Goal: Task Accomplishment & Management: Manage account settings

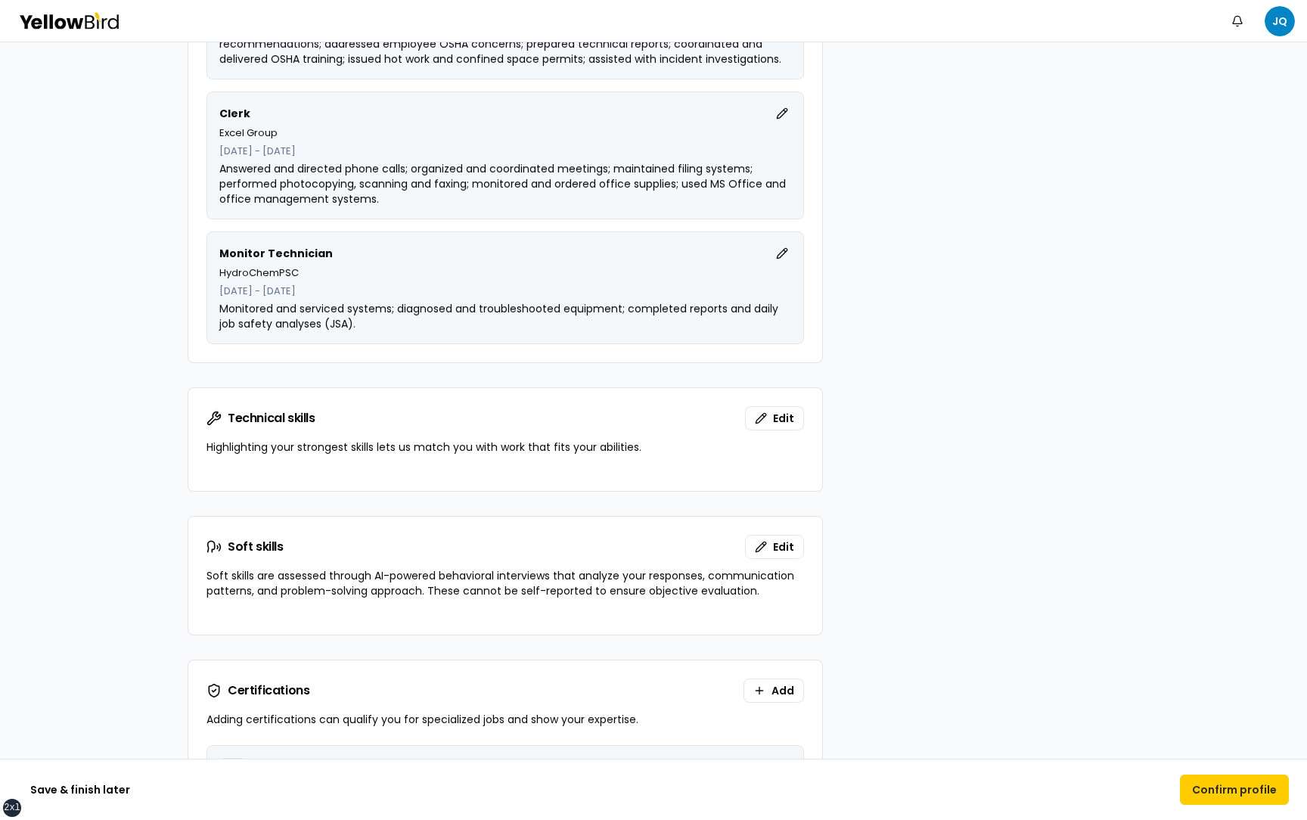
scroll to position [1516, 0]
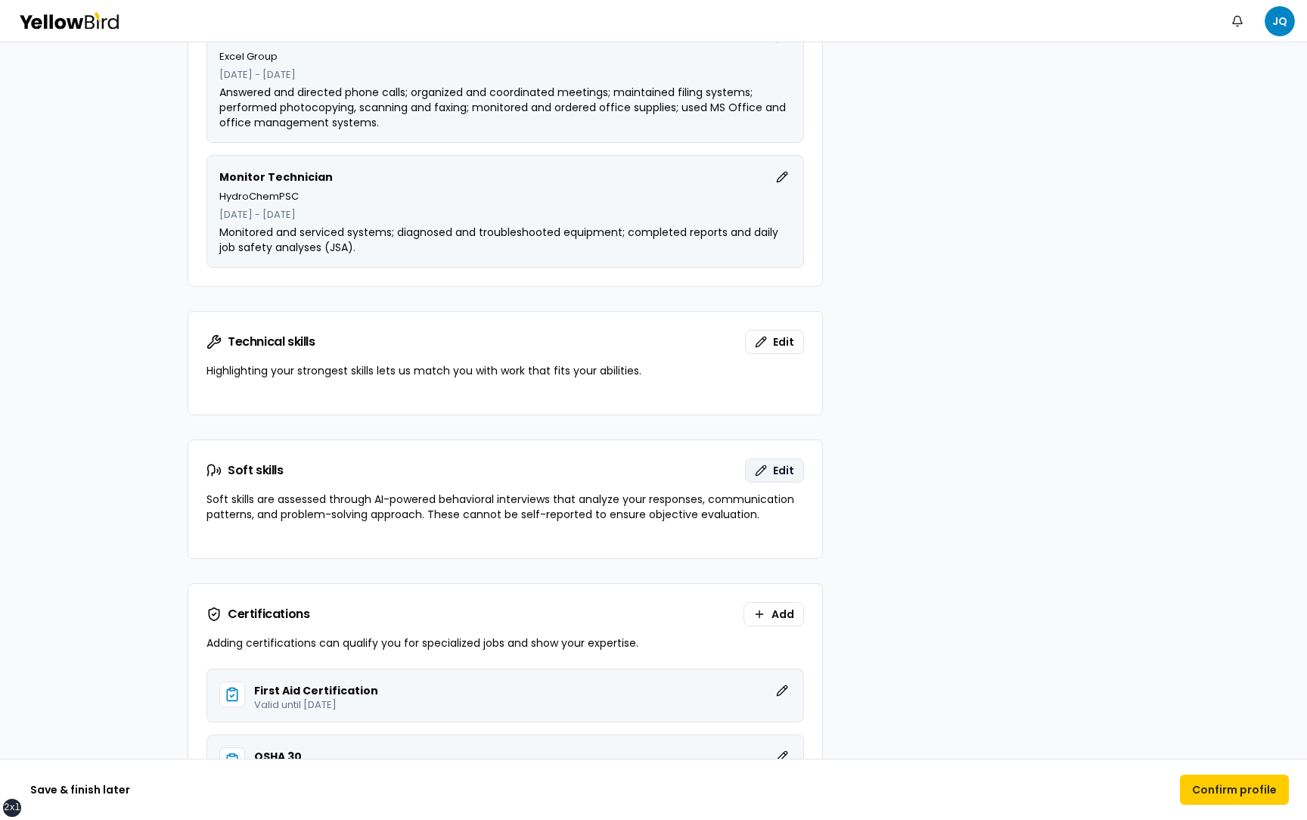
click at [766, 466] on button "Edit" at bounding box center [774, 470] width 59 height 24
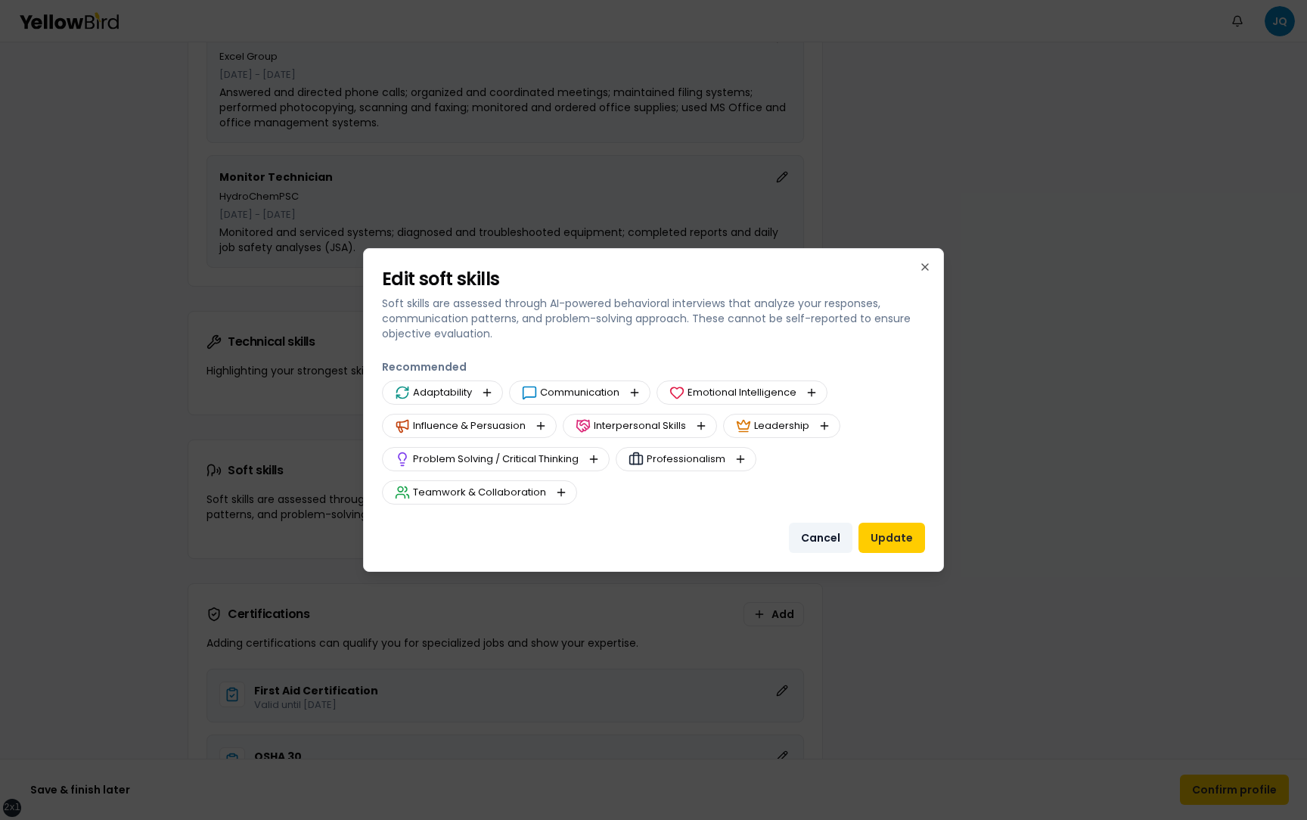
click at [814, 536] on button "Cancel" at bounding box center [821, 538] width 64 height 30
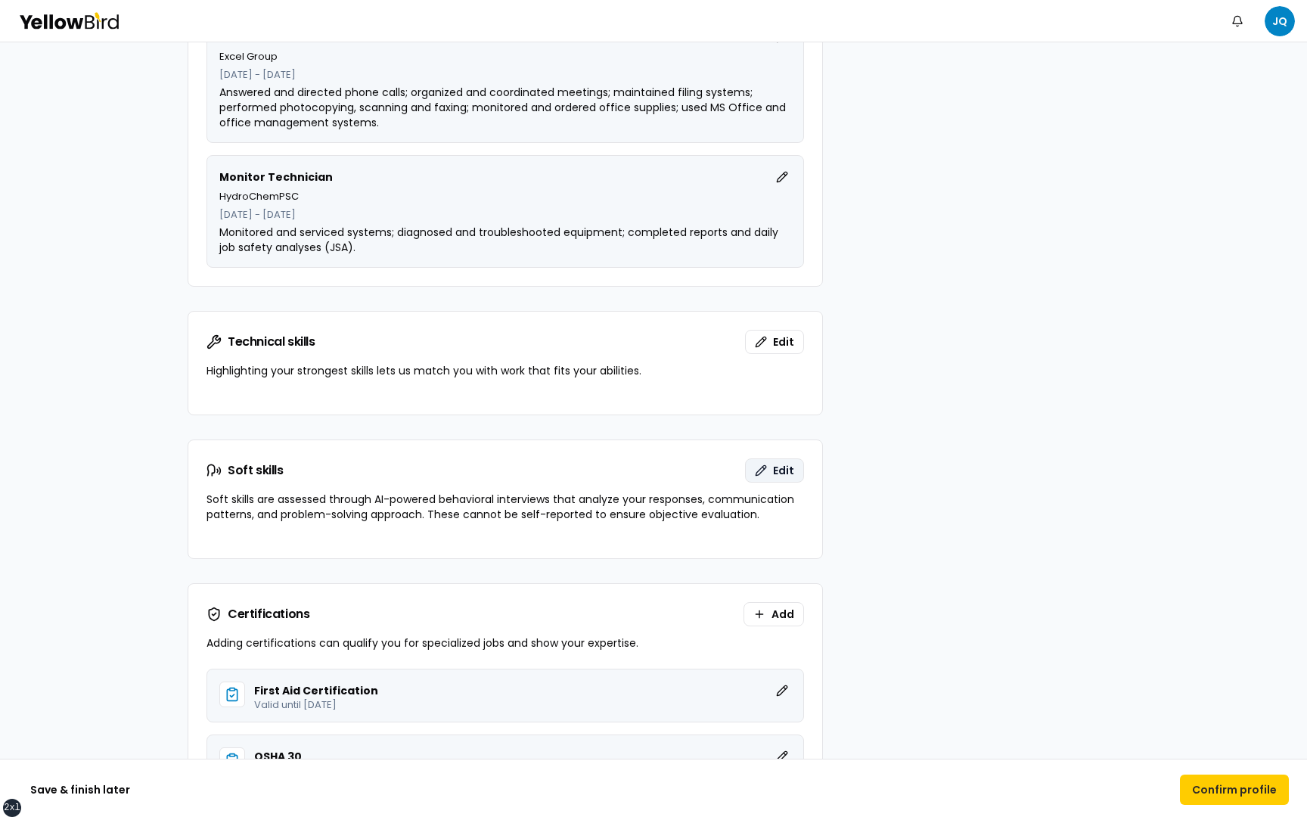
click at [776, 468] on span "Edit" at bounding box center [783, 470] width 21 height 15
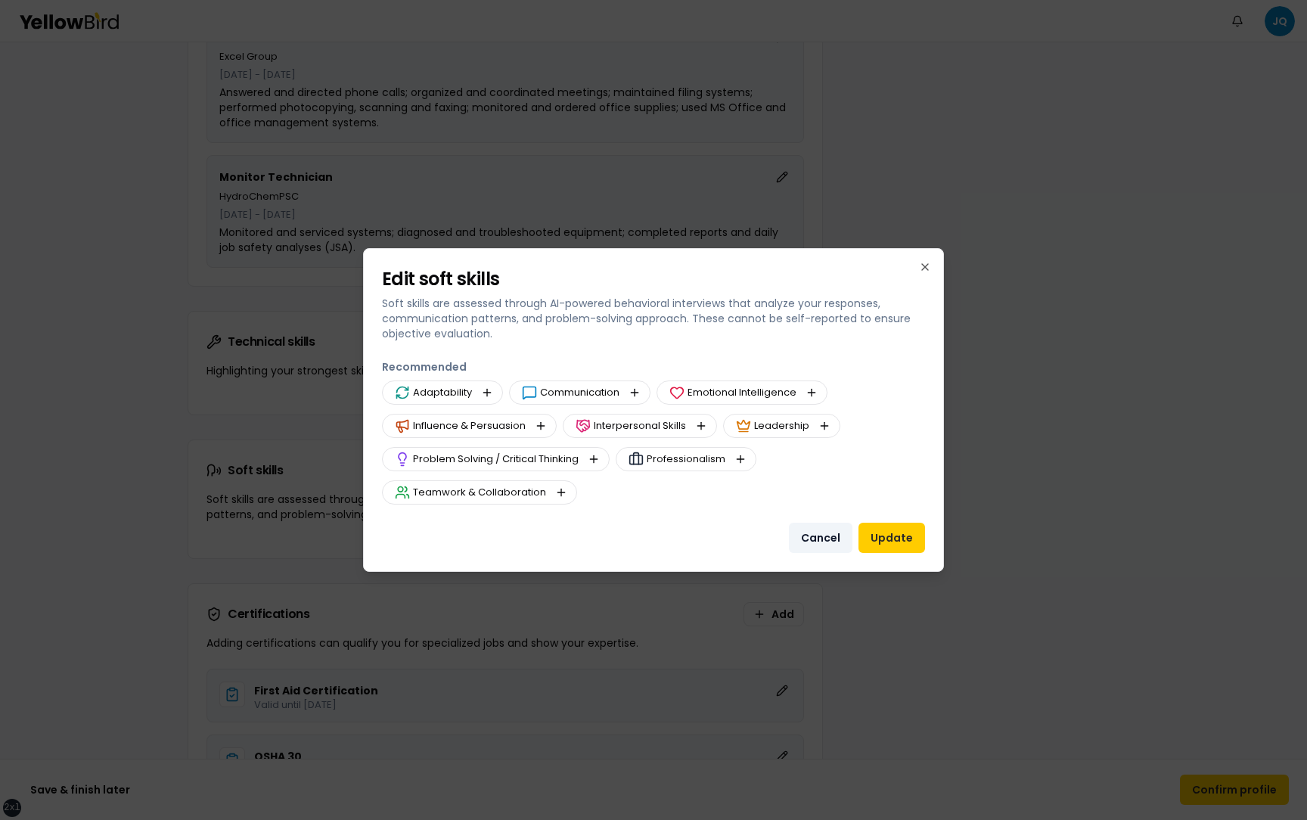
click at [827, 535] on button "Cancel" at bounding box center [821, 538] width 64 height 30
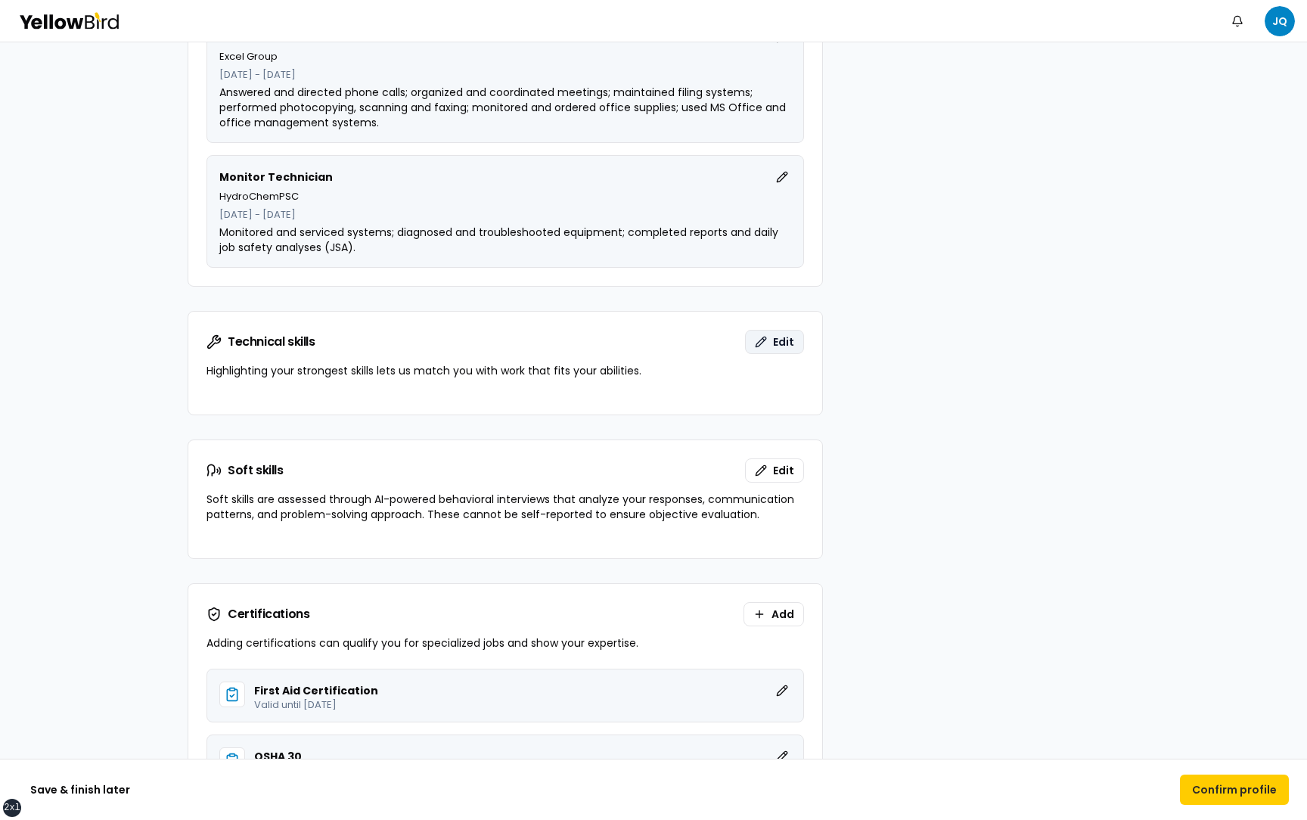
click at [770, 345] on button "Edit" at bounding box center [774, 342] width 59 height 24
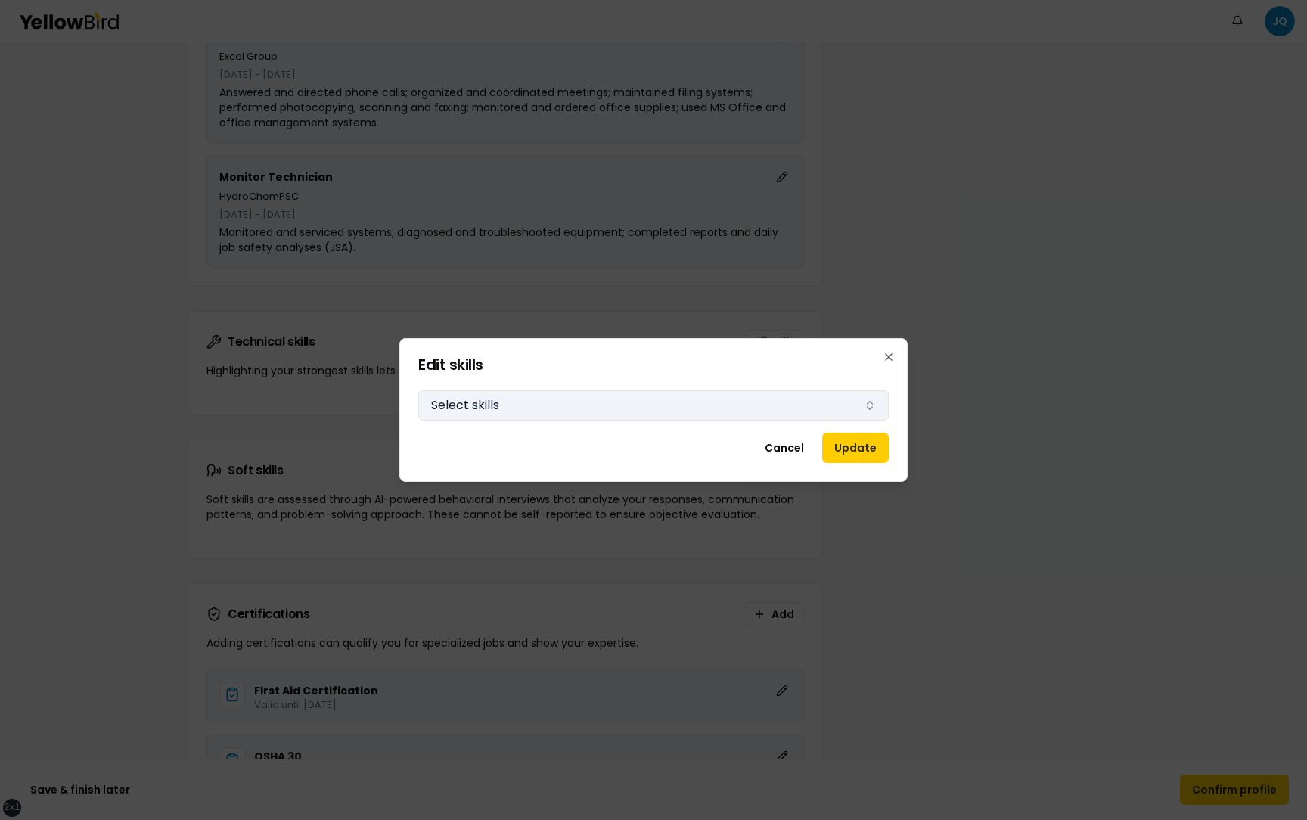
click at [773, 398] on button "Select skills" at bounding box center [653, 405] width 470 height 30
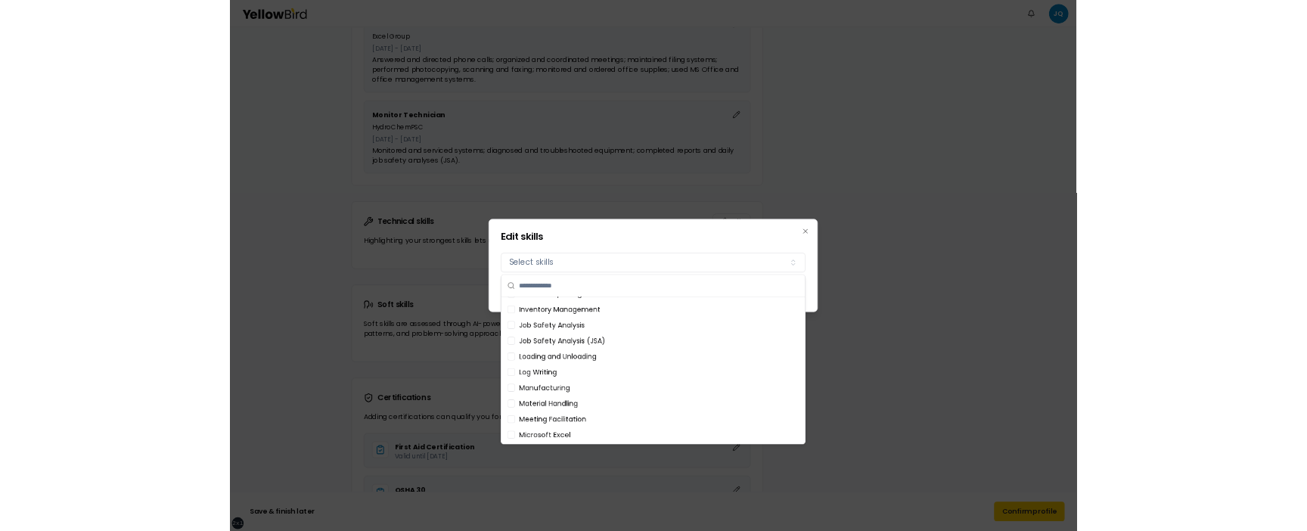
scroll to position [625, 0]
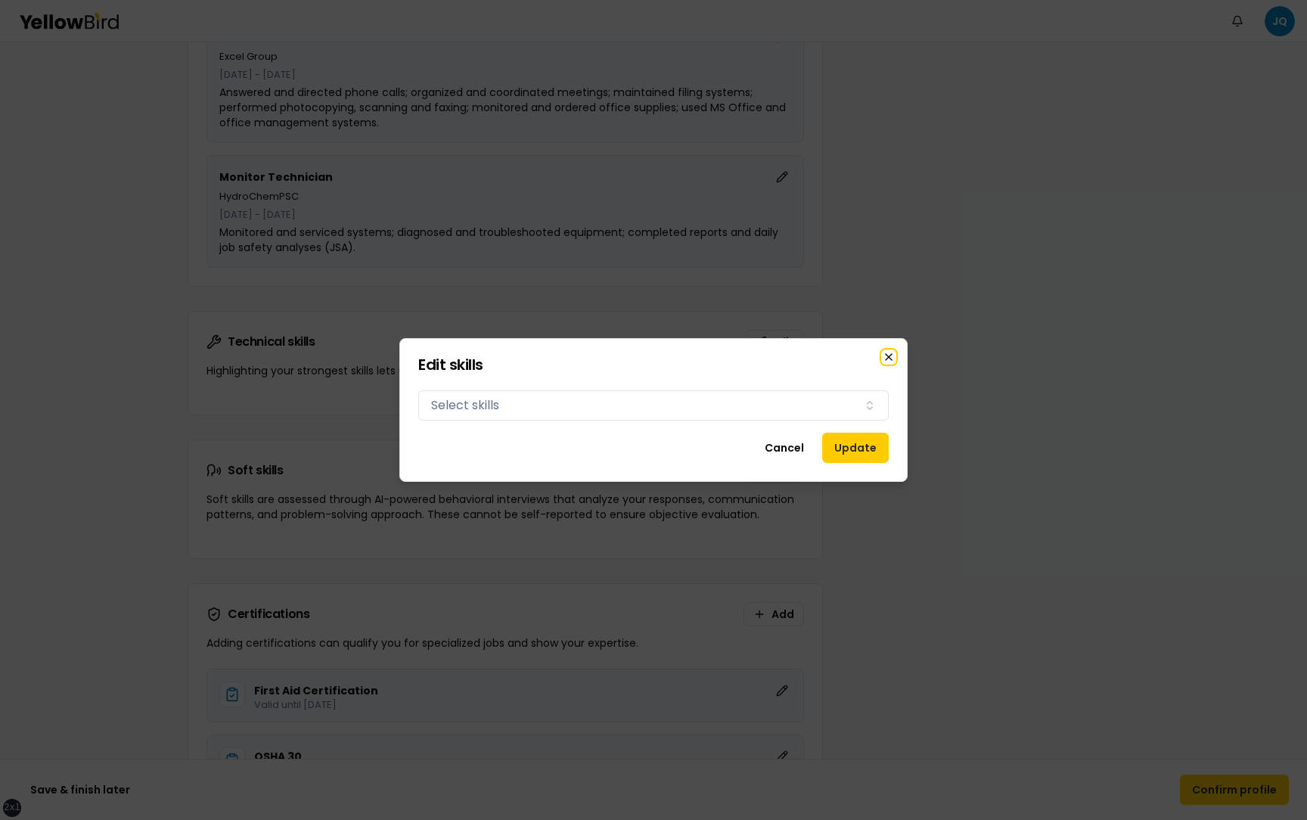
click at [886, 358] on icon "button" at bounding box center [889, 357] width 6 height 6
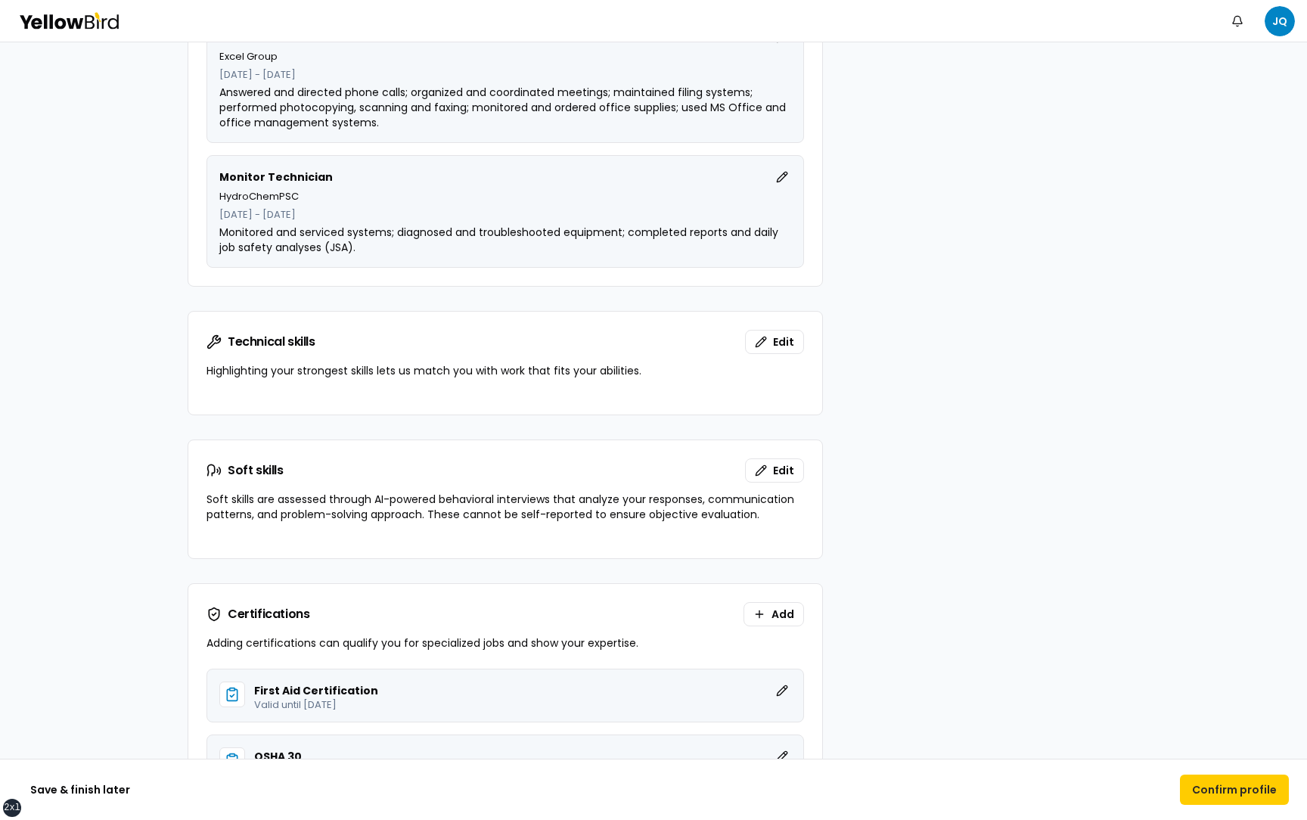
click at [845, 396] on div "Languages 1 Edit Languages English Contact details Edit Email juancamiloqhz+tes…" at bounding box center [654, 188] width 932 height 2801
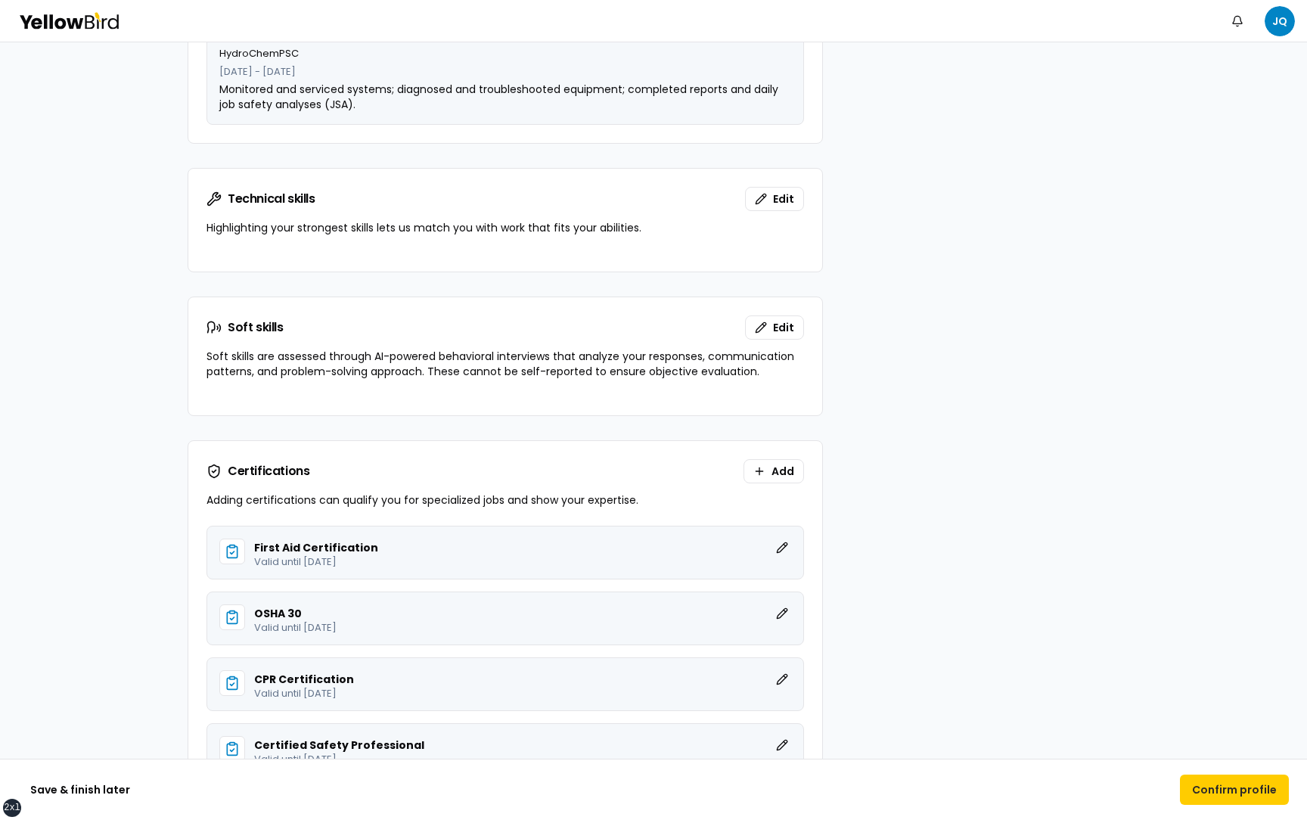
scroll to position [1649, 0]
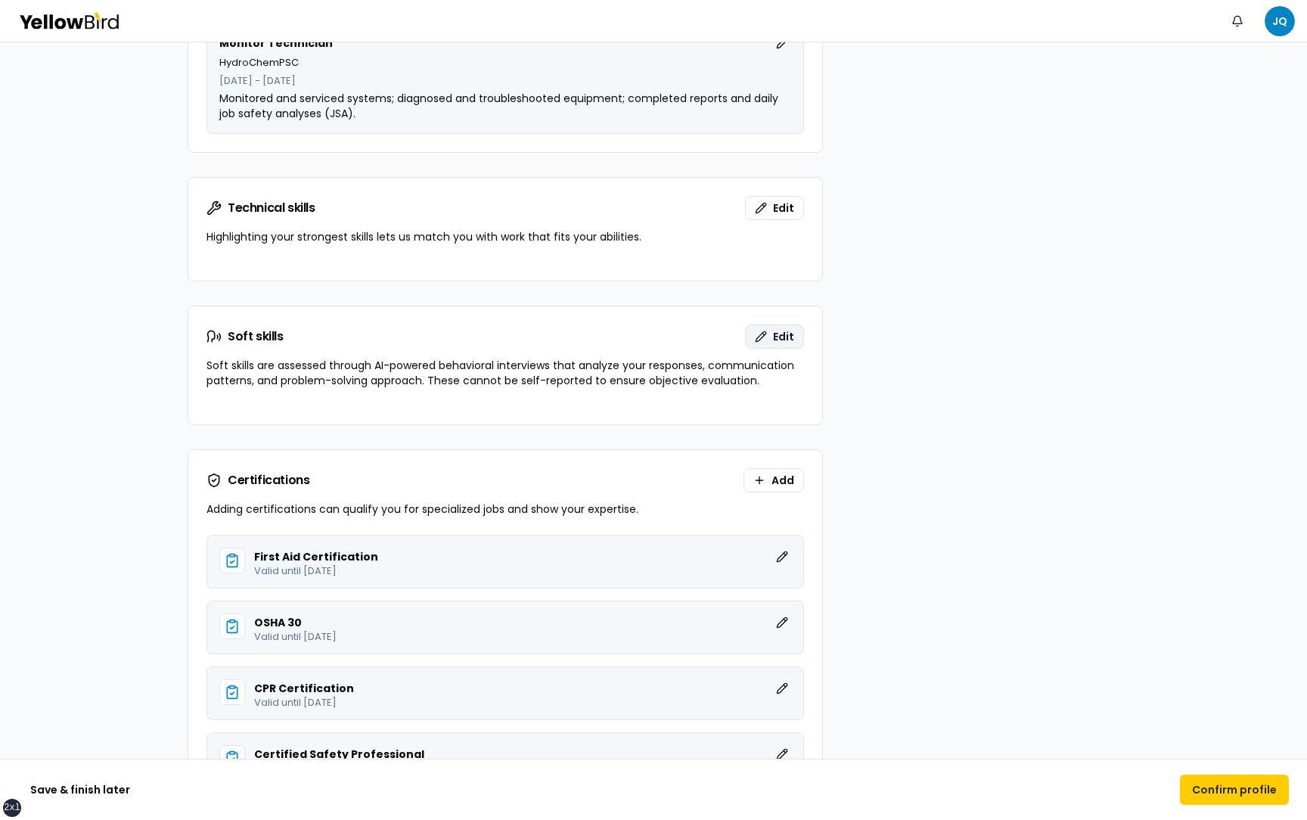
click at [764, 340] on button "Edit" at bounding box center [774, 336] width 59 height 24
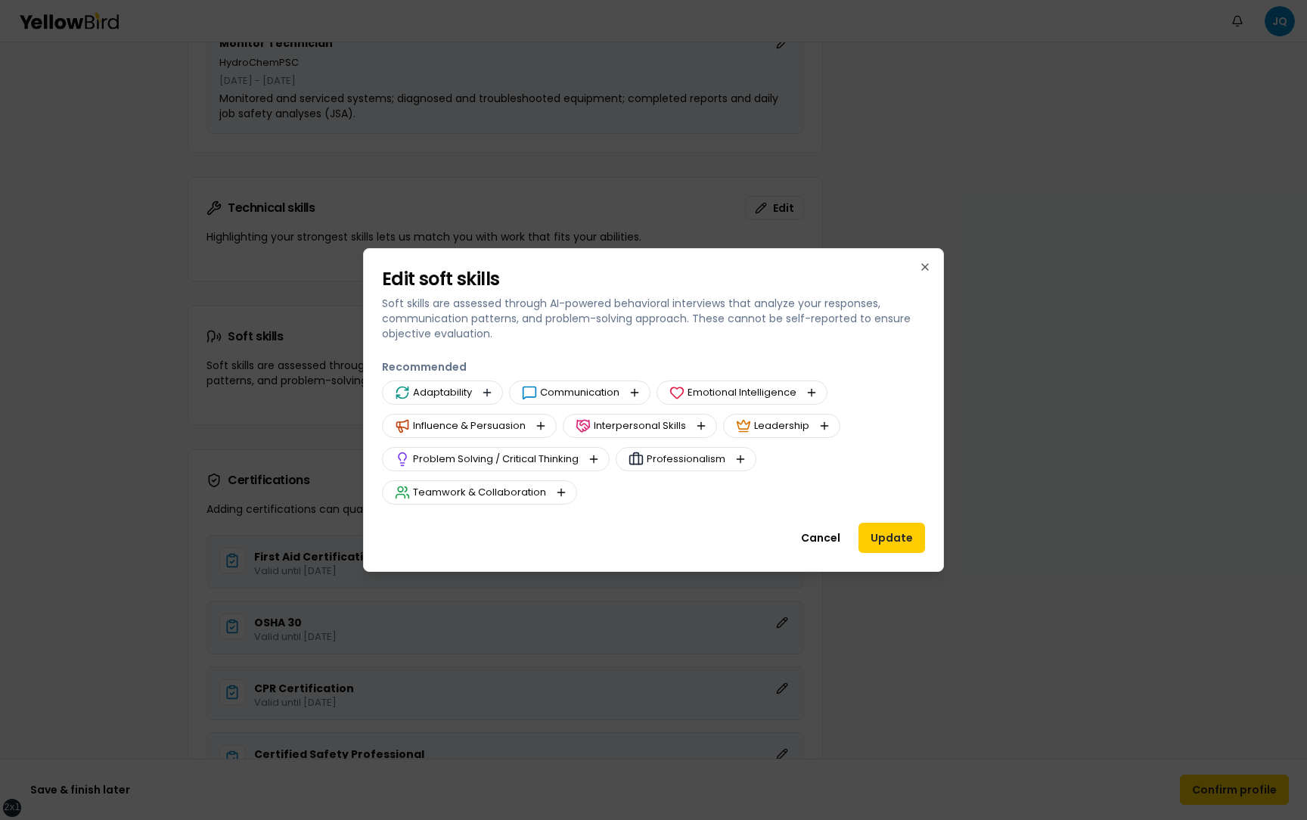
click at [490, 387] on button "button" at bounding box center [487, 392] width 18 height 18
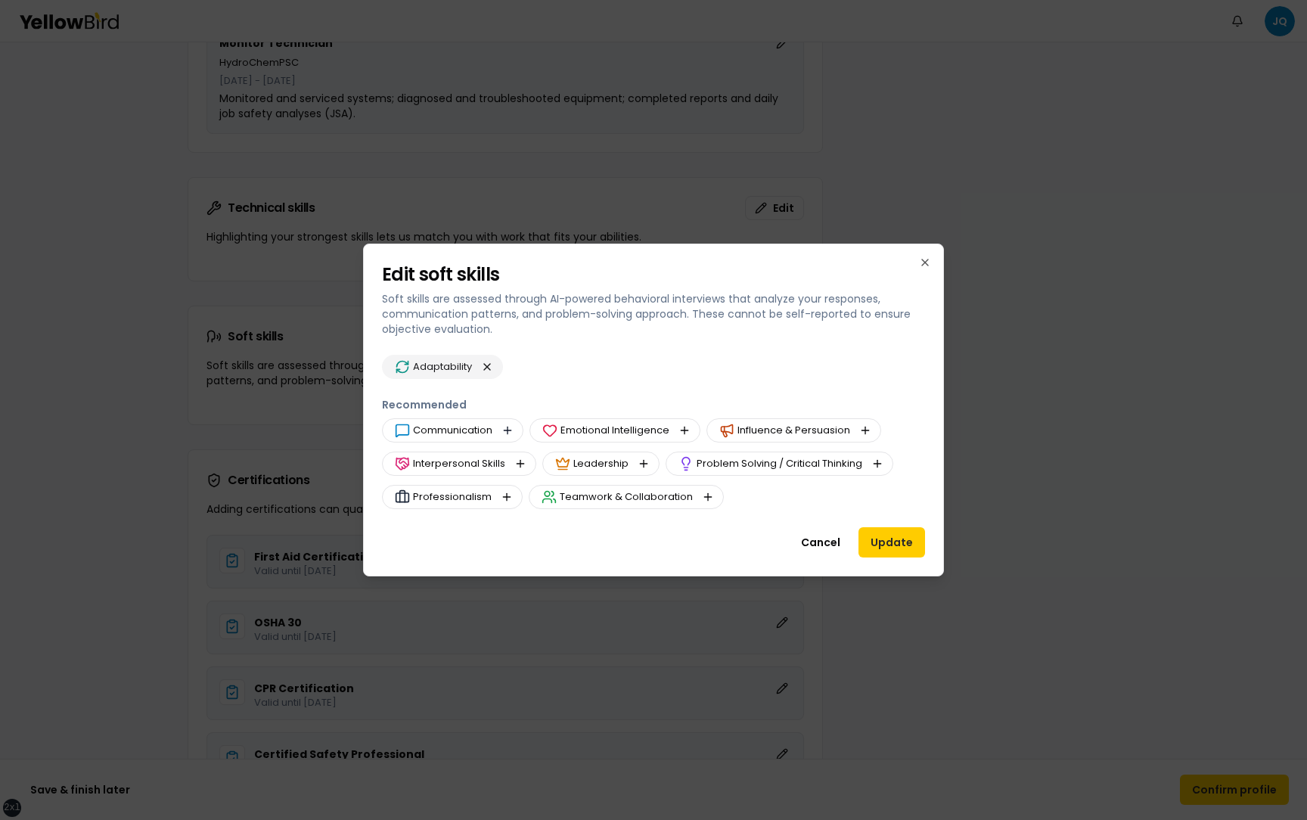
click at [508, 428] on button "button" at bounding box center [507, 430] width 18 height 18
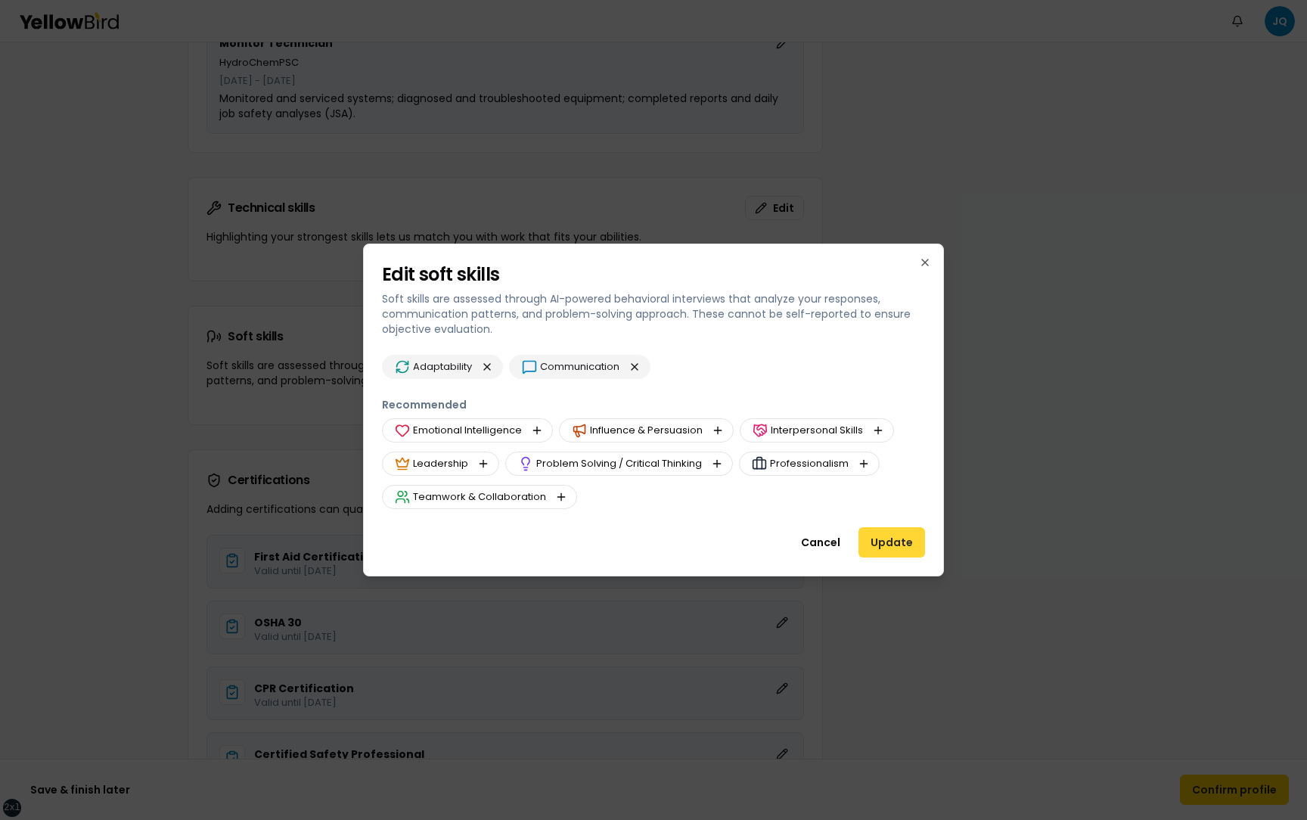
click at [885, 537] on button "Update" at bounding box center [891, 542] width 67 height 30
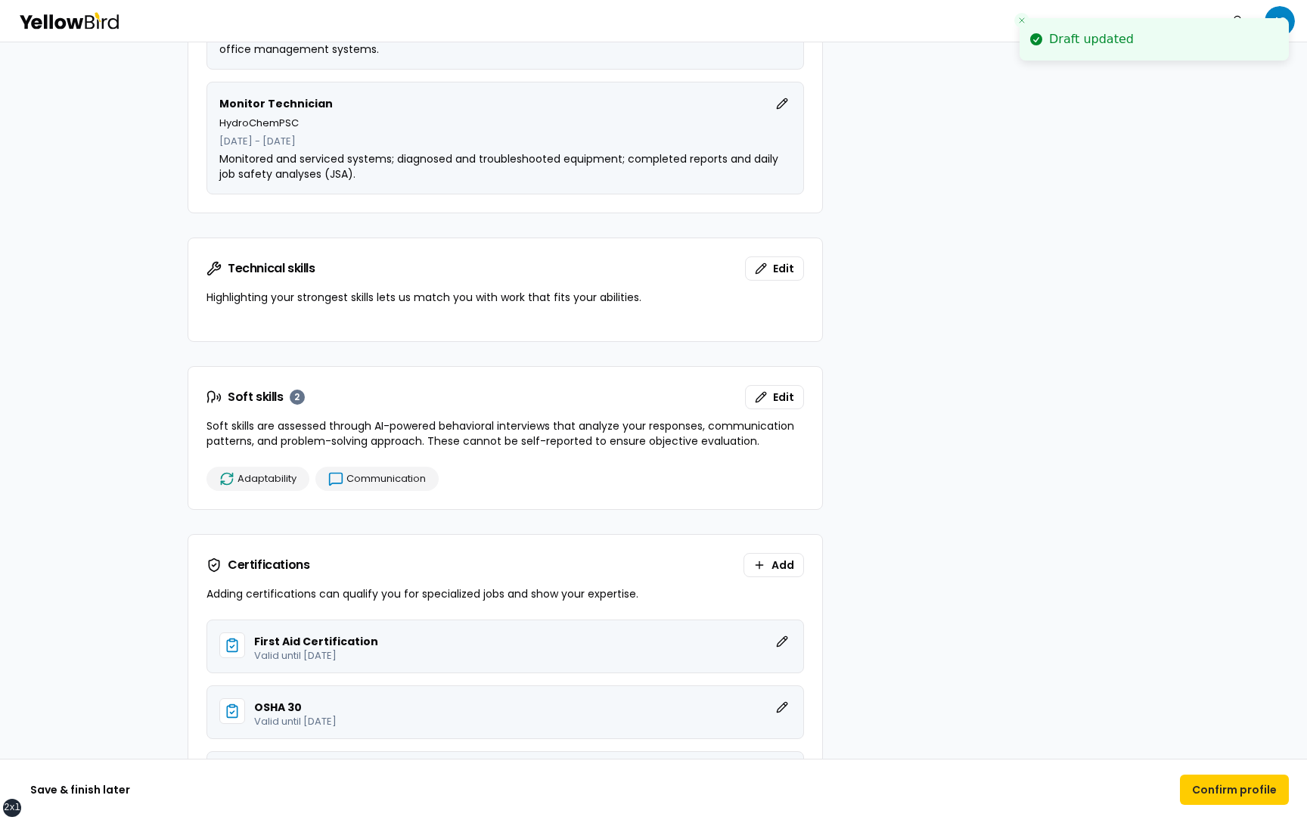
scroll to position [1580, 0]
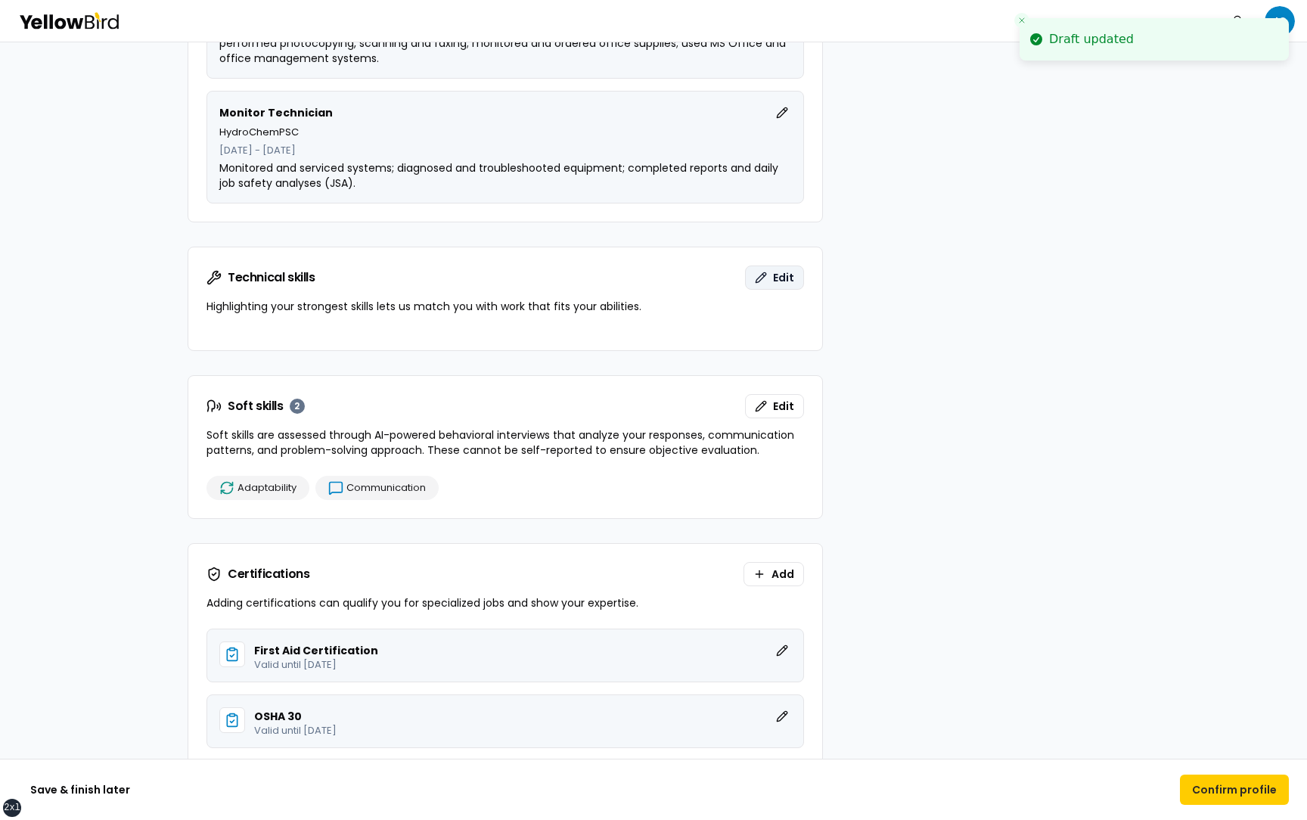
click at [775, 284] on span "Edit" at bounding box center [783, 277] width 21 height 15
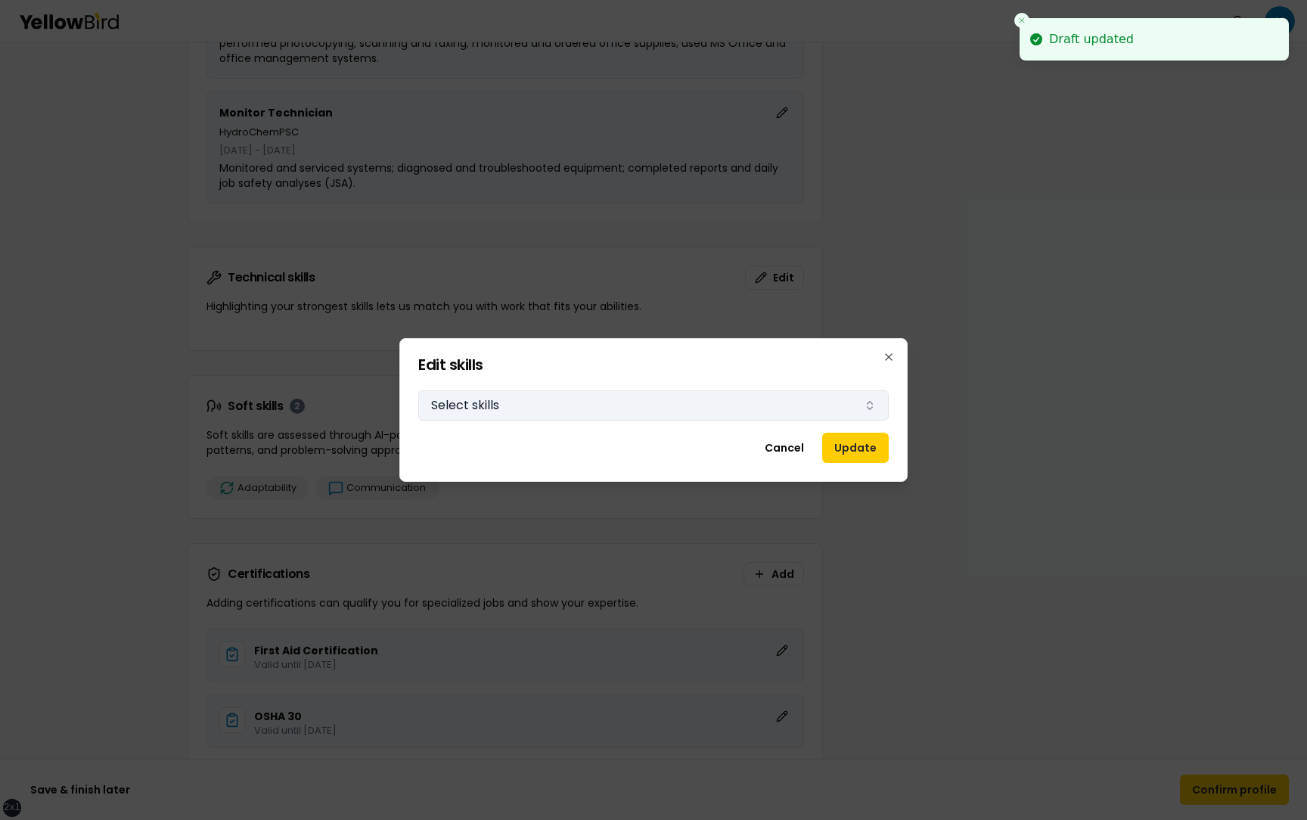
click at [588, 407] on button "Select skills" at bounding box center [653, 405] width 470 height 30
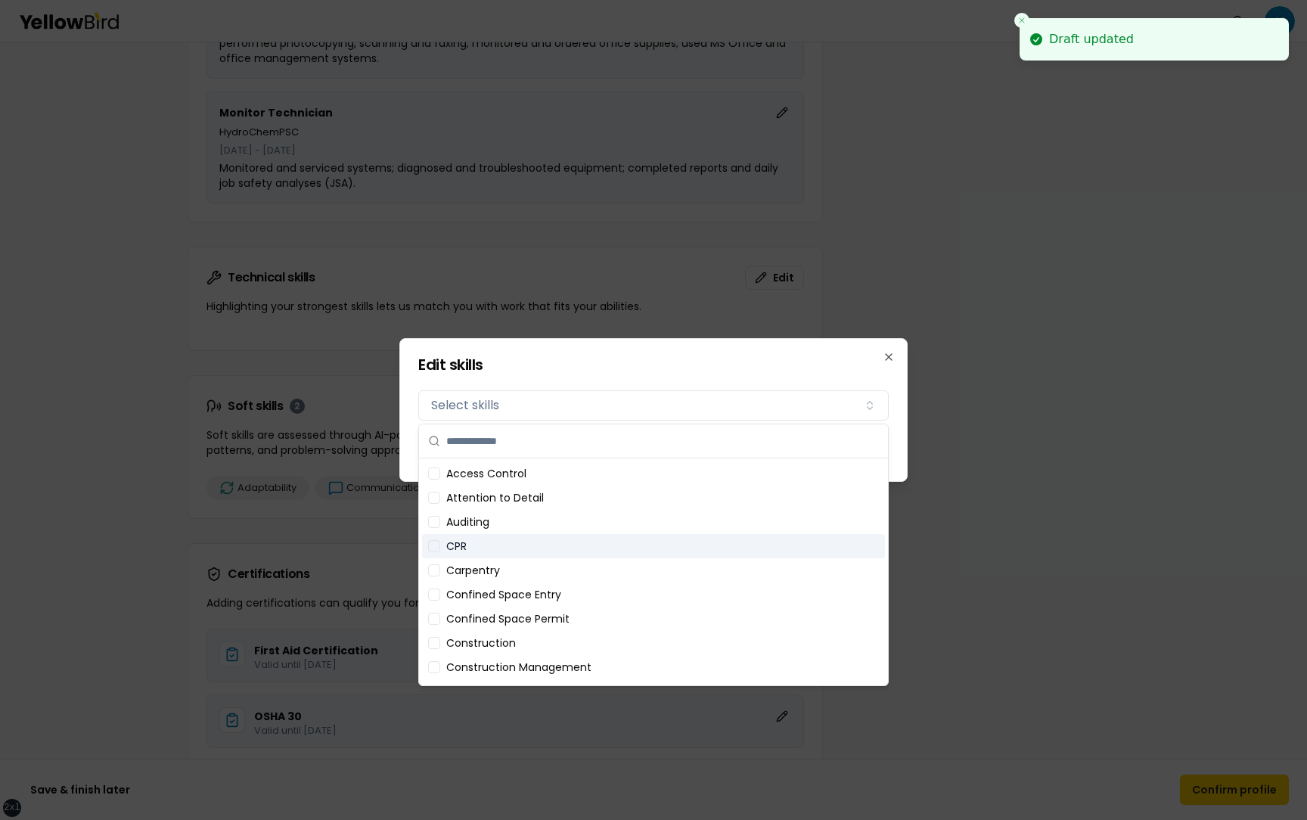
click at [492, 543] on div "CPR" at bounding box center [653, 546] width 463 height 24
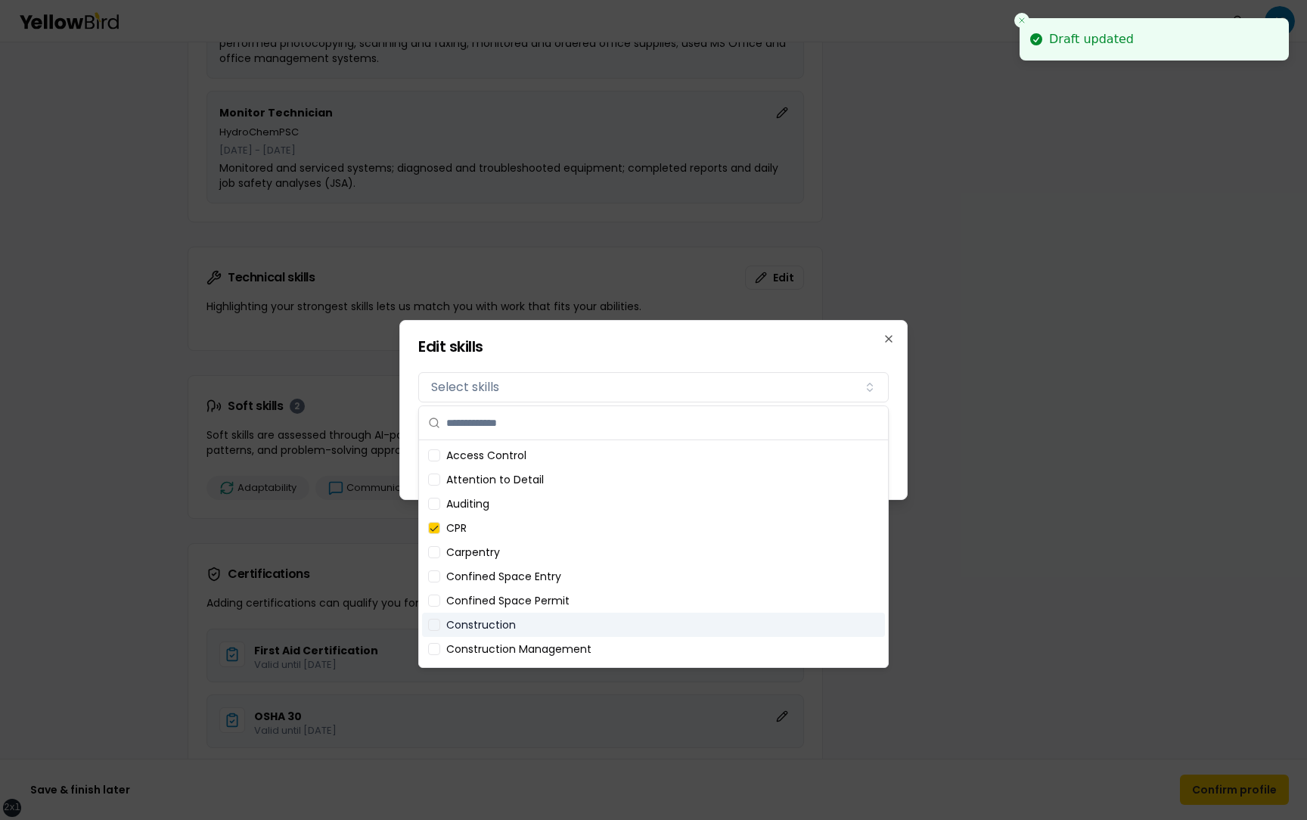
click at [492, 616] on div "Construction" at bounding box center [653, 625] width 463 height 24
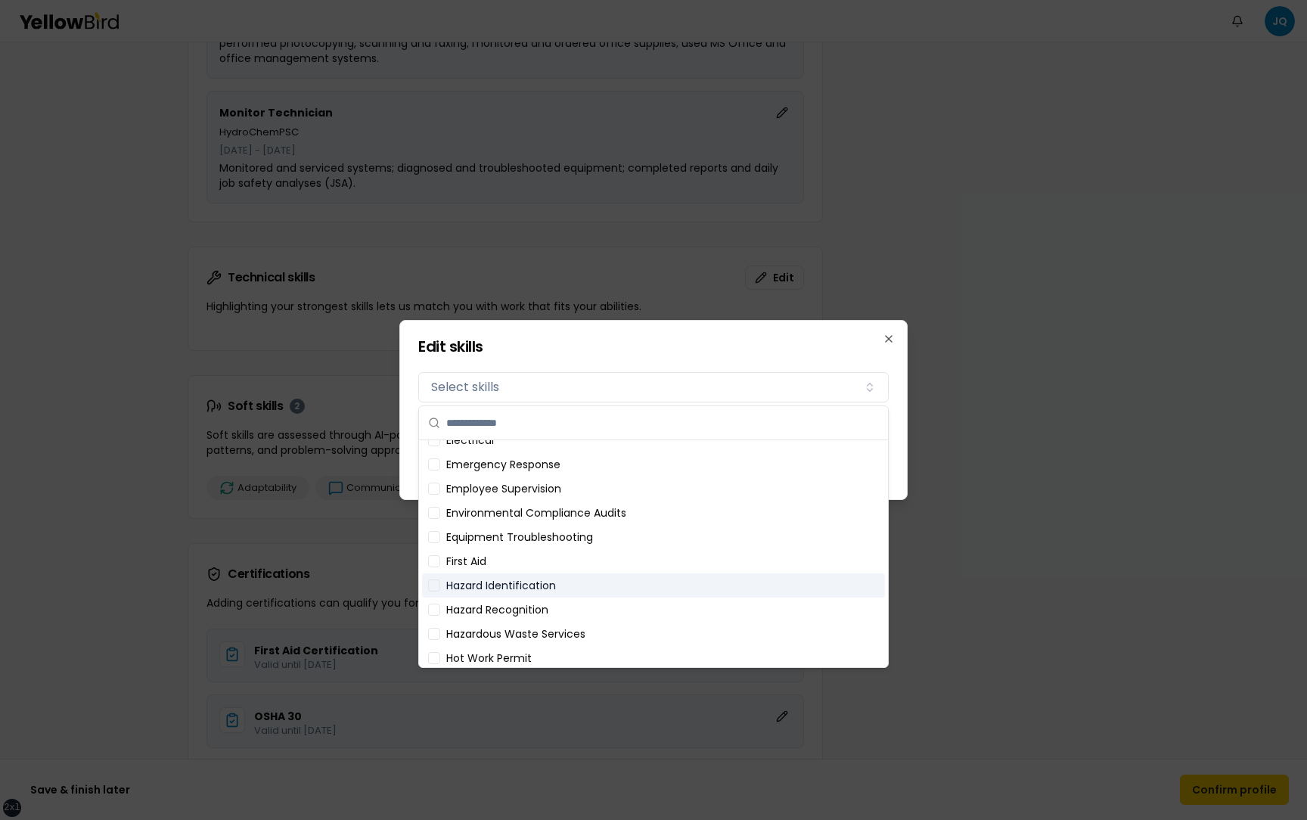
click at [493, 573] on div "Hazard Identification" at bounding box center [653, 585] width 463 height 24
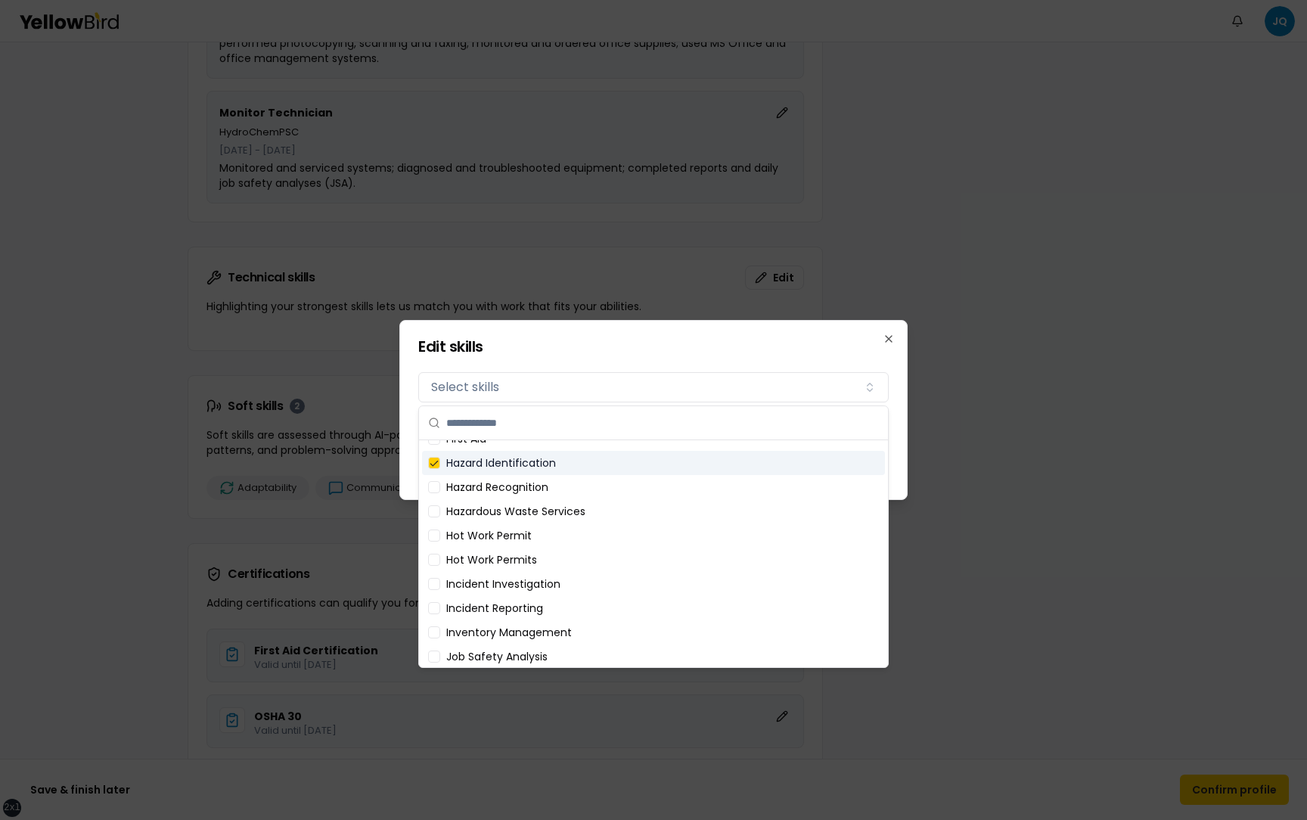
scroll to position [433, 0]
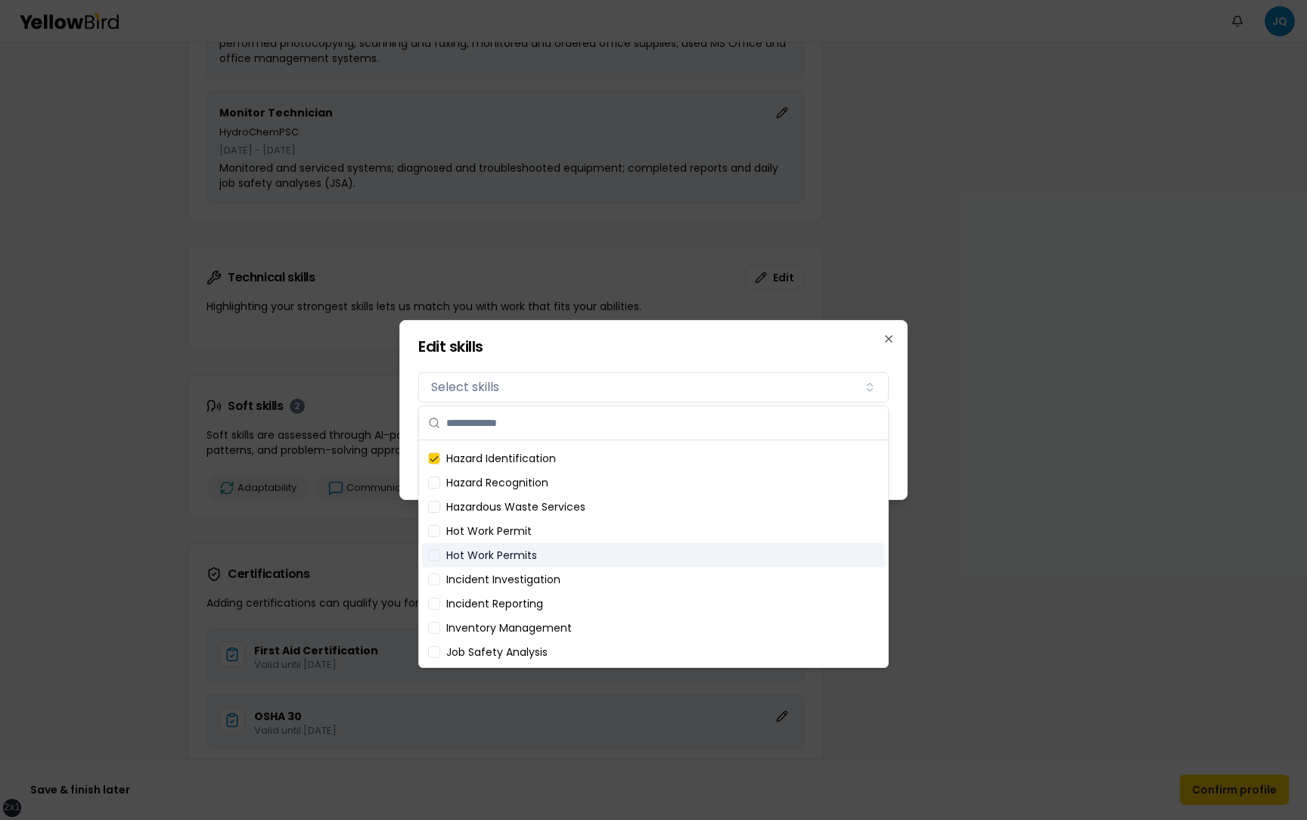
click at [495, 556] on div "Hot Work Permits" at bounding box center [653, 555] width 463 height 24
click at [808, 343] on h2 "Edit skills" at bounding box center [653, 346] width 470 height 15
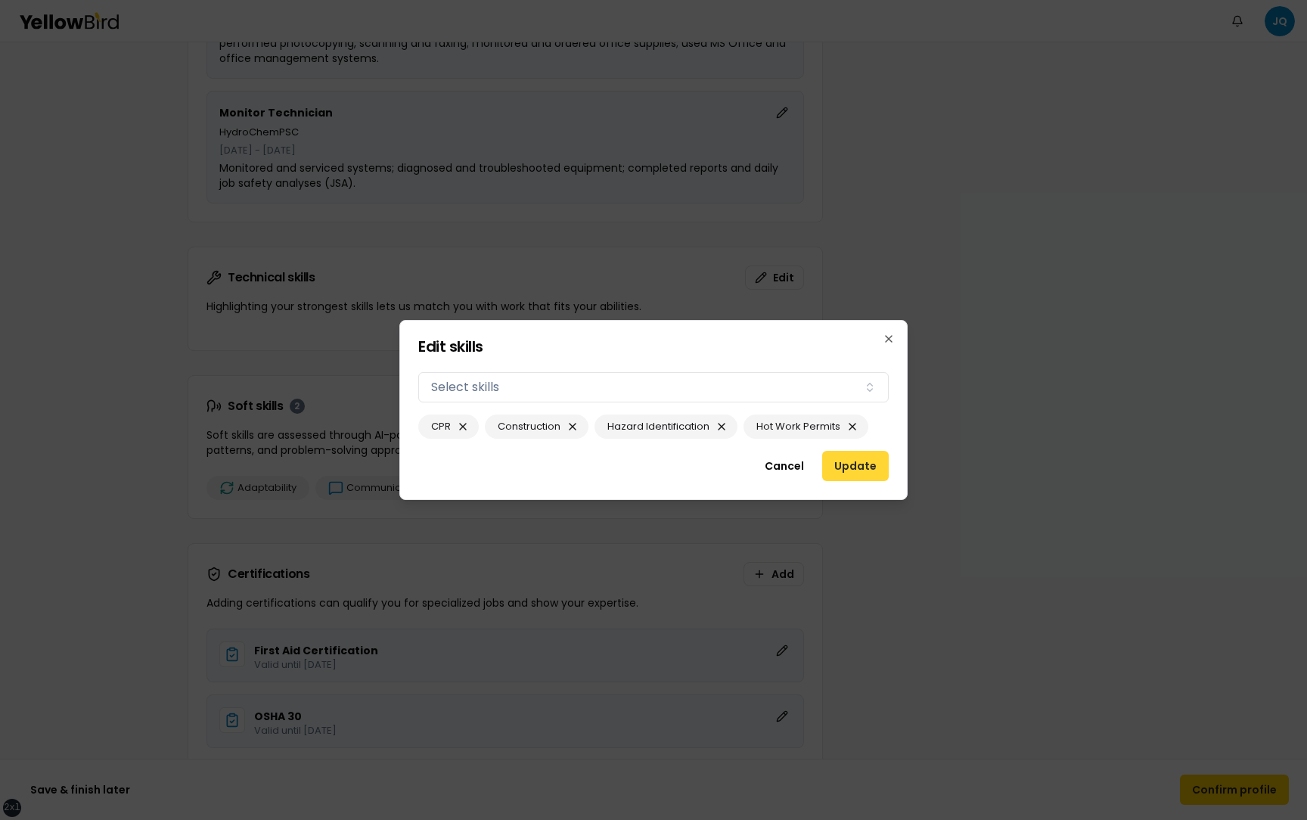
click at [861, 465] on button "Update" at bounding box center [855, 466] width 67 height 30
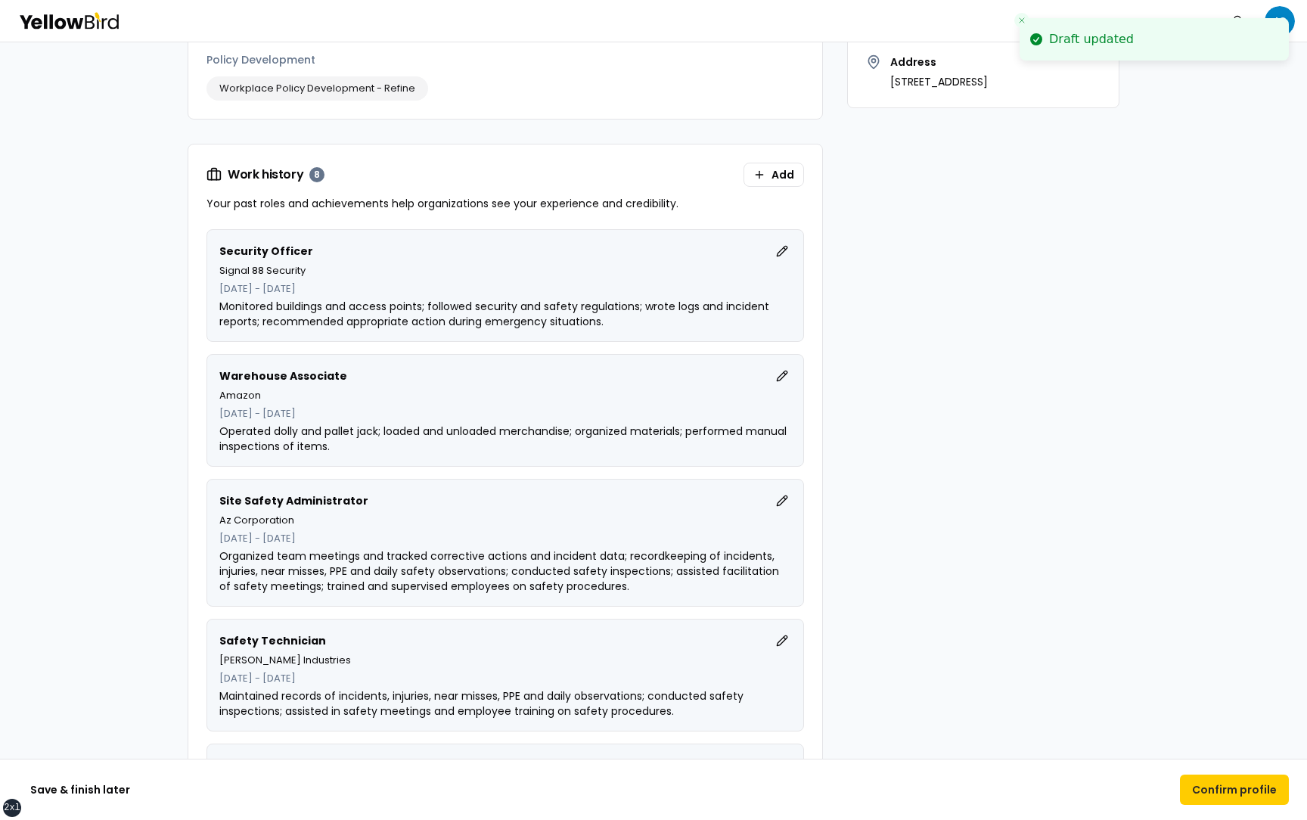
scroll to position [0, 0]
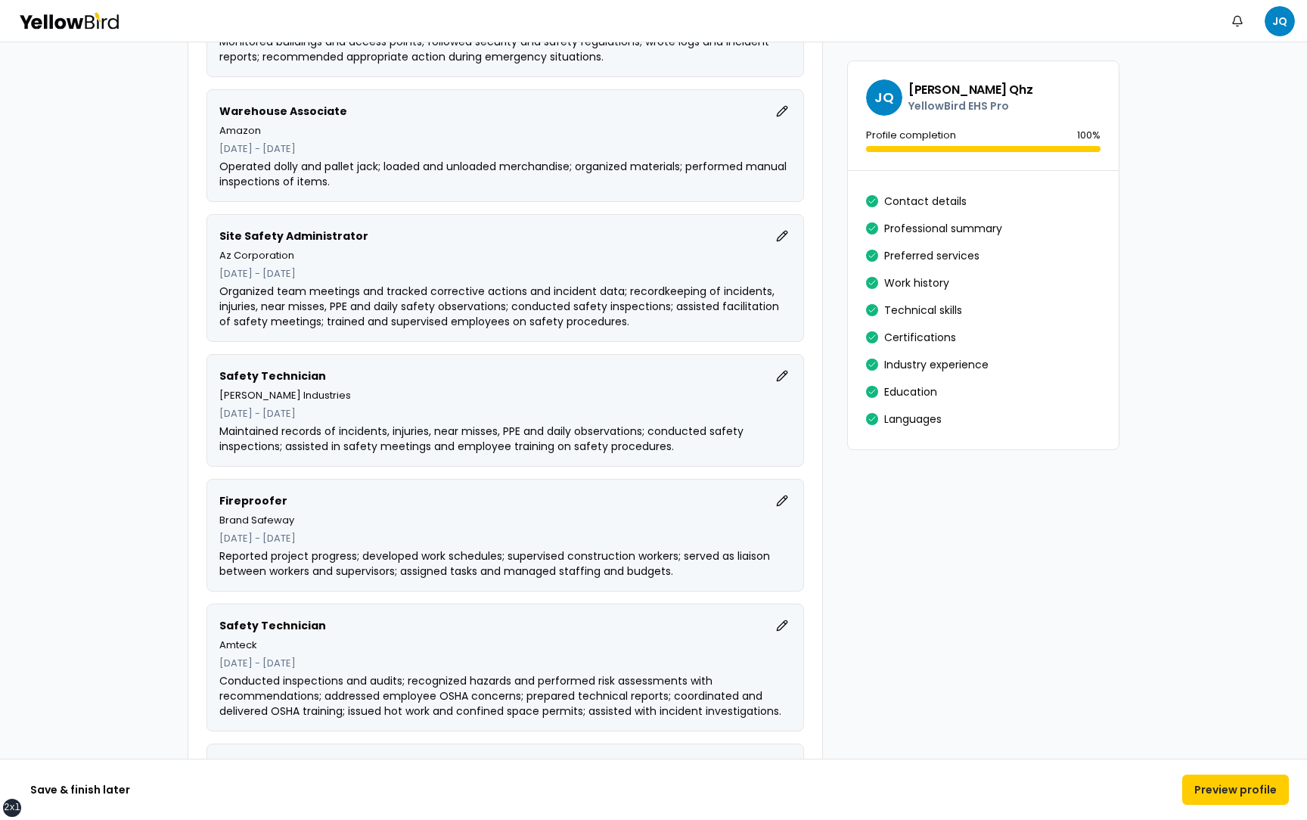
scroll to position [1388, 0]
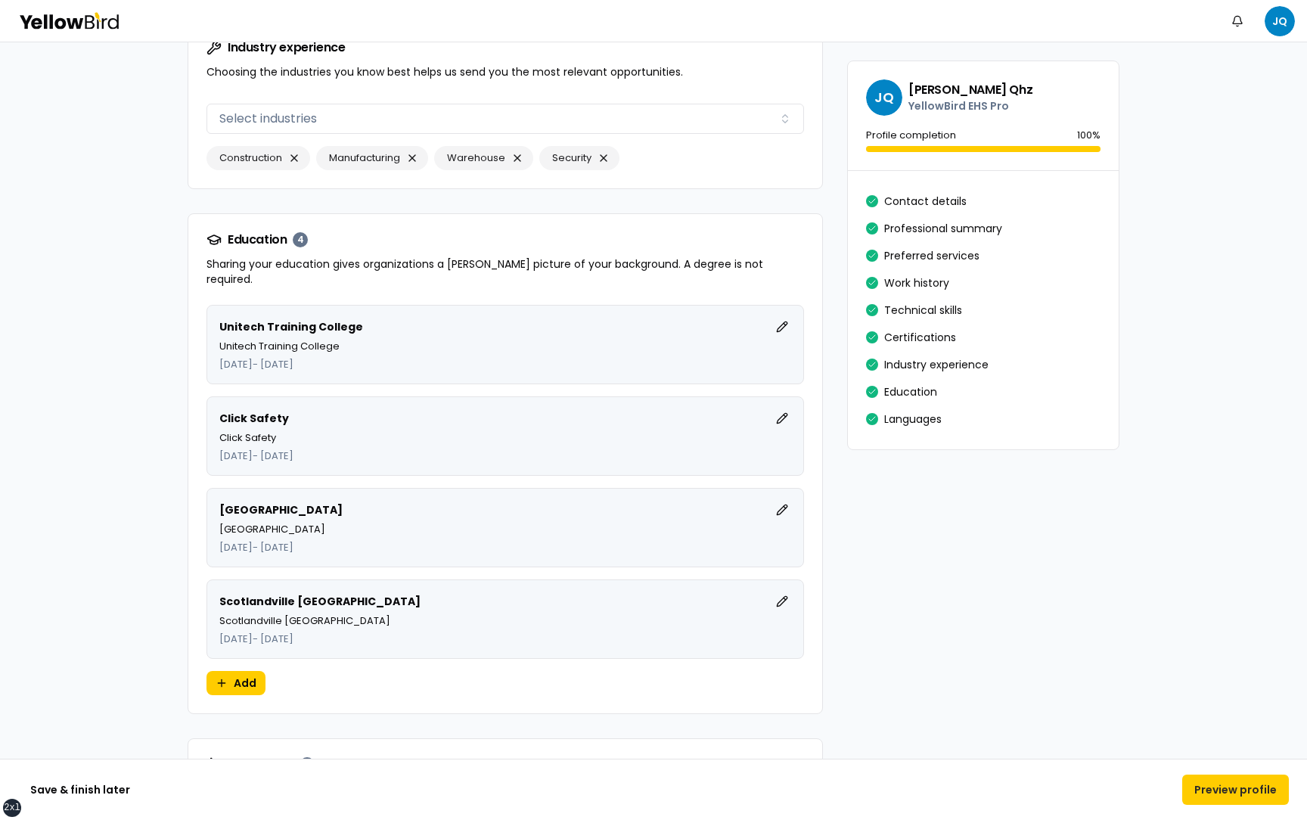
scroll to position [3533, 0]
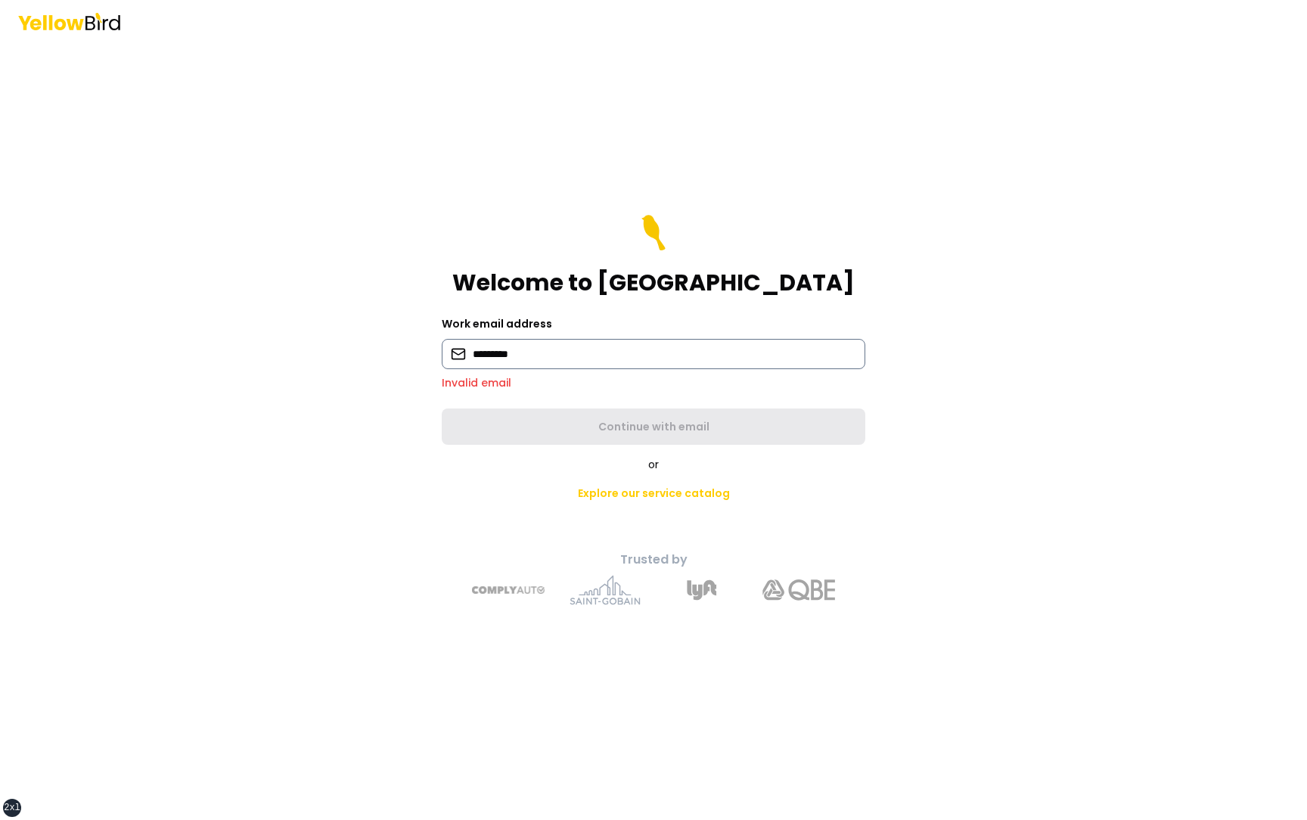
type input "********"
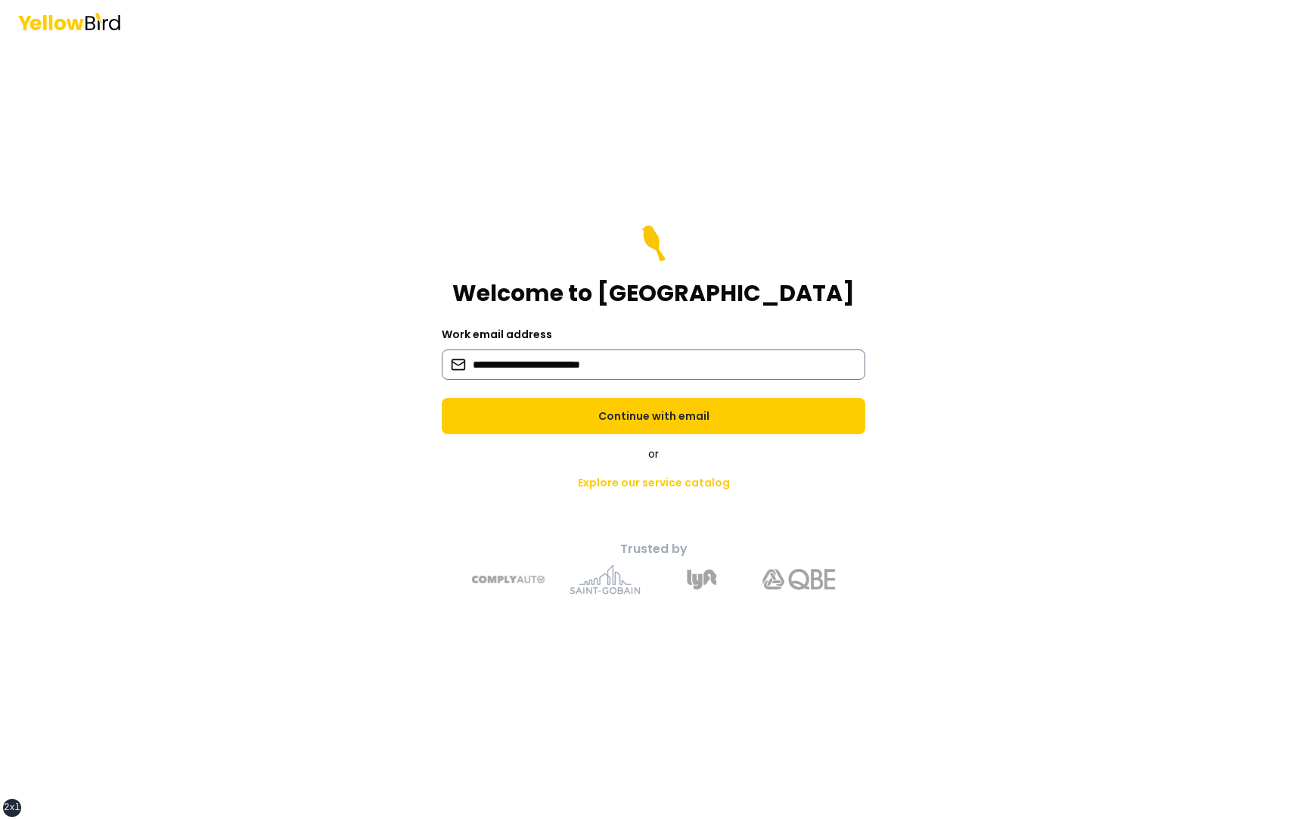
type input "**********"
click at [442, 398] on button "Continue with email" at bounding box center [654, 416] width 424 height 36
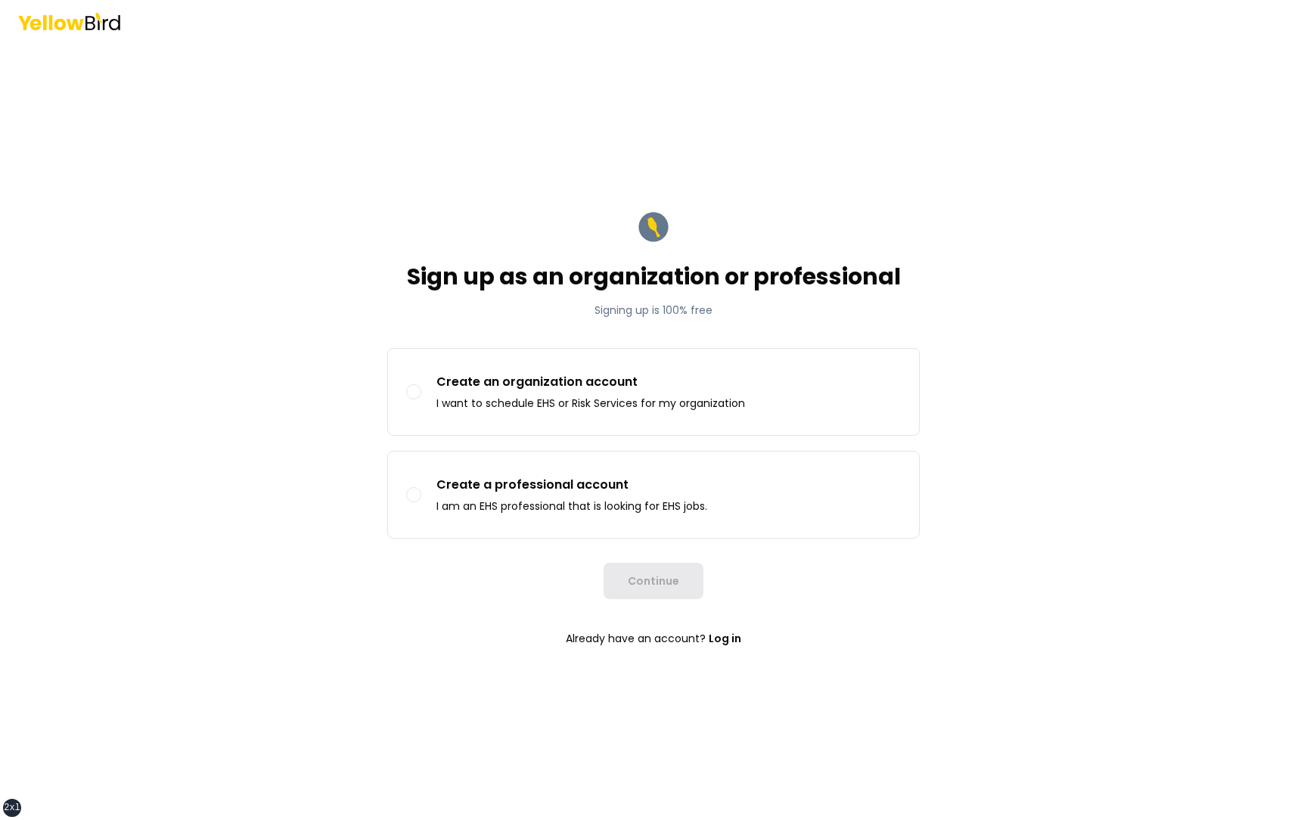
type button "organization"
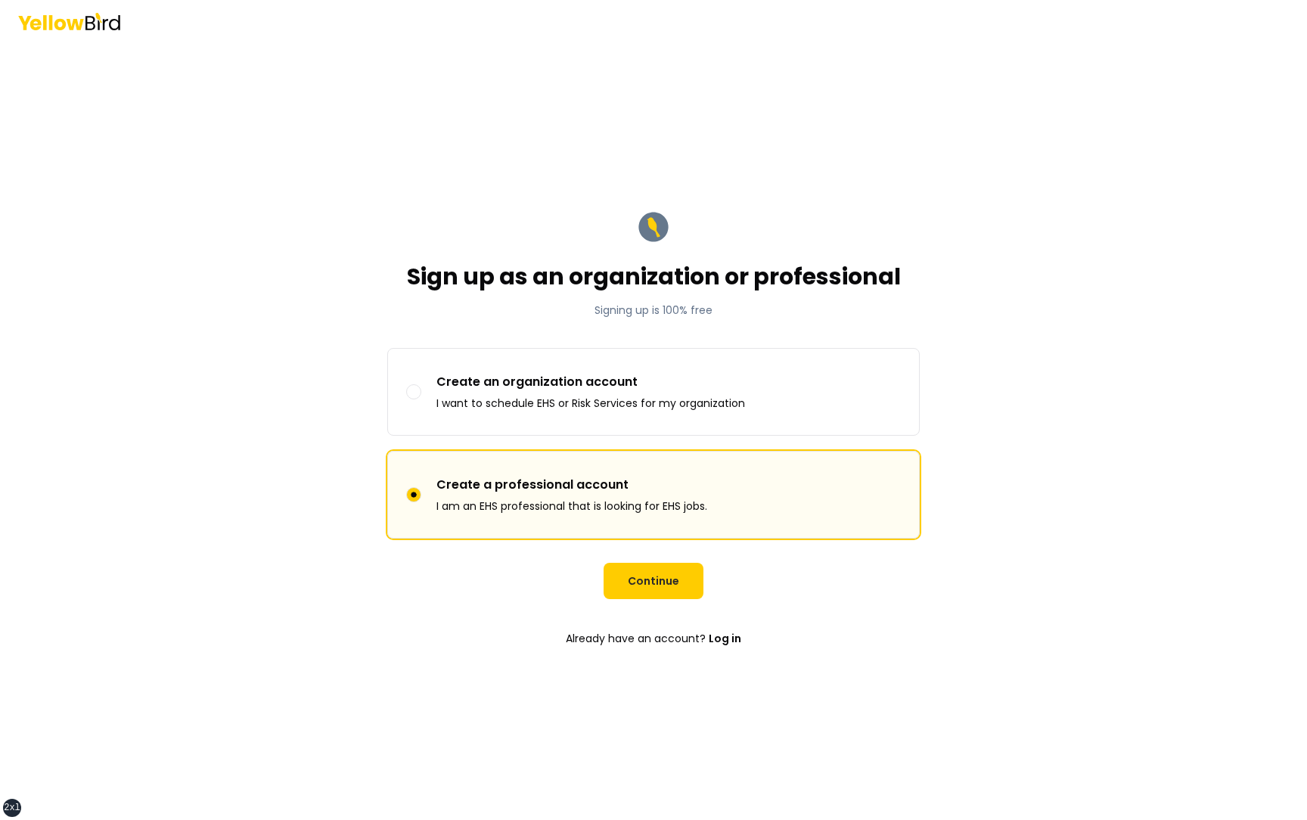
type button "professional"
click button "Continue" at bounding box center [653, 581] width 100 height 36
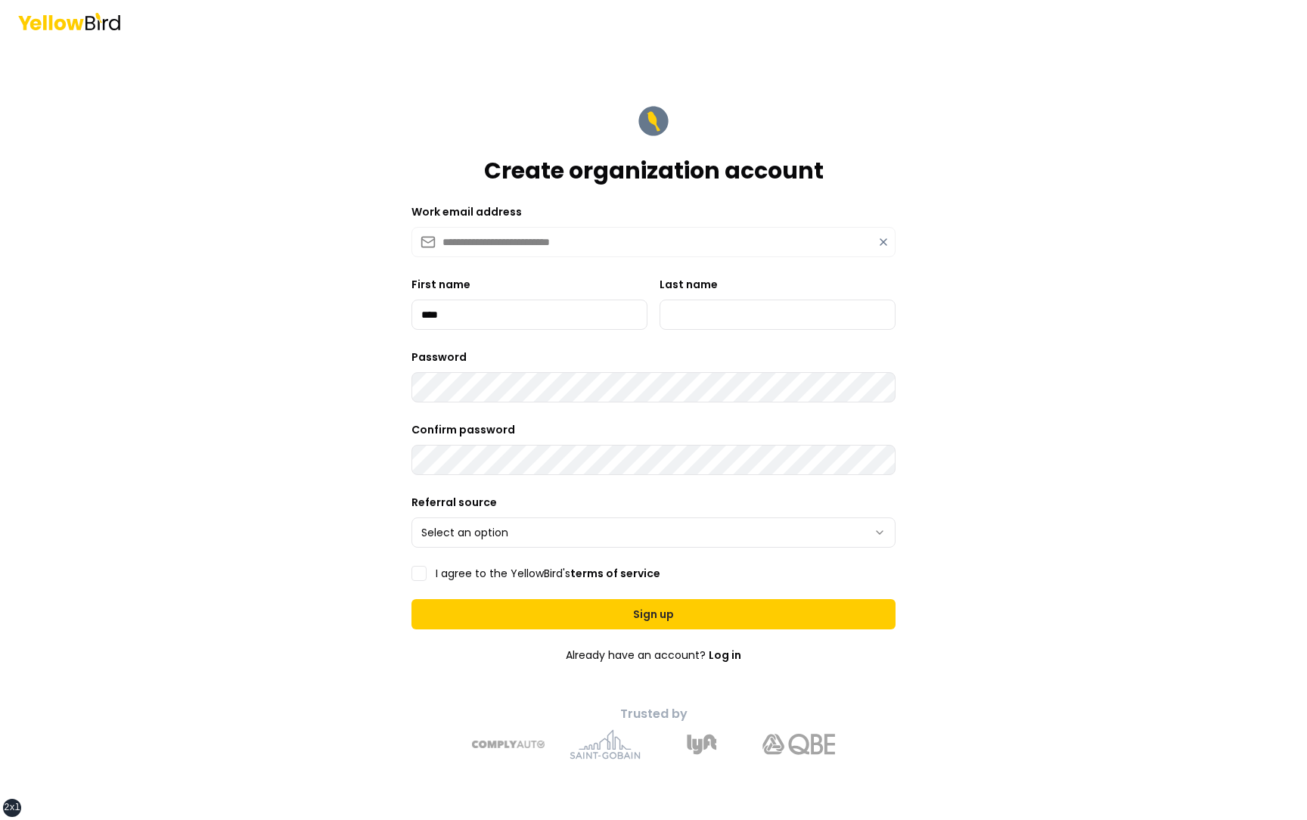
type input "*********"
type input "***"
click at [492, 535] on html "**********" at bounding box center [653, 410] width 1307 height 820
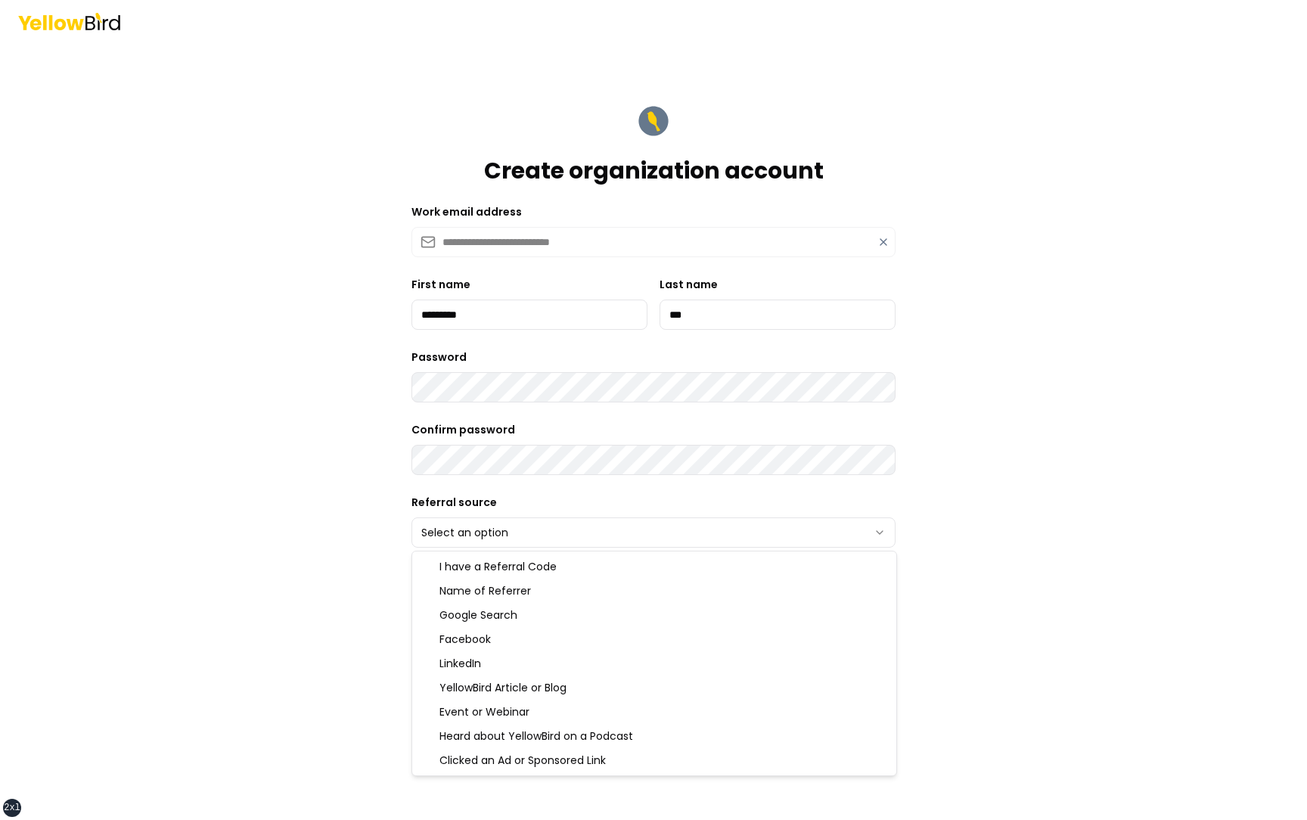
select select "******"
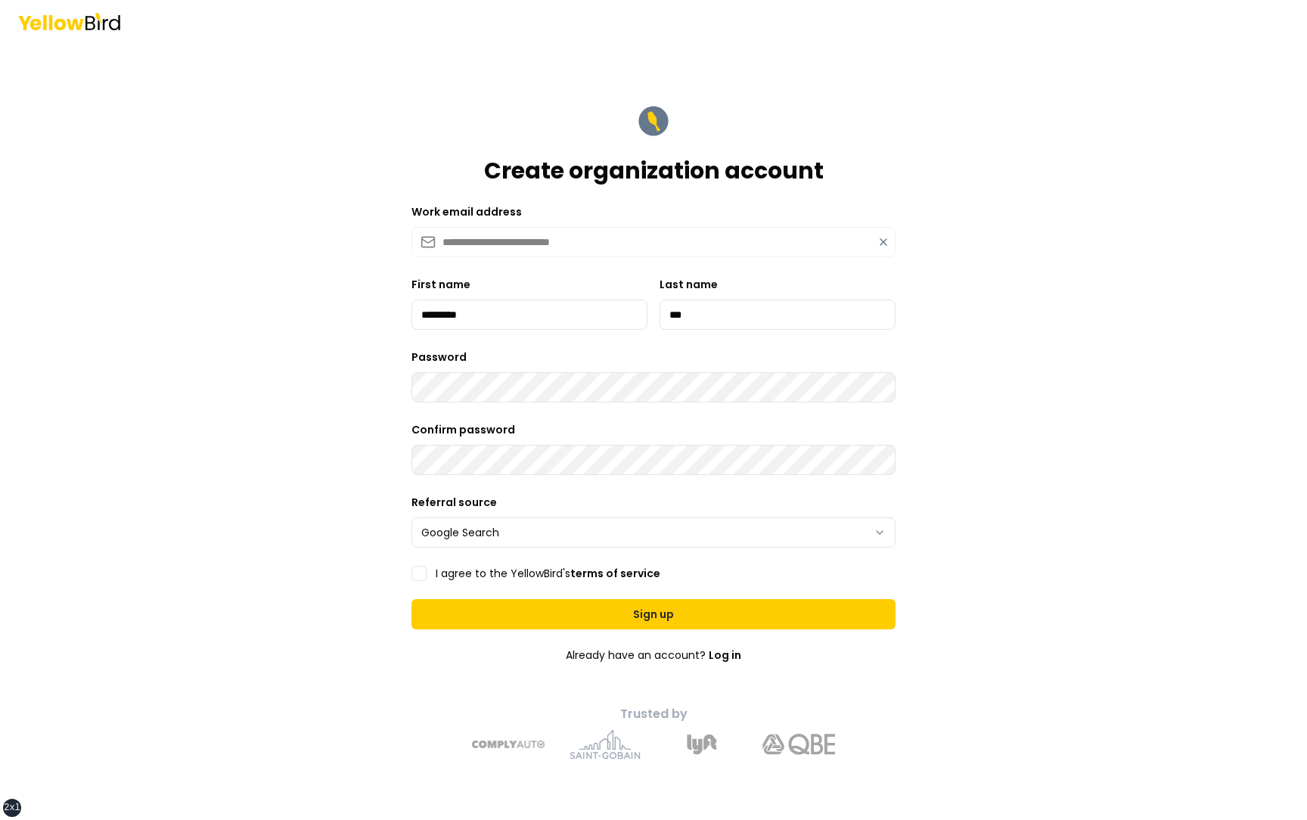
click at [470, 569] on label "I agree to the YellowBird's terms of service" at bounding box center [548, 573] width 225 height 11
click at [427, 569] on button "I agree to the YellowBird's terms of service" at bounding box center [418, 573] width 15 height 15
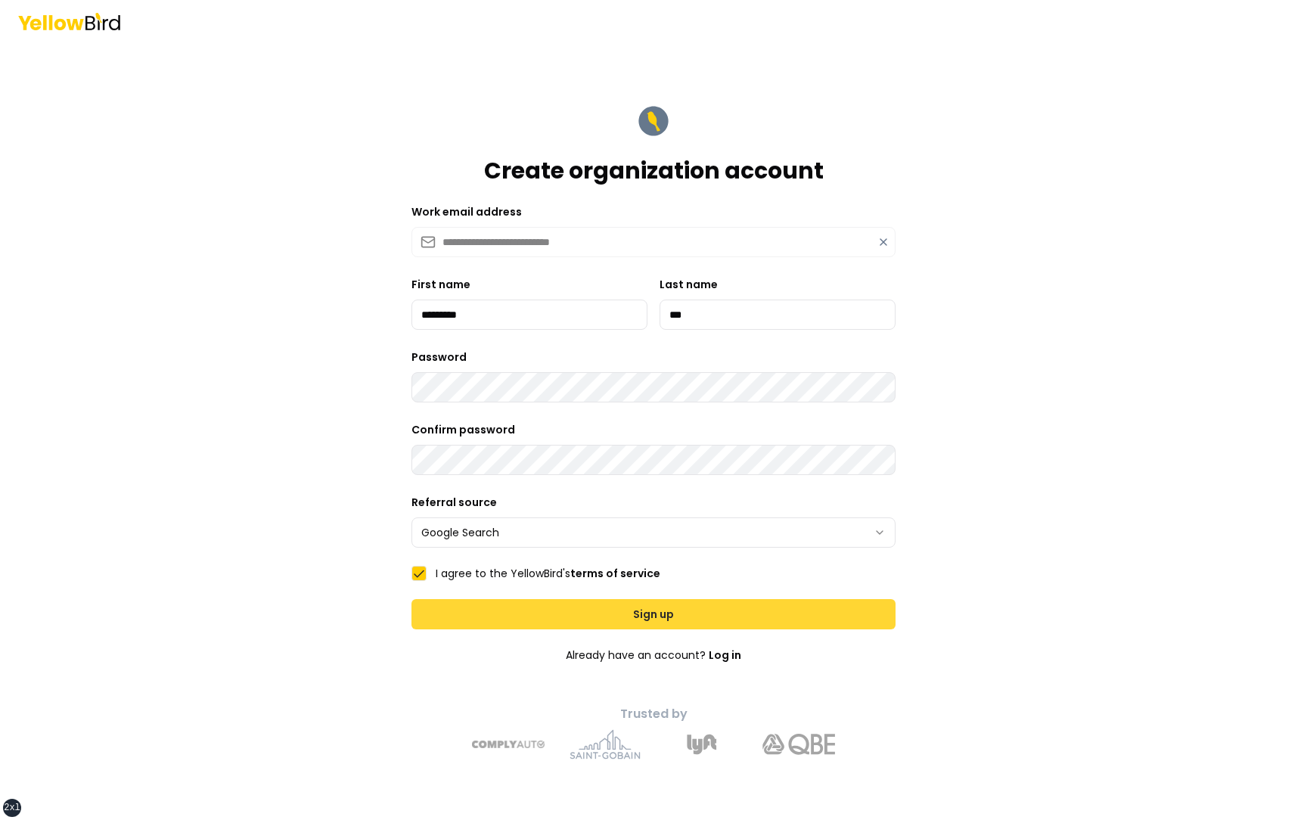
click at [490, 612] on button "Sign up" at bounding box center [653, 614] width 484 height 30
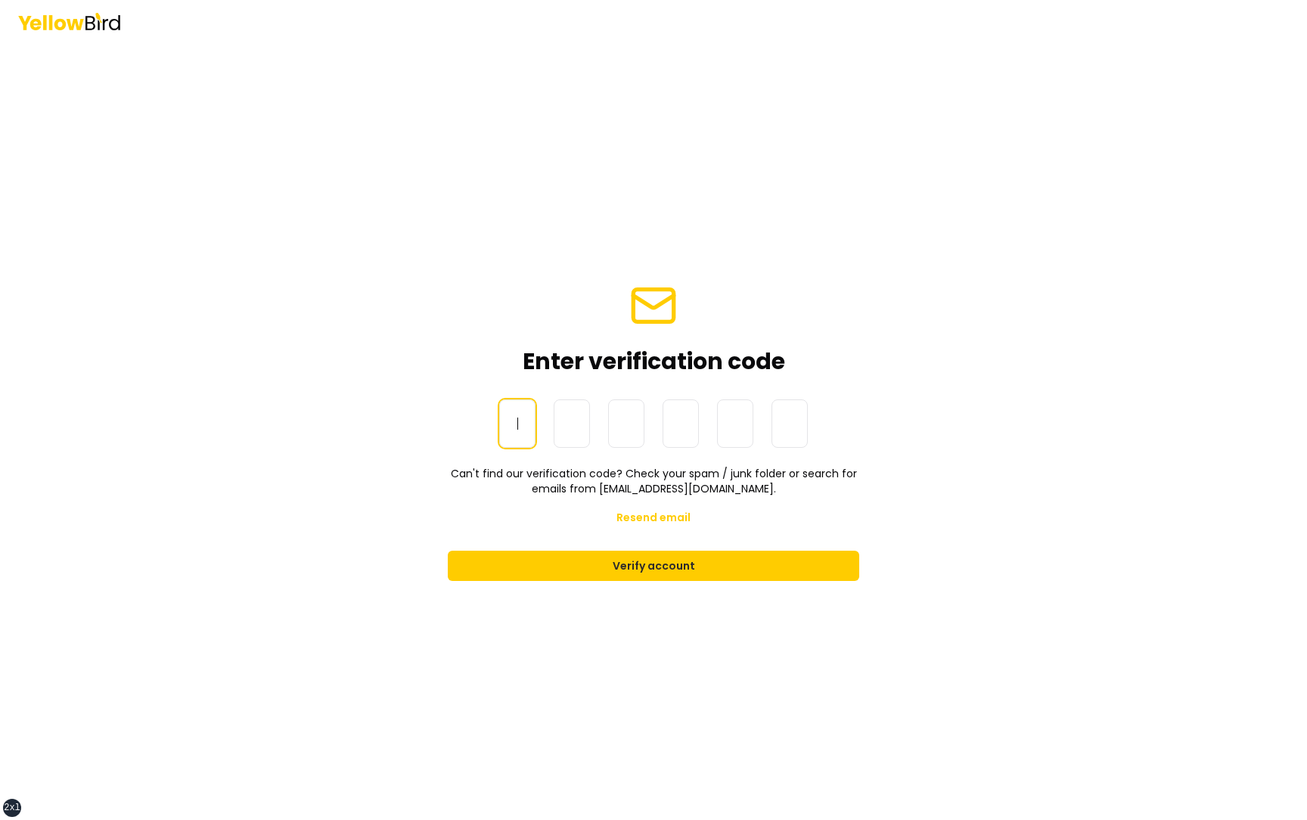
paste input "******"
type input "******"
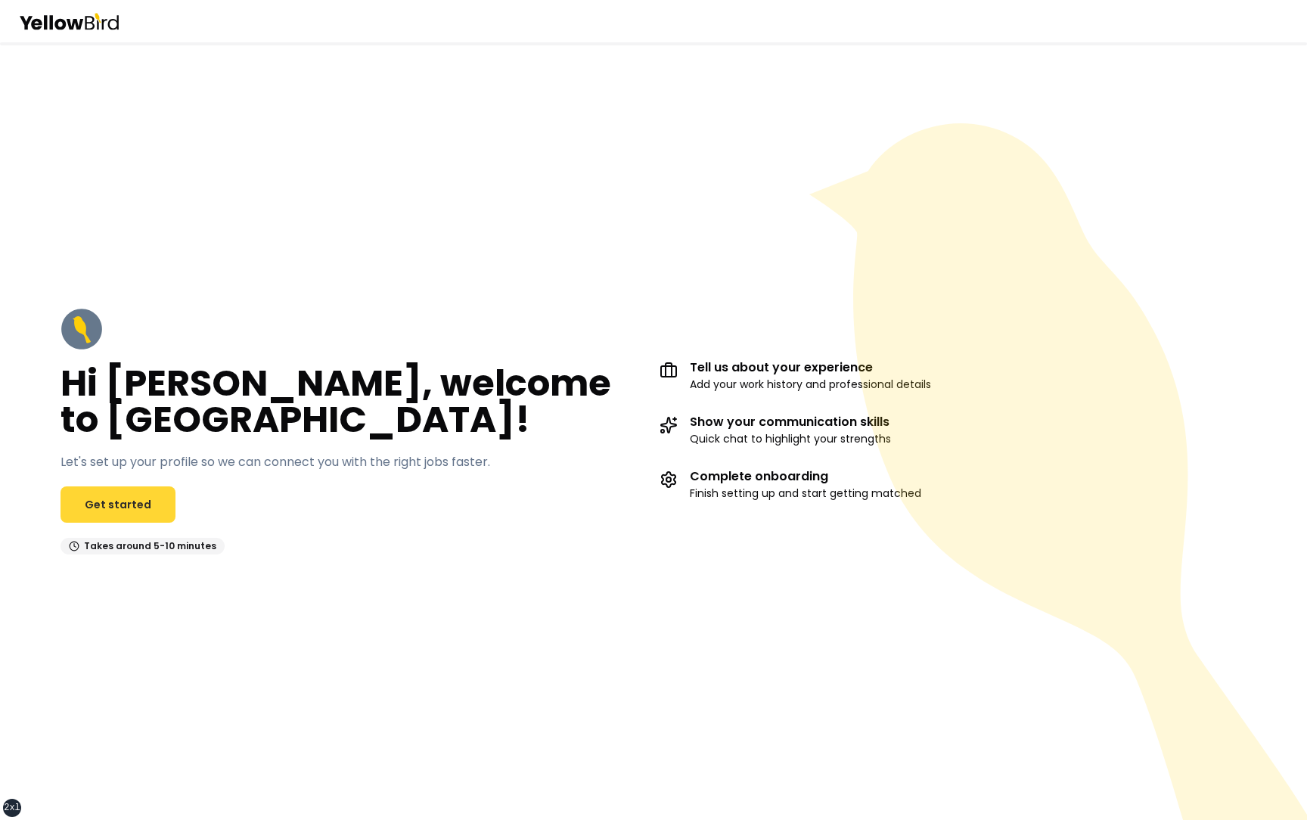
click at [130, 504] on link "Get started" at bounding box center [118, 504] width 115 height 36
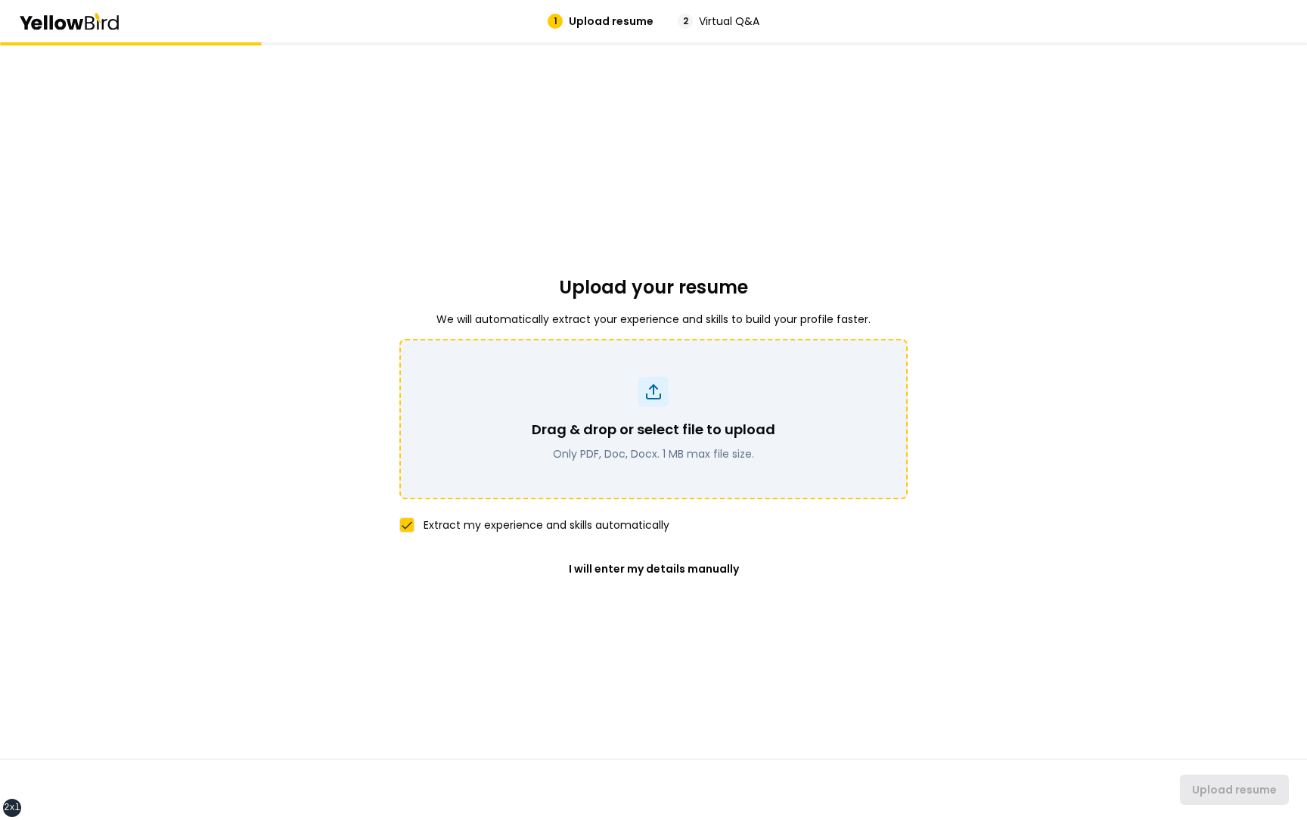
click at [647, 401] on div at bounding box center [653, 392] width 30 height 30
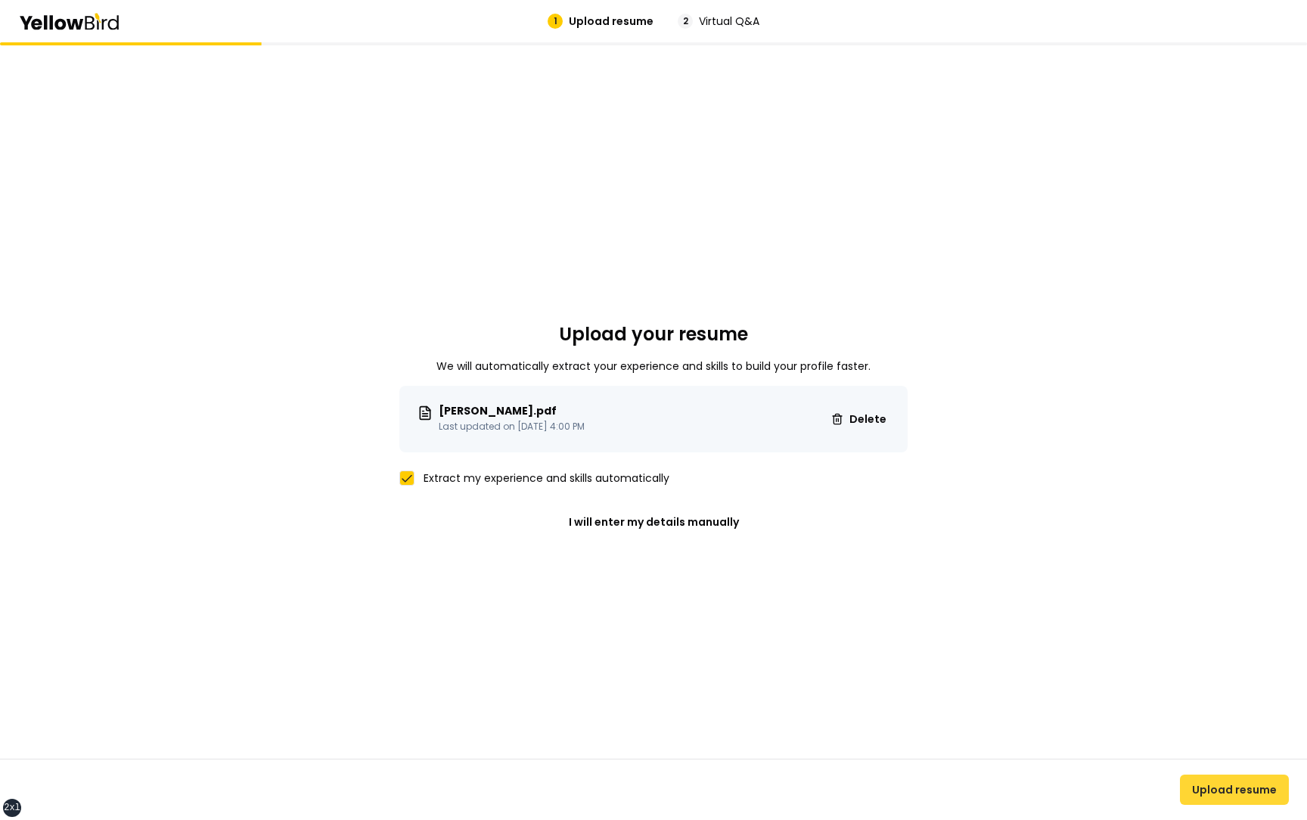
click at [1226, 790] on button "Upload resume" at bounding box center [1234, 789] width 109 height 30
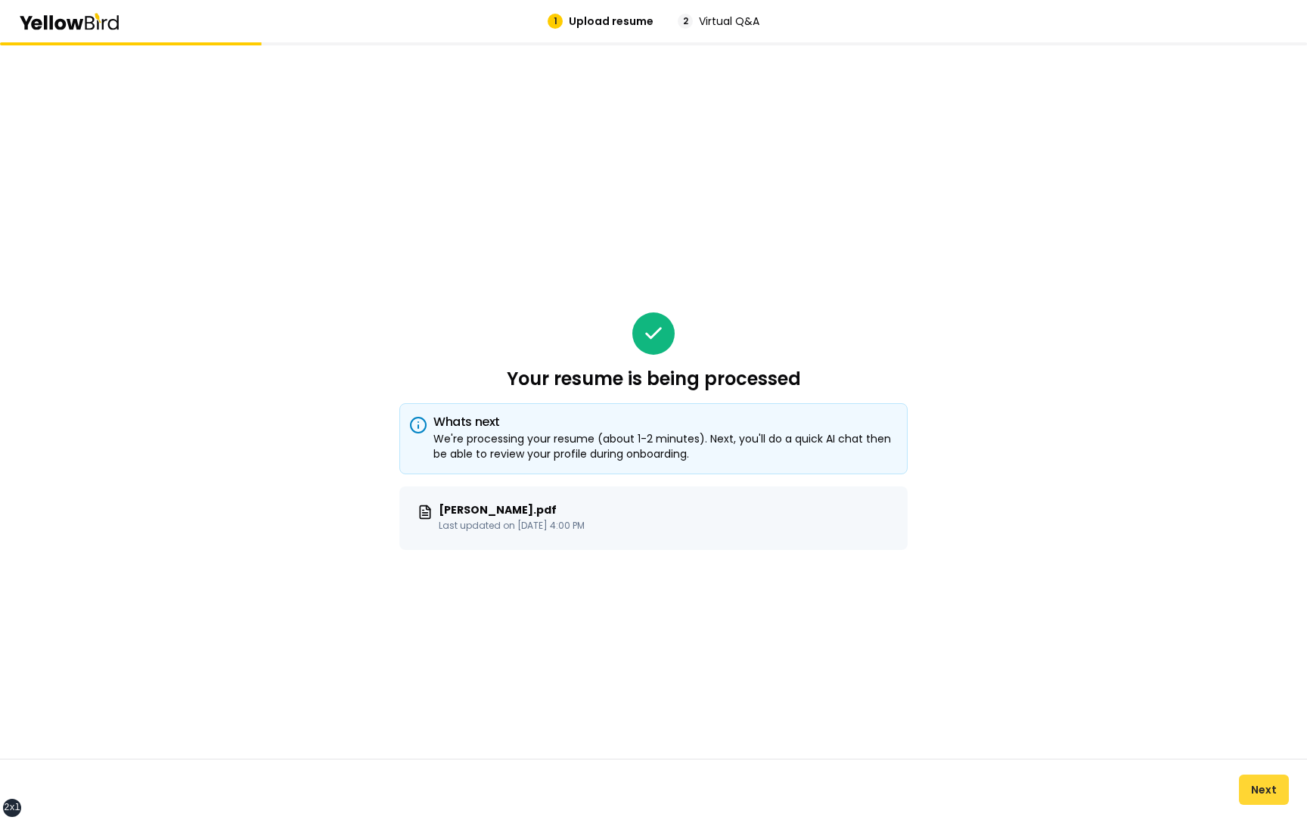
click at [1265, 787] on button "Next" at bounding box center [1264, 789] width 50 height 30
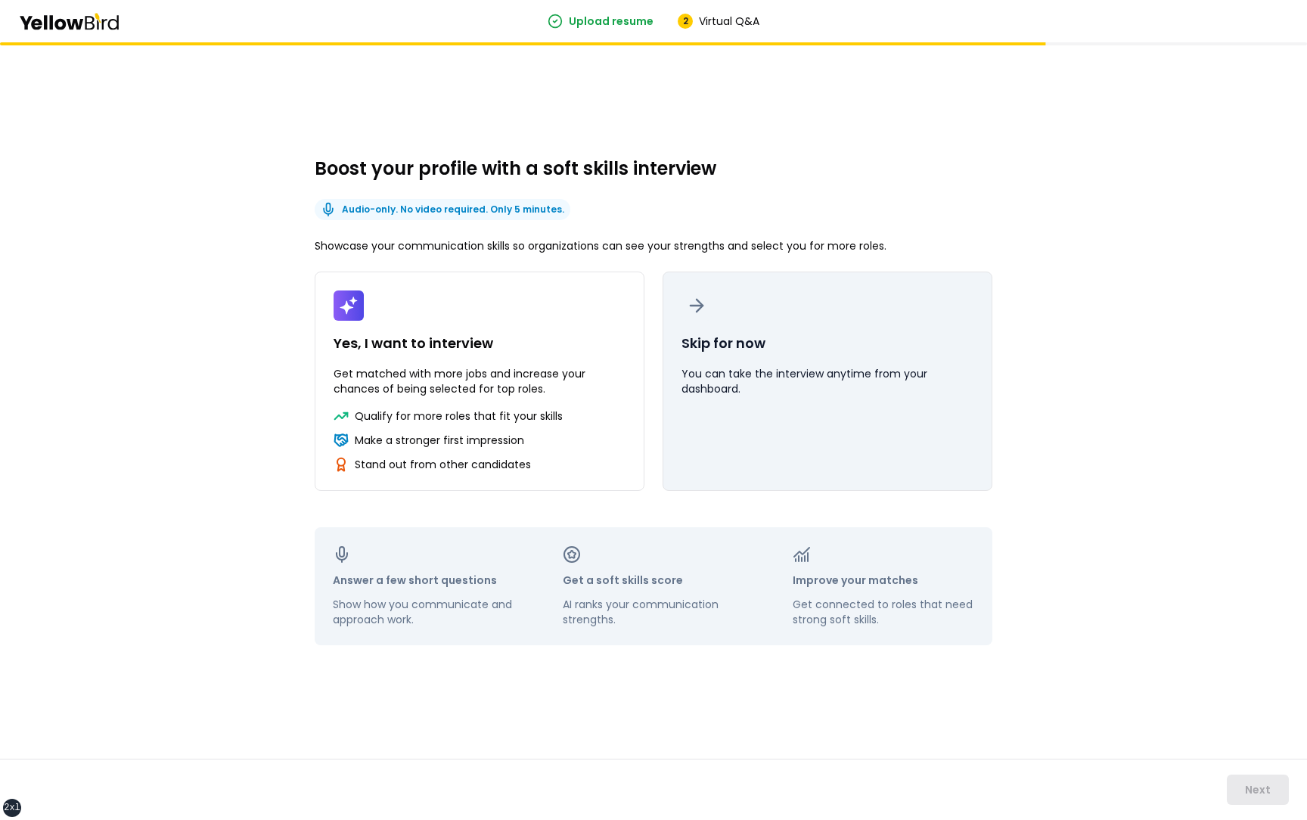
click at [887, 411] on button "Skip for now You can take the interview anytime from your dashboard." at bounding box center [827, 380] width 330 height 219
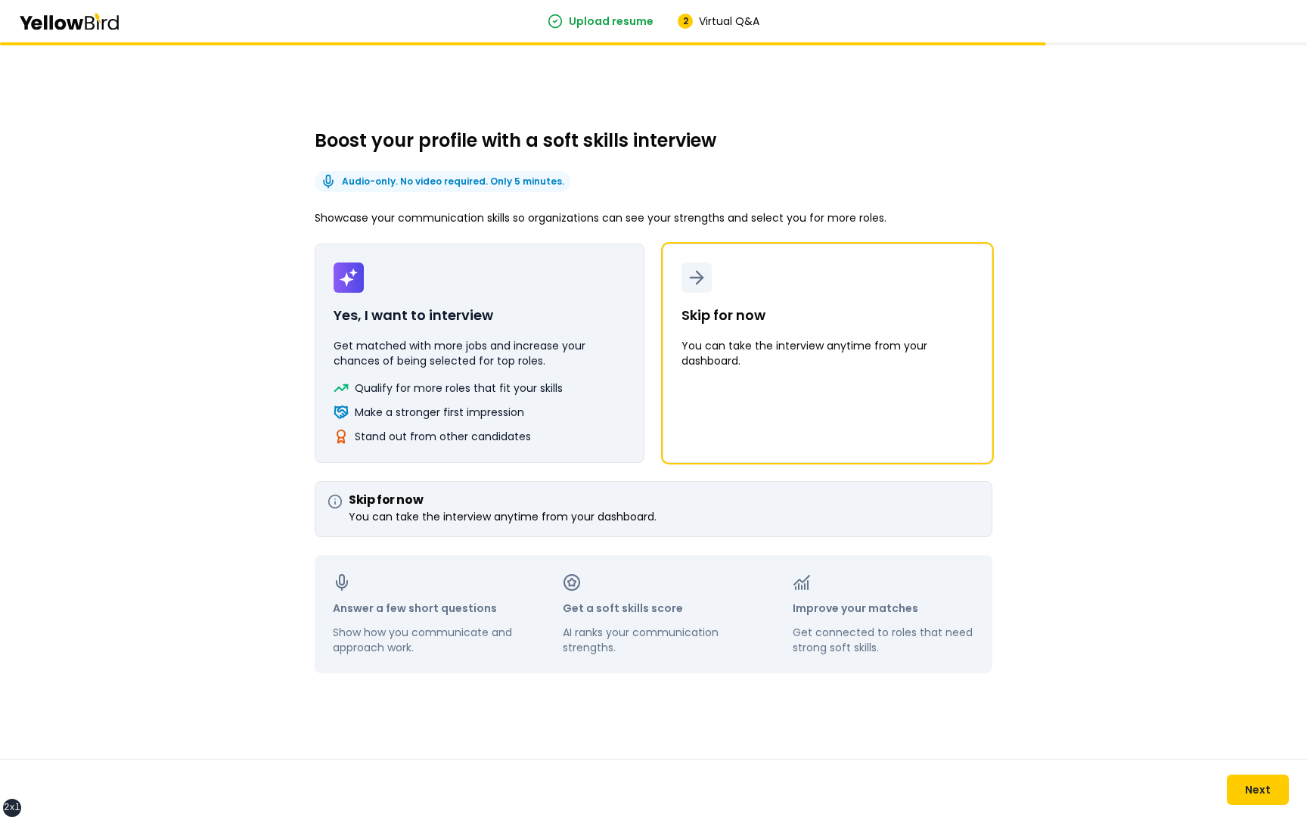
click at [551, 369] on button "Yes, I want to interview Get matched with more jobs and increase your chances o…" at bounding box center [480, 353] width 330 height 219
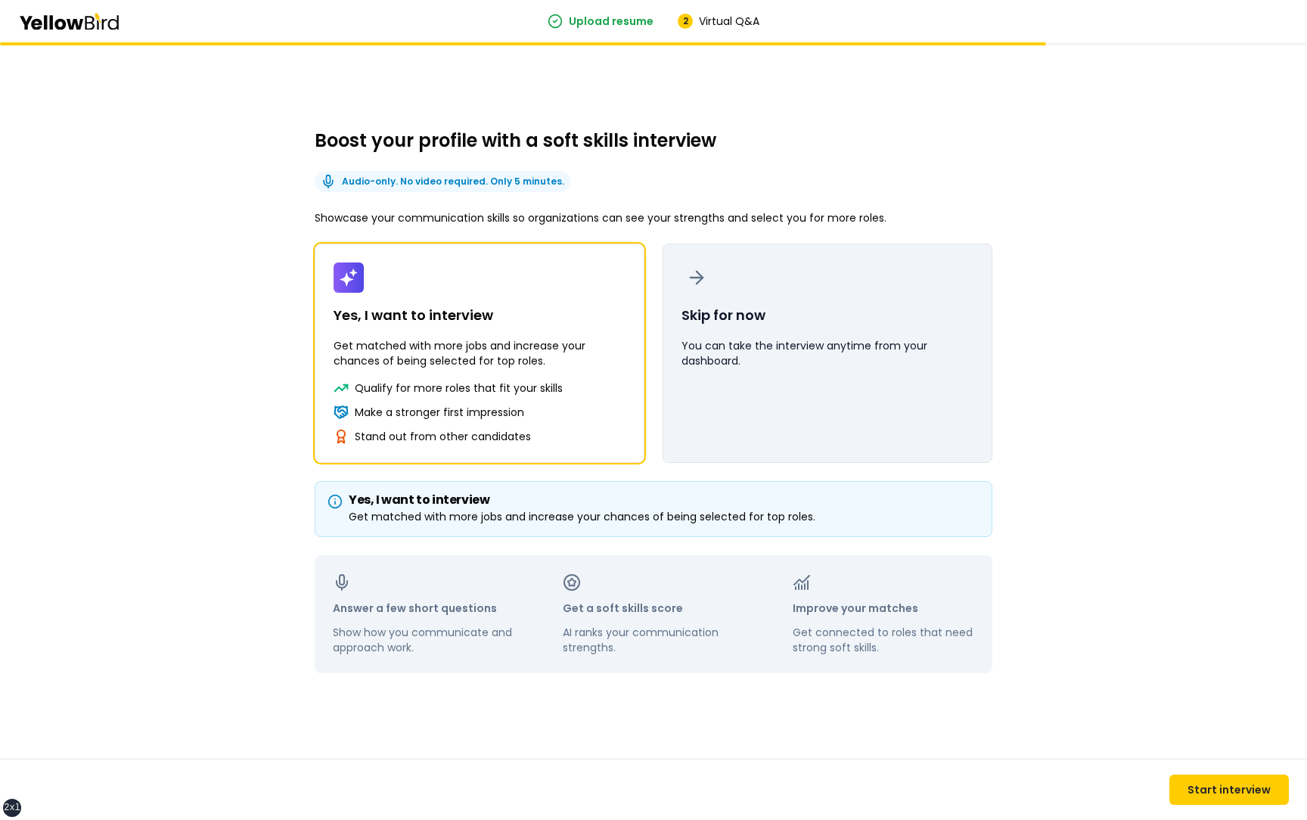
click at [770, 378] on button "Skip for now You can take the interview anytime from your dashboard." at bounding box center [827, 353] width 330 height 219
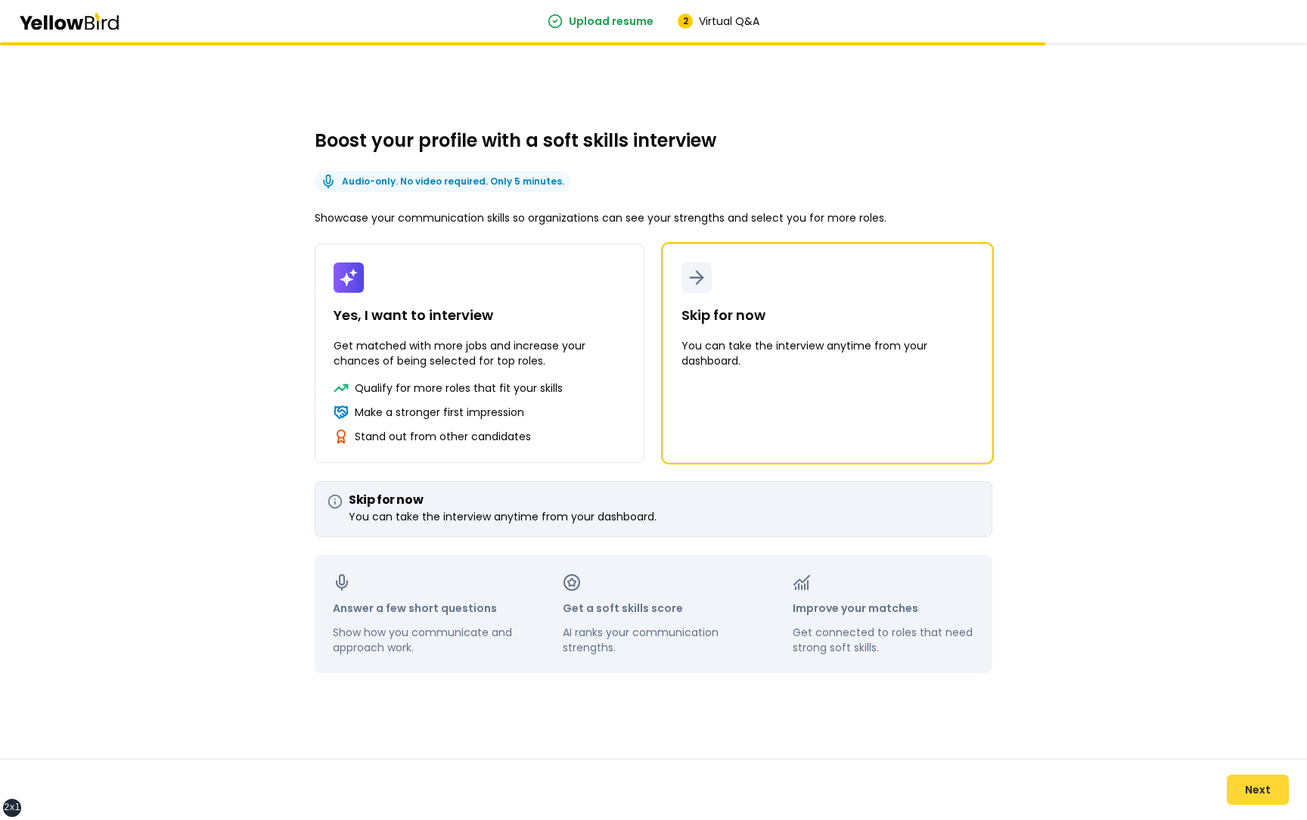
click at [1260, 788] on button "Next" at bounding box center [1258, 789] width 62 height 30
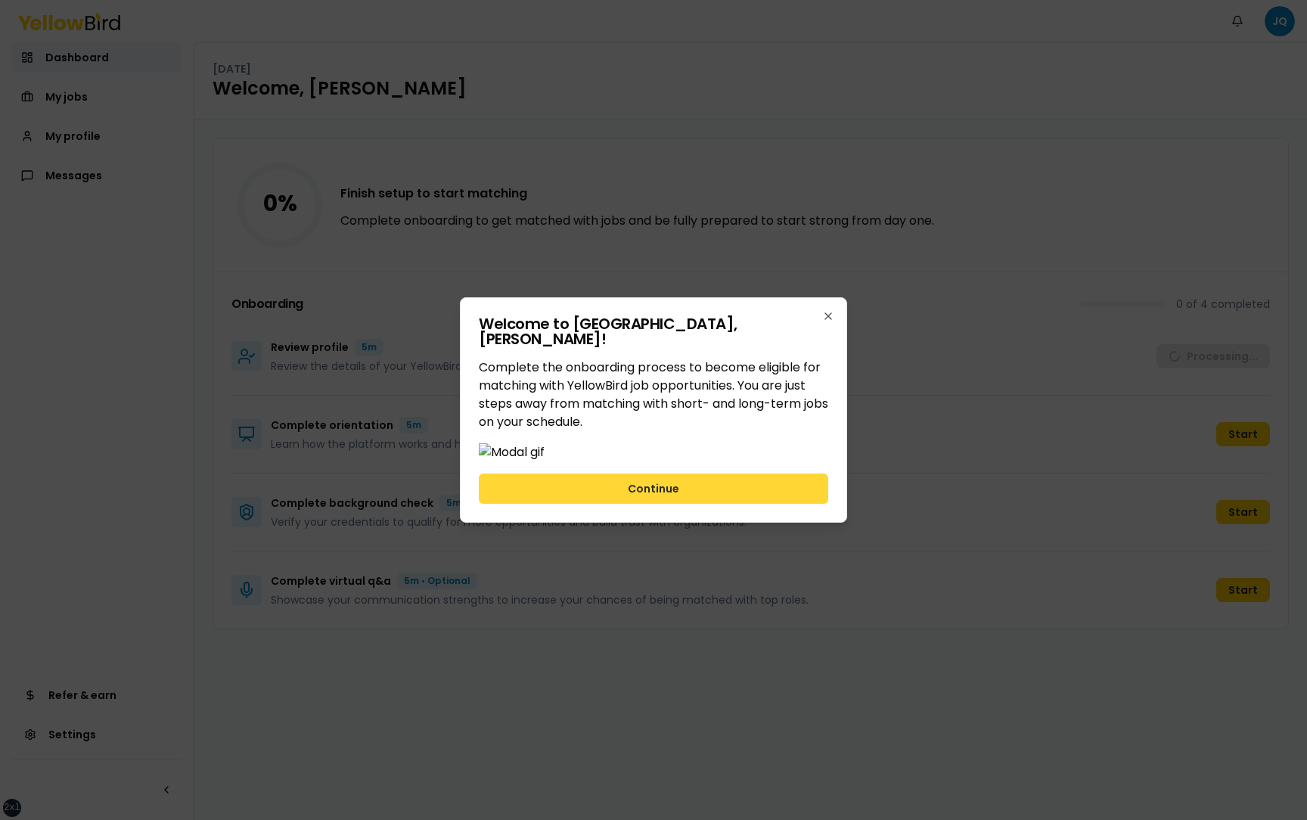
click at [783, 504] on button "Continue" at bounding box center [653, 488] width 349 height 30
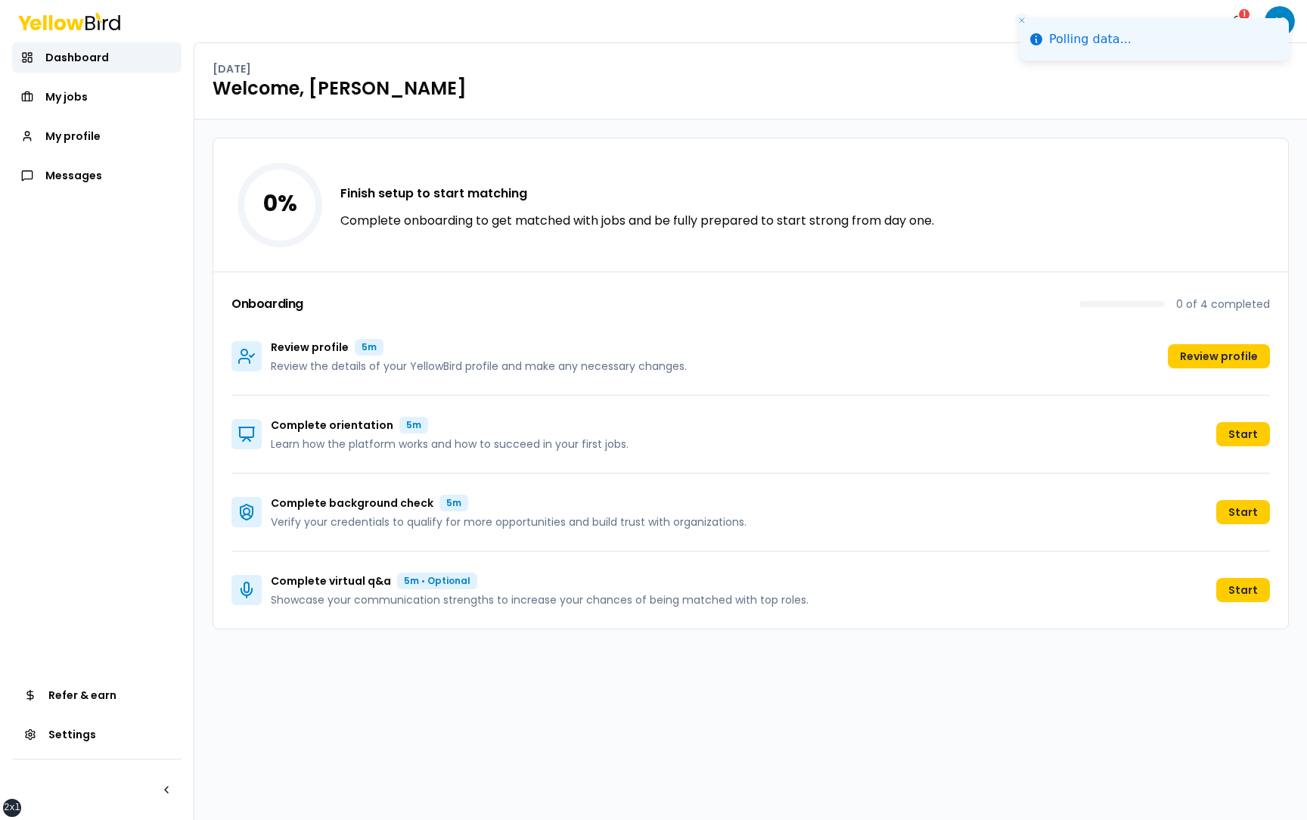
click at [1023, 17] on icon "Close toast" at bounding box center [1021, 20] width 9 height 9
click at [1244, 17] on div "1" at bounding box center [1244, 15] width 14 height 14
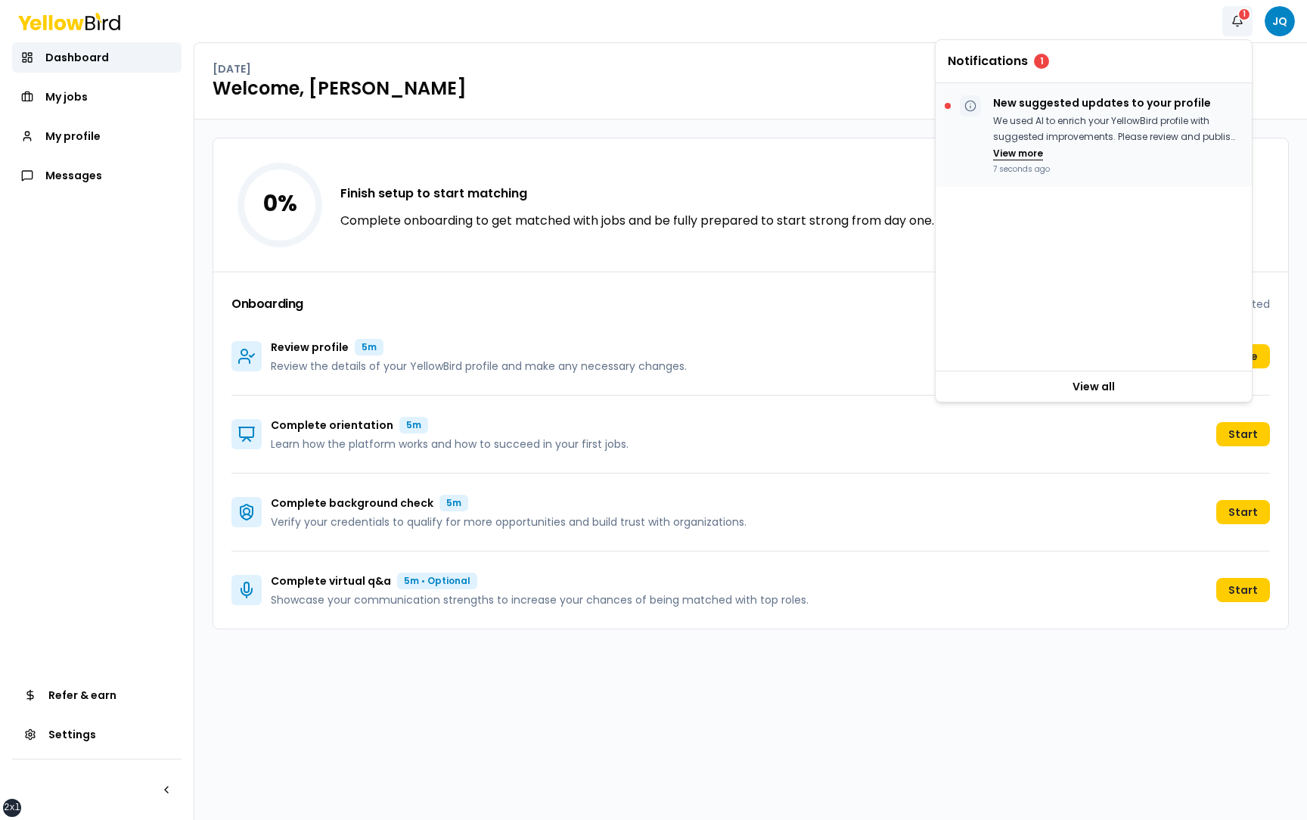
click at [1026, 150] on button "View more" at bounding box center [1018, 153] width 50 height 12
click at [1027, 169] on button "View less" at bounding box center [1015, 169] width 45 height 12
click at [1022, 154] on button "View more" at bounding box center [1018, 153] width 50 height 12
click at [1022, 170] on button "View less" at bounding box center [1015, 169] width 45 height 12
click at [1019, 156] on button "View more" at bounding box center [1018, 153] width 50 height 12
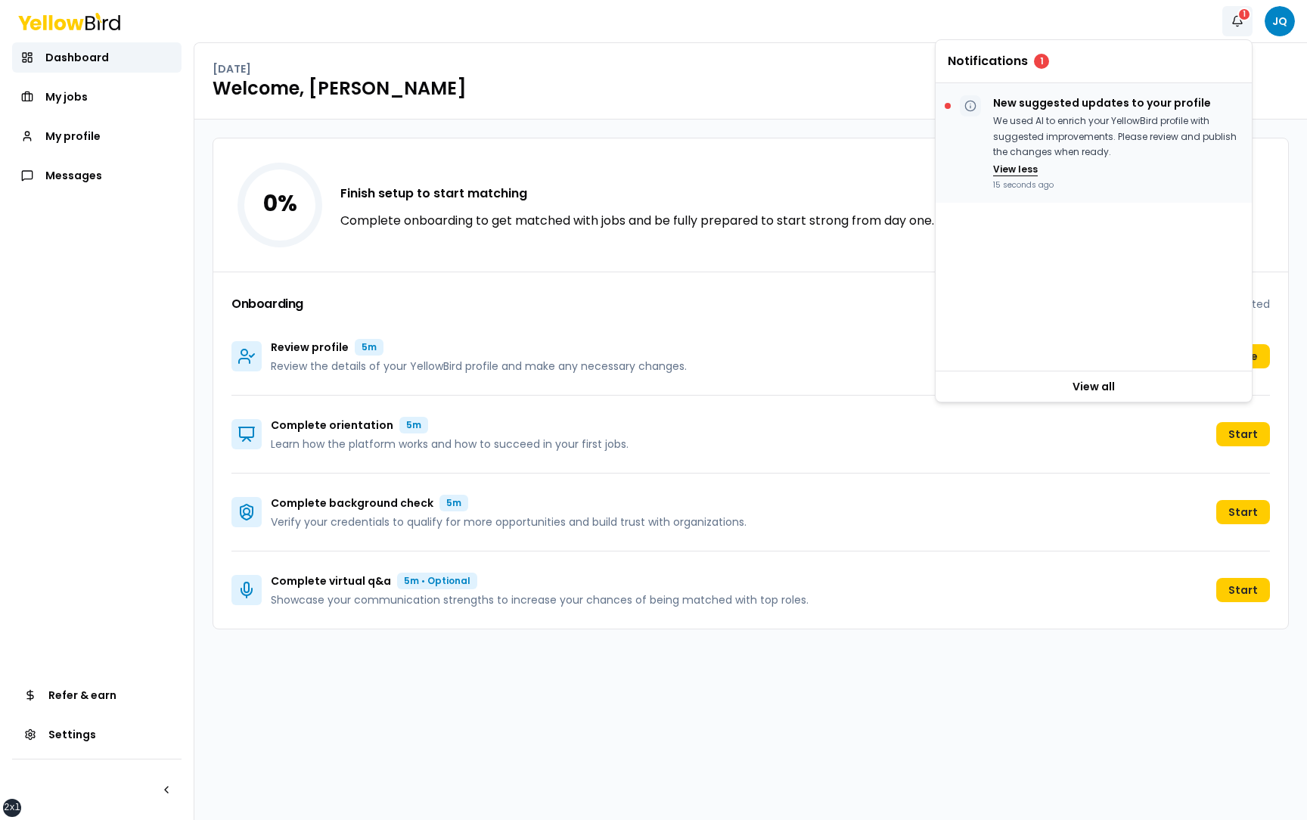
click at [1024, 168] on button "View less" at bounding box center [1015, 169] width 45 height 12
click at [1140, 24] on div "Notifications 1 JQ" at bounding box center [653, 21] width 1307 height 42
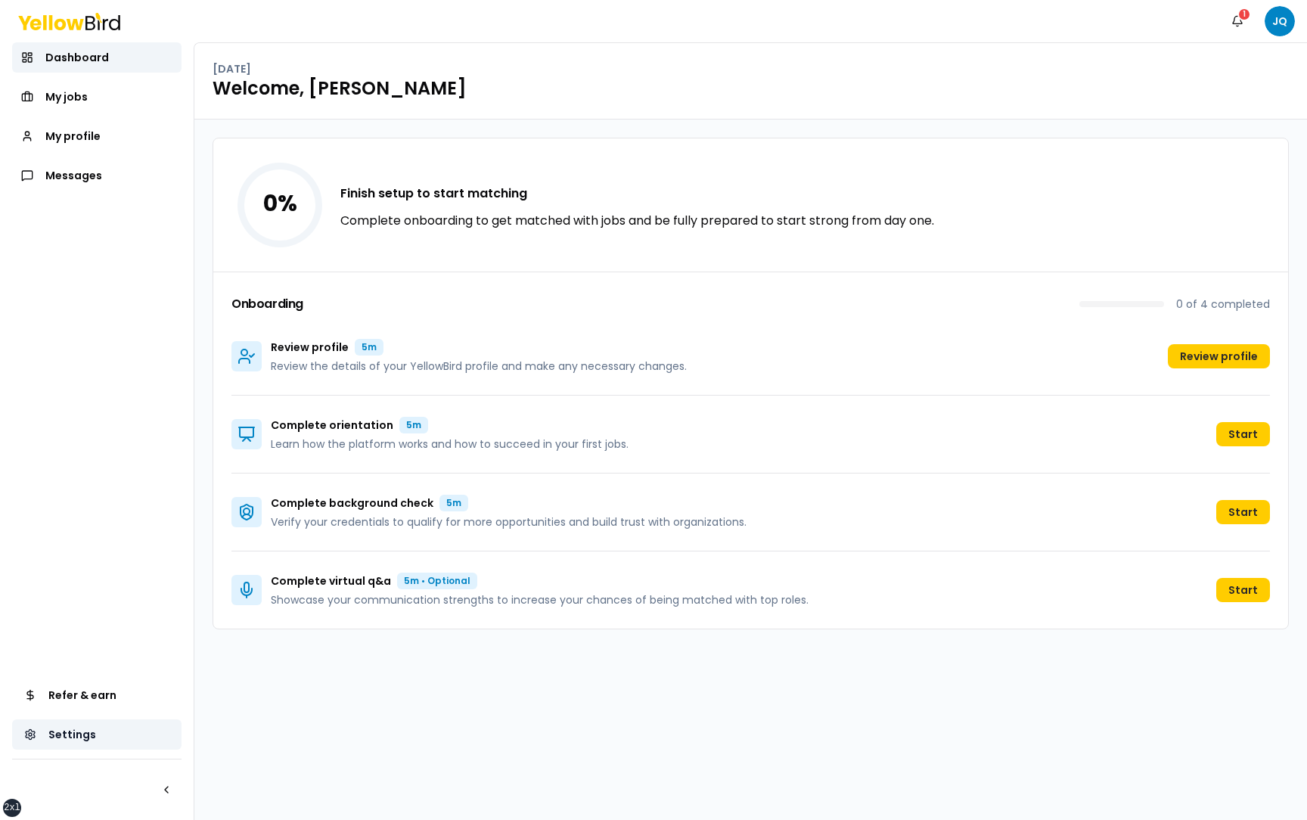
click at [91, 731] on span "Settings" at bounding box center [72, 734] width 48 height 15
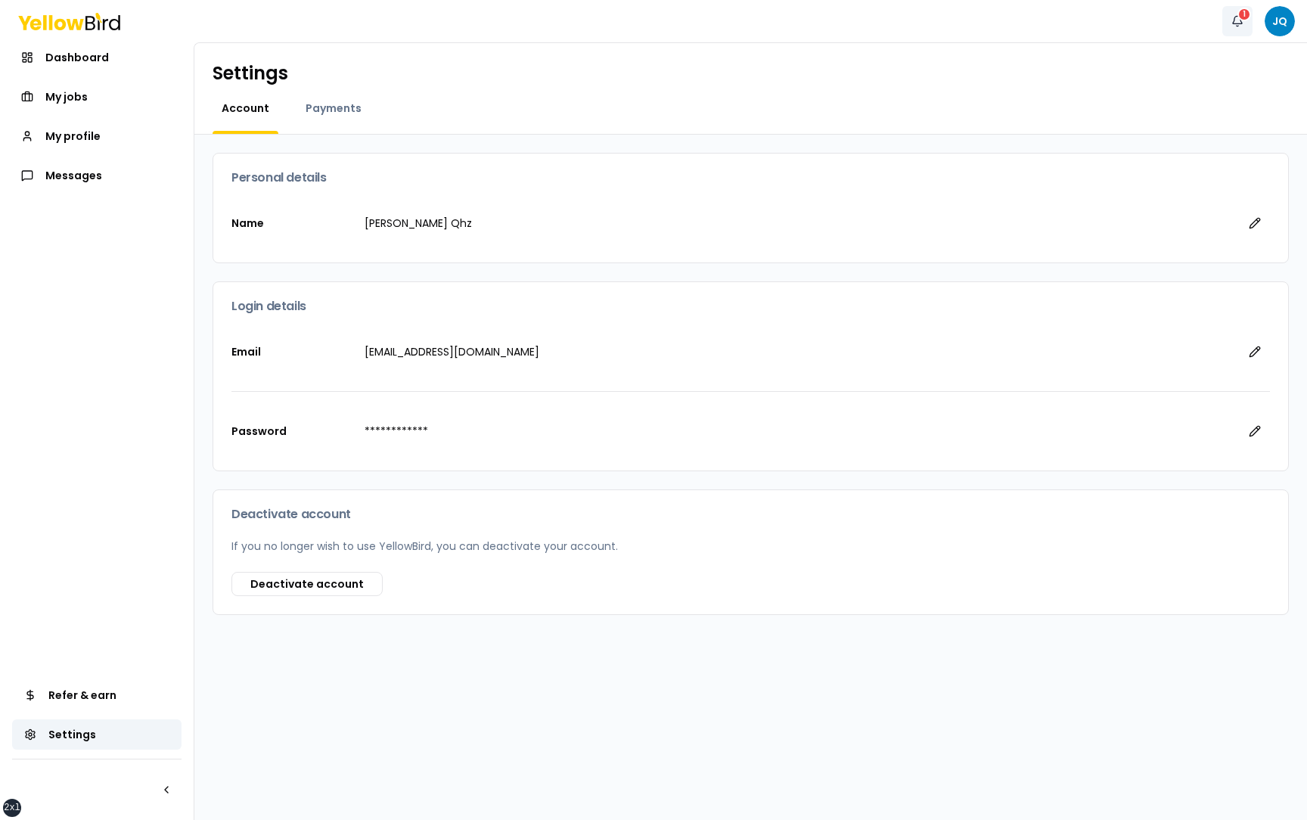
click at [1240, 21] on button "Notifications 1" at bounding box center [1237, 21] width 30 height 30
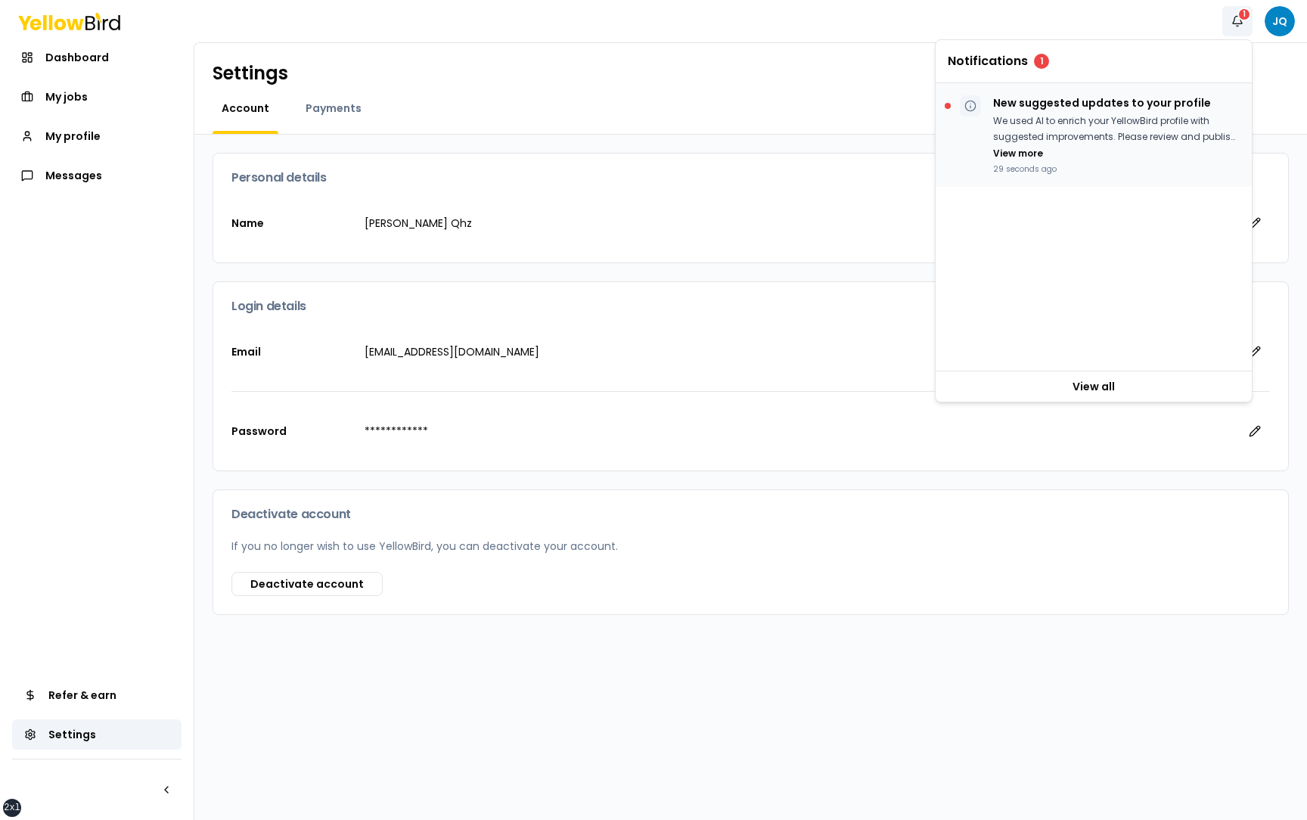
click at [1112, 132] on p "We used AI to enrich your YellowBird profile with suggested improvements. Pleas…" at bounding box center [1116, 128] width 247 height 31
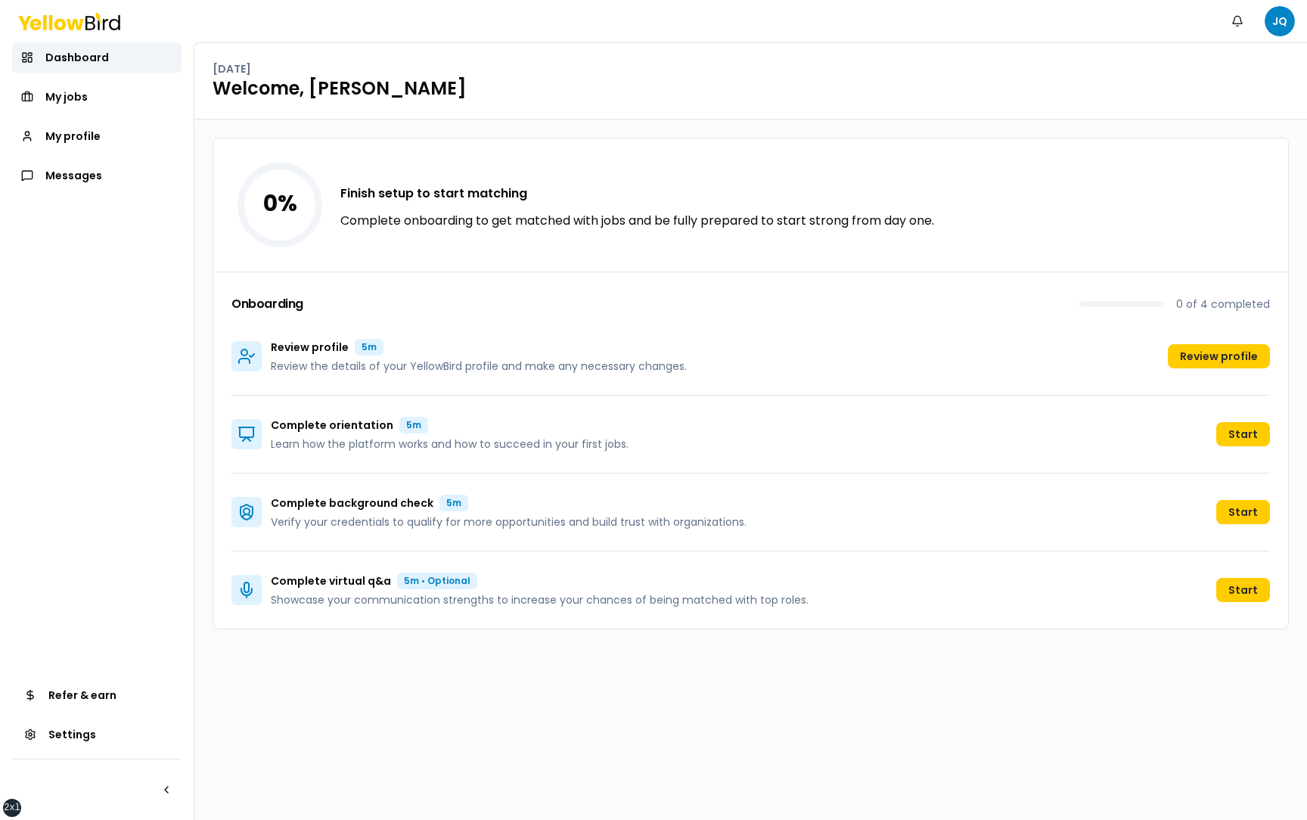
click at [864, 129] on div "0 % Finish setup to start matching Complete onboarding to get matched with jobs…" at bounding box center [750, 469] width 1112 height 700
click at [1227, 354] on button "Review profile" at bounding box center [1219, 356] width 102 height 24
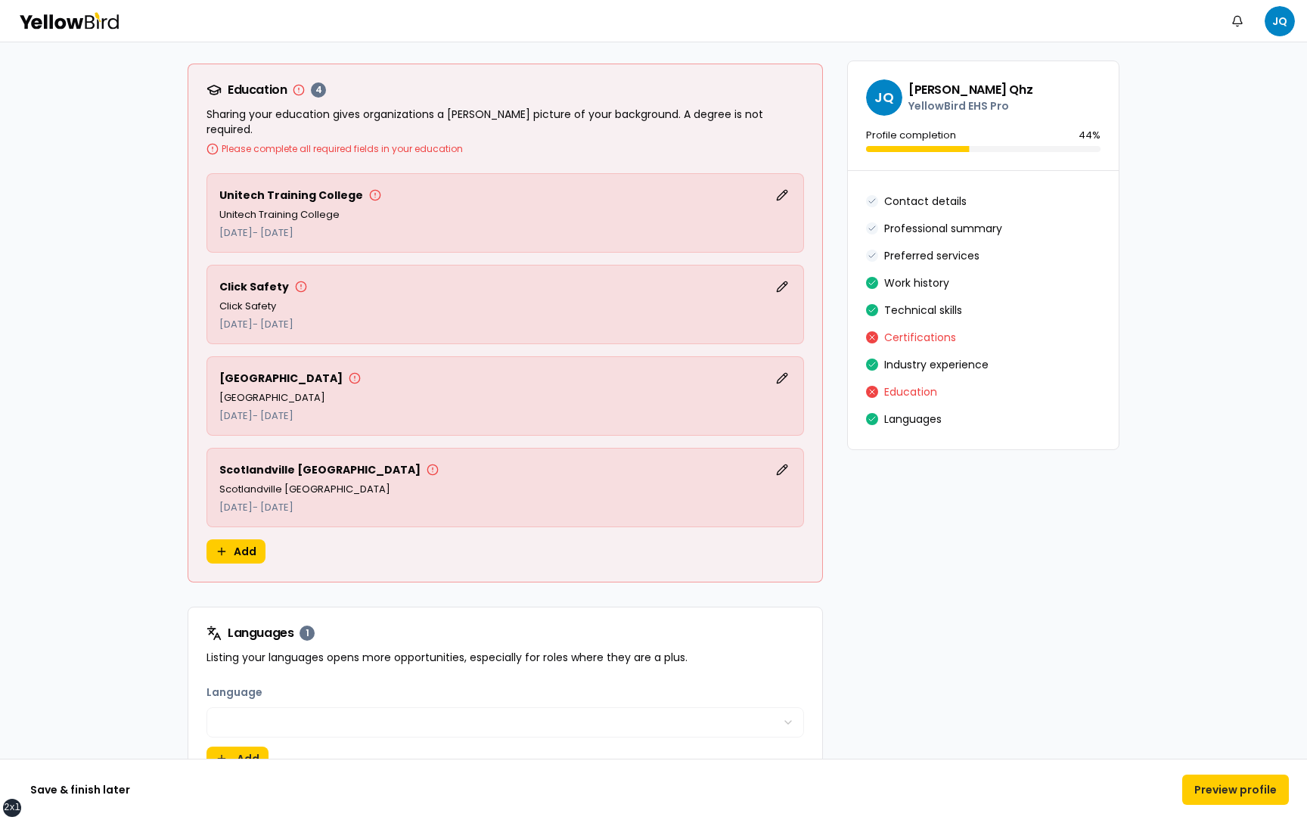
scroll to position [3555, 0]
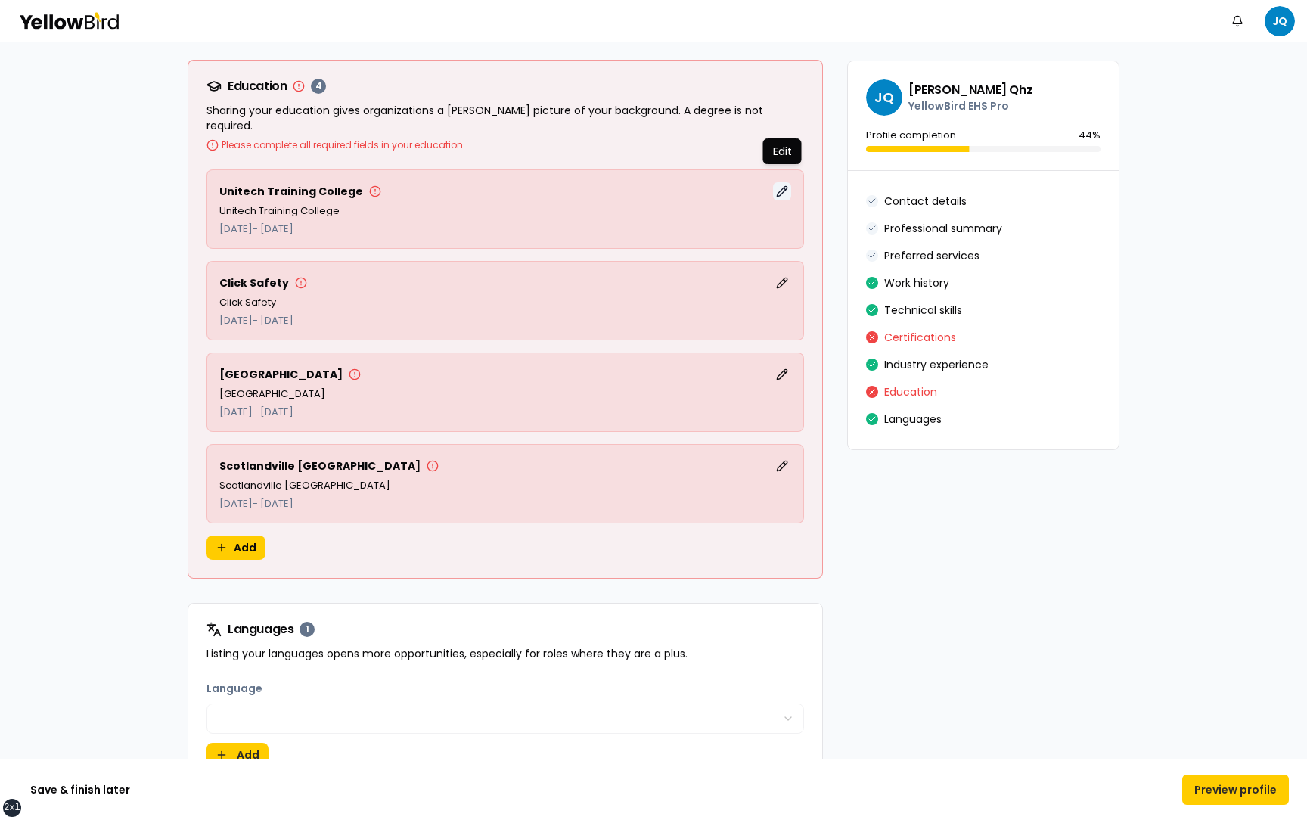
click at [781, 182] on button "Edit" at bounding box center [782, 191] width 18 height 18
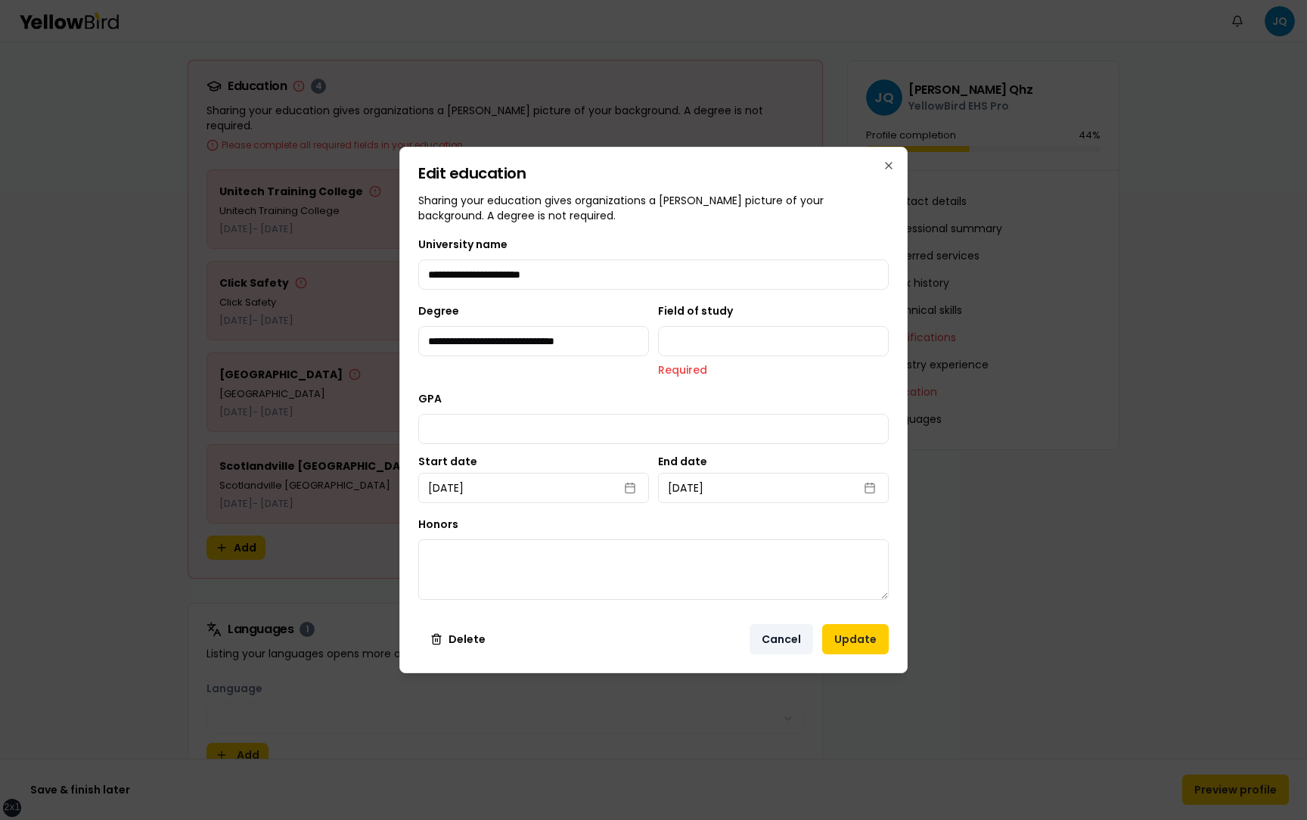
click at [791, 641] on button "Cancel" at bounding box center [781, 639] width 64 height 30
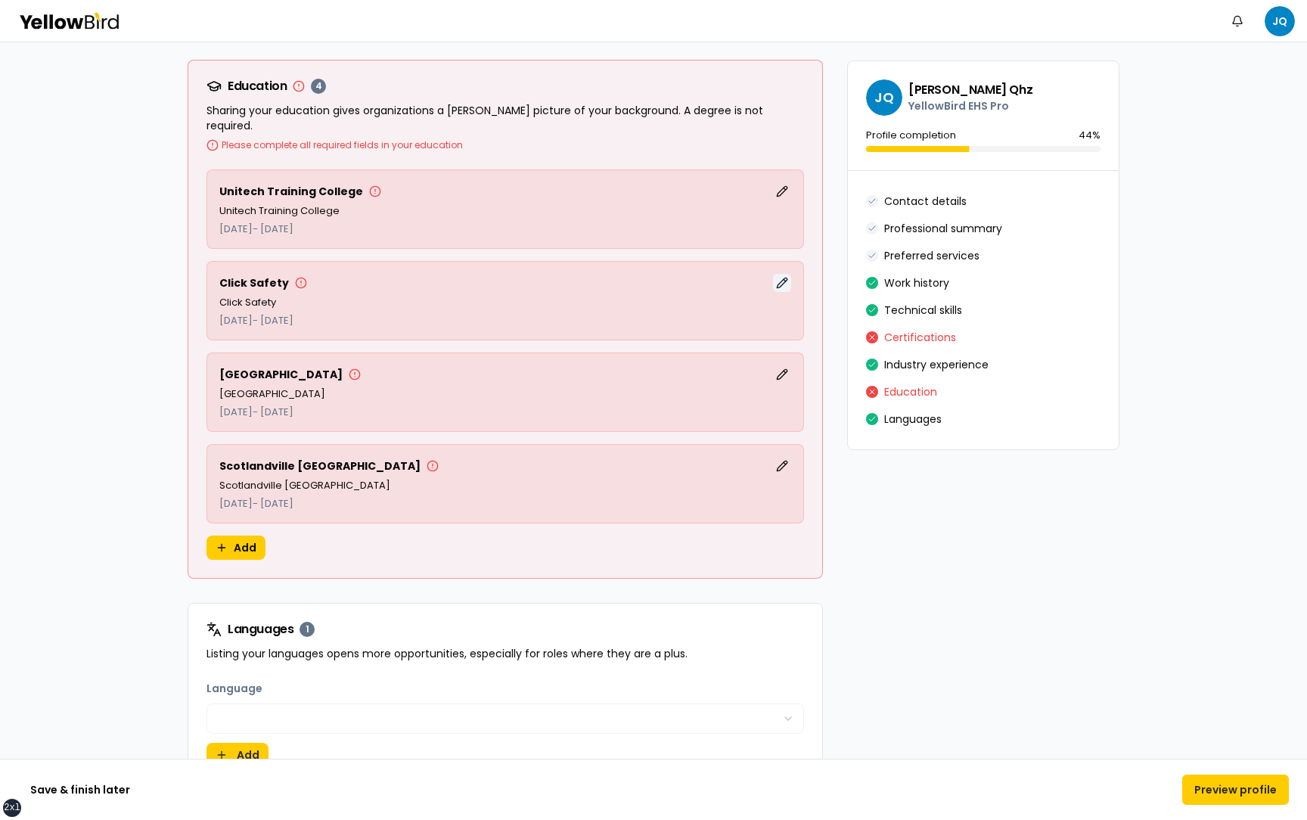
click at [781, 274] on button "Edit" at bounding box center [782, 283] width 18 height 18
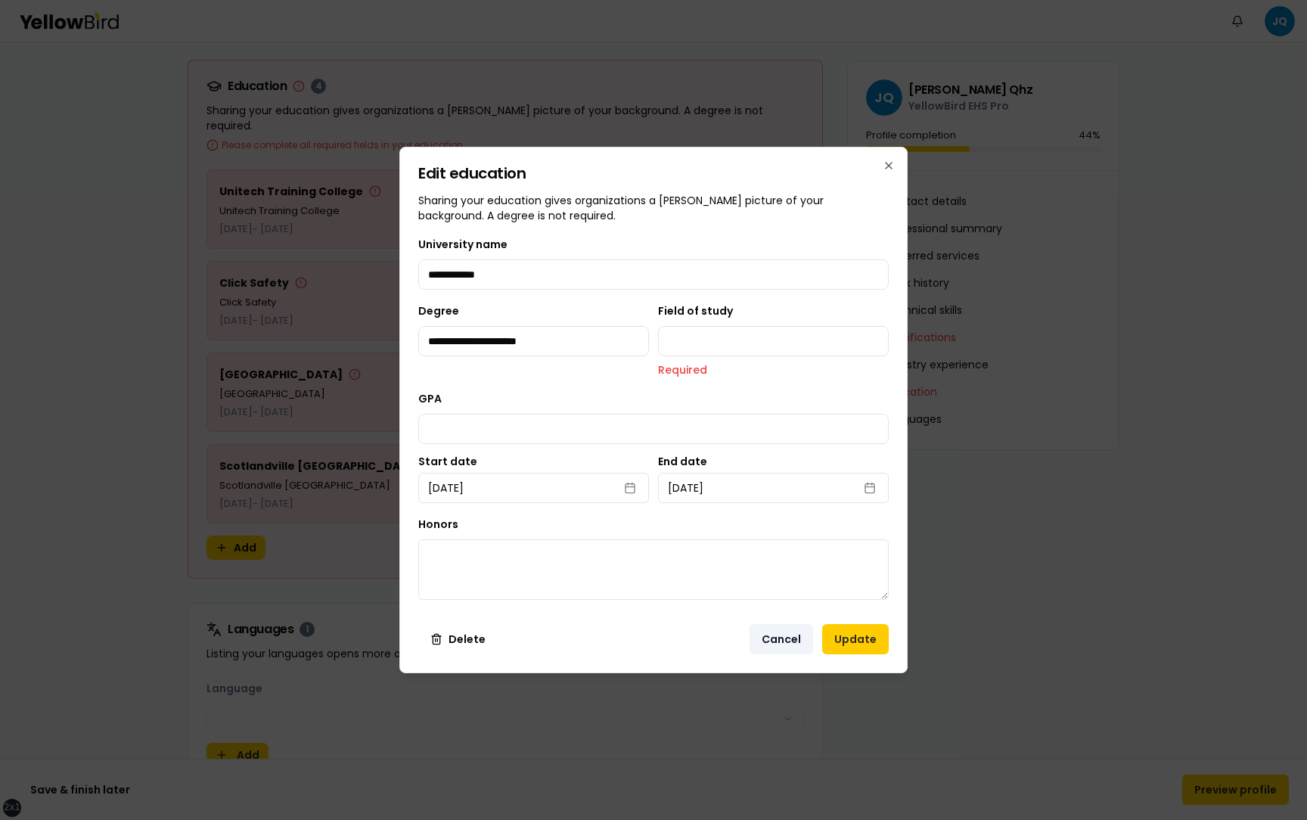
click at [780, 637] on button "Cancel" at bounding box center [781, 639] width 64 height 30
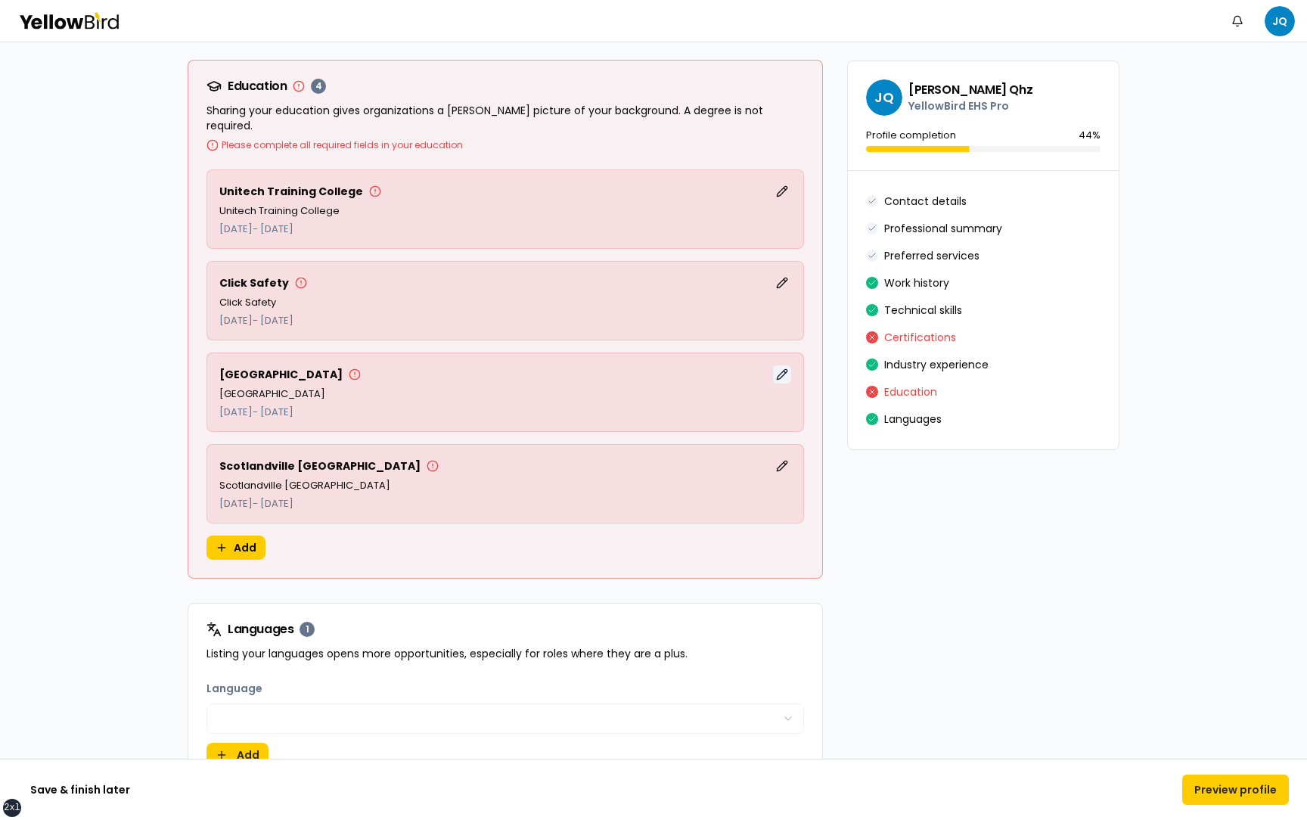
click at [777, 365] on button "Edit" at bounding box center [782, 374] width 18 height 18
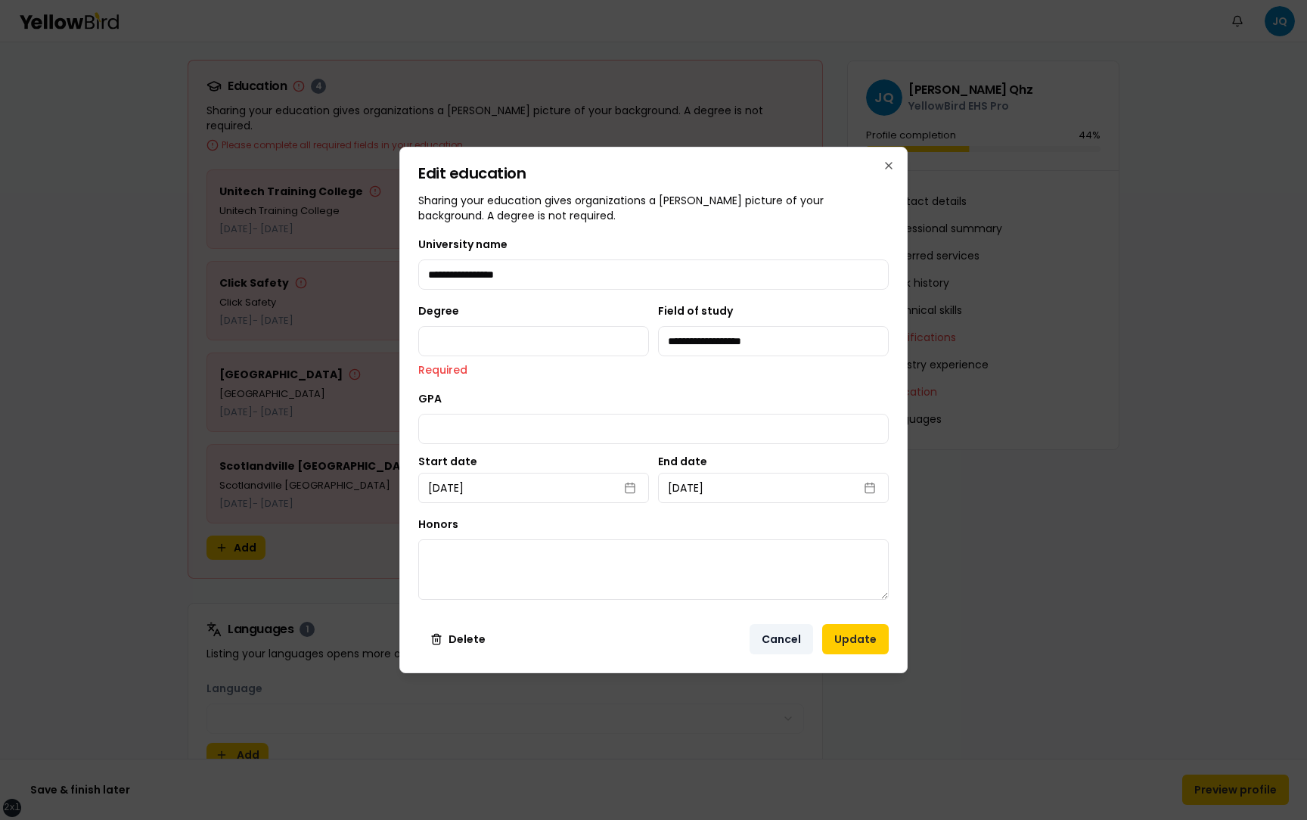
click at [775, 639] on button "Cancel" at bounding box center [781, 639] width 64 height 30
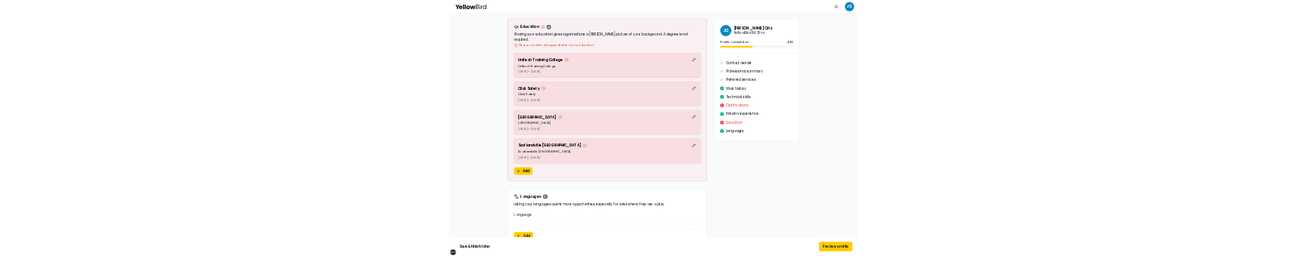
scroll to position [3615, 0]
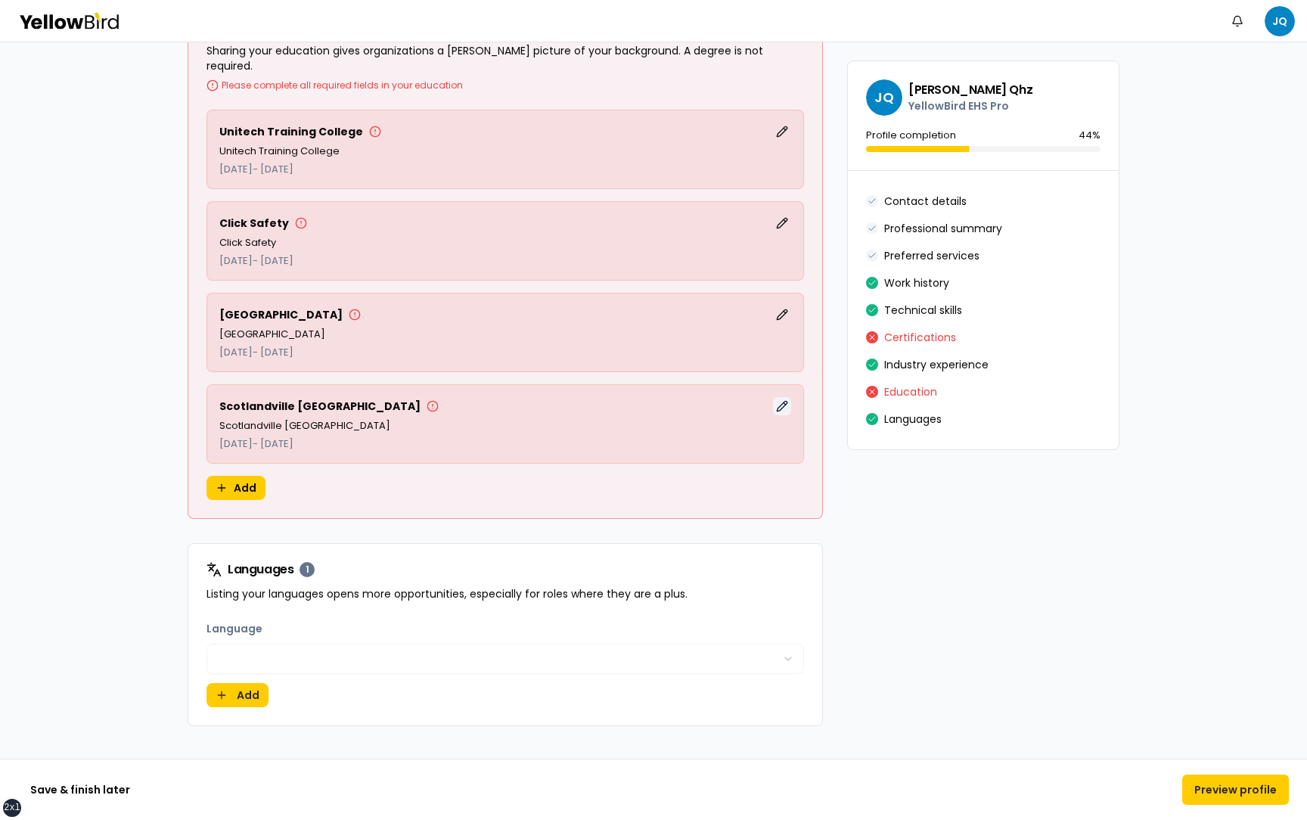
click at [787, 397] on button "Edit" at bounding box center [782, 406] width 18 height 18
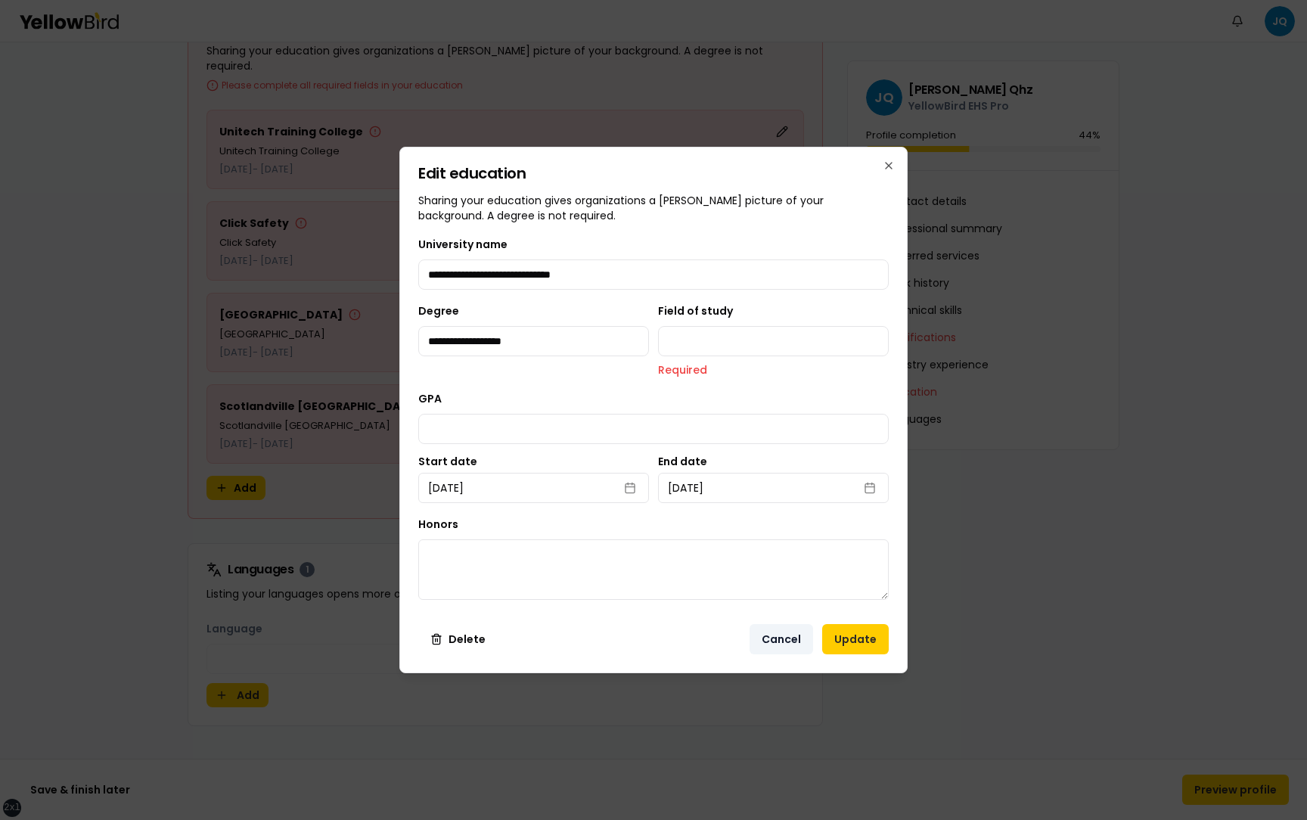
click at [788, 646] on button "Cancel" at bounding box center [781, 639] width 64 height 30
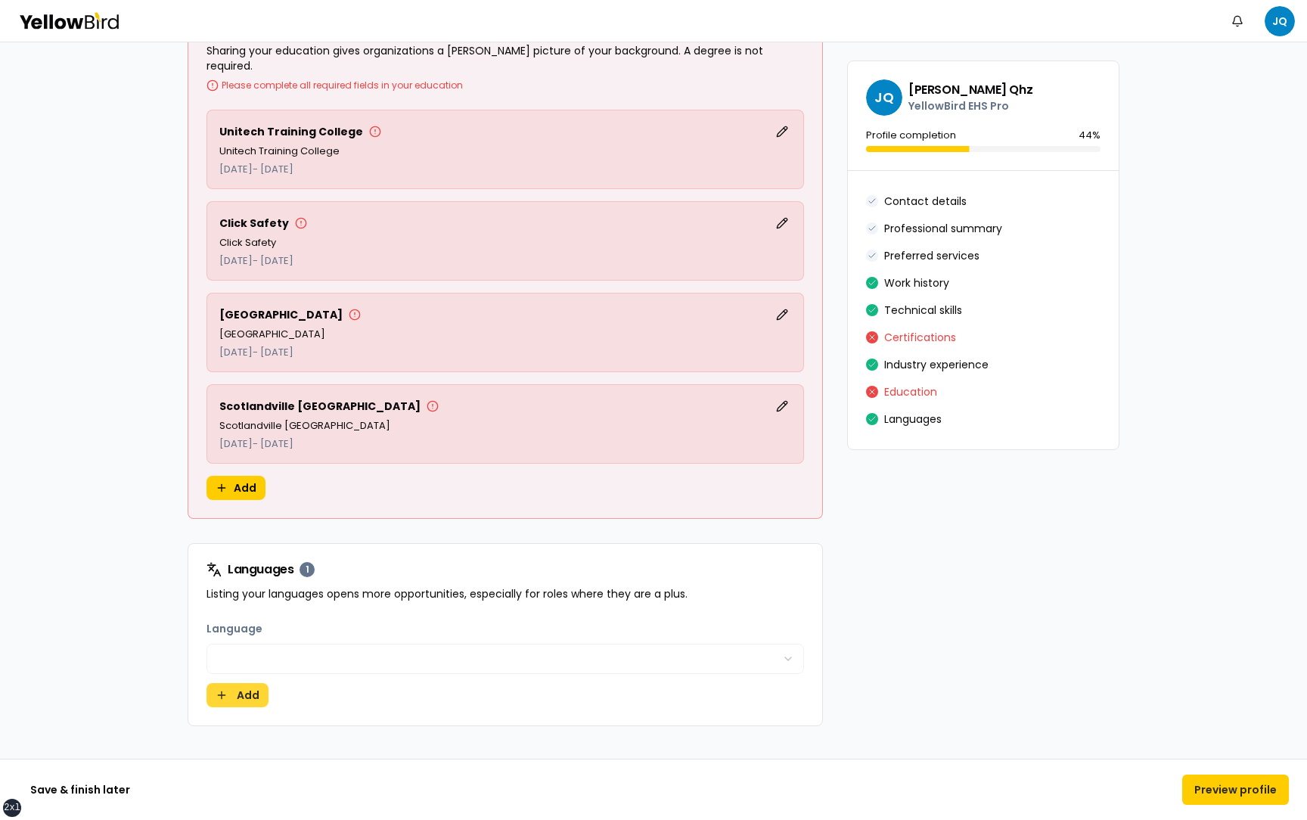
click at [244, 683] on button "Add" at bounding box center [237, 695] width 62 height 24
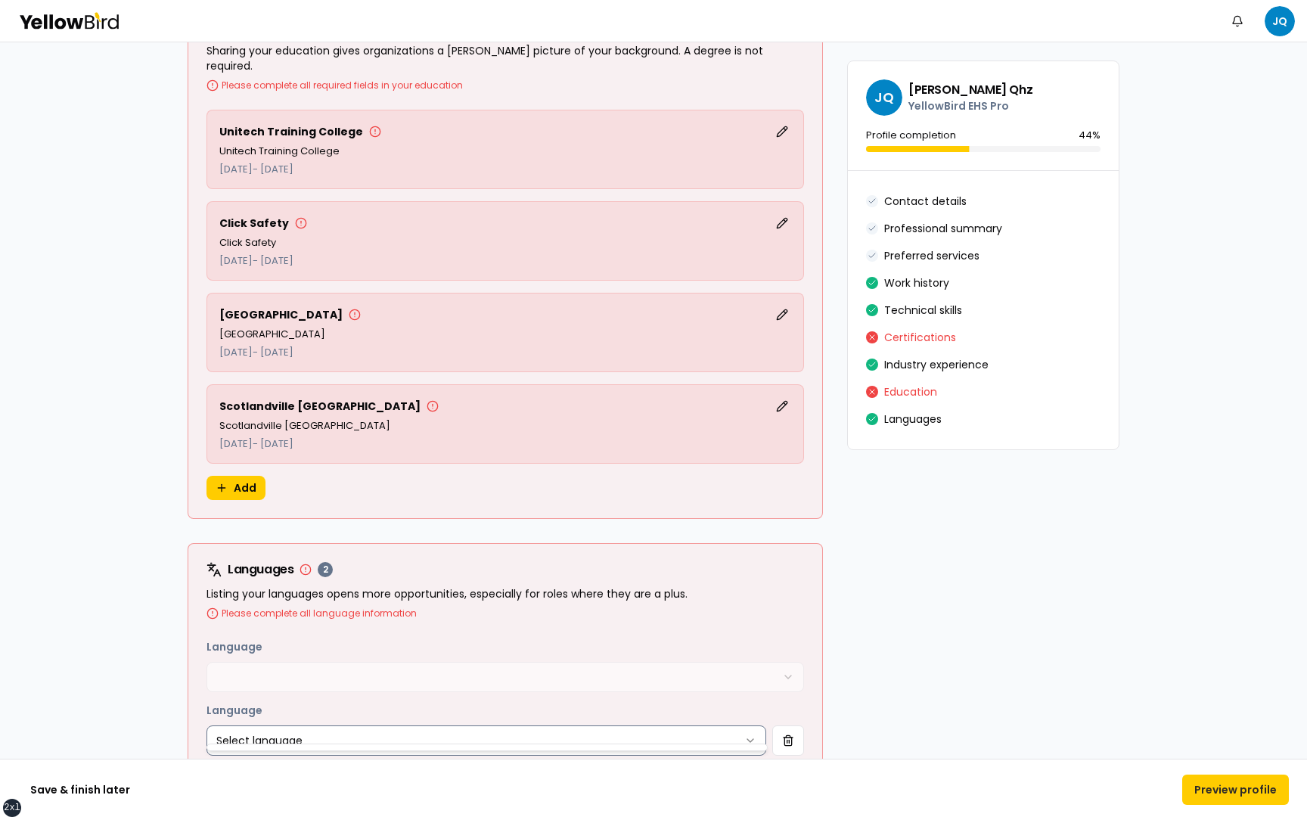
click at [297, 726] on html "**********" at bounding box center [653, 410] width 1307 height 820
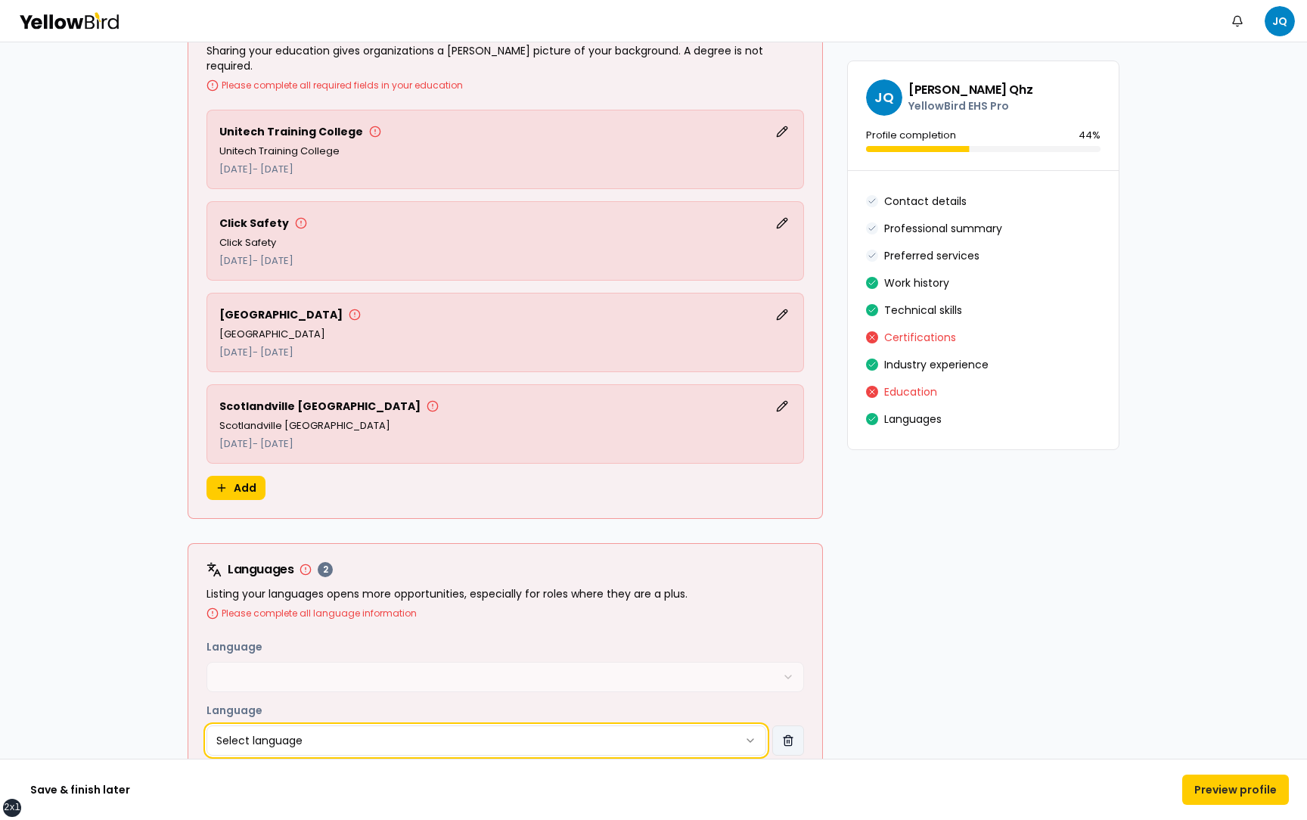
click at [793, 726] on html "**********" at bounding box center [653, 410] width 1307 height 820
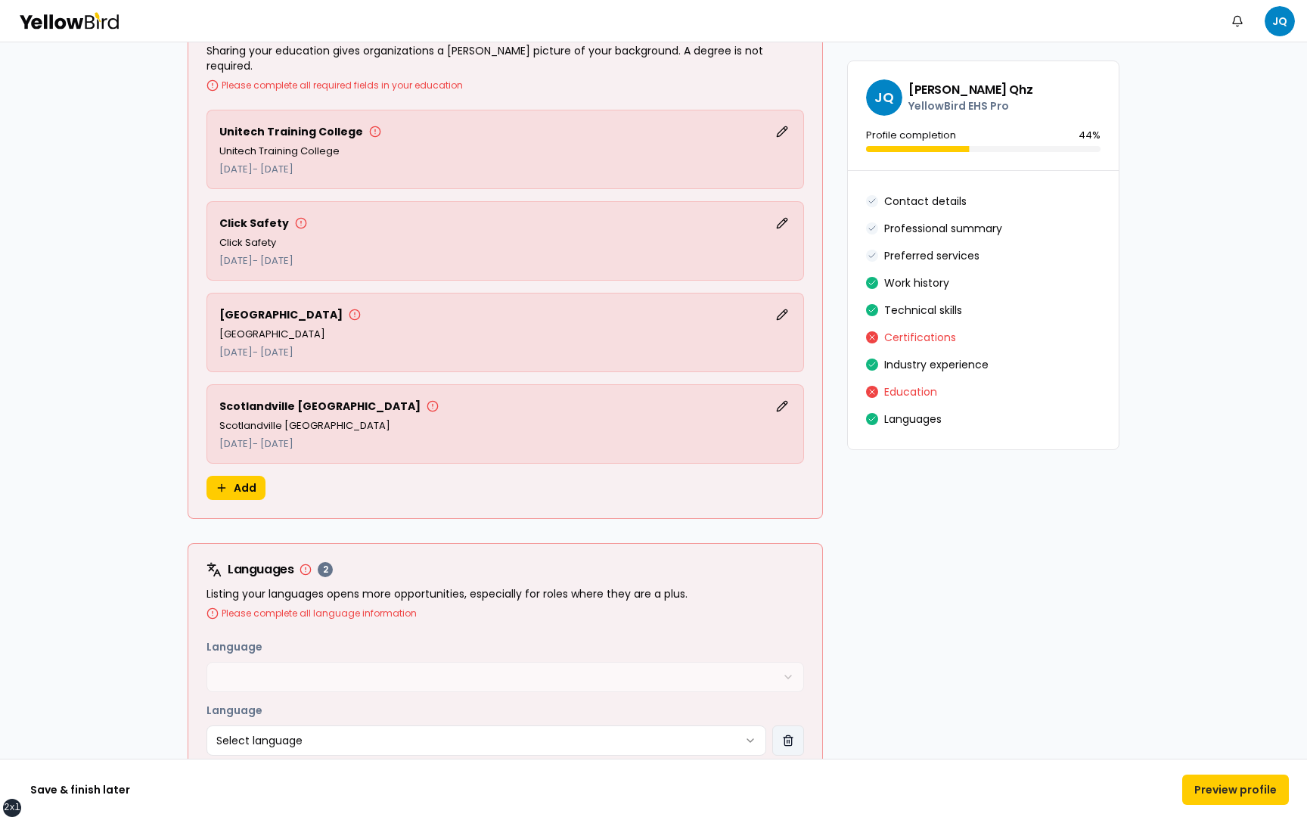
click at [793, 726] on button "button" at bounding box center [788, 740] width 32 height 30
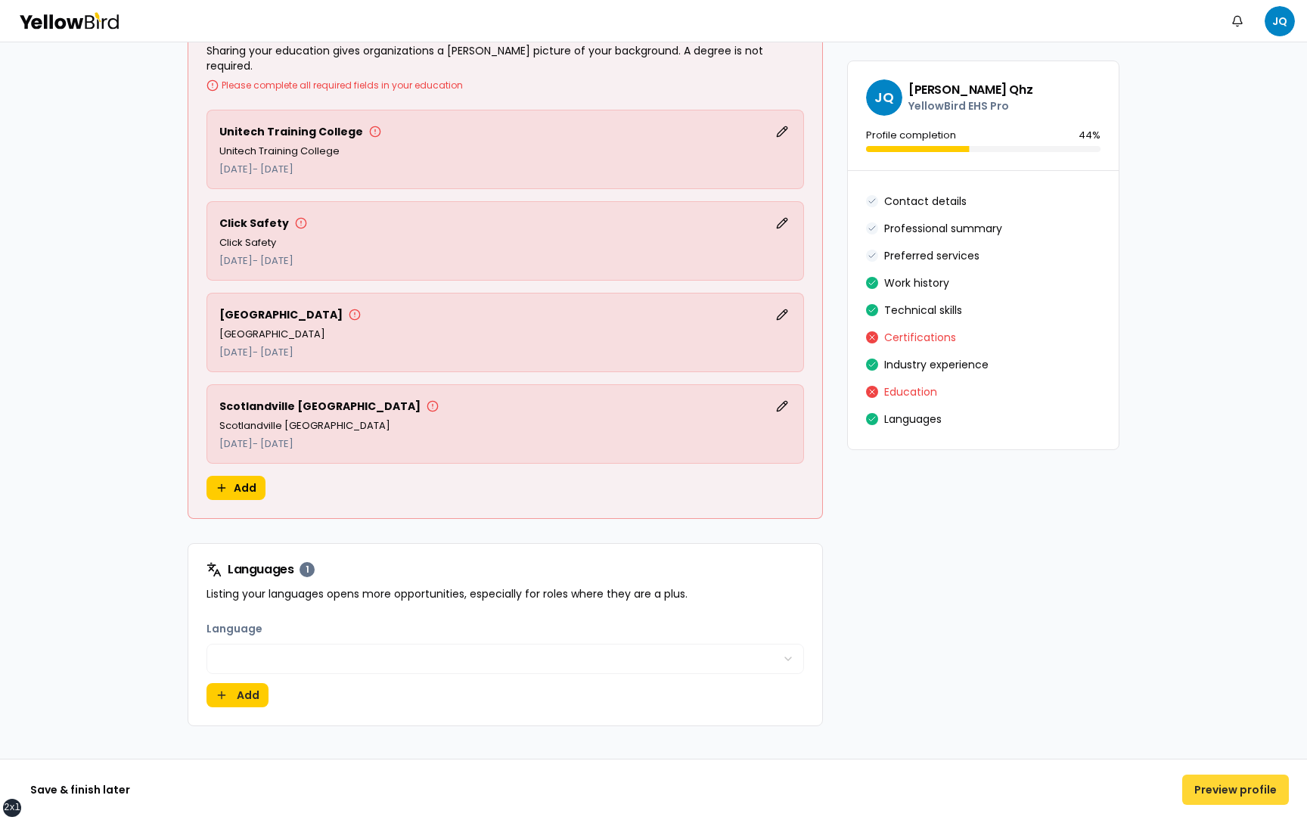
click at [1221, 784] on button "Preview profile" at bounding box center [1235, 789] width 107 height 30
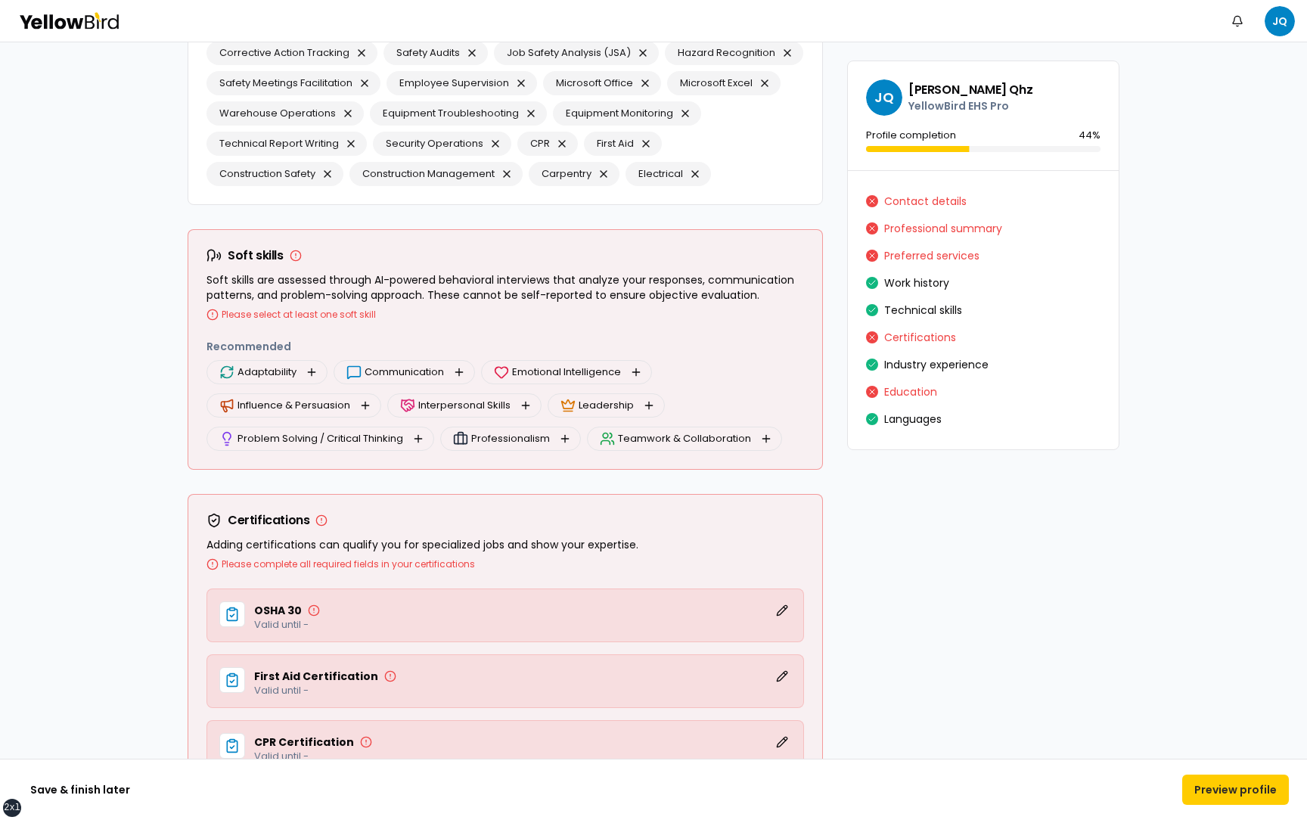
scroll to position [2661, 0]
click at [312, 371] on button "button" at bounding box center [312, 373] width 18 height 18
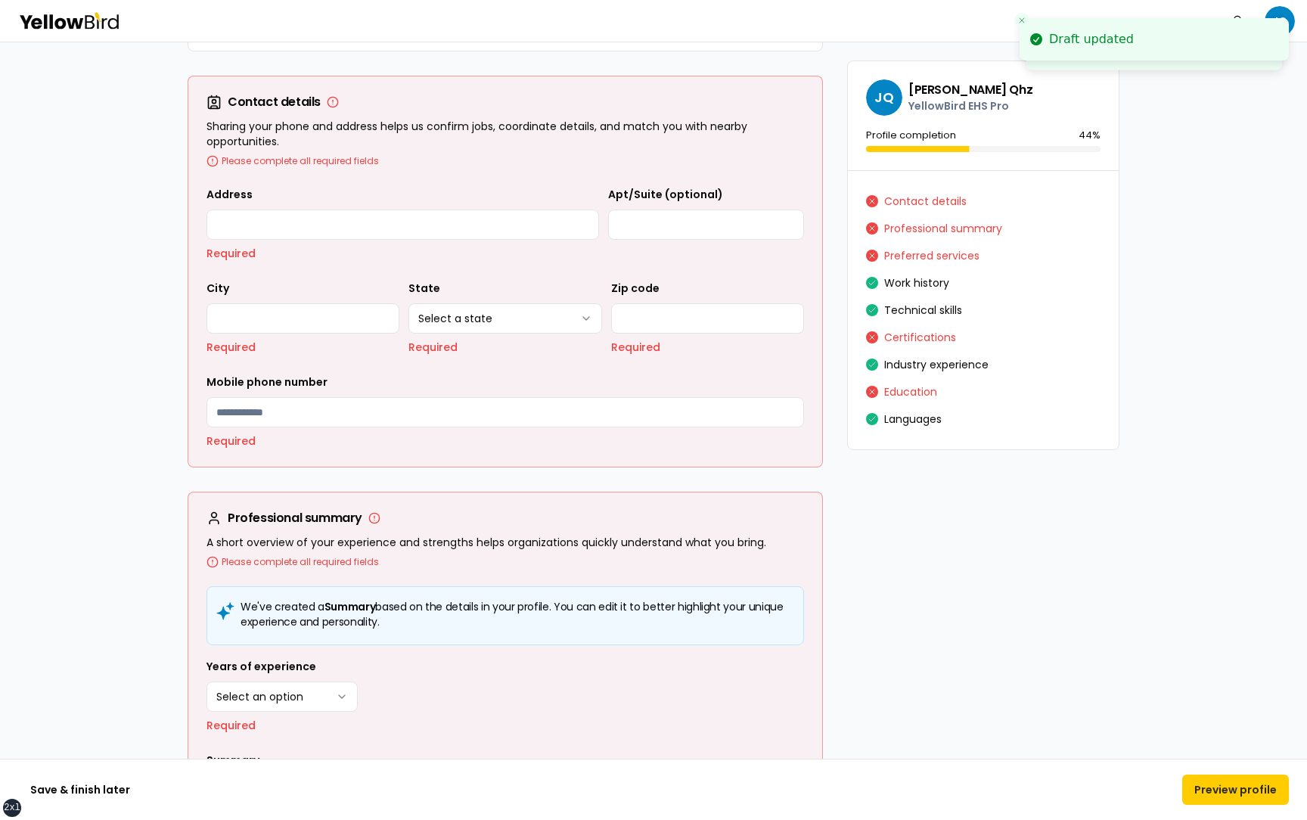
scroll to position [0, 0]
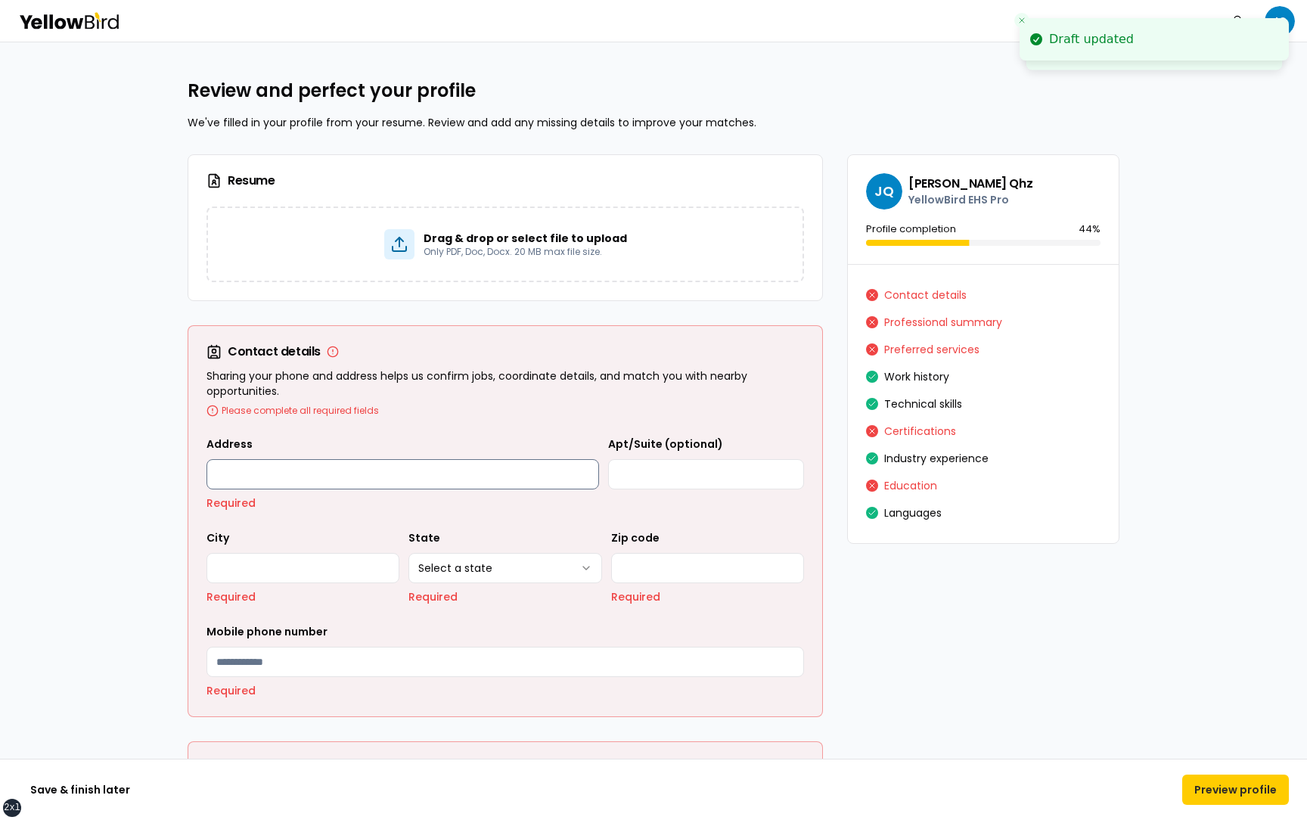
click at [340, 468] on input "Address" at bounding box center [402, 474] width 392 height 30
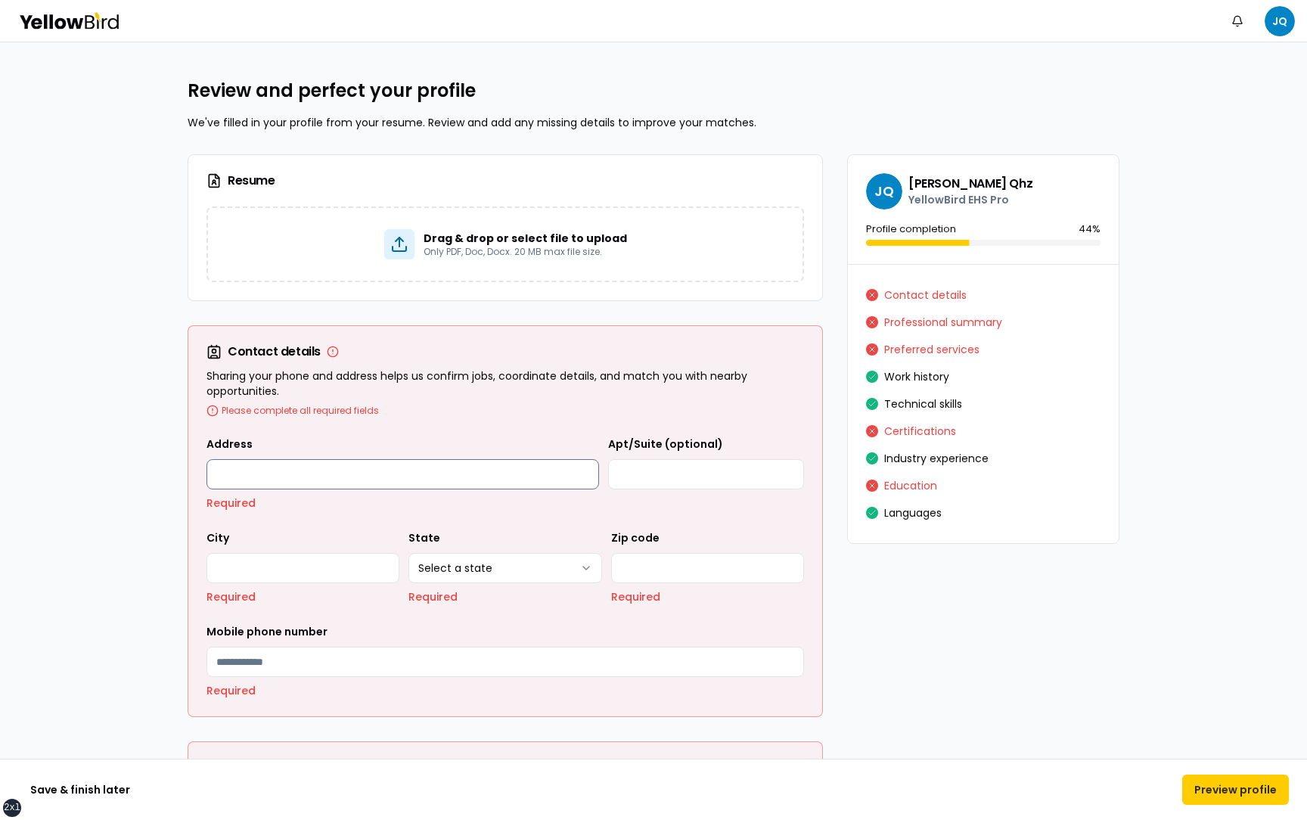
type input "**********"
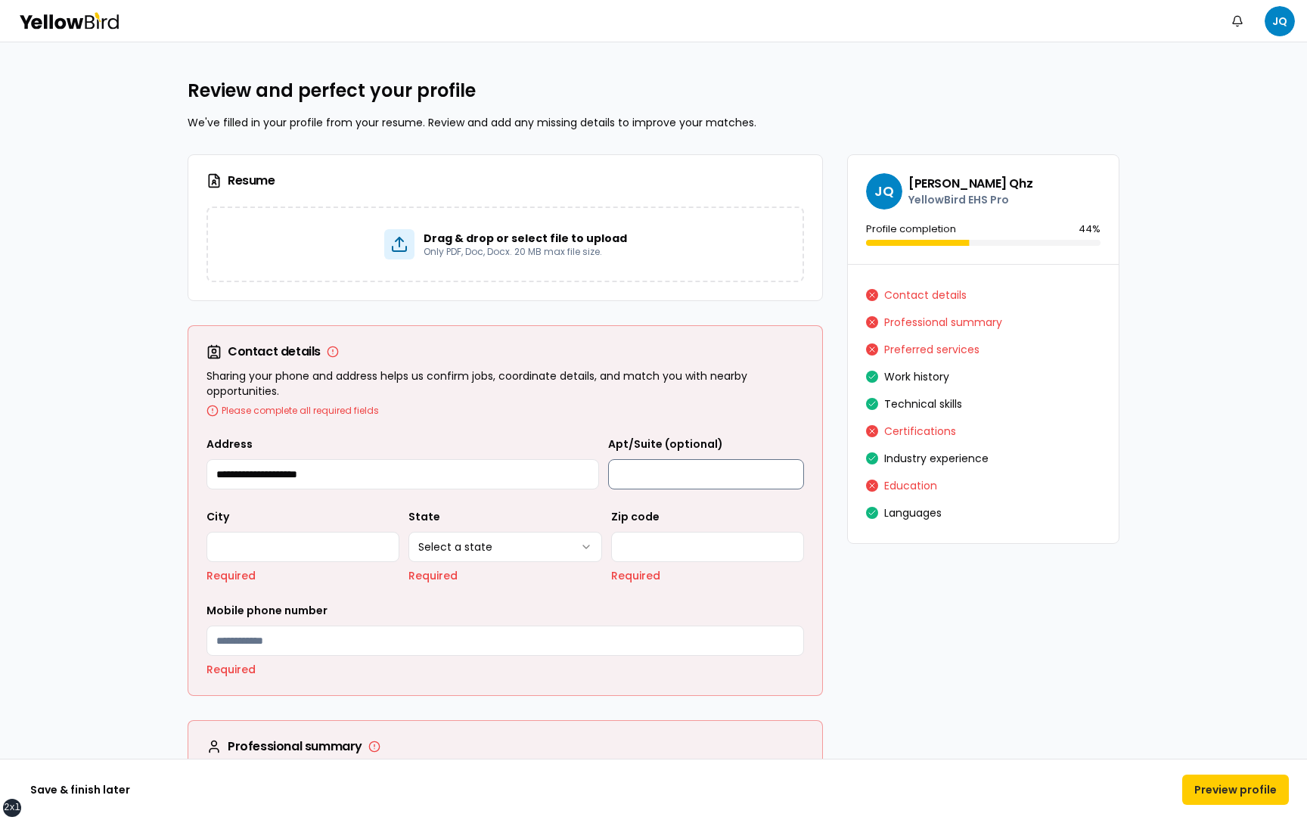
click at [728, 466] on input "Apt/Suite (optional)" at bounding box center [706, 474] width 196 height 30
type input "**********"
click at [320, 535] on input "City" at bounding box center [302, 547] width 193 height 30
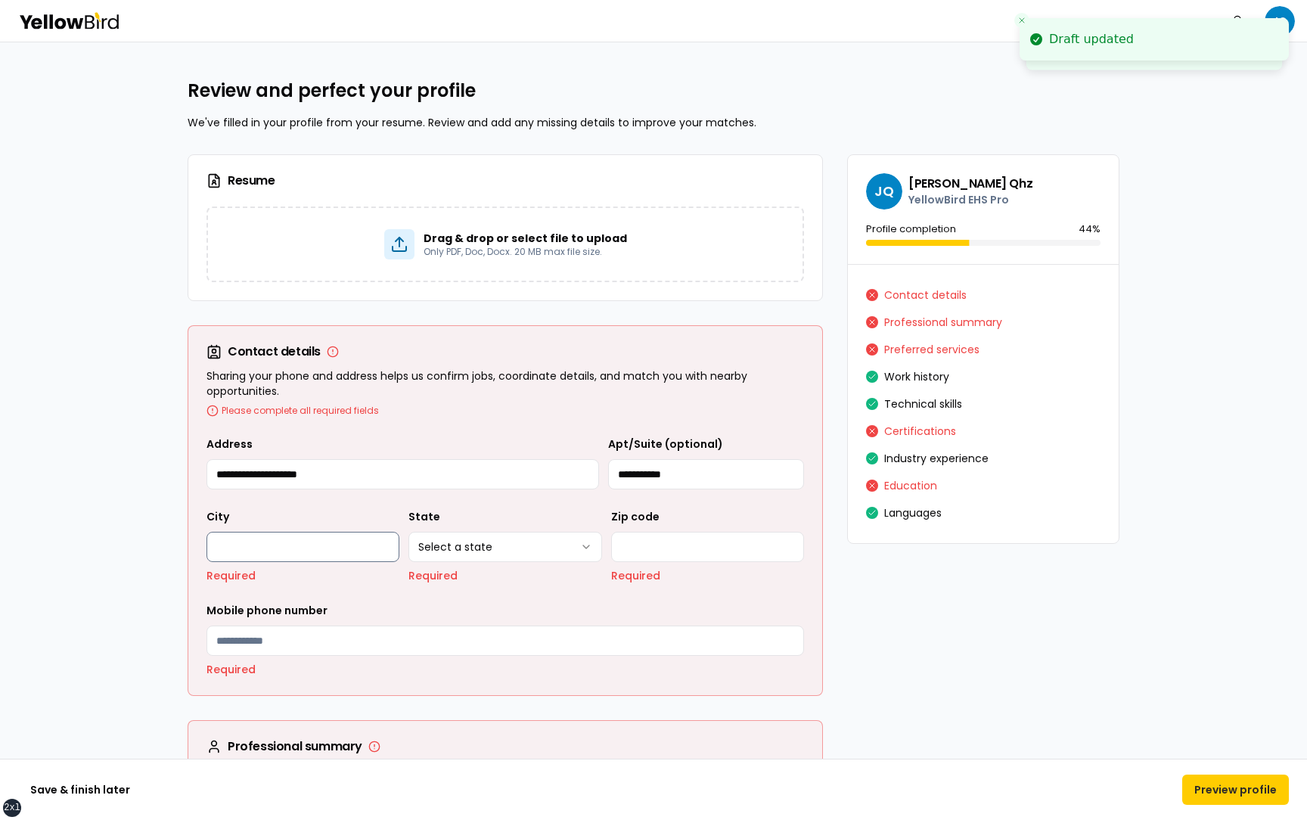
type input "******"
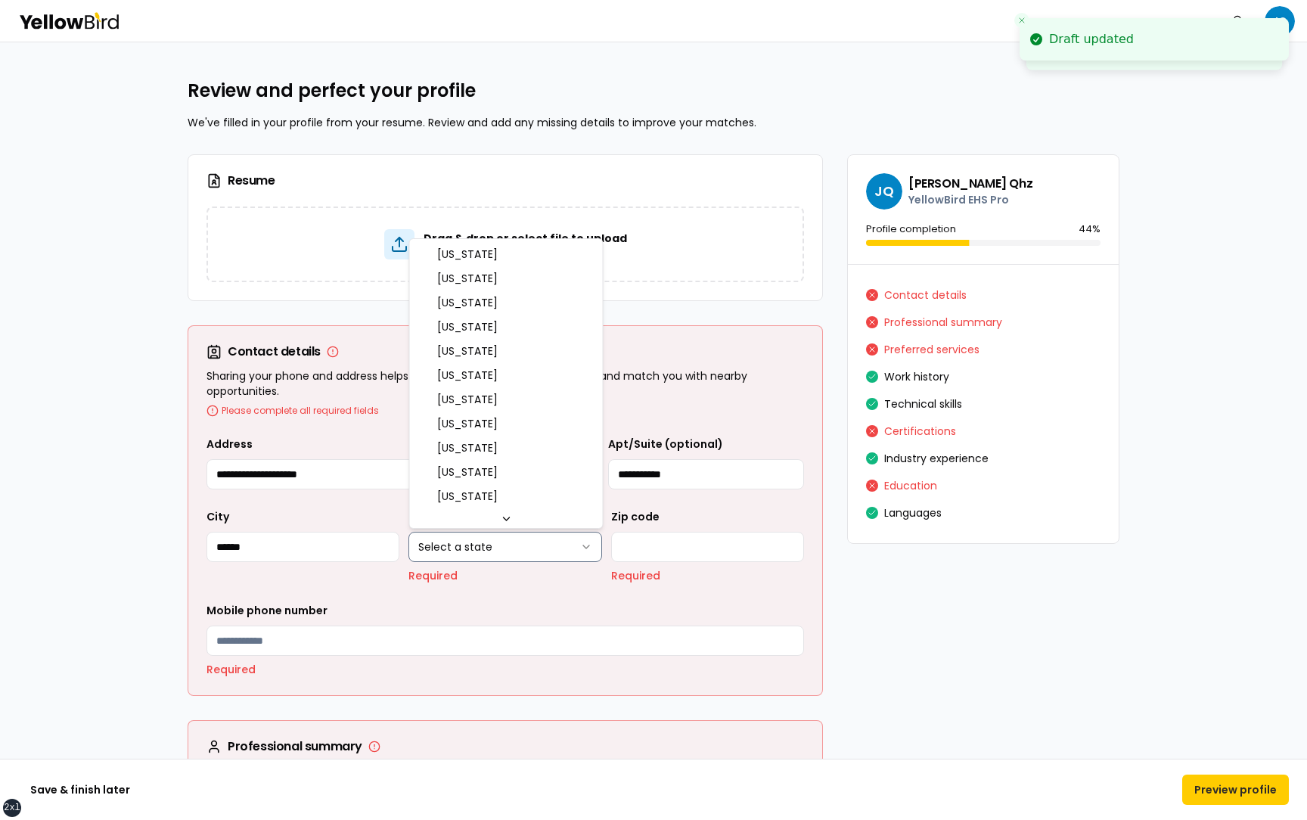
click at [476, 550] on html "**********" at bounding box center [653, 410] width 1307 height 820
select select "**"
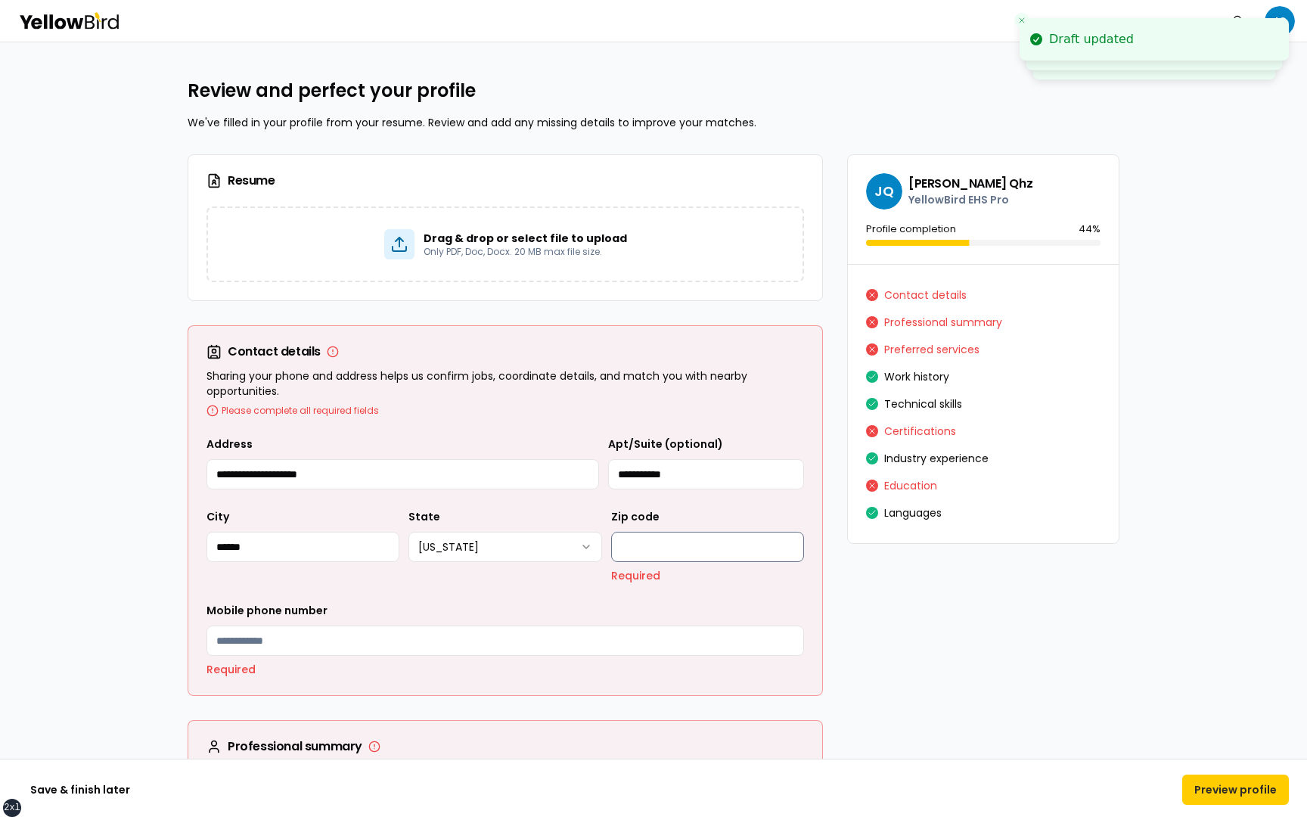
click at [638, 545] on input "Zip code" at bounding box center [707, 547] width 193 height 30
type input "*****"
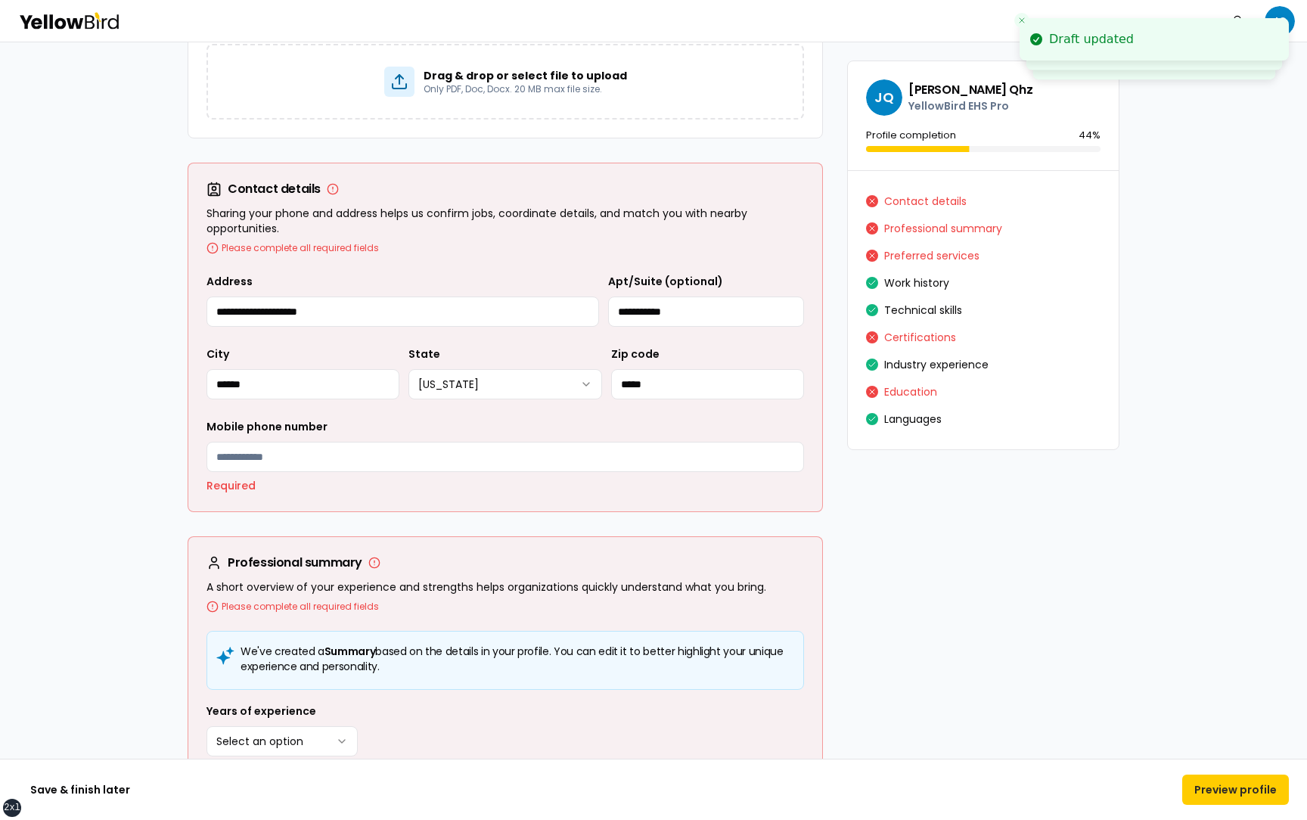
scroll to position [169, 0]
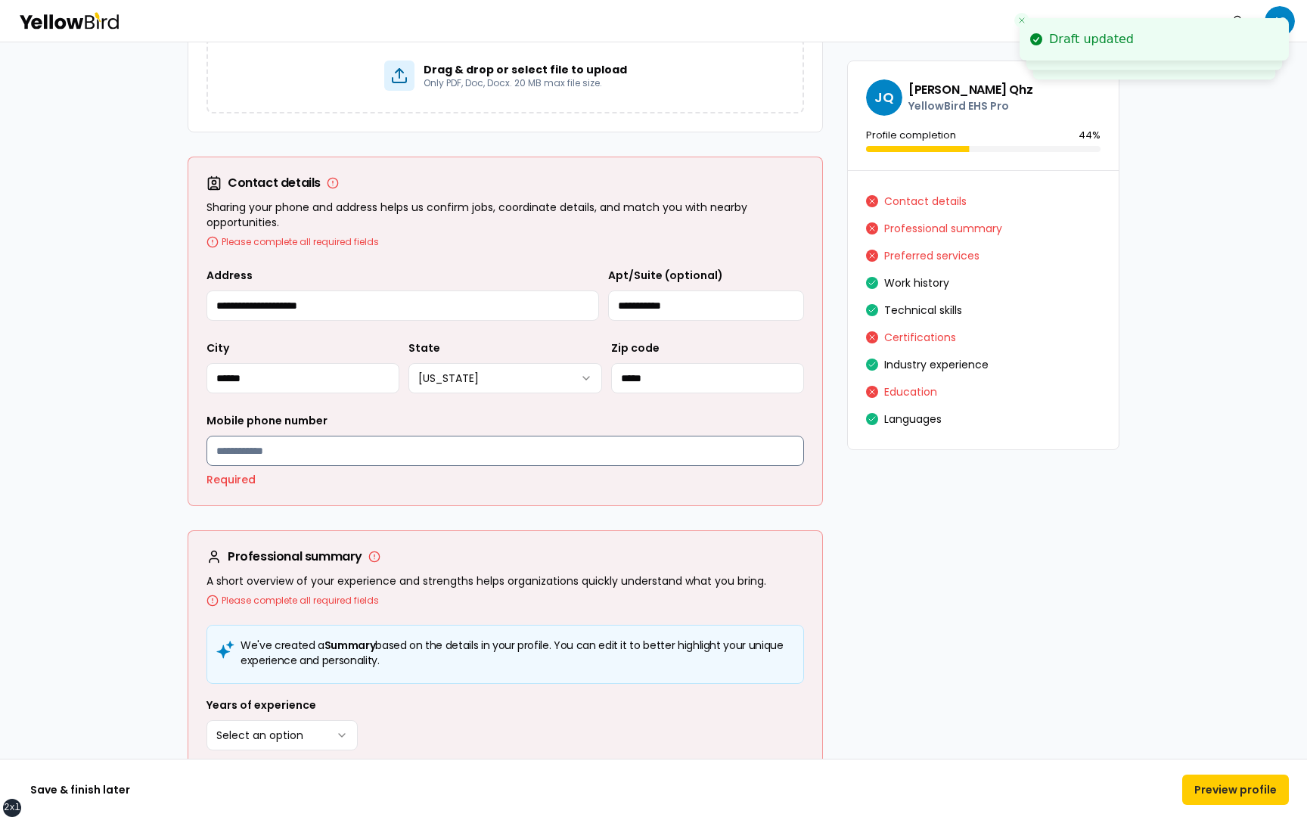
click at [378, 445] on input "Mobile phone number" at bounding box center [504, 451] width 597 height 30
type input "**********"
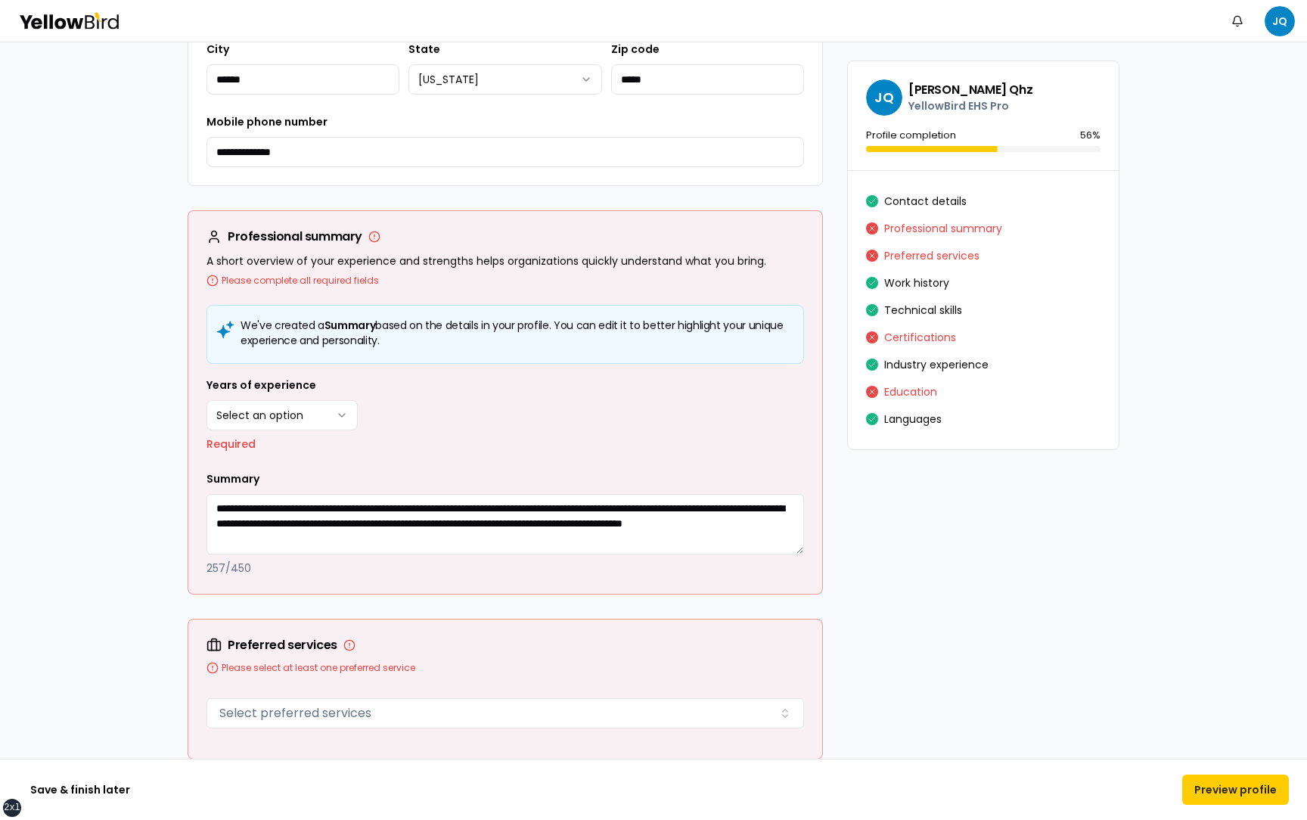
scroll to position [458, 0]
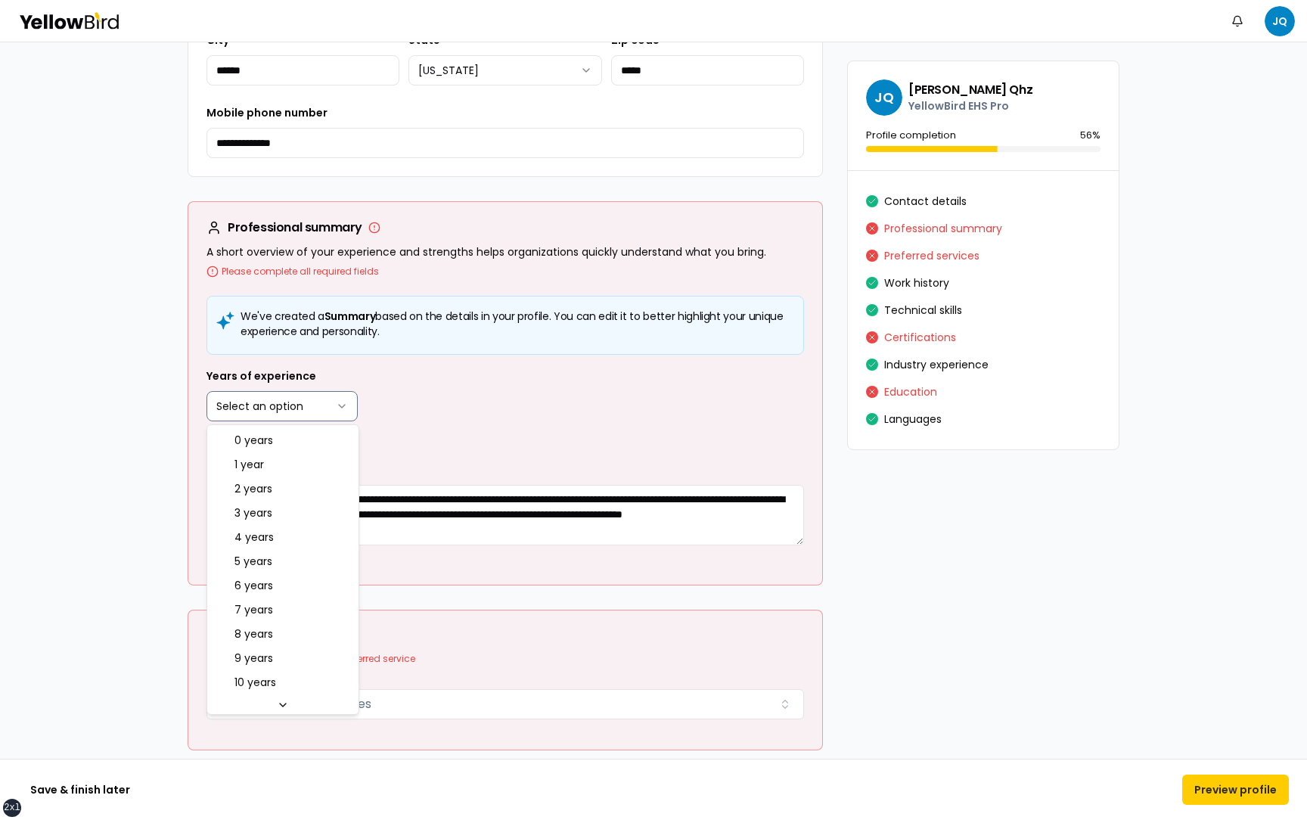
click at [311, 402] on html "**********" at bounding box center [653, 410] width 1307 height 820
select select "****"
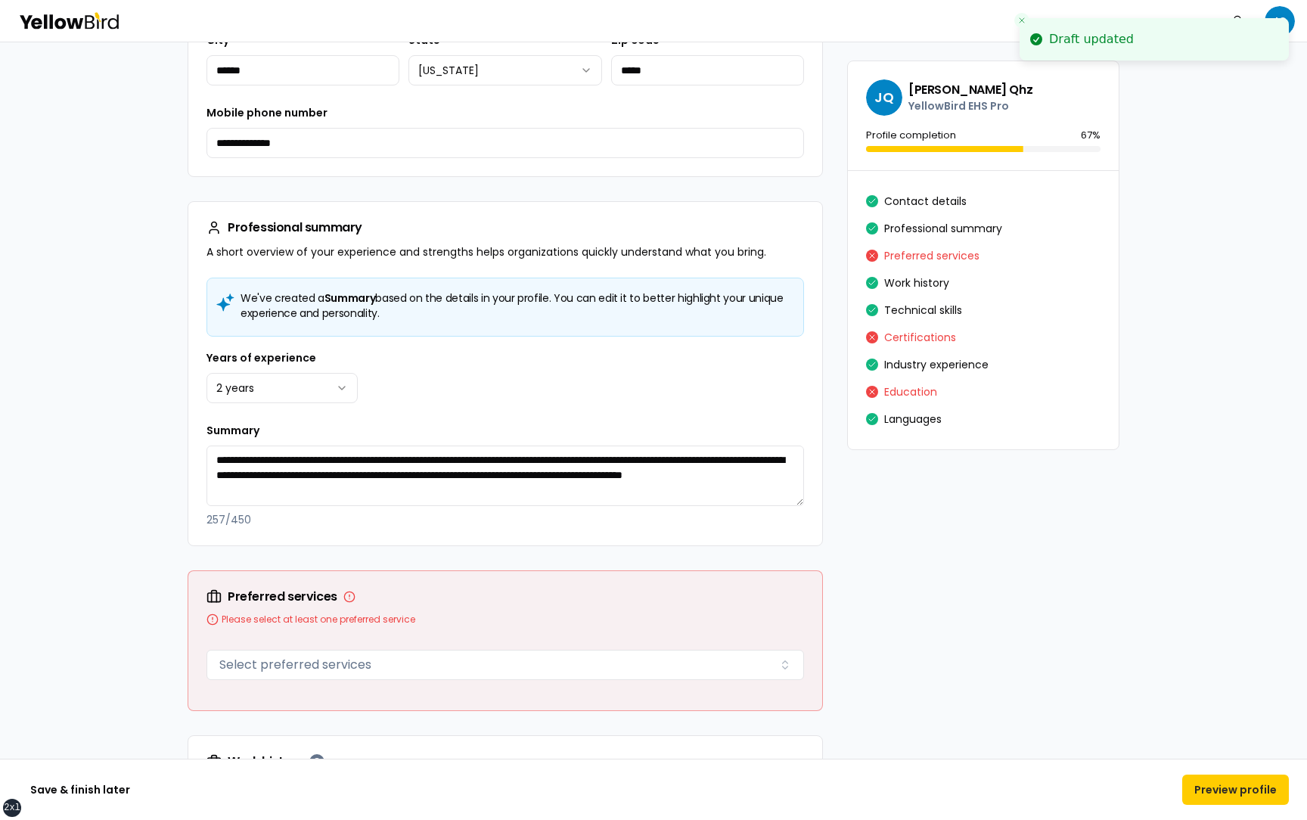
click at [442, 392] on div "Years of experience 2 years ******* ****** ******* ******* ******* ******* ****…" at bounding box center [504, 376] width 597 height 54
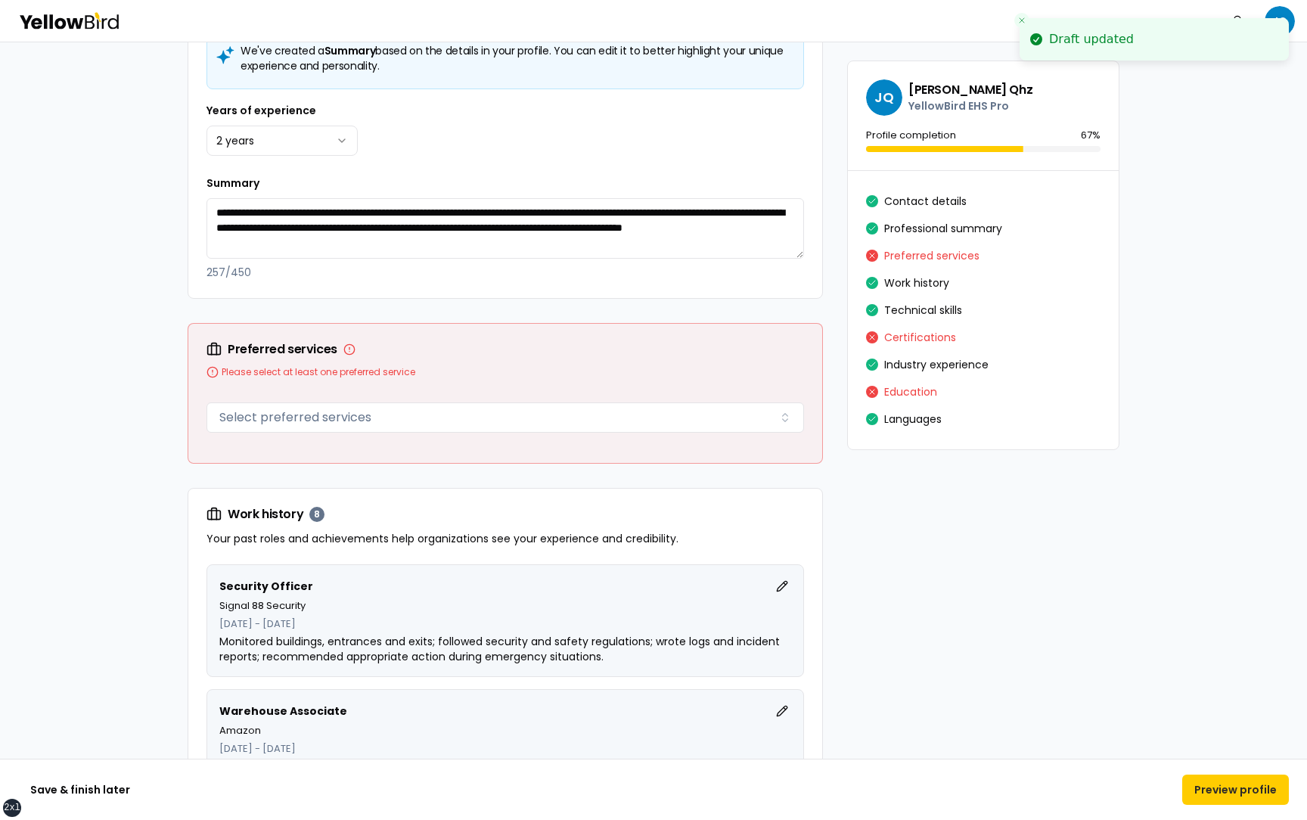
scroll to position [732, 0]
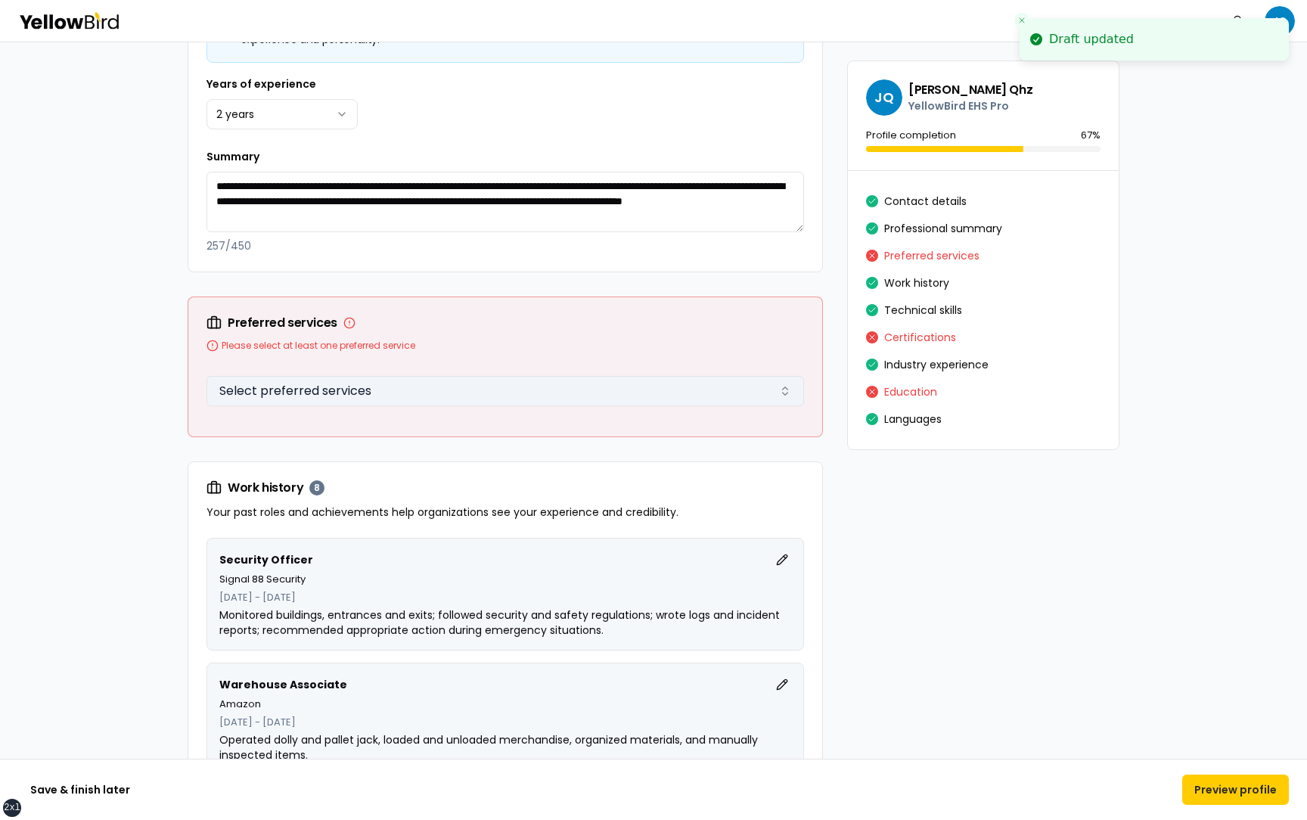
click at [409, 389] on button "Select preferred services" at bounding box center [504, 391] width 597 height 30
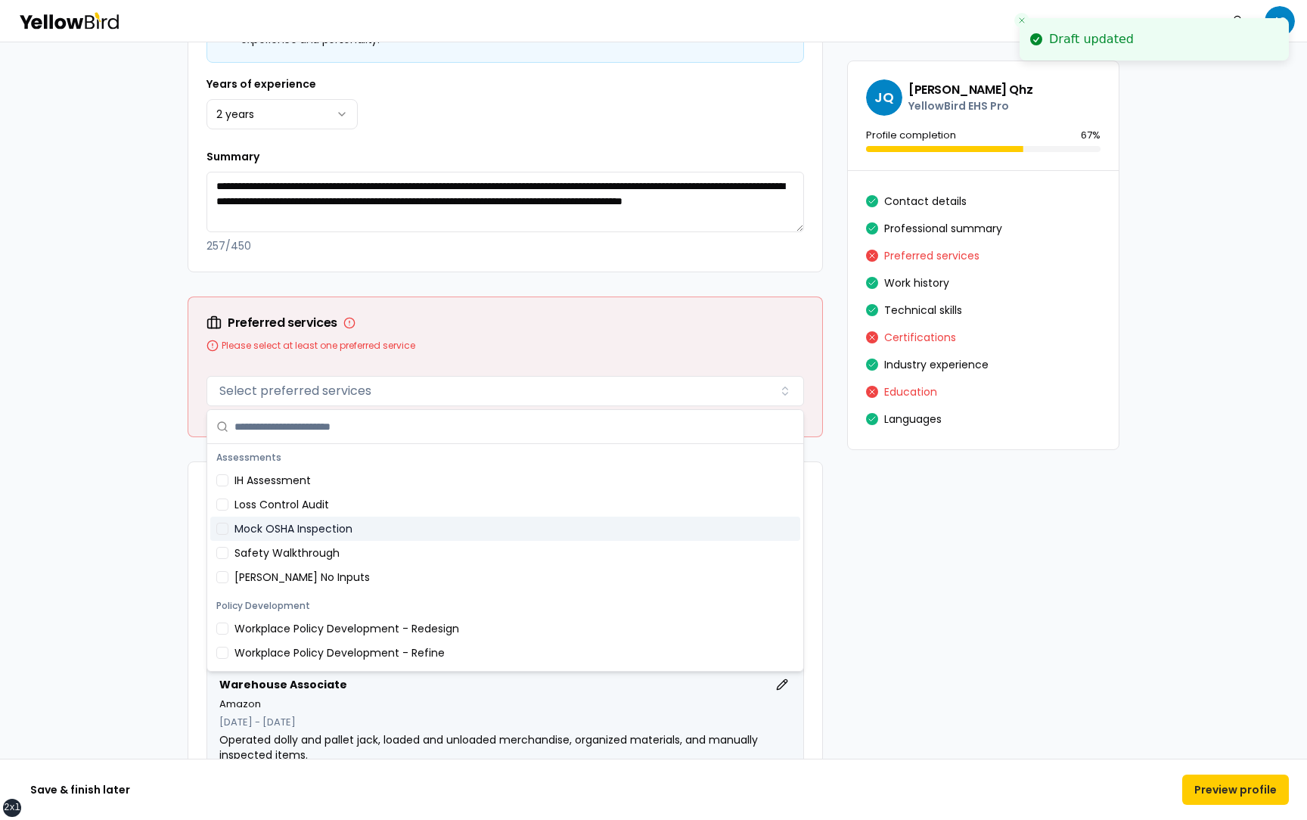
click at [358, 535] on div "Mock OSHA Inspection" at bounding box center [505, 529] width 590 height 24
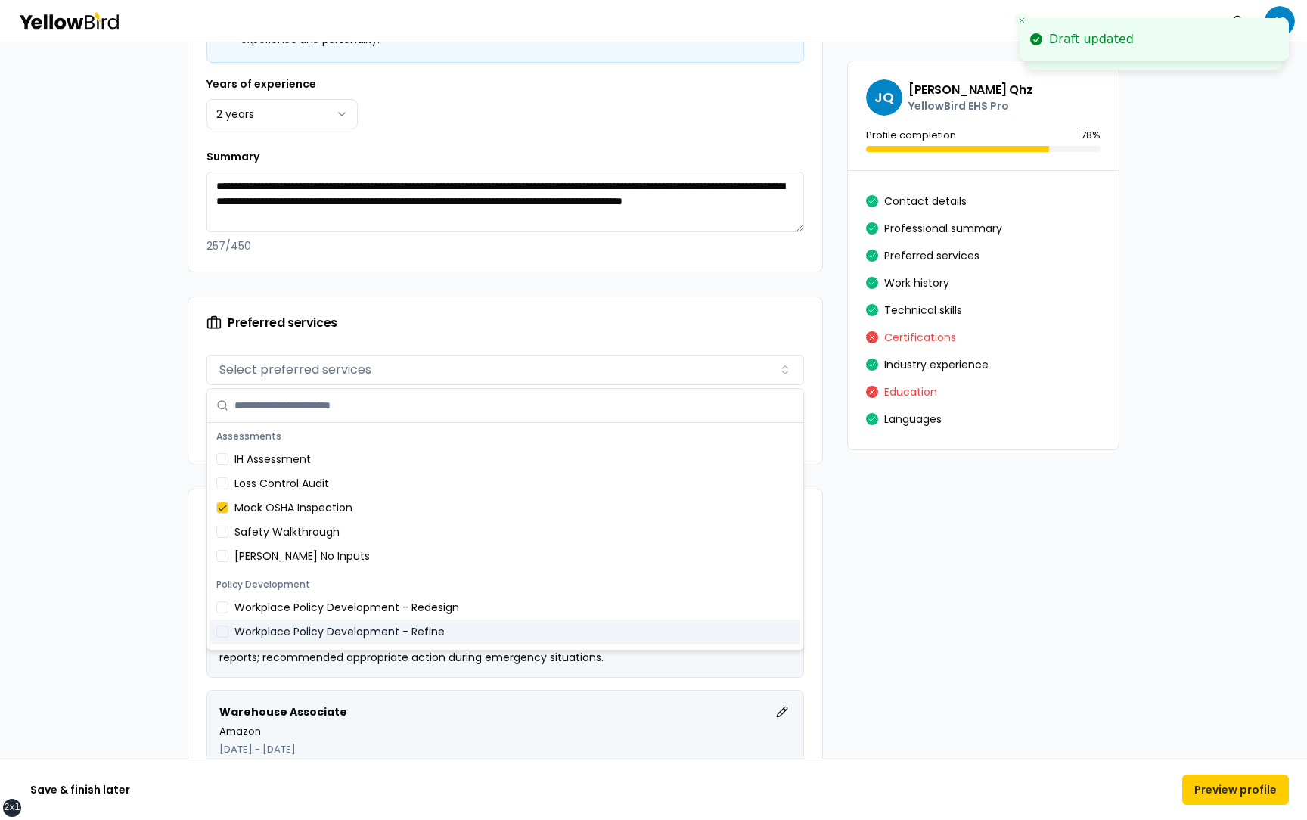
click at [351, 628] on div "Workplace Policy Development - Refine" at bounding box center [505, 631] width 590 height 24
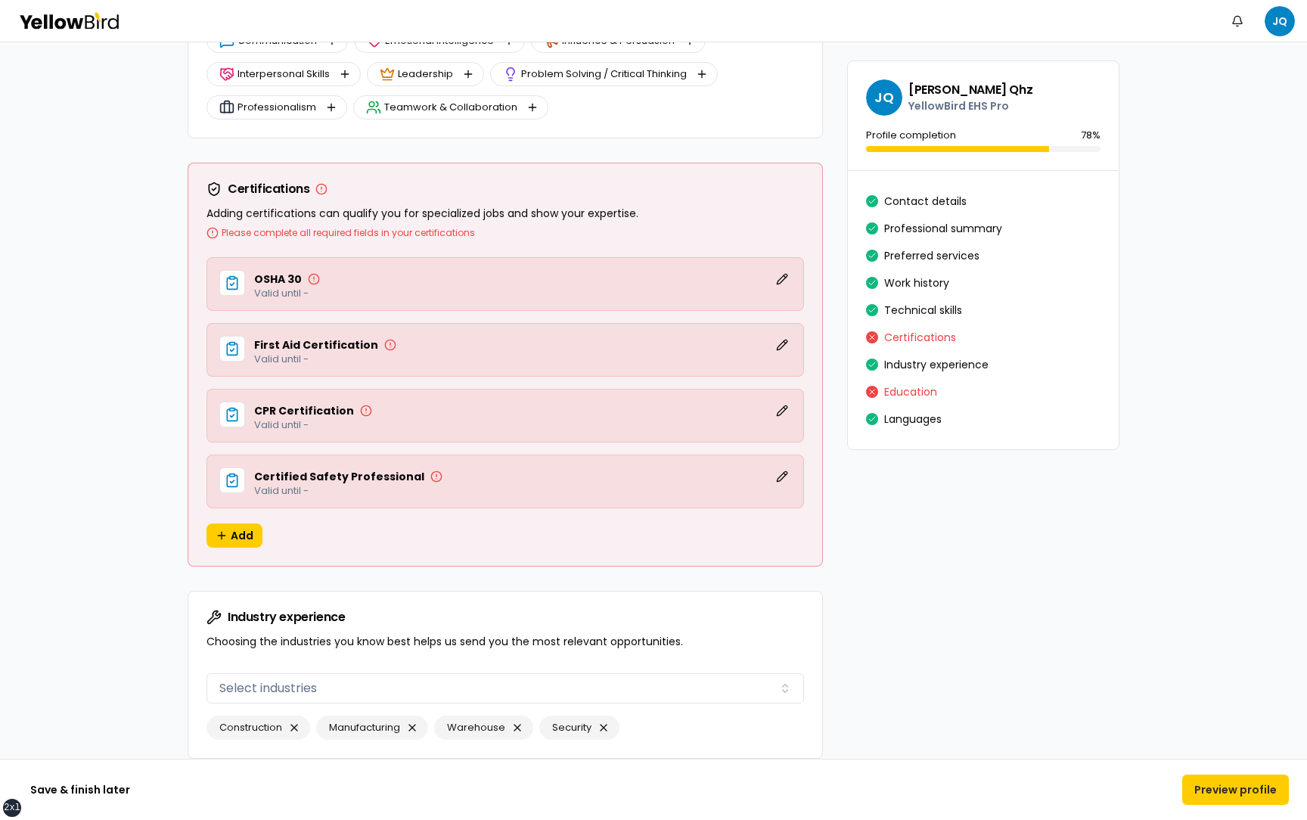
scroll to position [2996, 0]
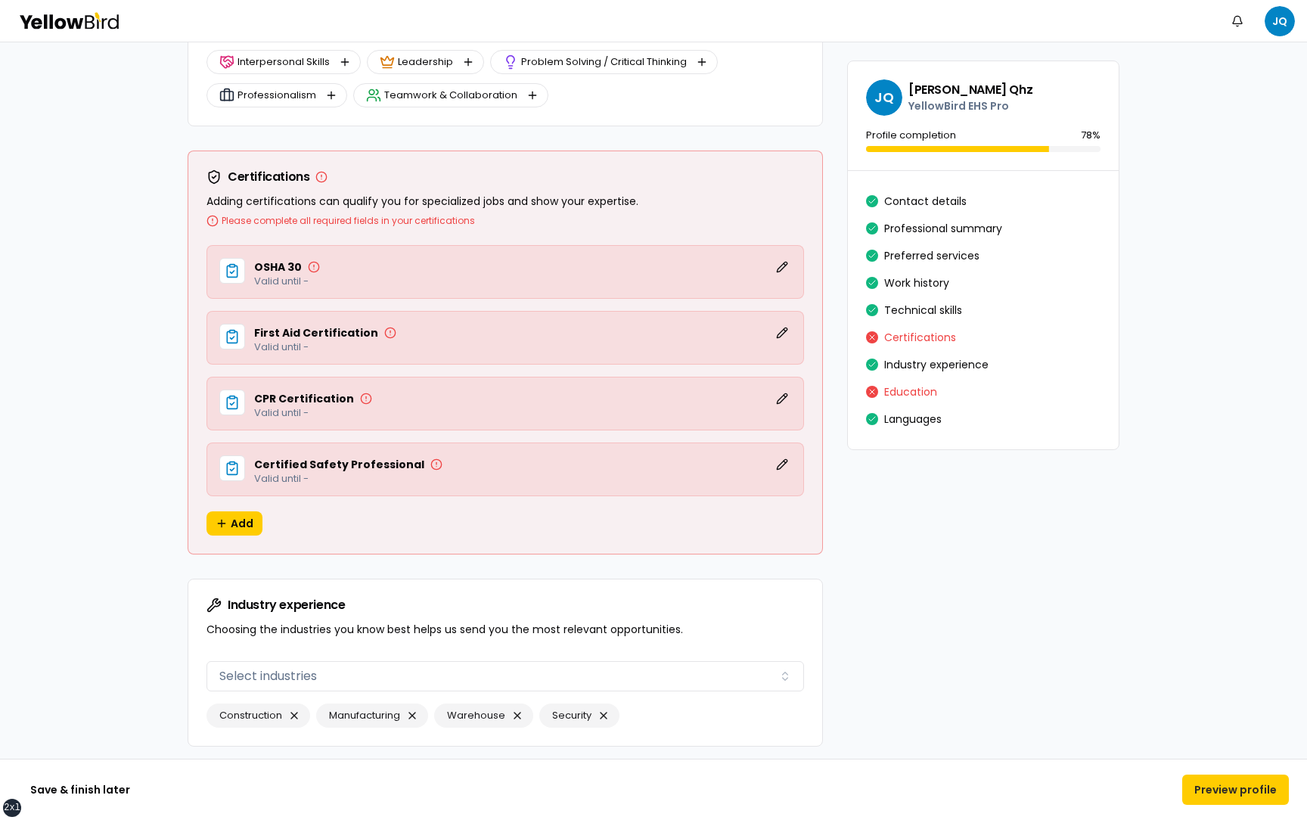
click at [784, 267] on button "Edit" at bounding box center [782, 267] width 18 height 18
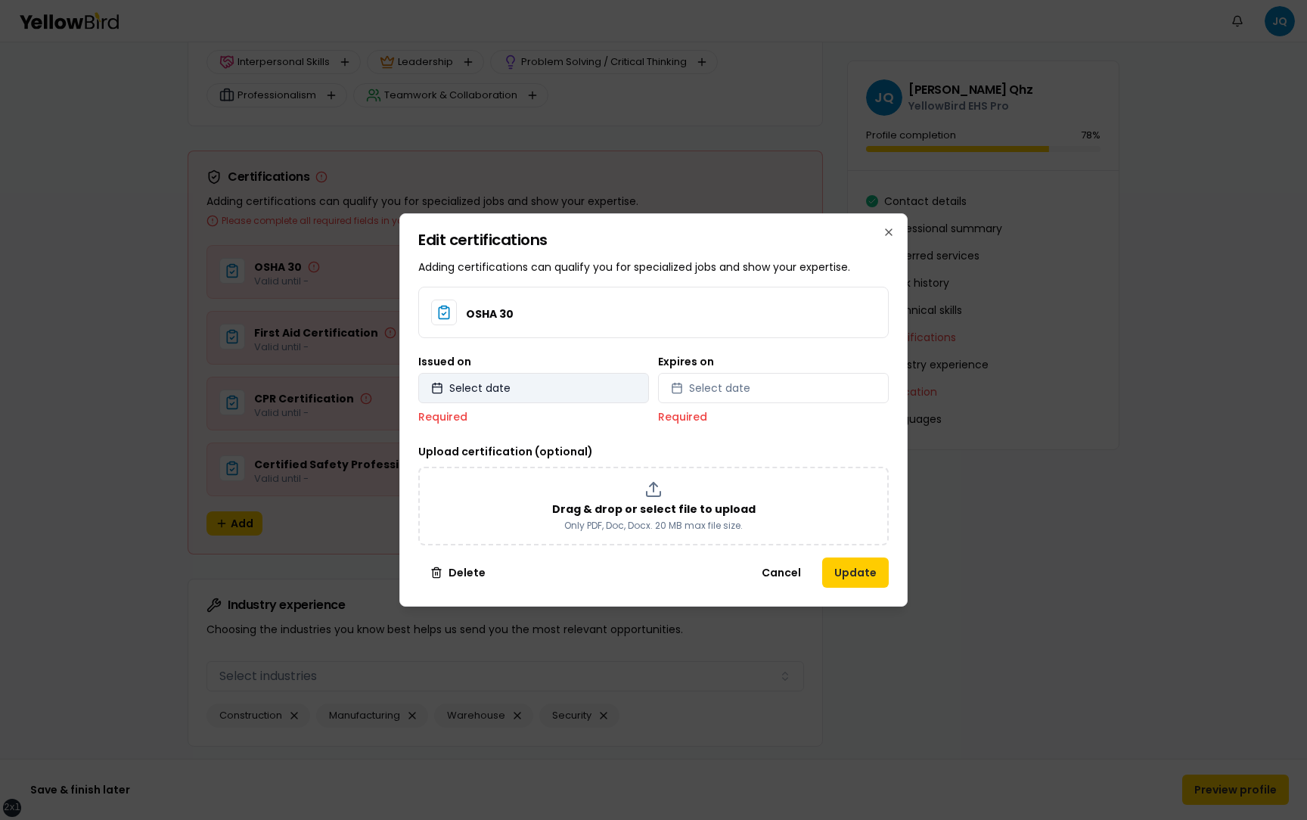
click at [591, 386] on button "Select date" at bounding box center [533, 388] width 231 height 30
select select "*"
select select "****"
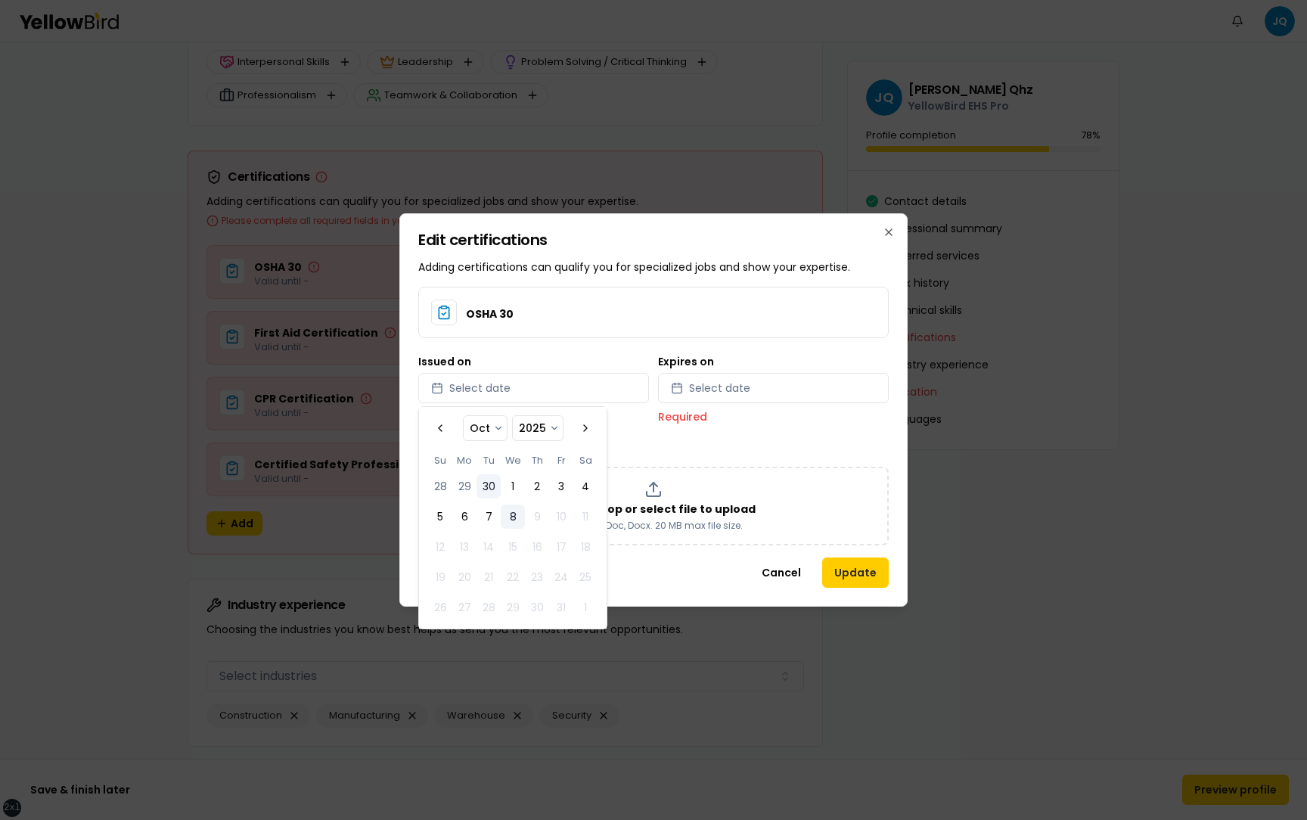
click at [492, 485] on button "30" at bounding box center [488, 486] width 24 height 24
select select "*"
select select "****"
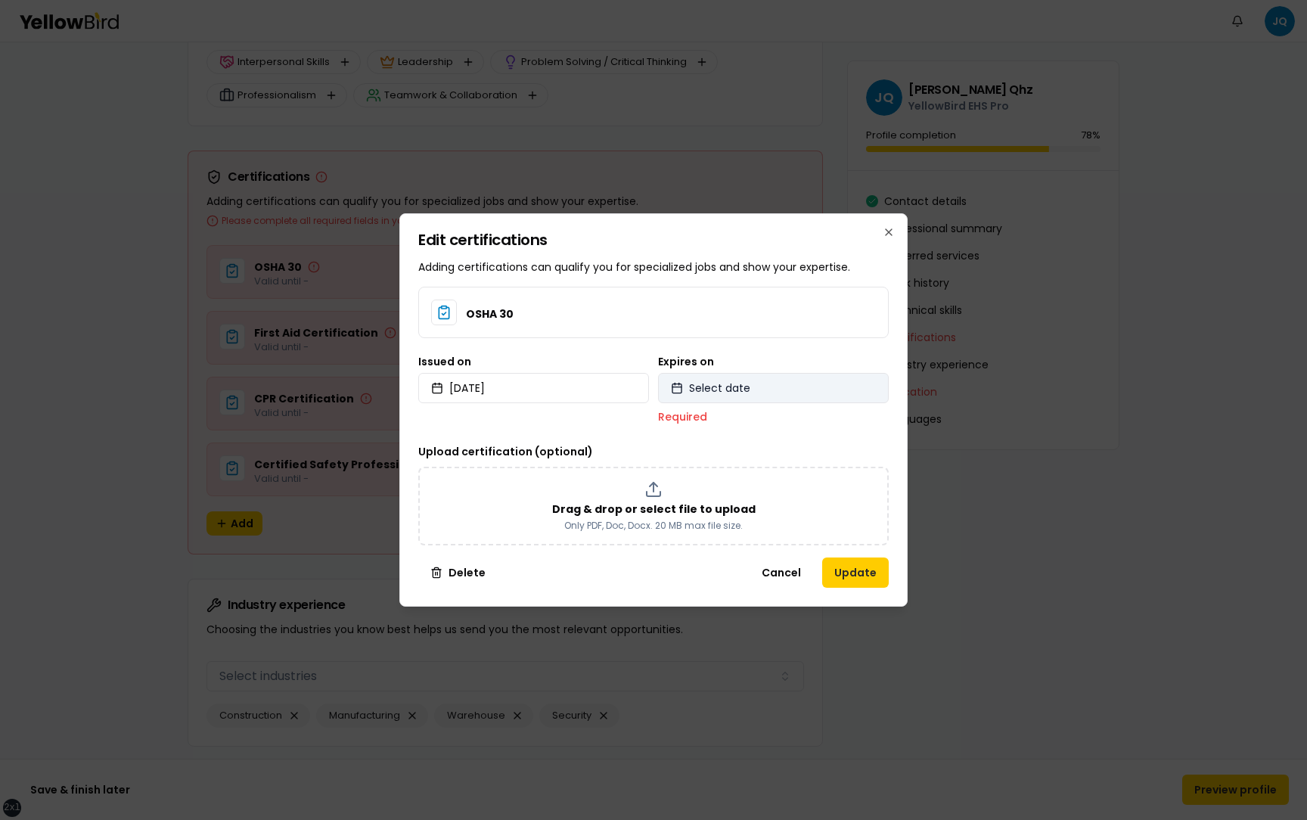
click at [734, 383] on span "Select date" at bounding box center [719, 387] width 61 height 15
select select "*"
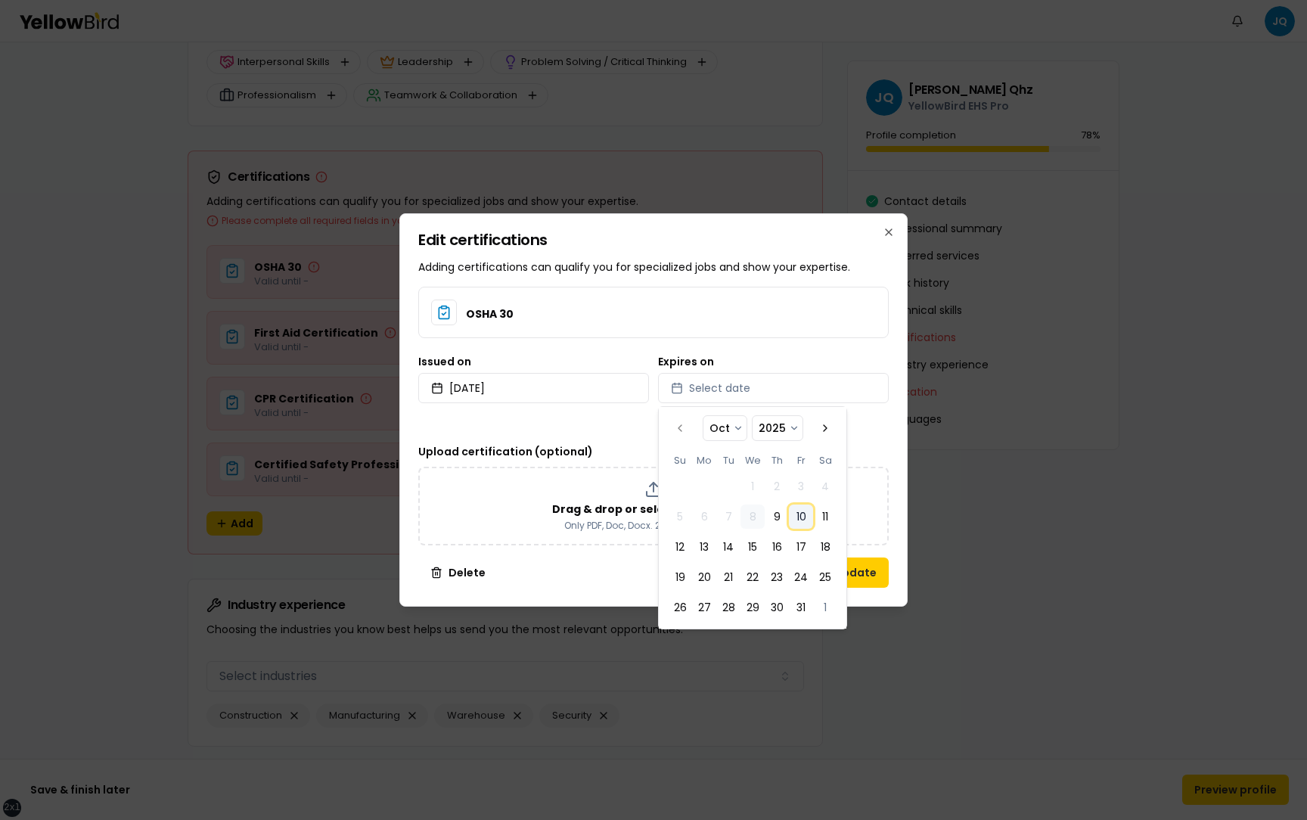
click at [806, 517] on button "10" at bounding box center [801, 516] width 24 height 24
select select "*"
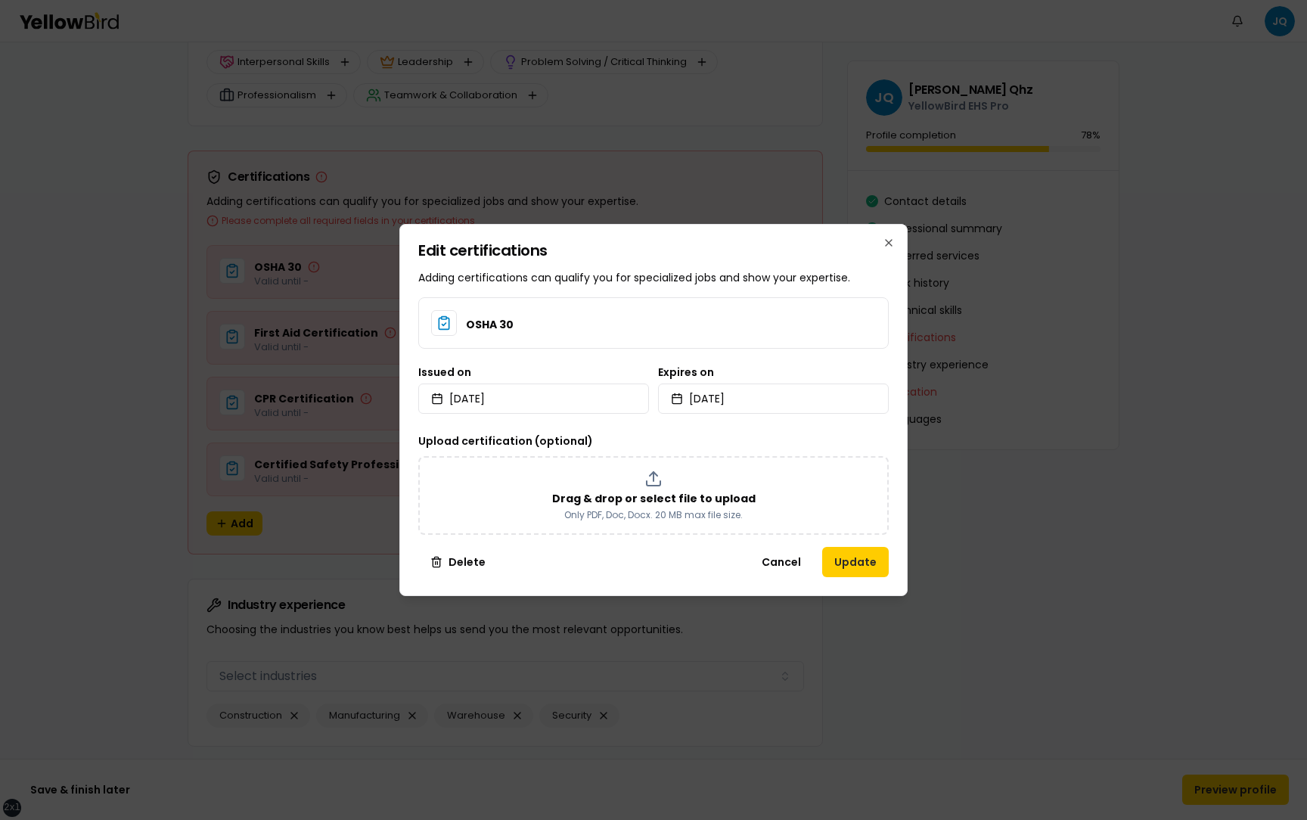
click at [878, 435] on div "Upload certification (optional) Drag & drop or select file to upload Only PDF, …" at bounding box center [653, 483] width 470 height 103
click at [854, 563] on button "Update" at bounding box center [855, 562] width 67 height 30
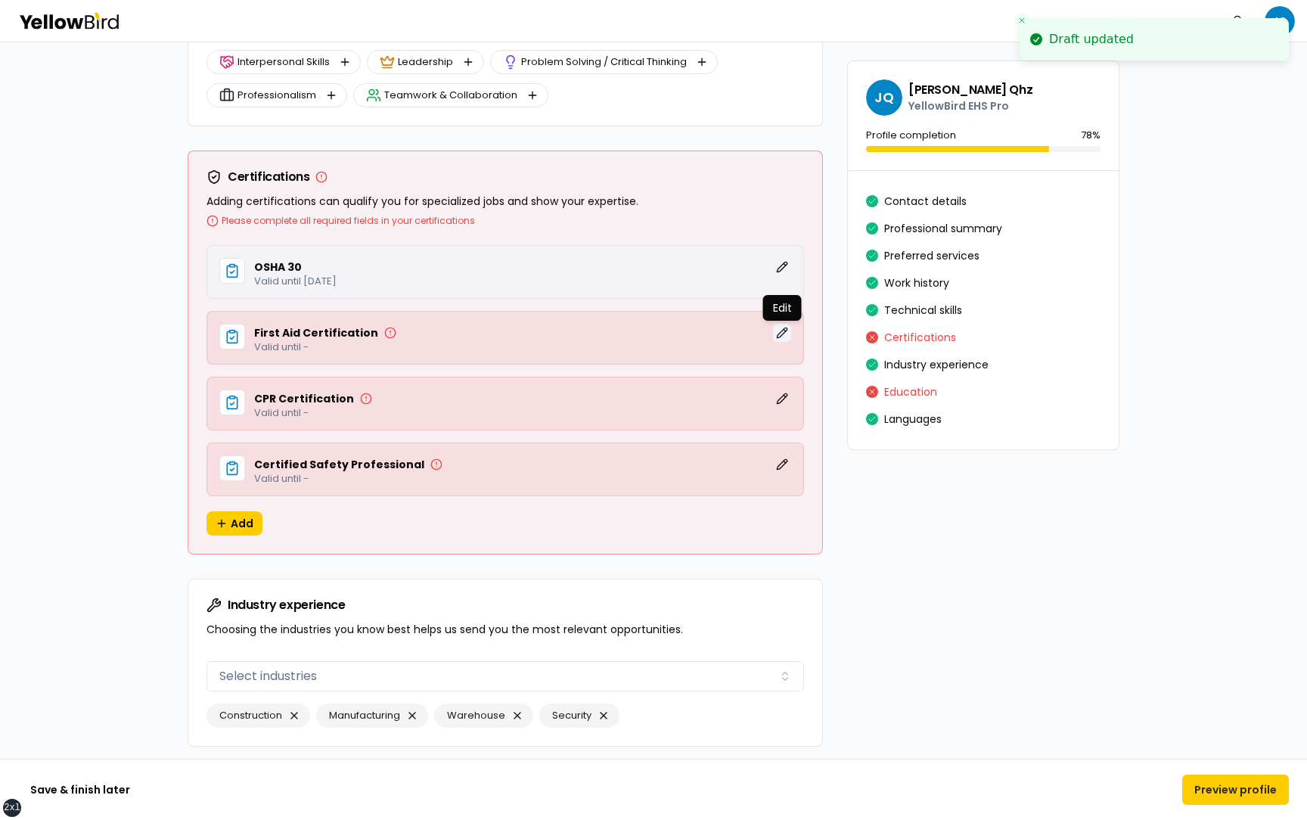
click at [783, 333] on button "Edit" at bounding box center [782, 333] width 18 height 18
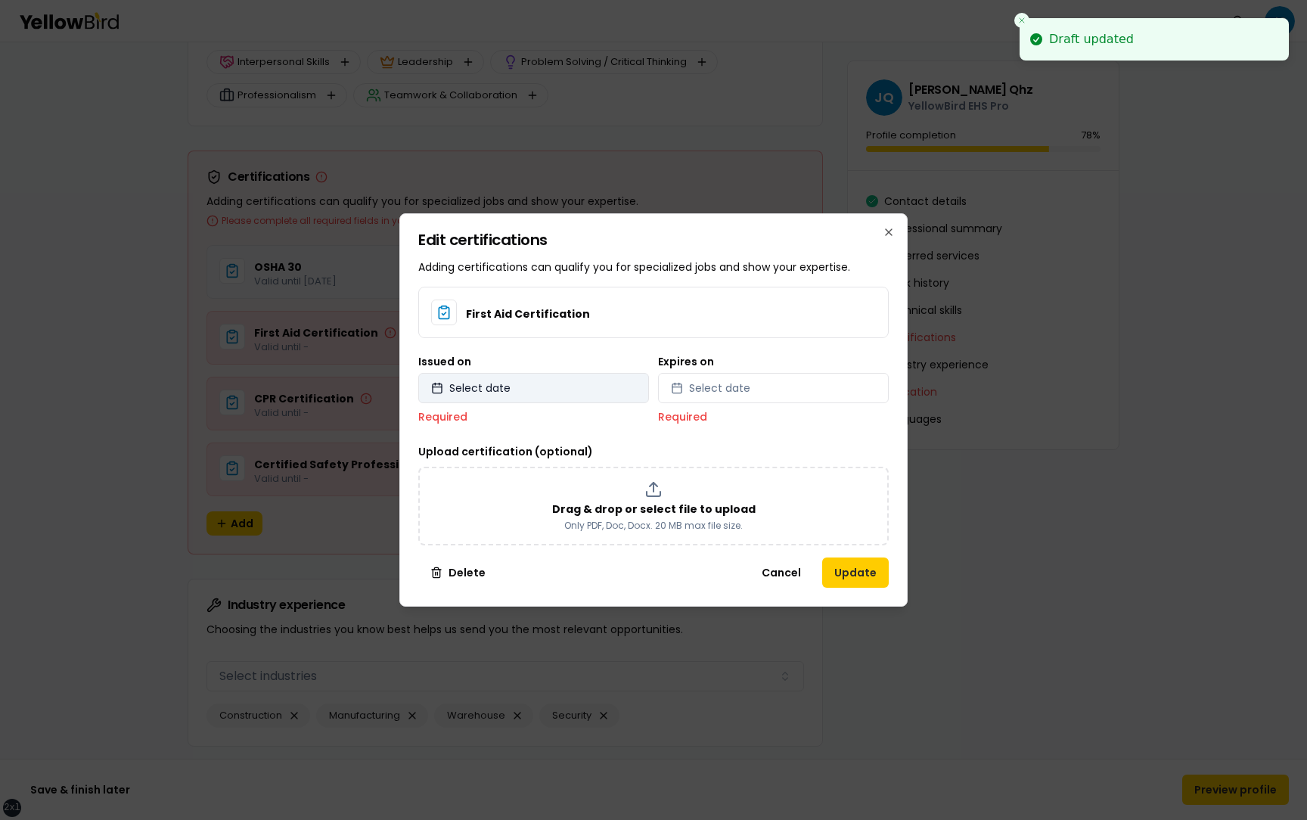
click at [580, 391] on button "Select date" at bounding box center [533, 388] width 231 height 30
select select "*"
select select "****"
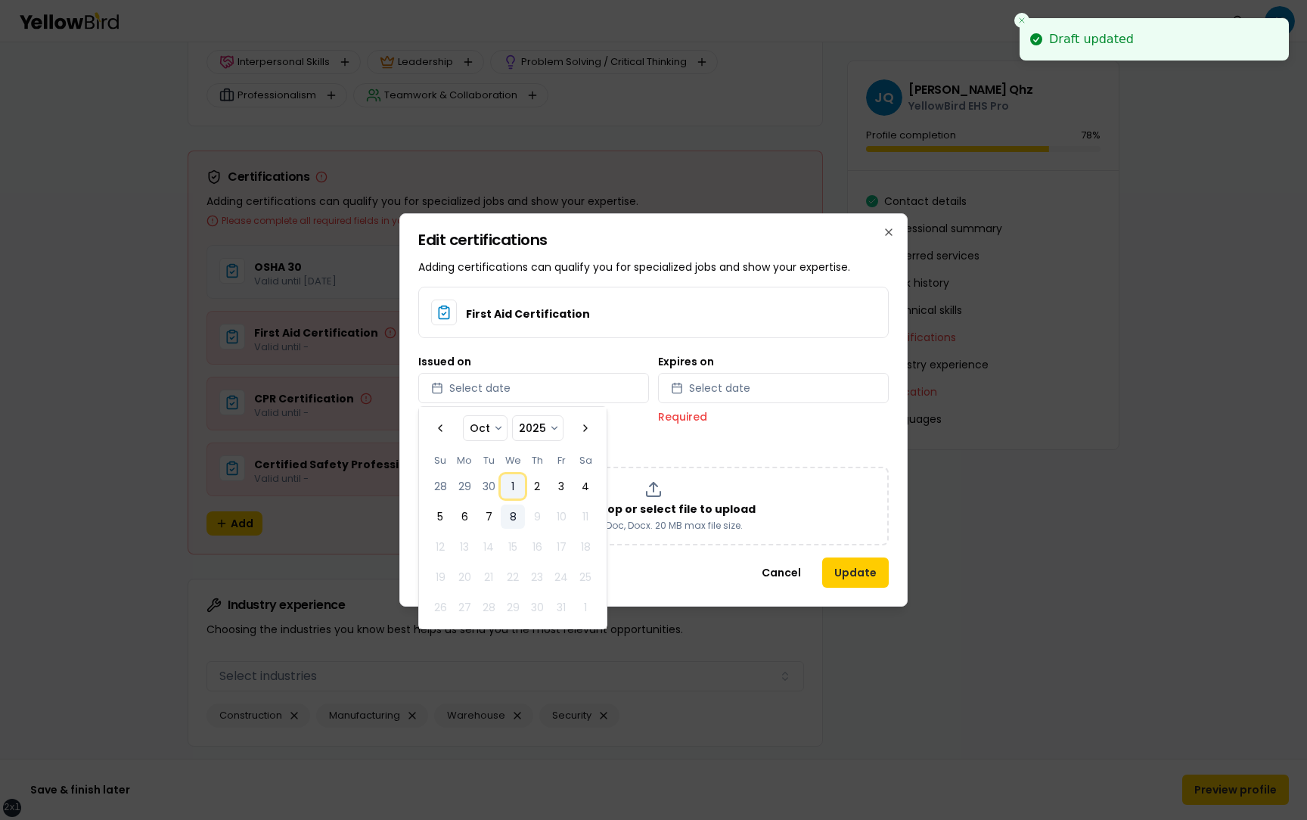
click at [512, 482] on button "1" at bounding box center [513, 486] width 24 height 24
select select "*"
select select "****"
click at [724, 399] on button "Select date" at bounding box center [773, 388] width 231 height 30
select select "*"
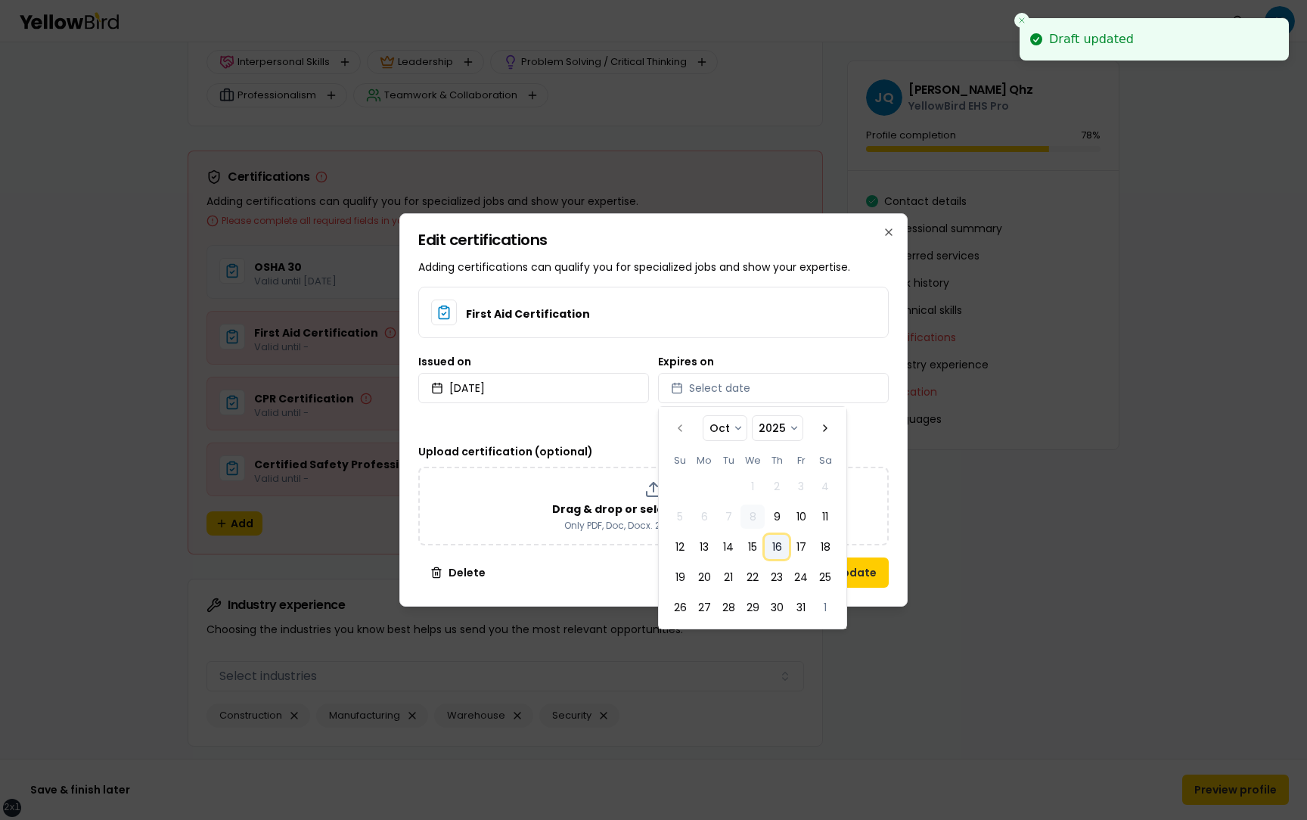
click at [784, 548] on button "16" at bounding box center [777, 547] width 24 height 24
select select "*"
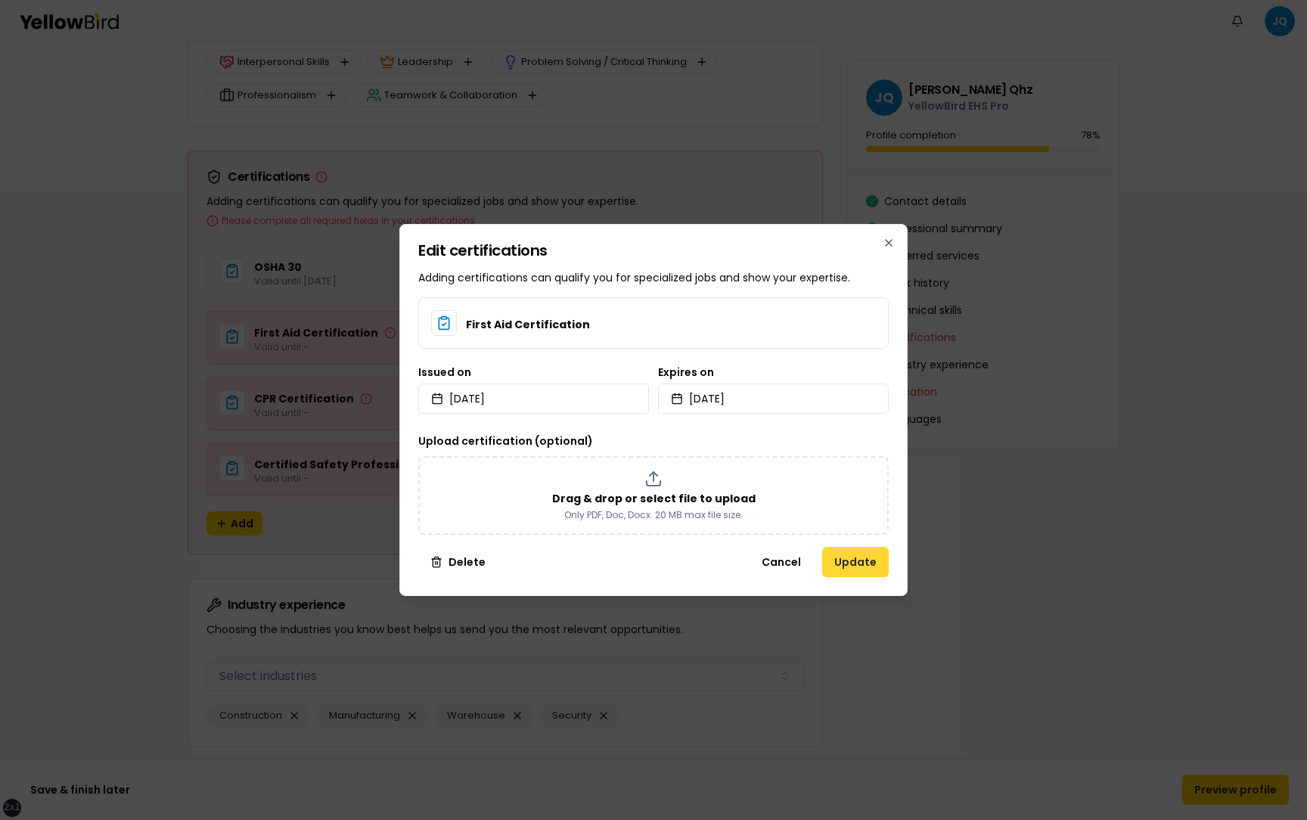
click at [868, 559] on button "Update" at bounding box center [855, 562] width 67 height 30
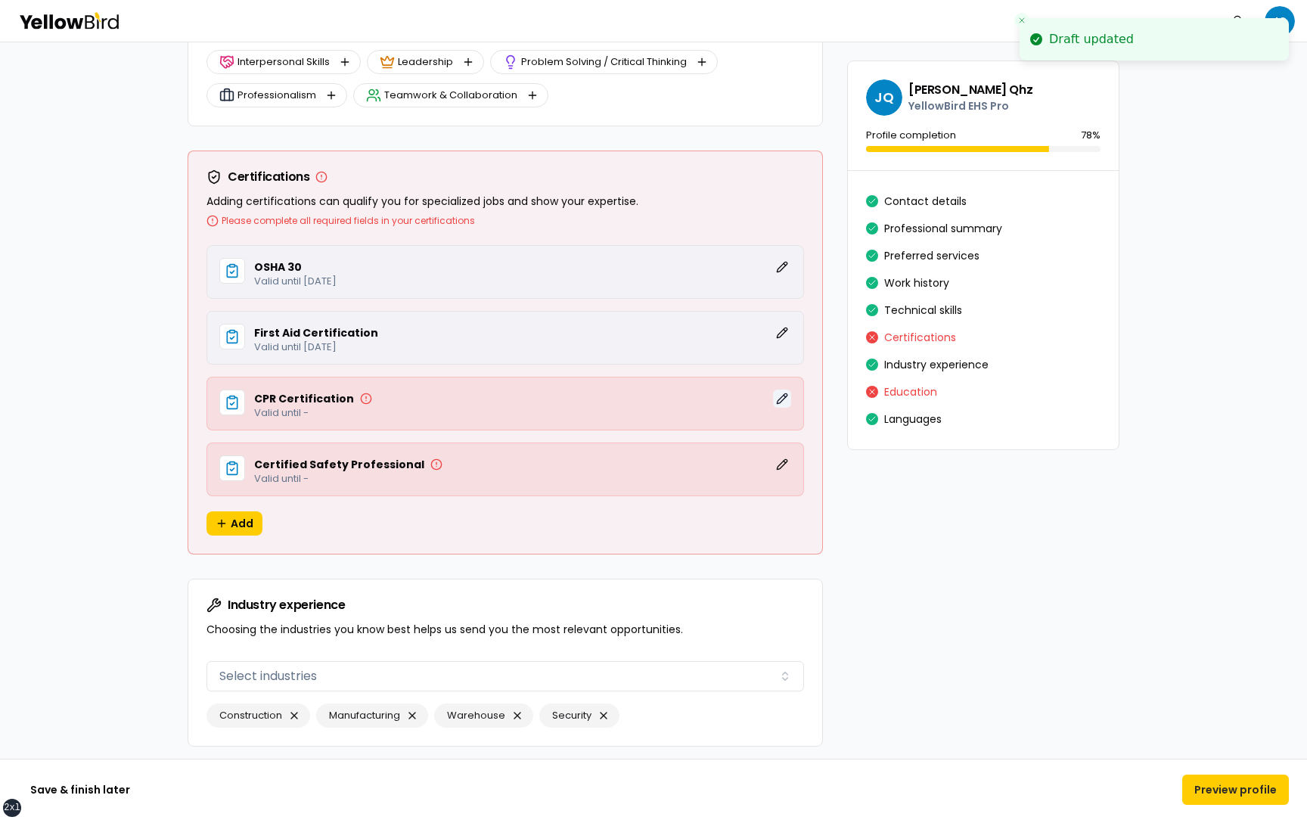
click at [787, 396] on button "Edit" at bounding box center [782, 398] width 18 height 18
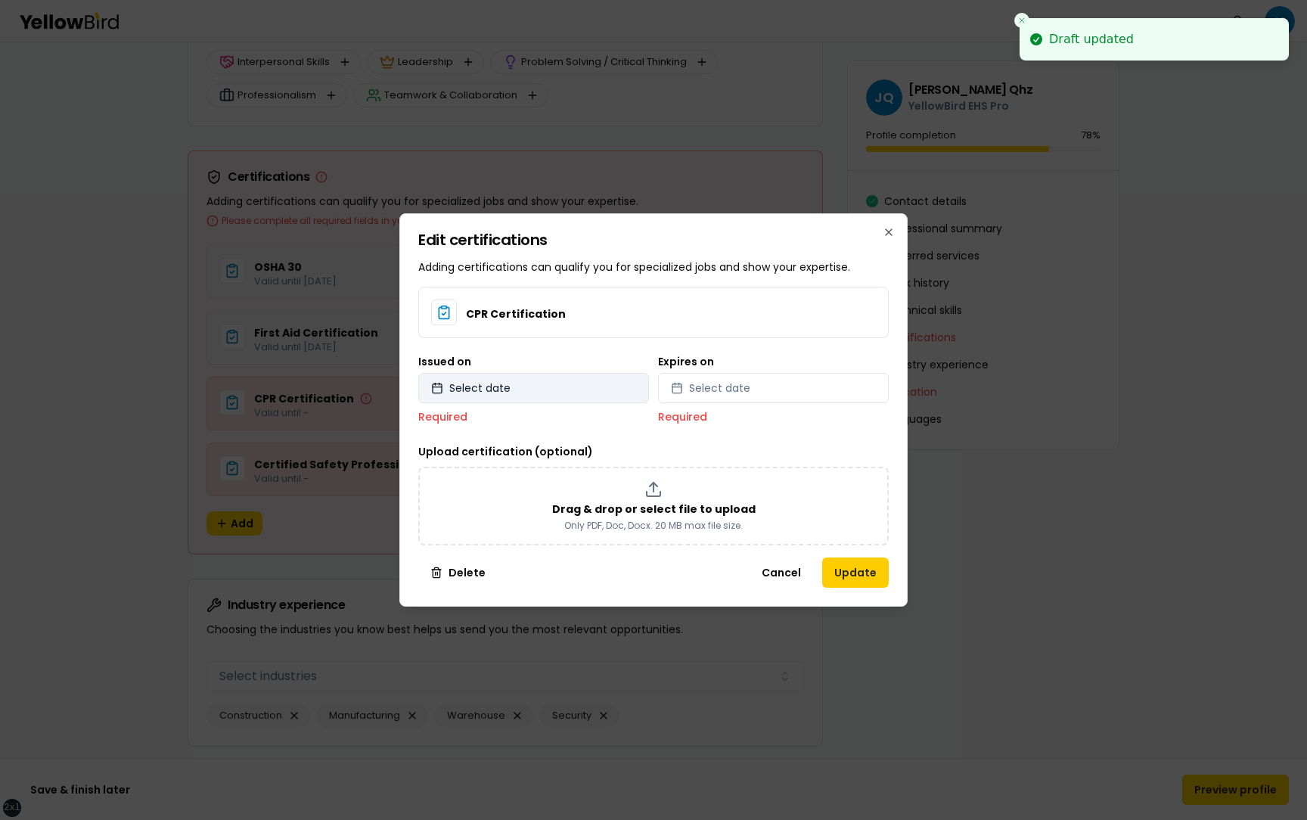
click at [576, 390] on button "Select date" at bounding box center [533, 388] width 231 height 30
select select "*"
select select "****"
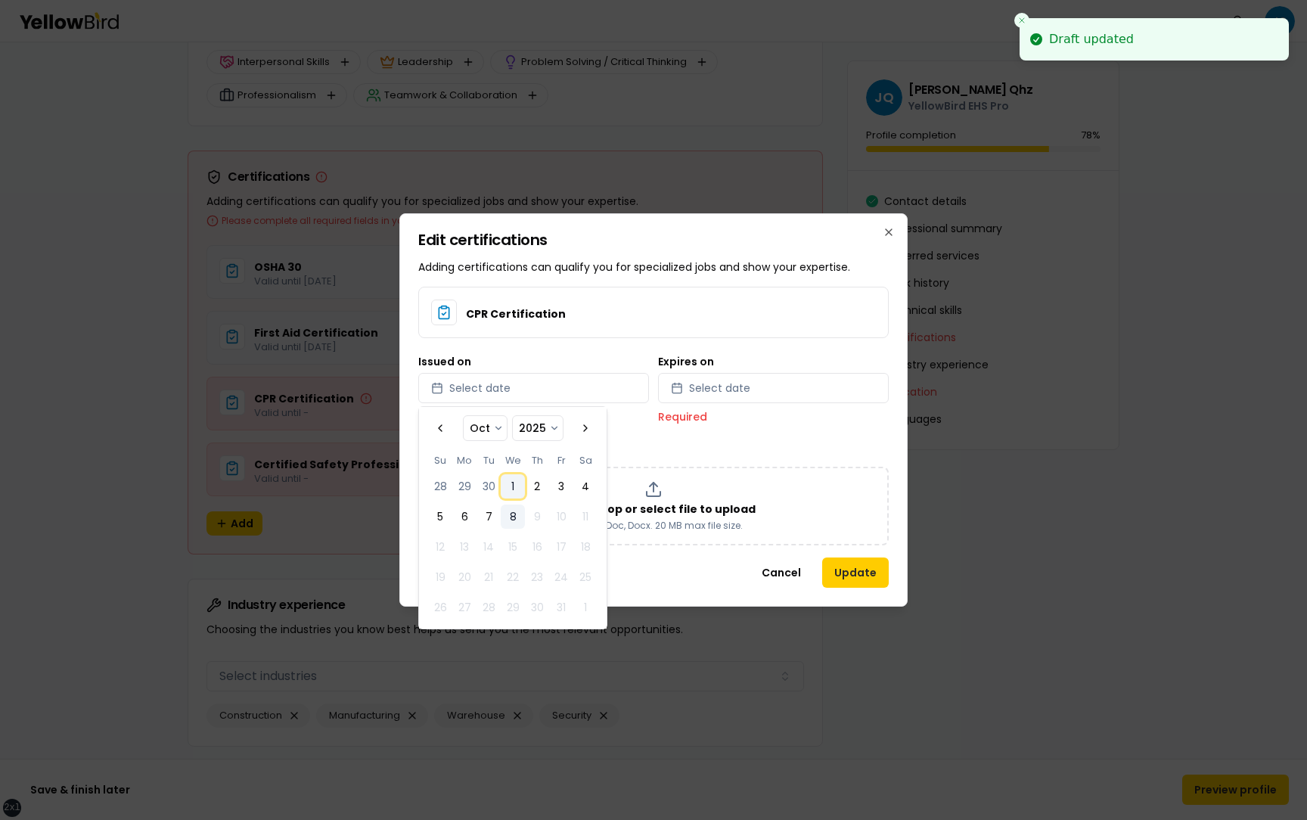
click at [511, 483] on button "1" at bounding box center [513, 486] width 24 height 24
select select "*"
select select "****"
click at [717, 396] on button "Select date" at bounding box center [773, 388] width 231 height 30
select select "*"
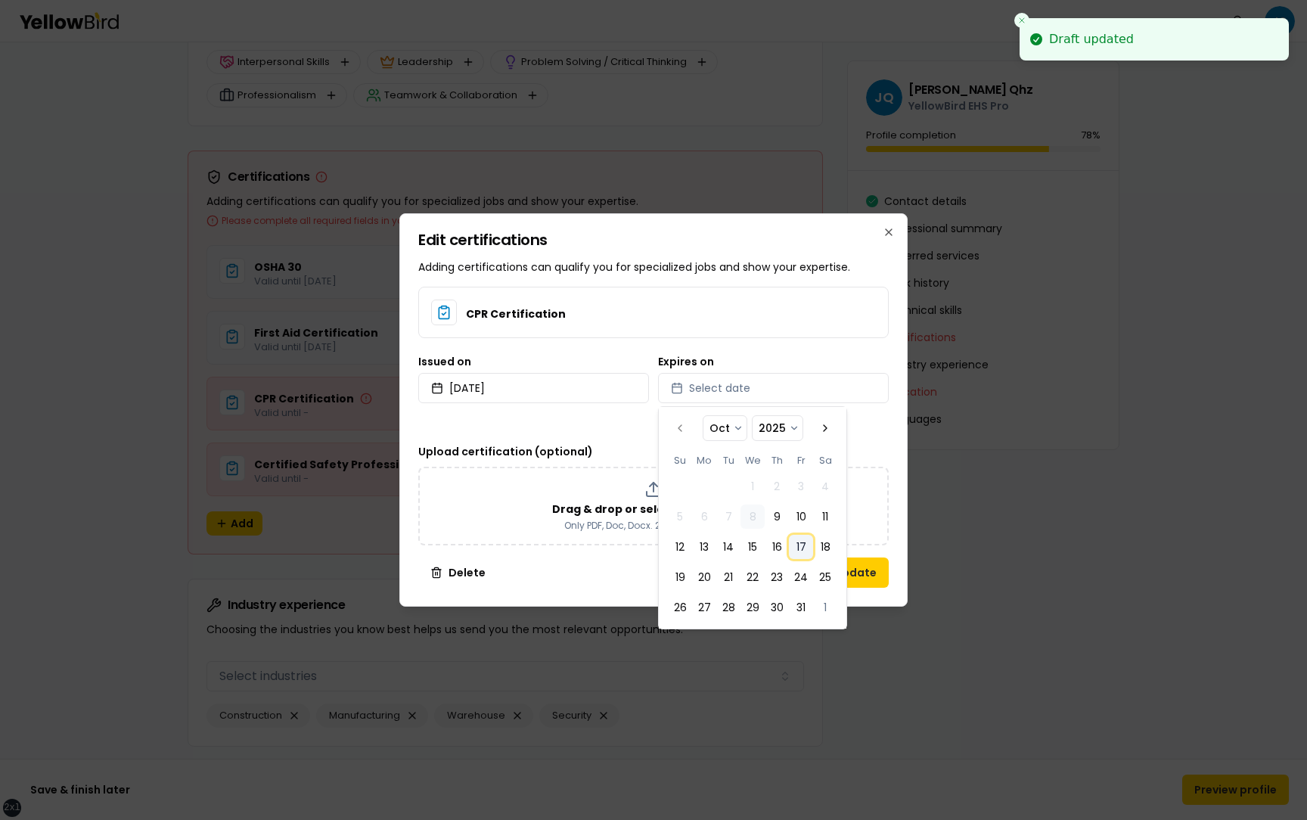
click at [798, 547] on button "17" at bounding box center [801, 547] width 24 height 24
select select "*"
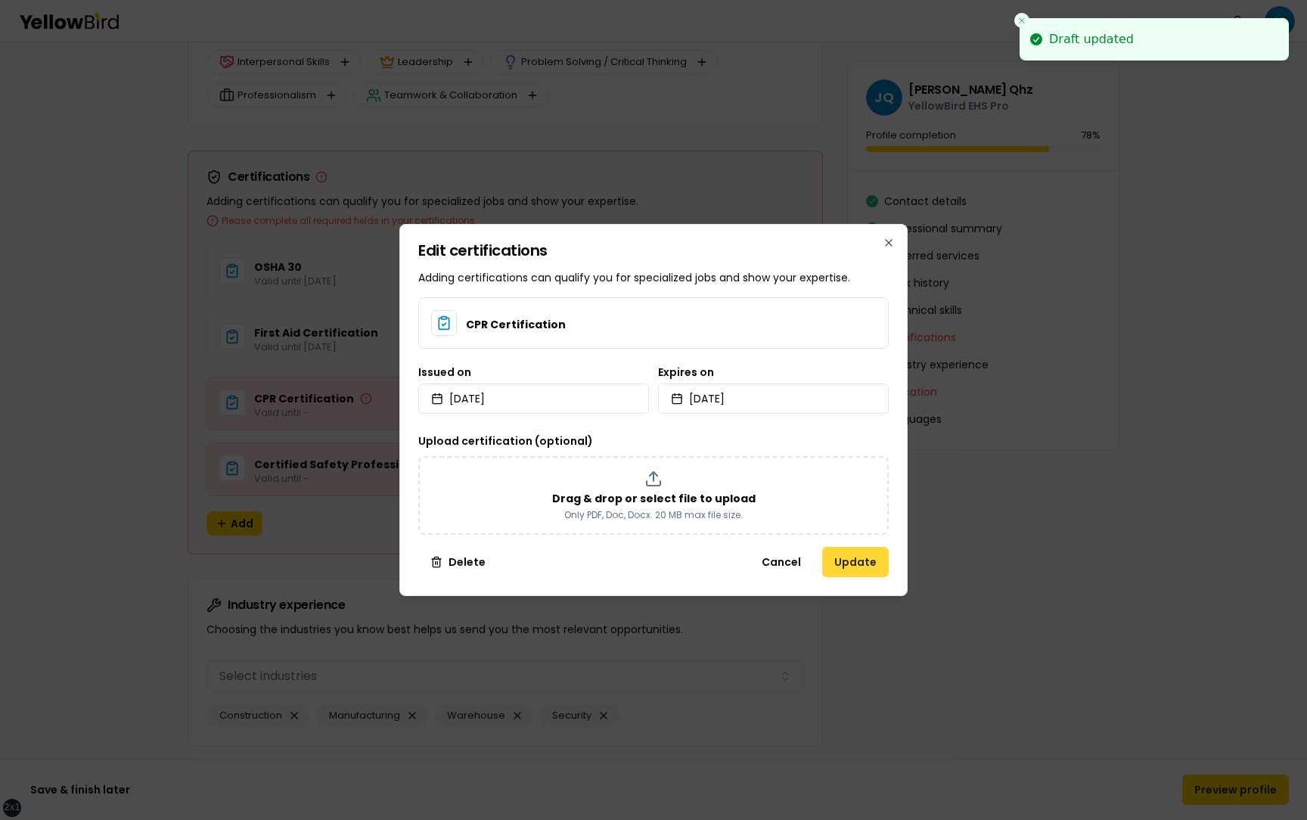
click at [884, 562] on button "Update" at bounding box center [855, 562] width 67 height 30
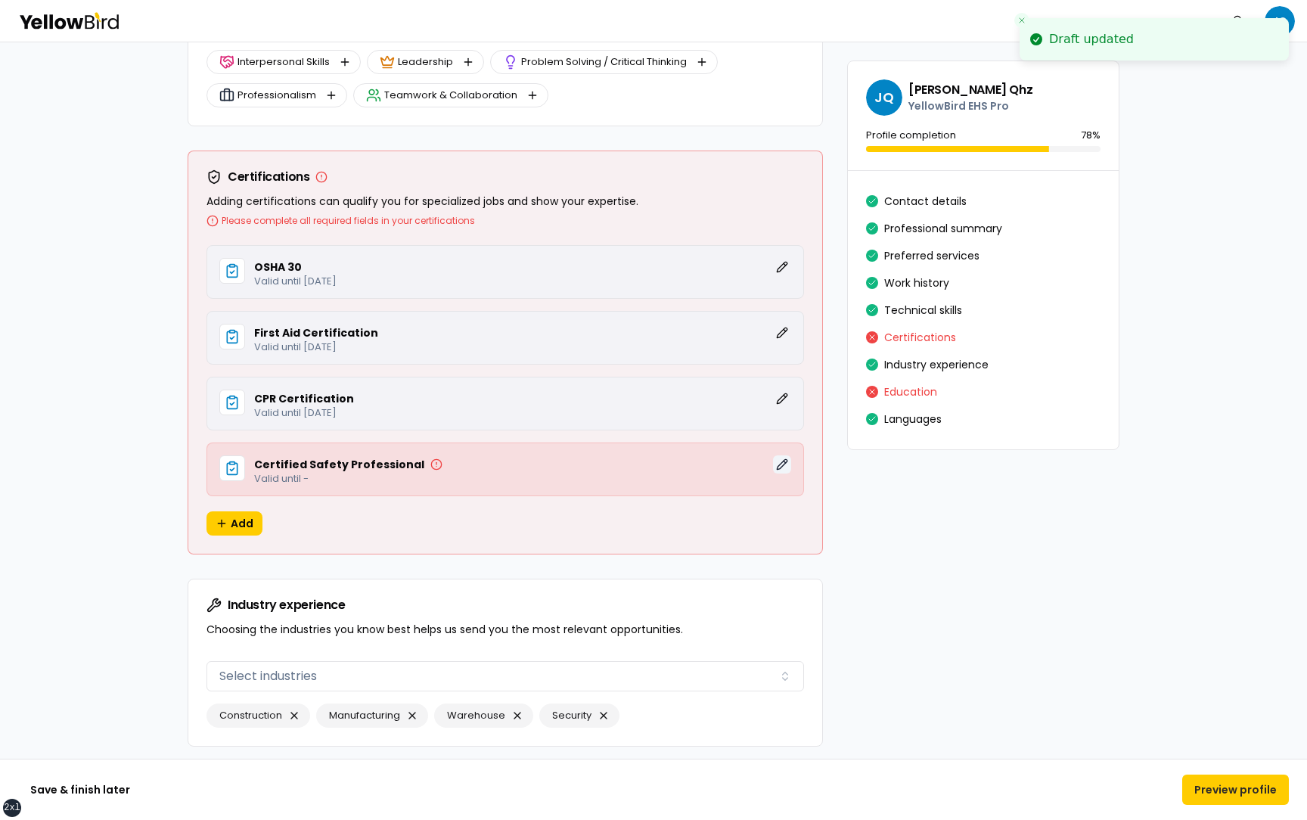
click at [782, 469] on button "Edit" at bounding box center [782, 464] width 18 height 18
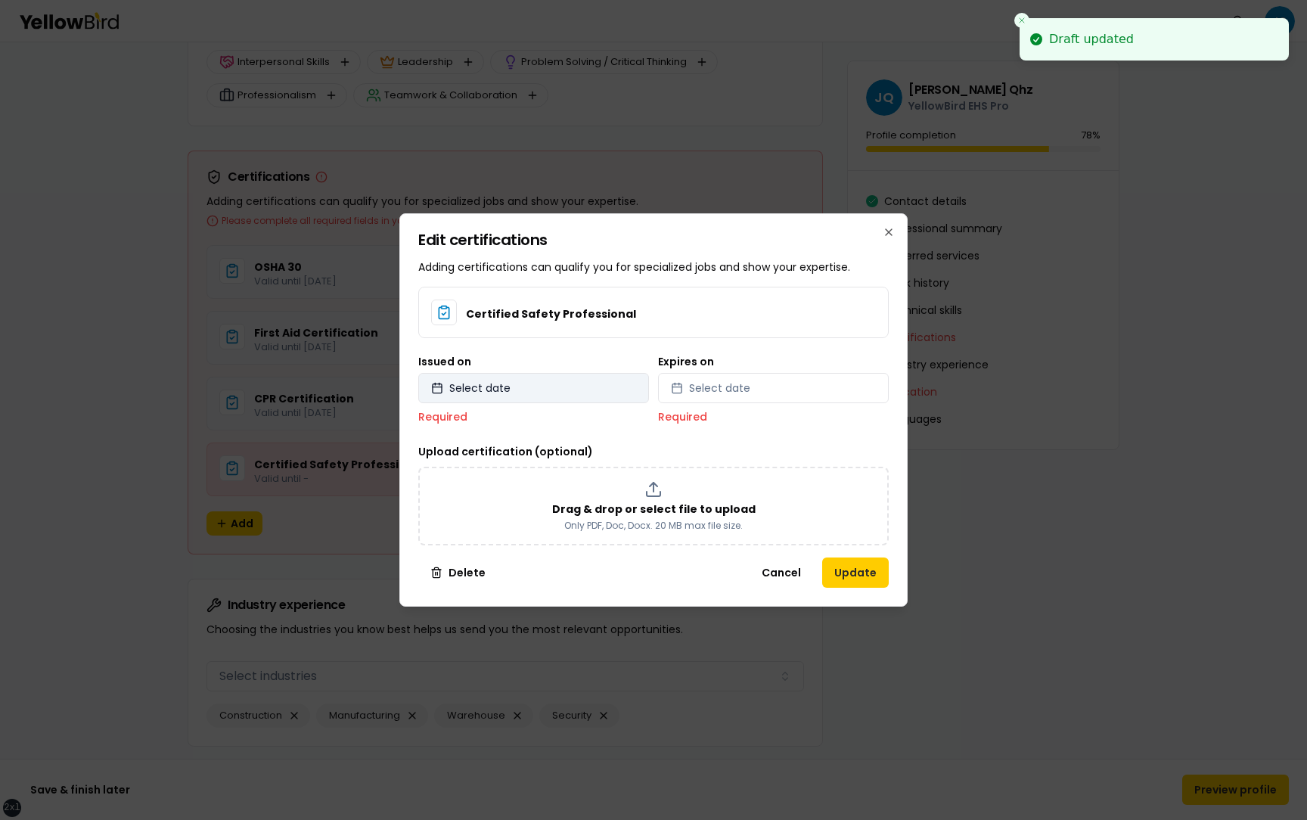
click at [548, 389] on button "Select date" at bounding box center [533, 388] width 231 height 30
select select "*"
select select "****"
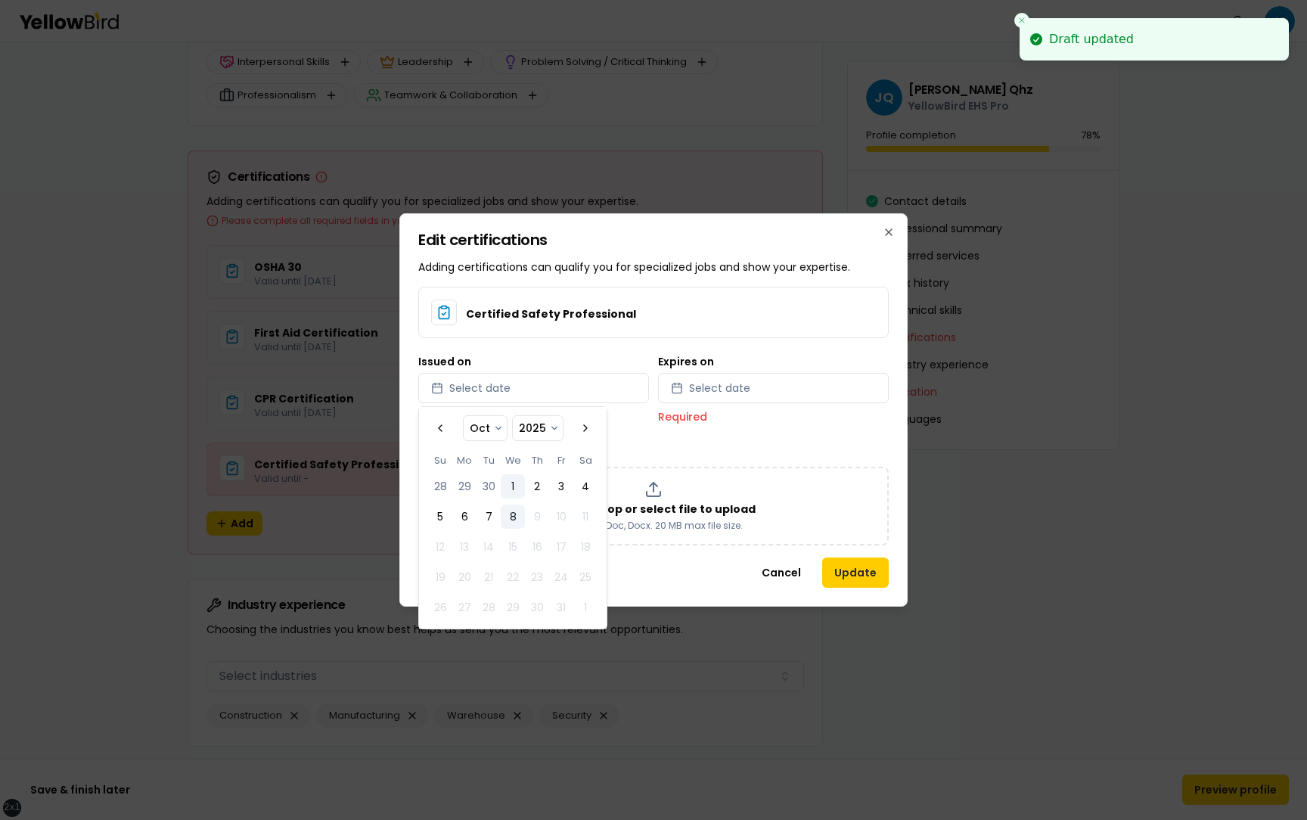
click at [513, 487] on button "1" at bounding box center [513, 486] width 24 height 24
select select "*"
select select "****"
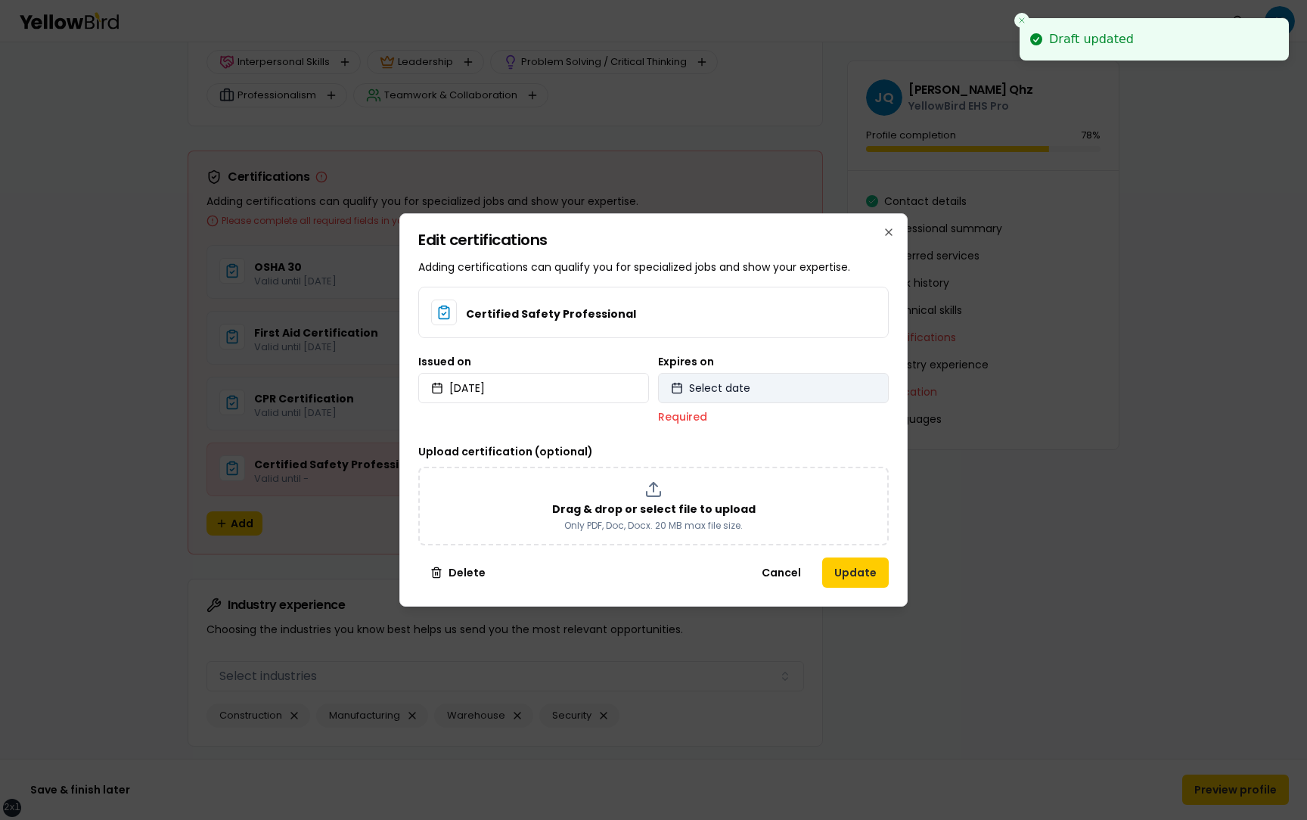
click at [737, 394] on span "Select date" at bounding box center [719, 387] width 61 height 15
select select "*"
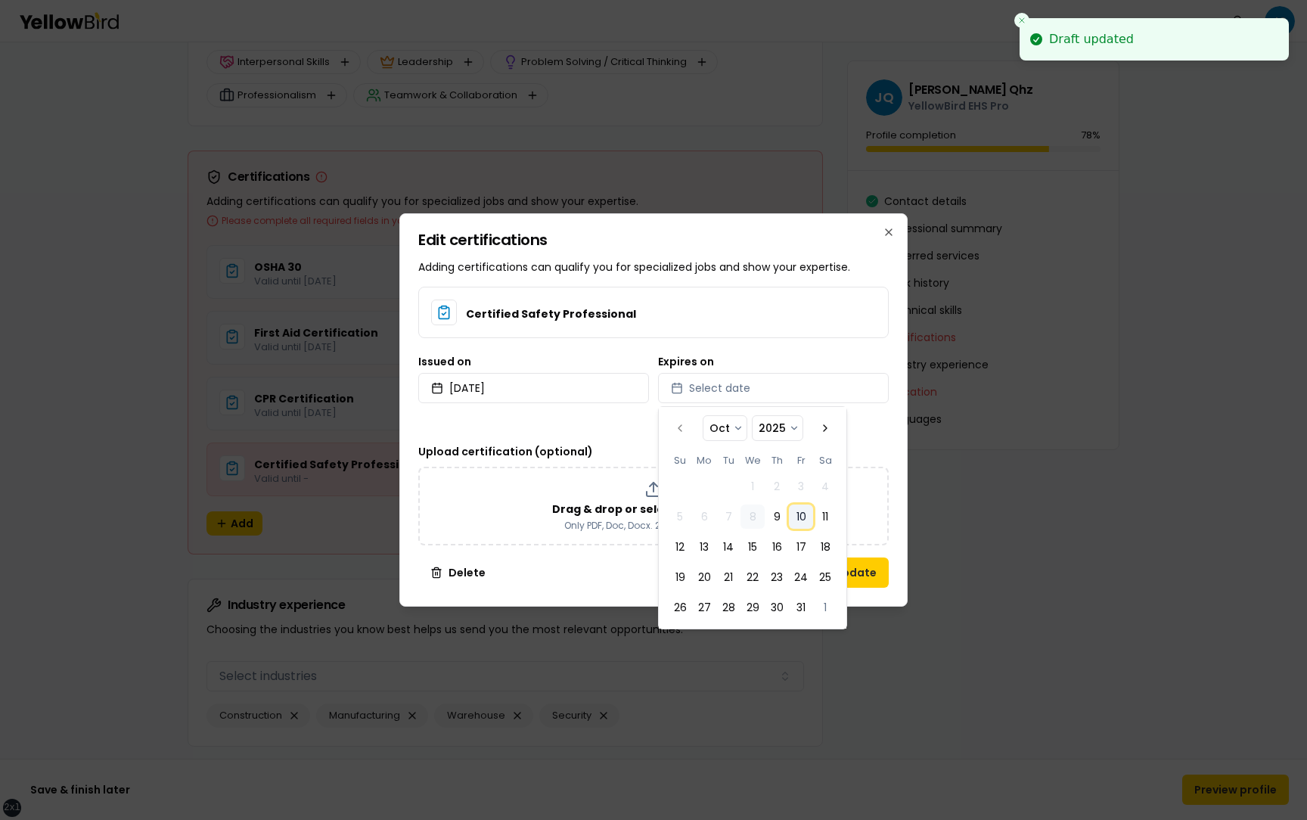
click at [798, 519] on button "10" at bounding box center [801, 516] width 24 height 24
select select "*"
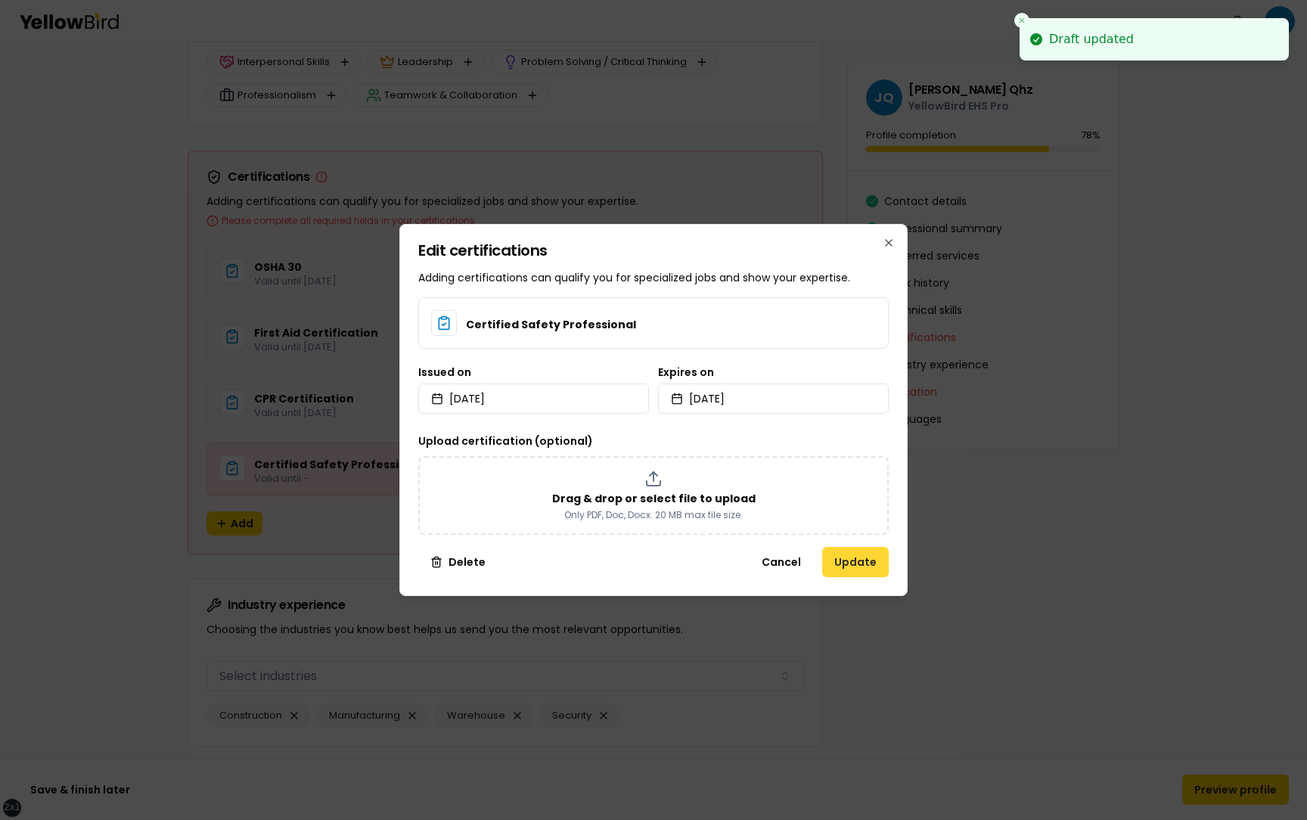
click at [888, 559] on button "Update" at bounding box center [855, 562] width 67 height 30
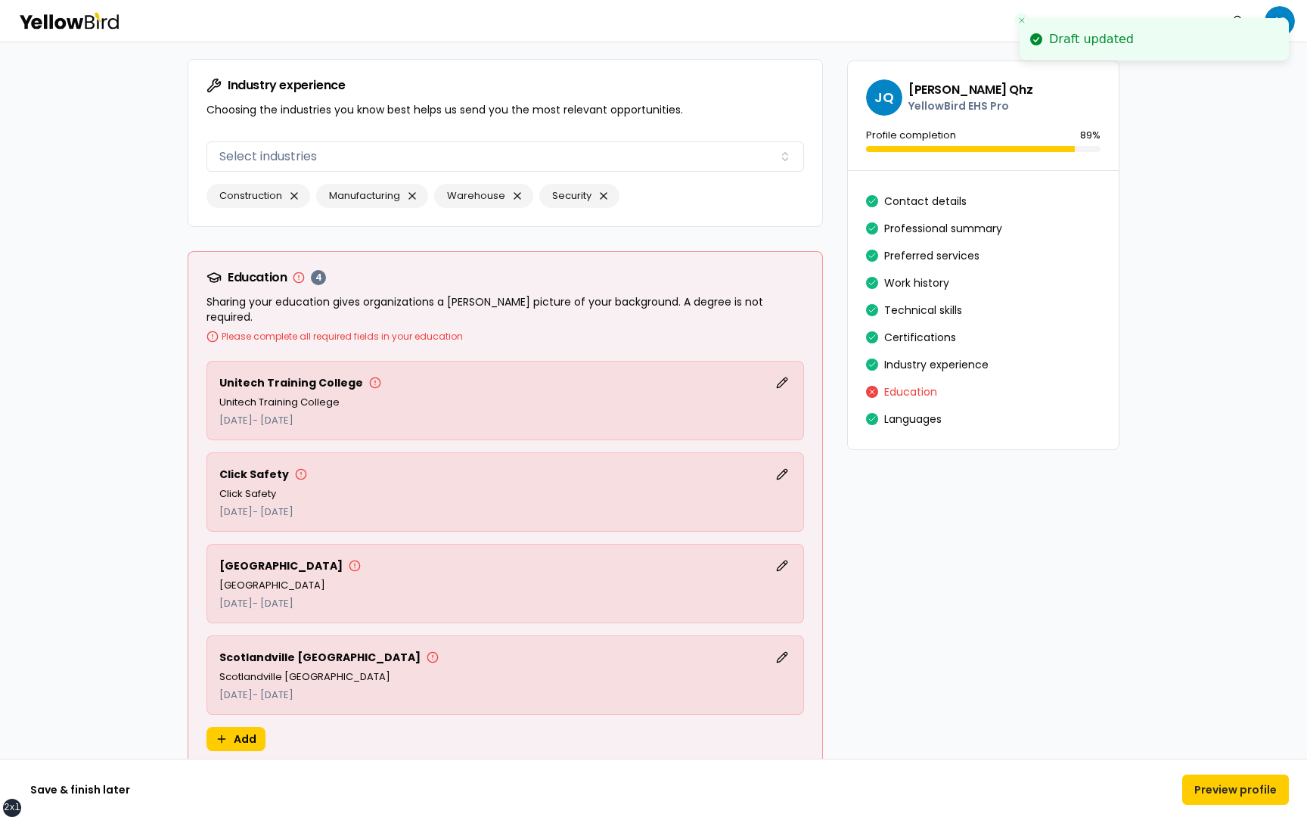
scroll to position [3523, 0]
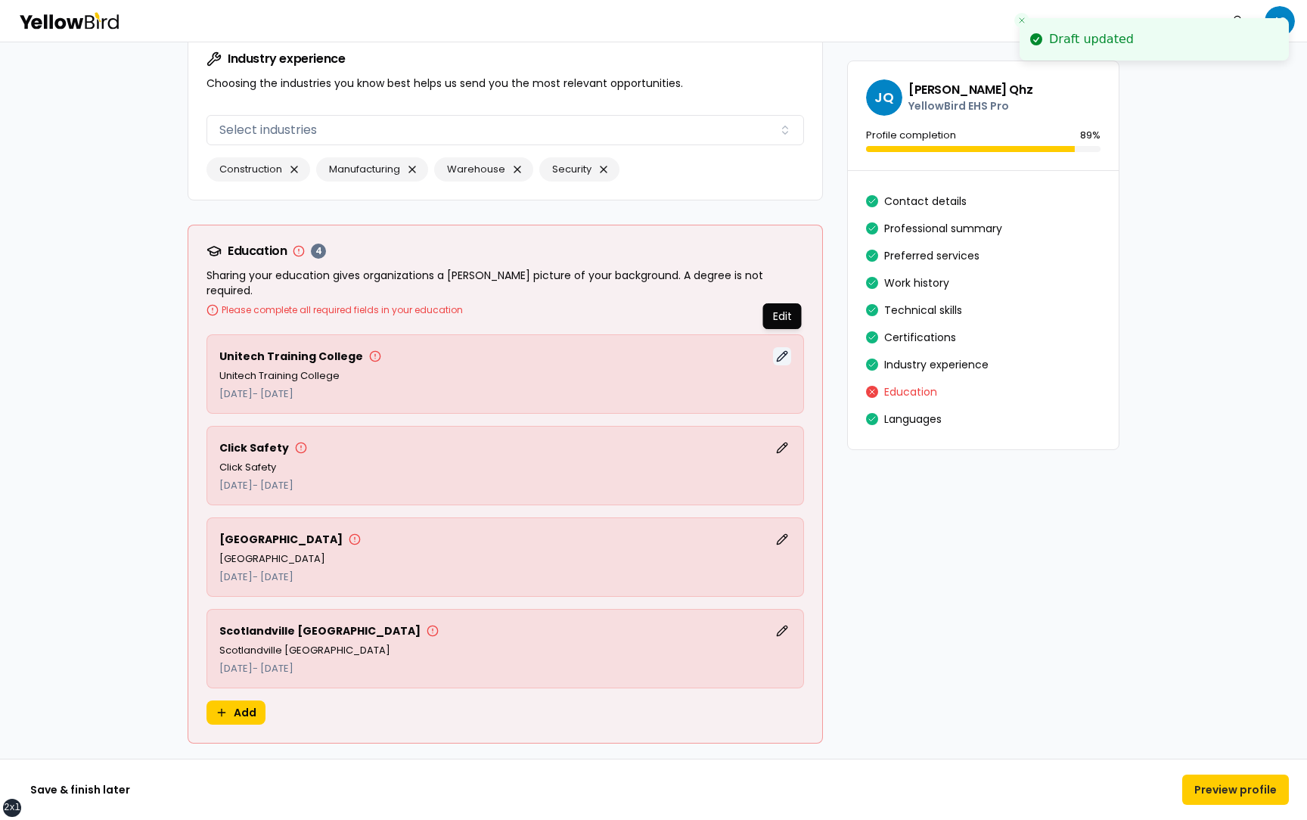
click at [783, 347] on button "Edit" at bounding box center [782, 356] width 18 height 18
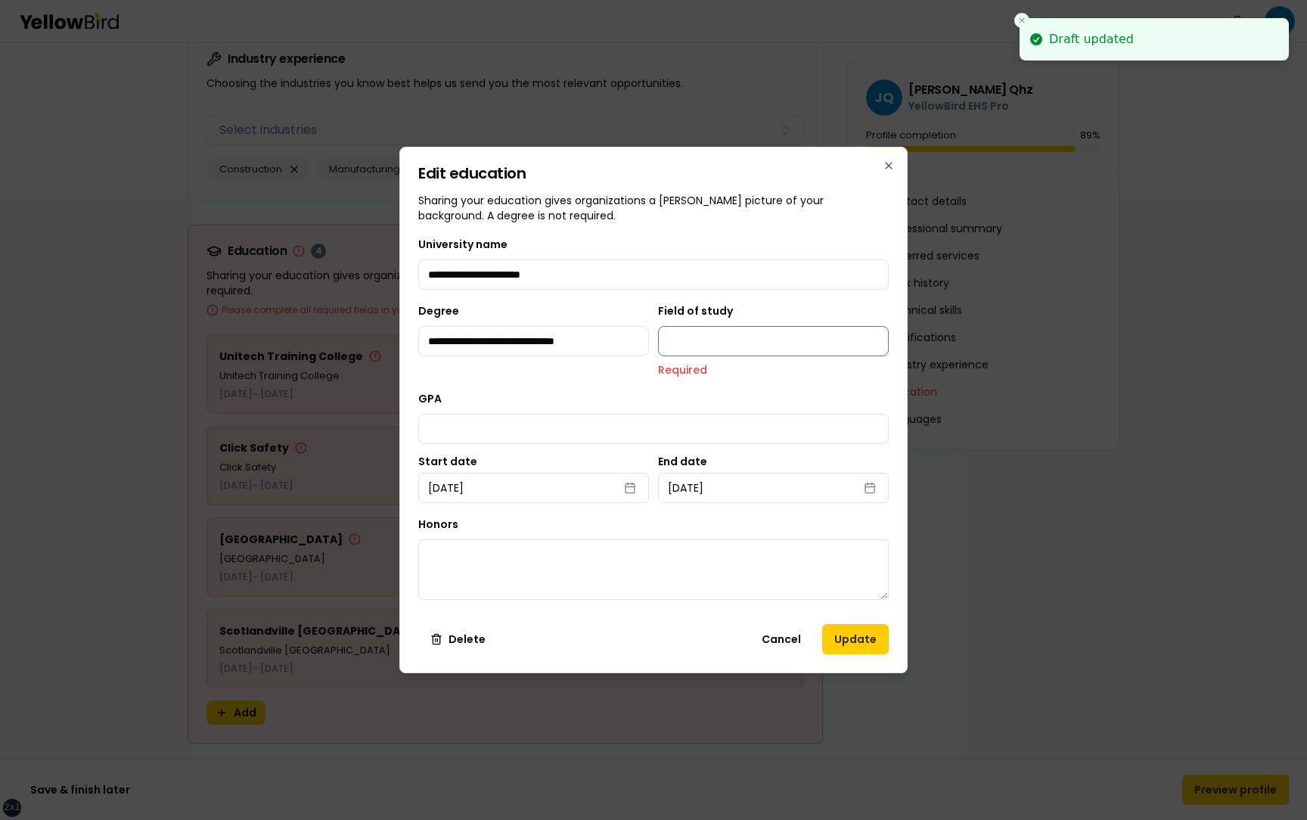
click at [721, 340] on input "Field of study" at bounding box center [773, 341] width 231 height 30
type input "**********"
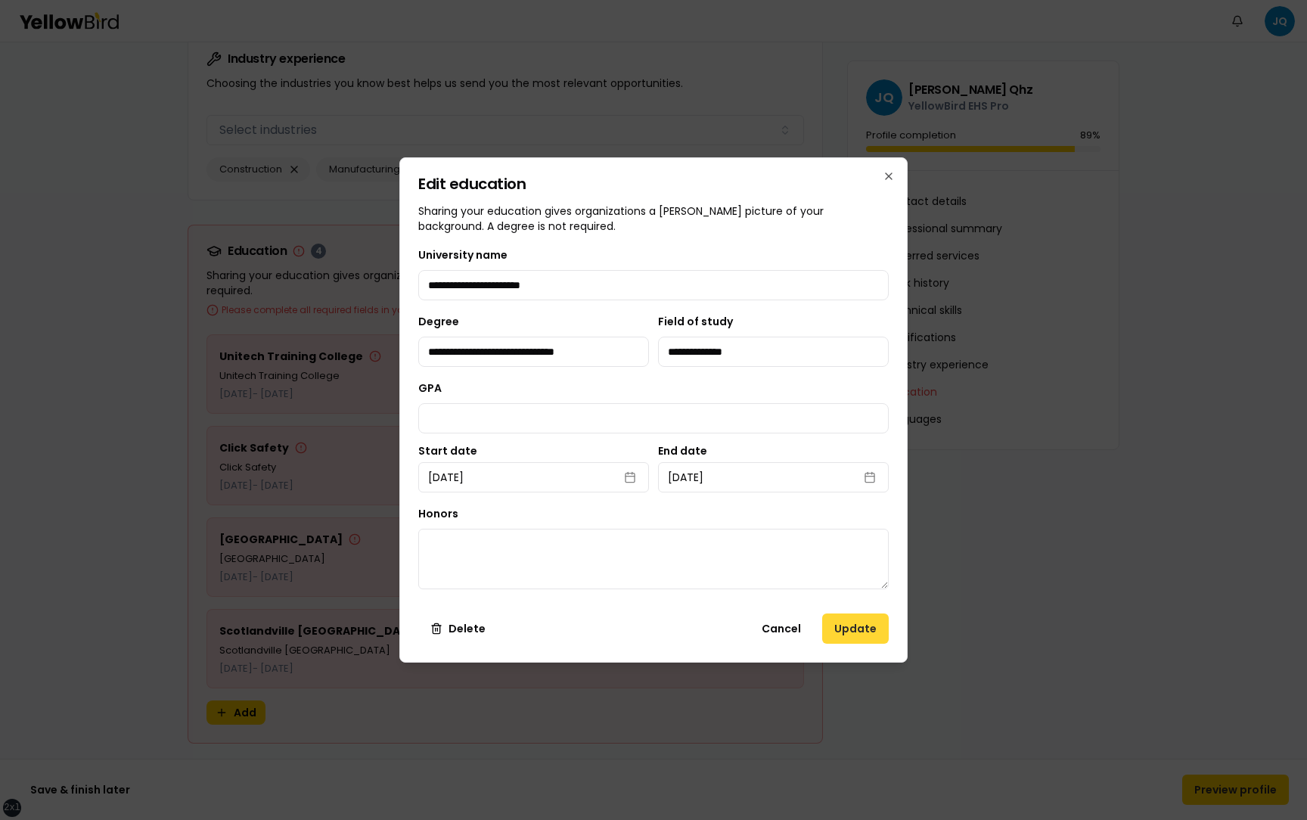
click at [852, 636] on button "Update" at bounding box center [855, 628] width 67 height 30
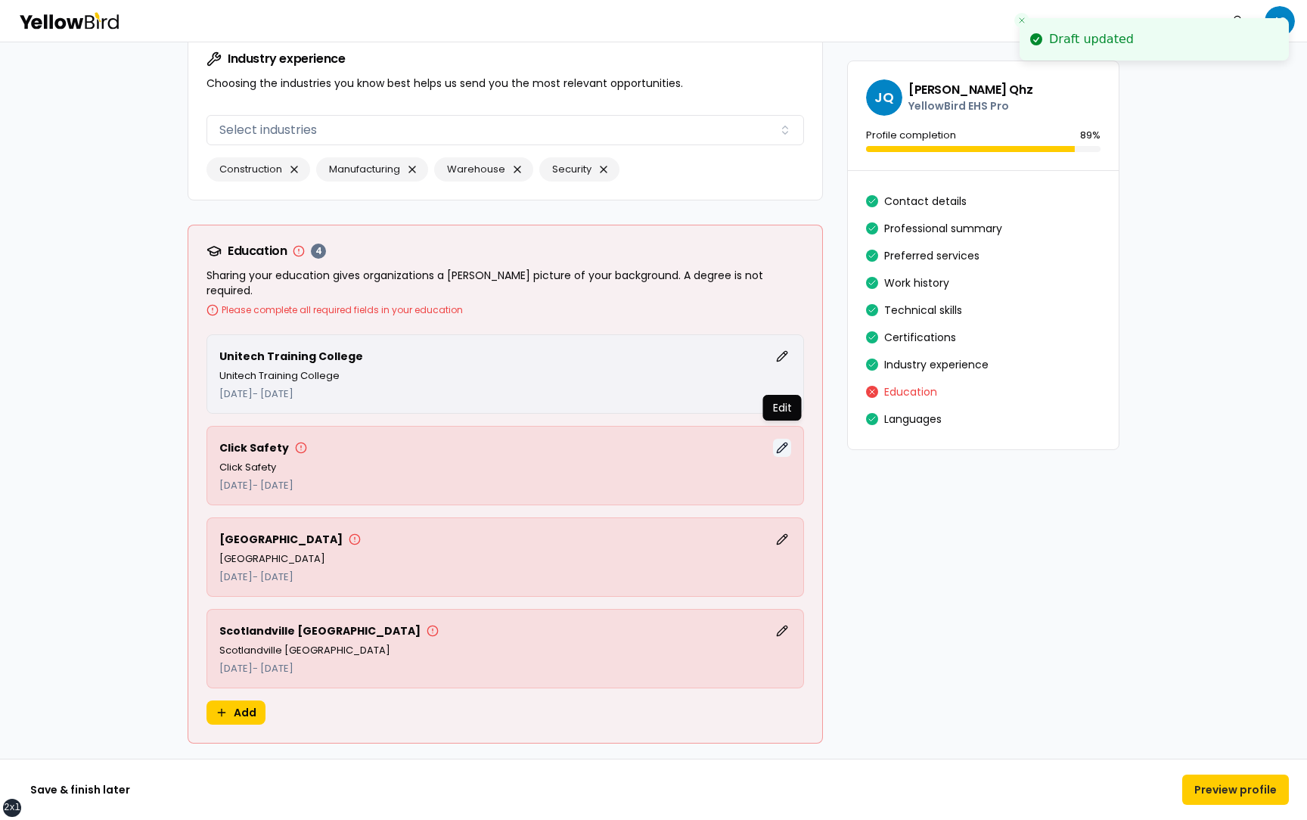
click at [783, 439] on button "Edit" at bounding box center [782, 448] width 18 height 18
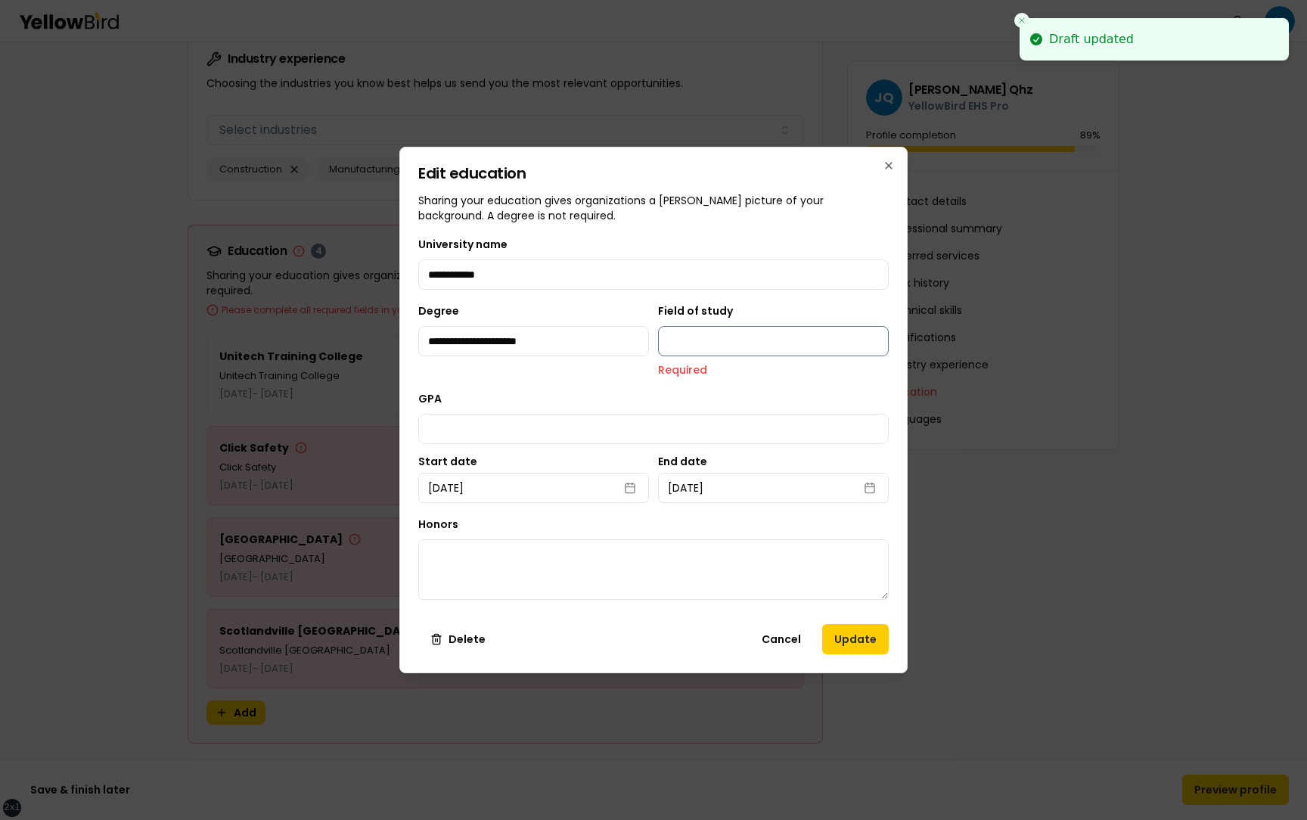
click at [712, 336] on input "Field of study" at bounding box center [773, 341] width 231 height 30
type input "********"
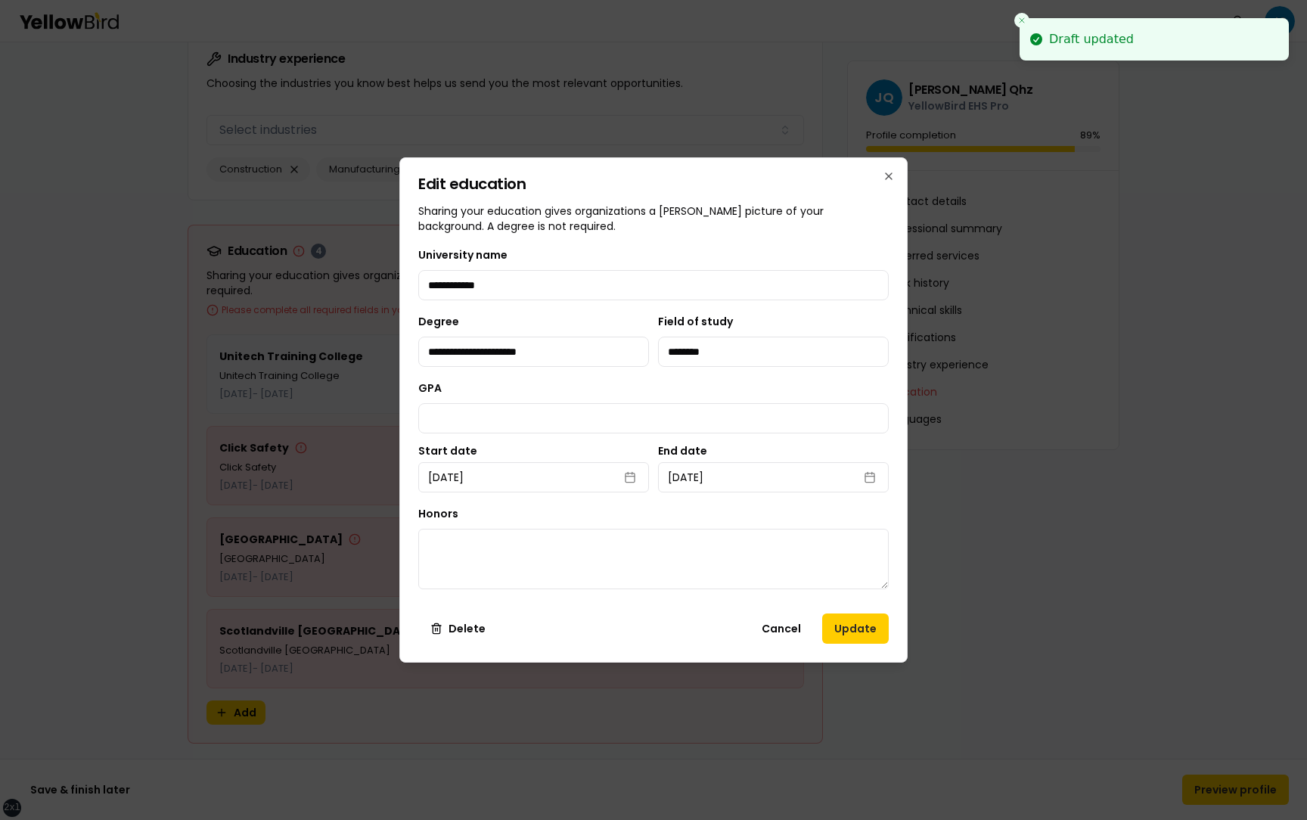
click at [845, 647] on div "**********" at bounding box center [653, 409] width 508 height 505
click at [847, 638] on button "Update" at bounding box center [855, 628] width 67 height 30
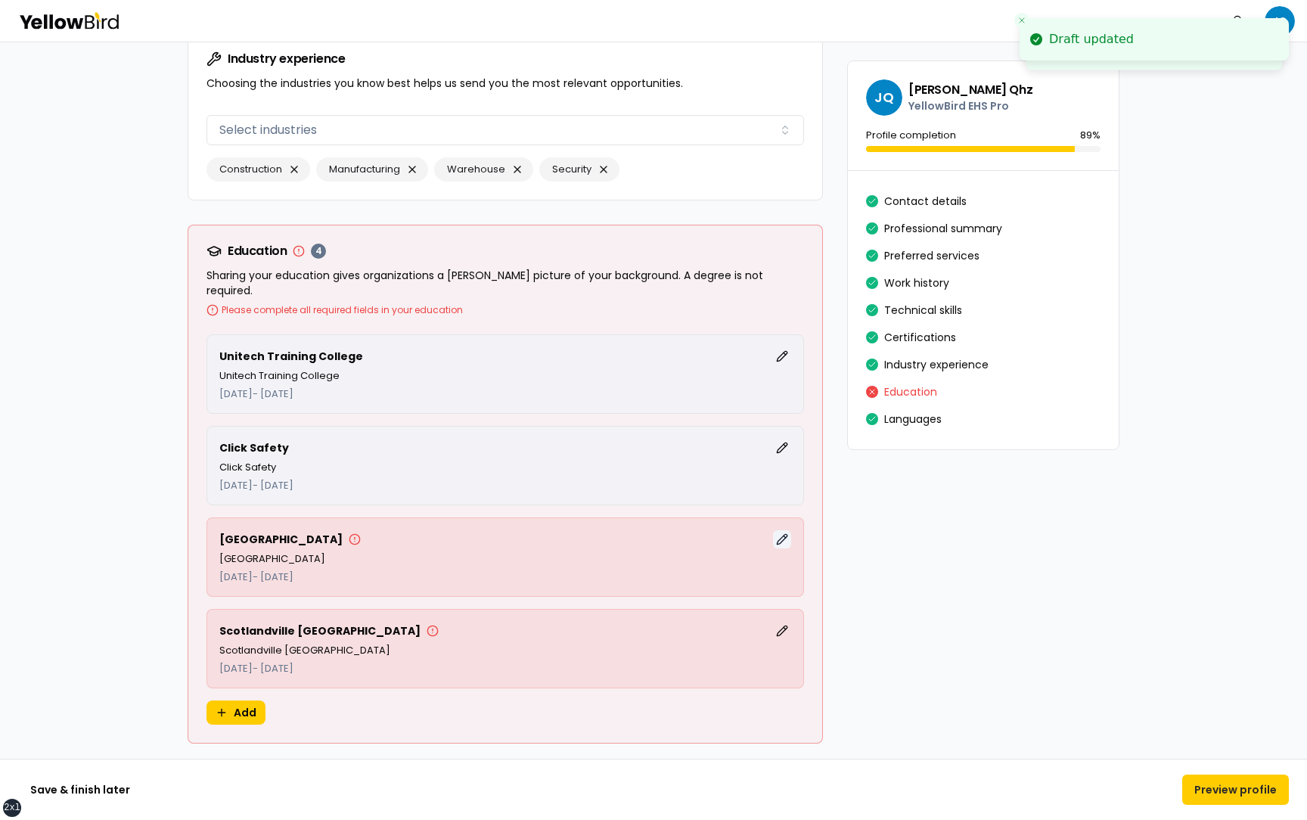
click at [780, 530] on button "Edit" at bounding box center [782, 539] width 18 height 18
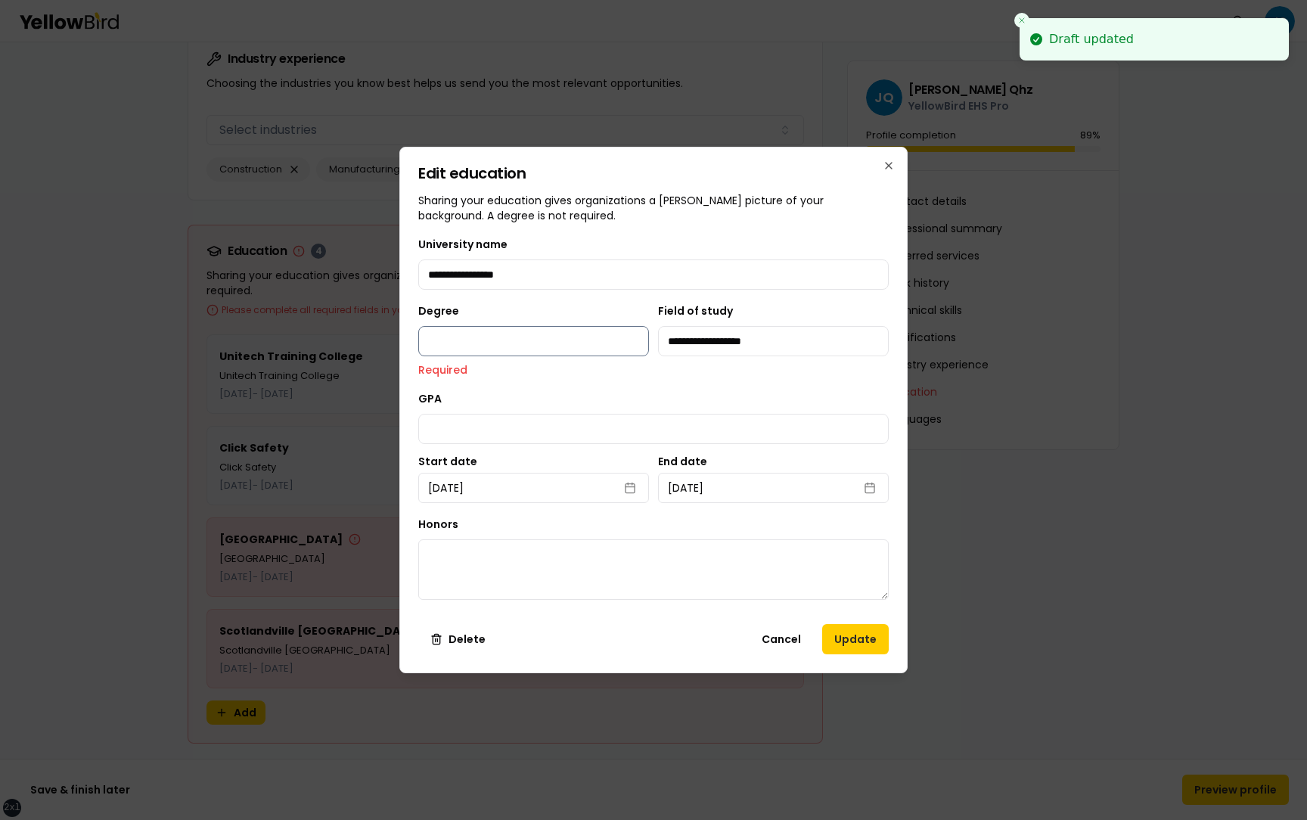
click at [581, 337] on input "Degree" at bounding box center [533, 341] width 231 height 30
type input "**********"
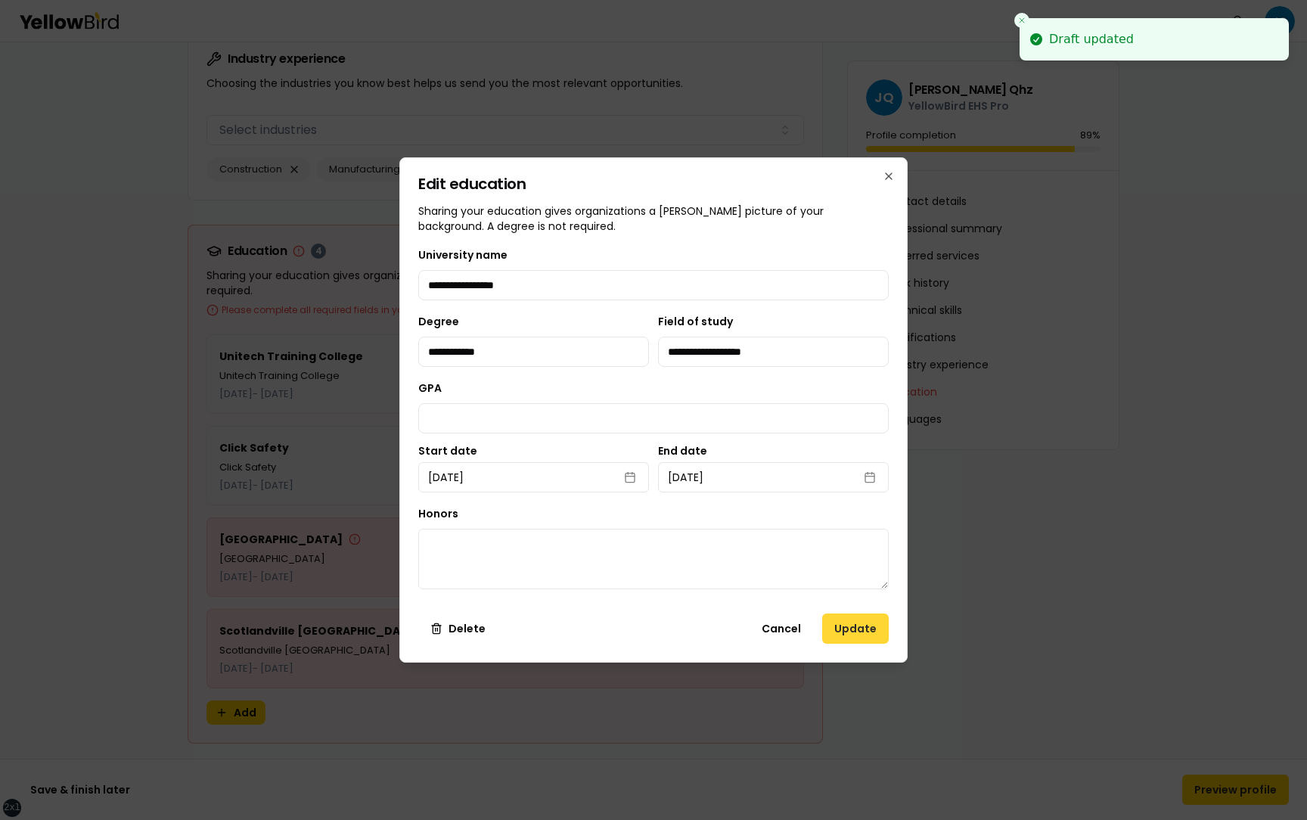
click at [849, 629] on button "Update" at bounding box center [855, 628] width 67 height 30
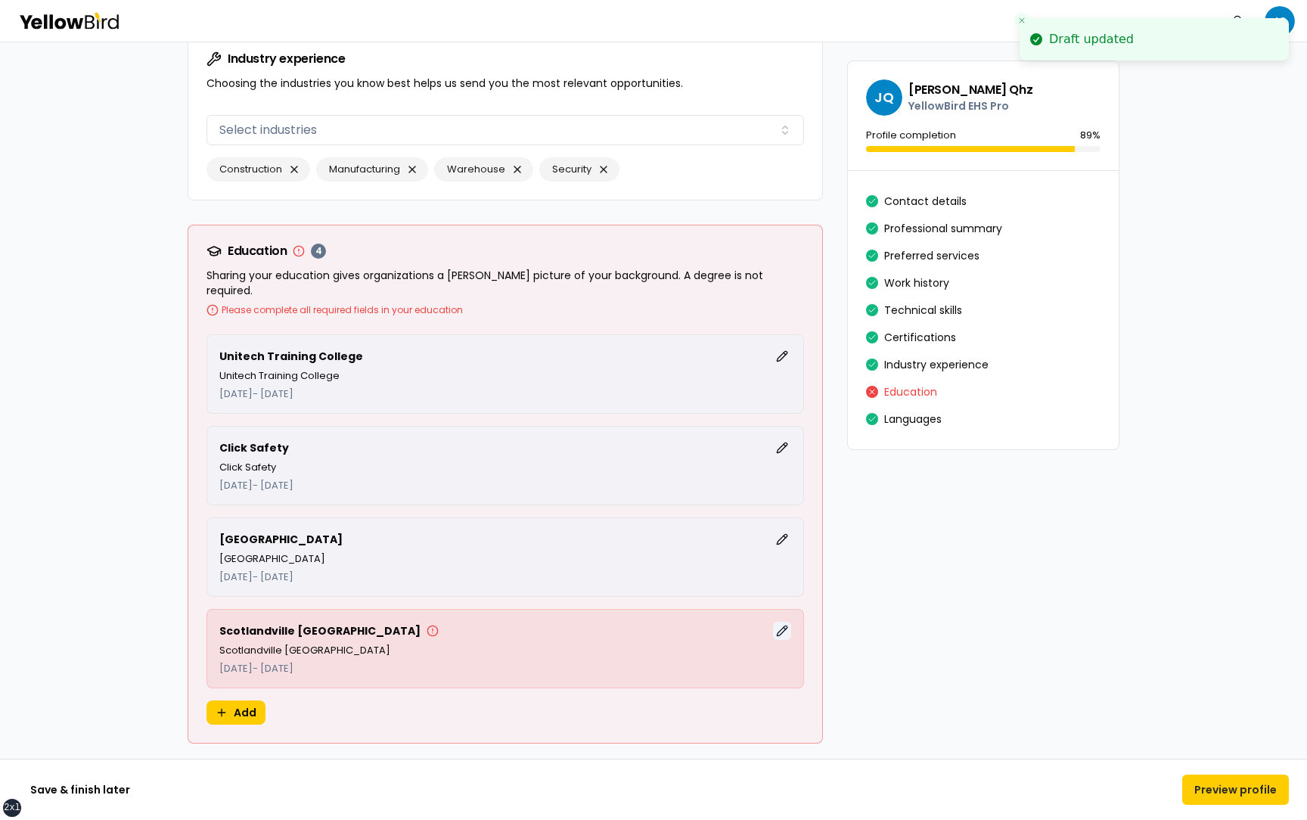
click at [783, 622] on button "Edit" at bounding box center [782, 631] width 18 height 18
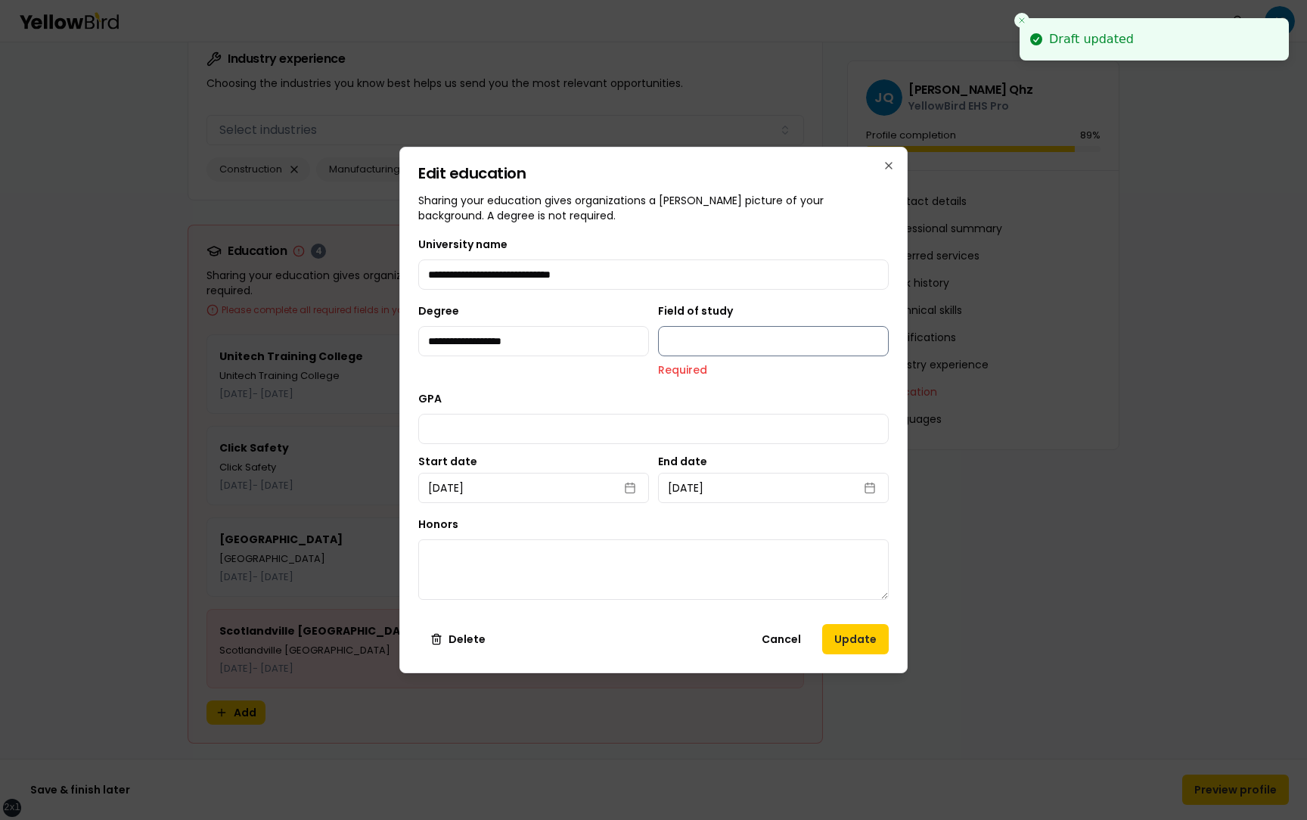
click at [717, 340] on input "Field of study" at bounding box center [773, 341] width 231 height 30
type input "********"
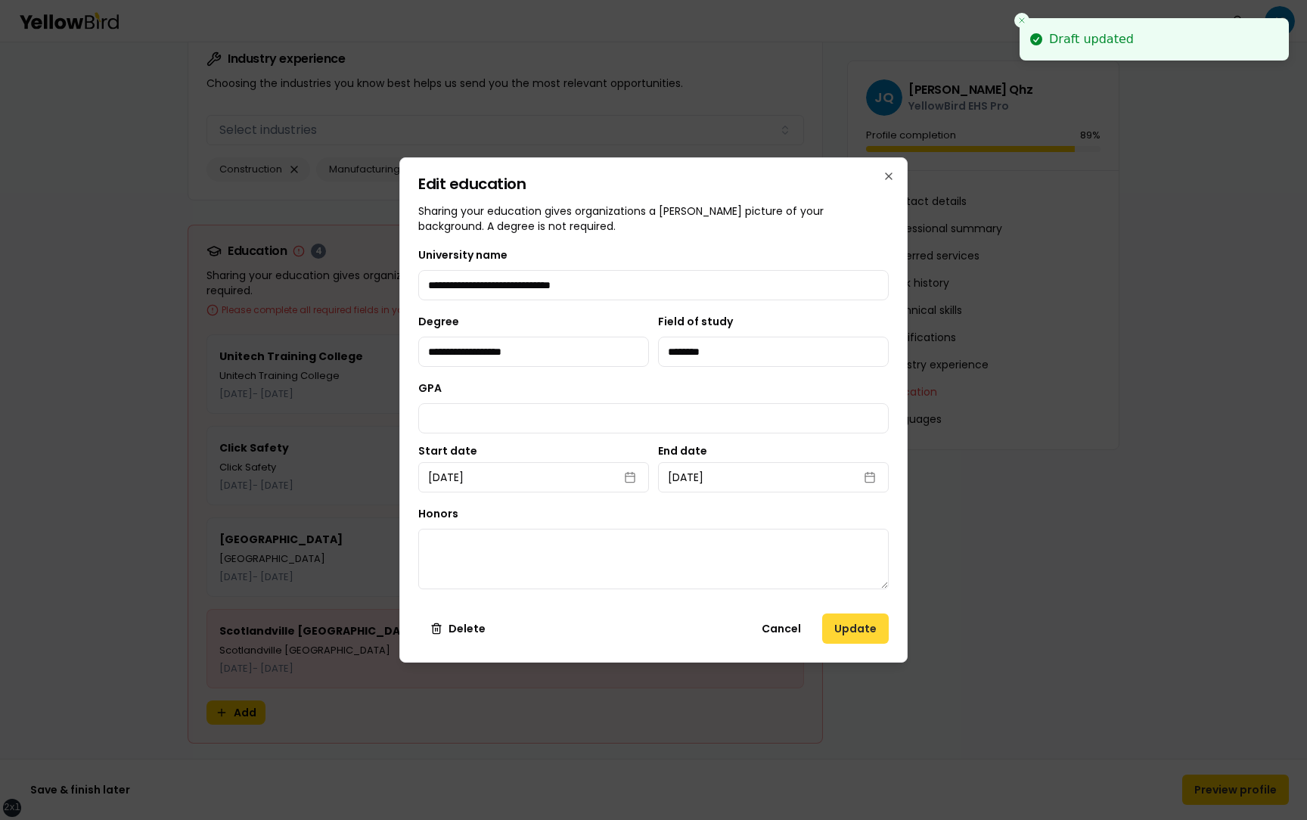
click at [842, 631] on button "Update" at bounding box center [855, 628] width 67 height 30
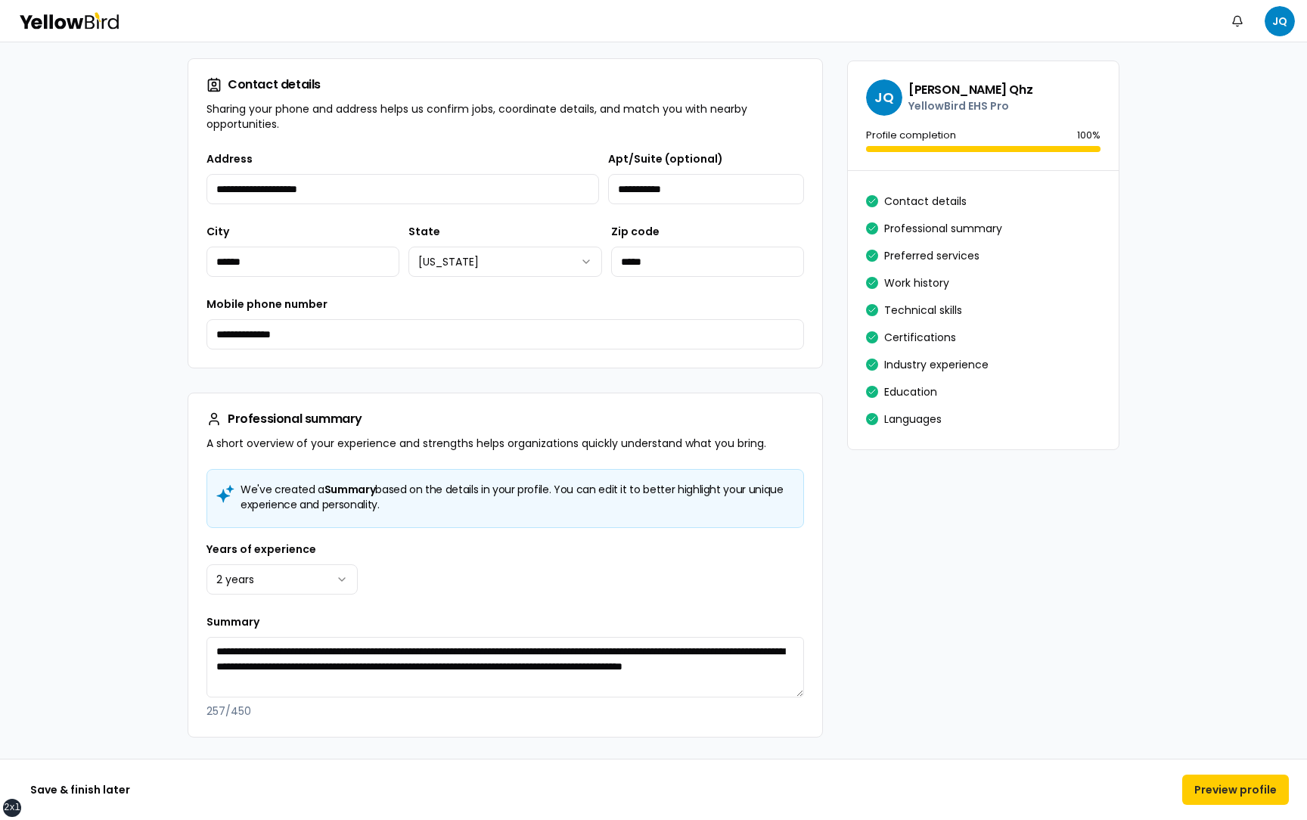
scroll to position [0, 0]
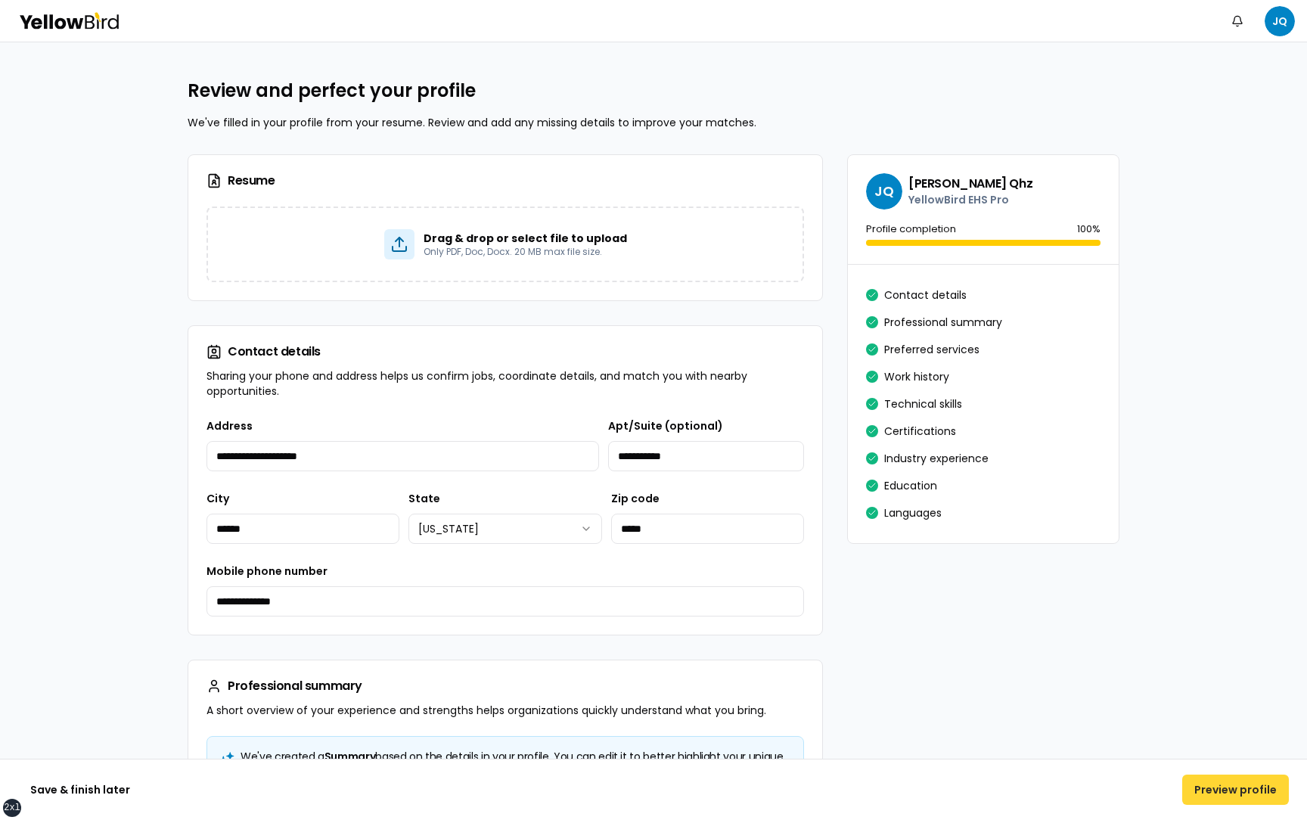
click at [1216, 787] on button "Preview profile" at bounding box center [1235, 789] width 107 height 30
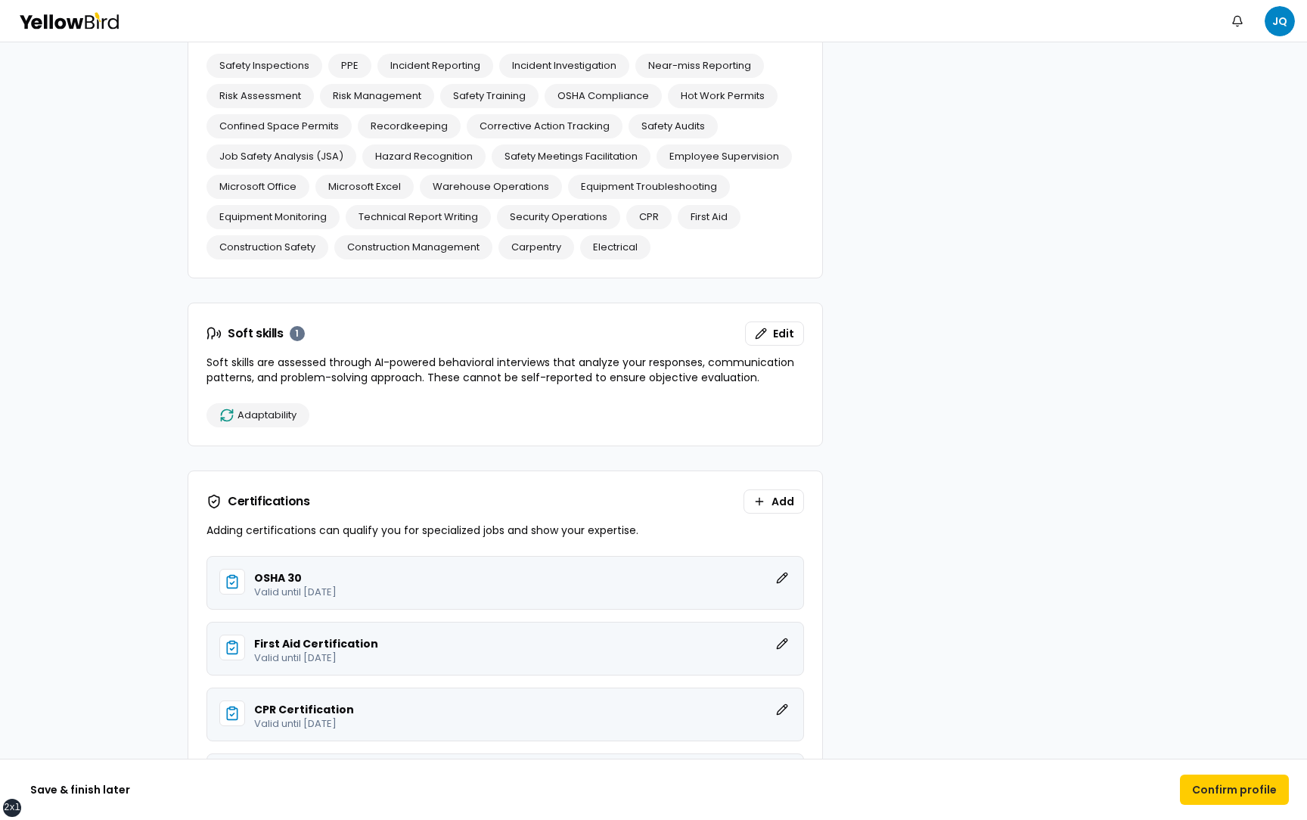
scroll to position [1840, 0]
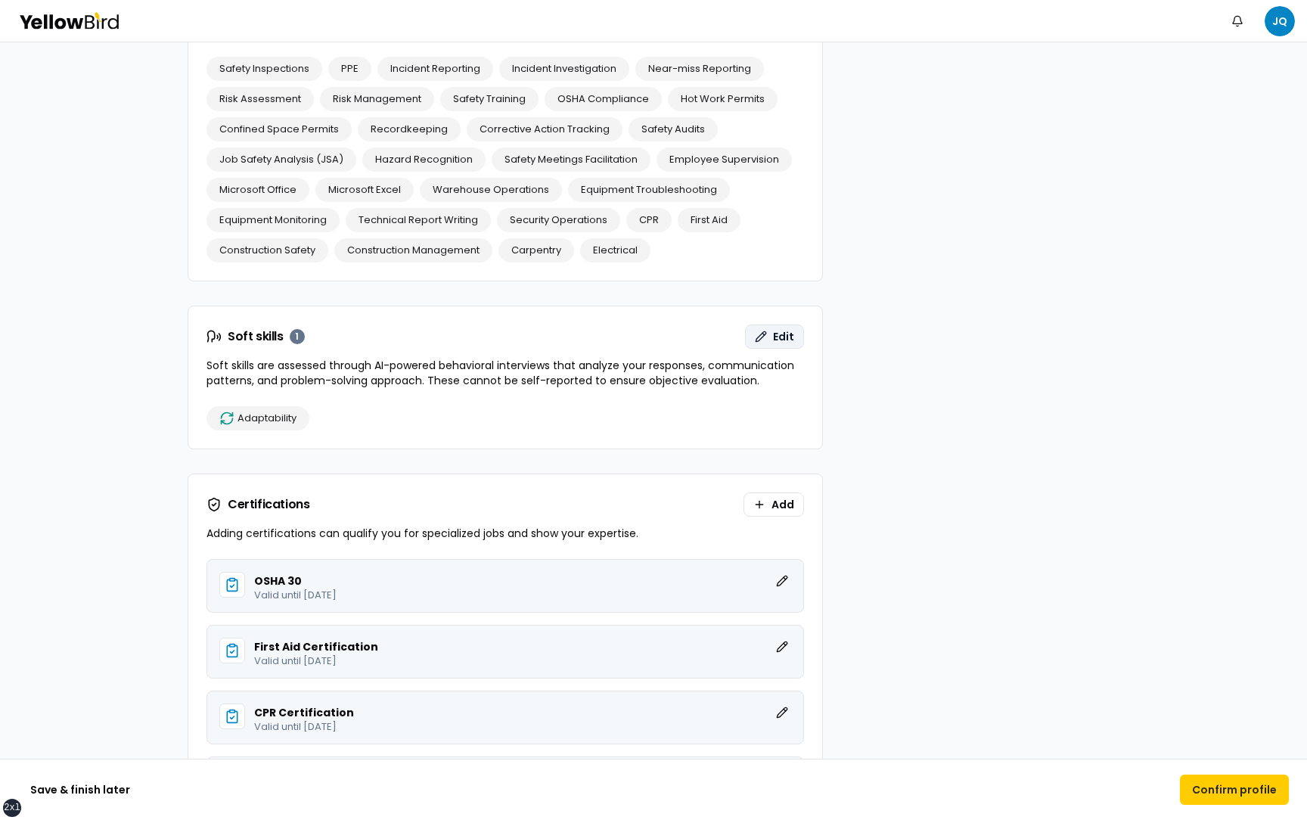
click at [773, 344] on button "Edit" at bounding box center [774, 336] width 59 height 24
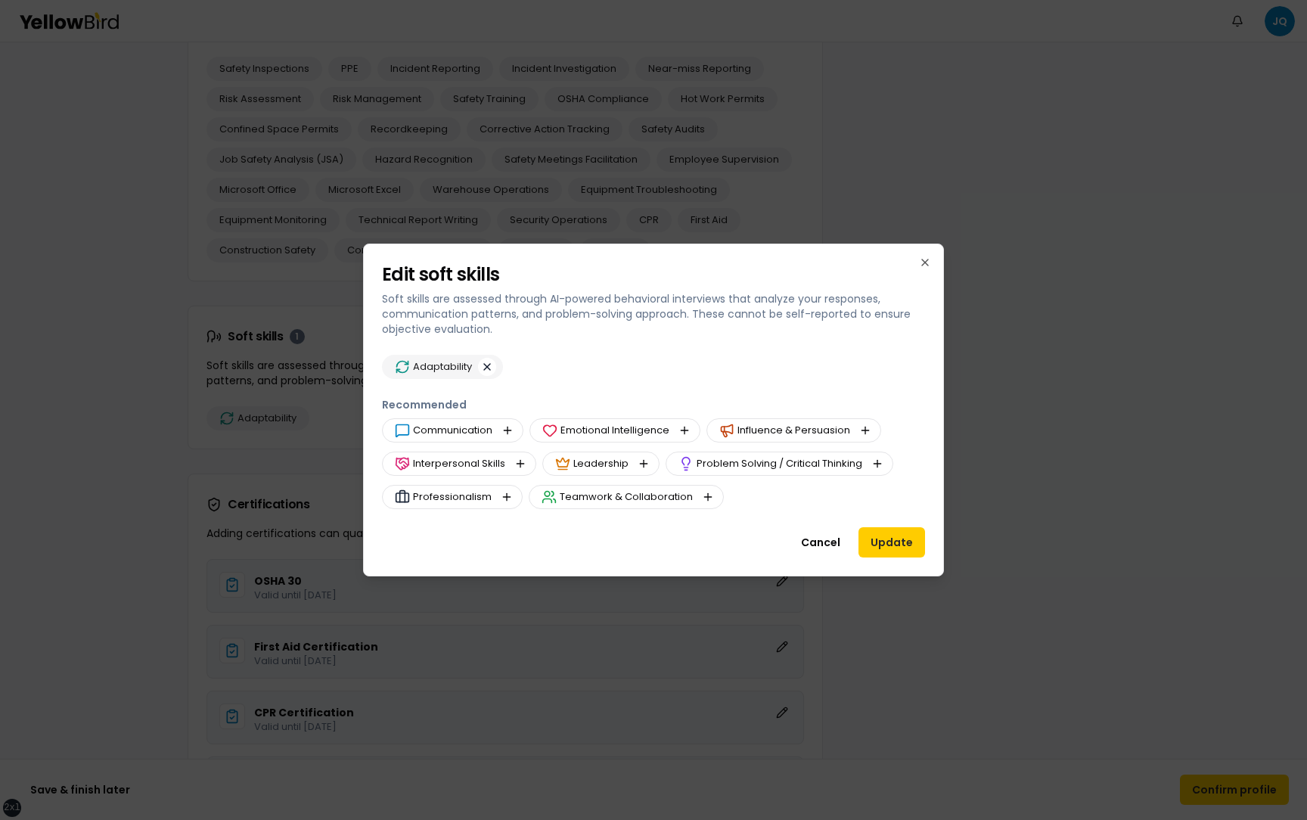
click at [484, 365] on button "button" at bounding box center [487, 367] width 18 height 18
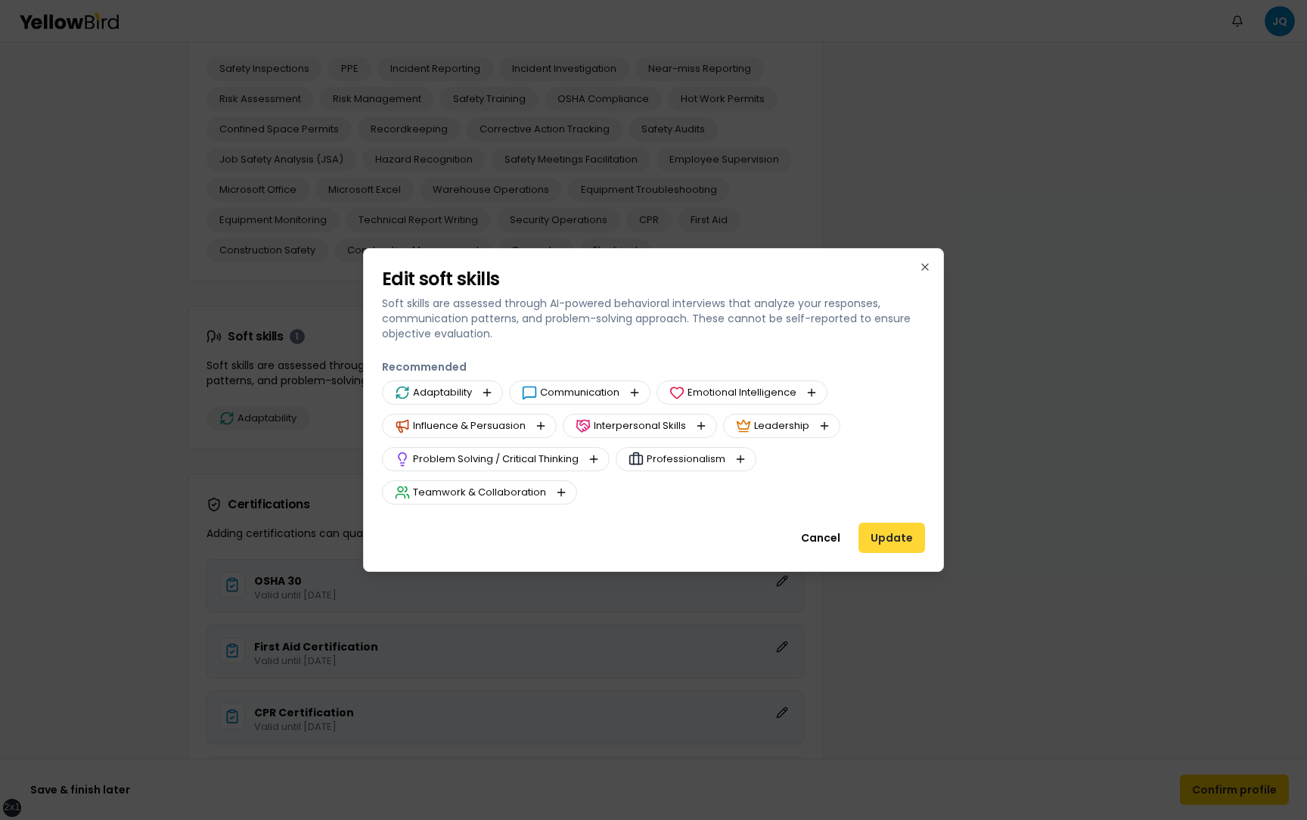
click at [879, 536] on button "Update" at bounding box center [891, 538] width 67 height 30
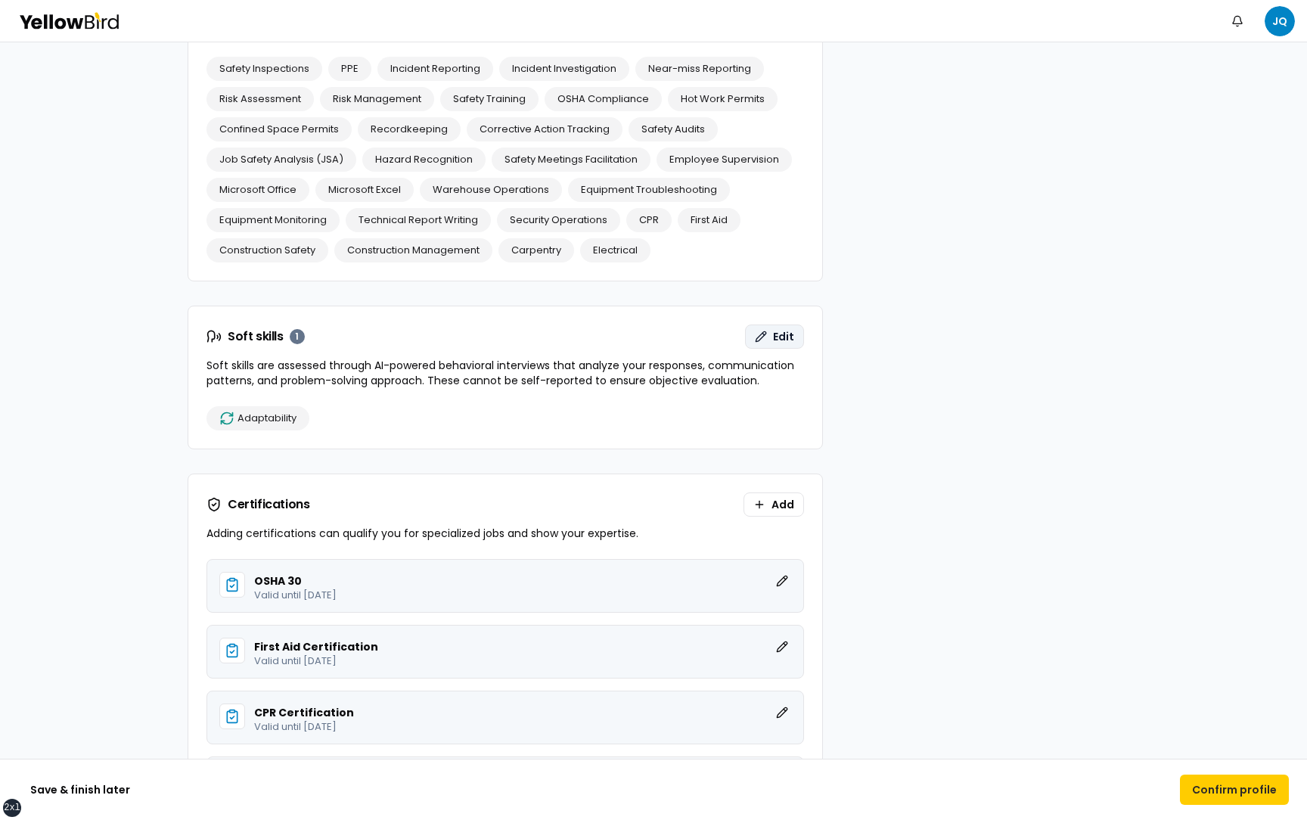
click at [773, 340] on button "Edit" at bounding box center [774, 336] width 59 height 24
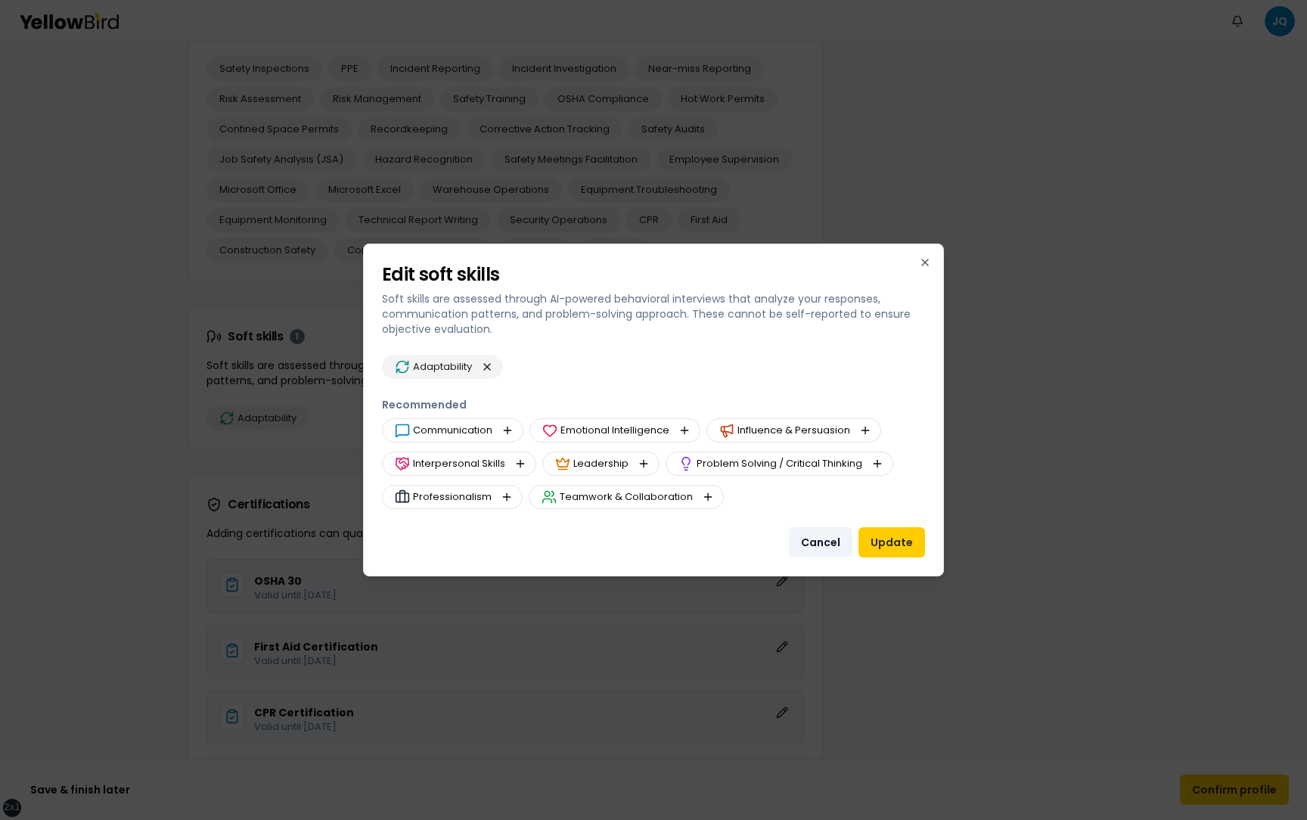
click at [834, 542] on button "Cancel" at bounding box center [821, 542] width 64 height 30
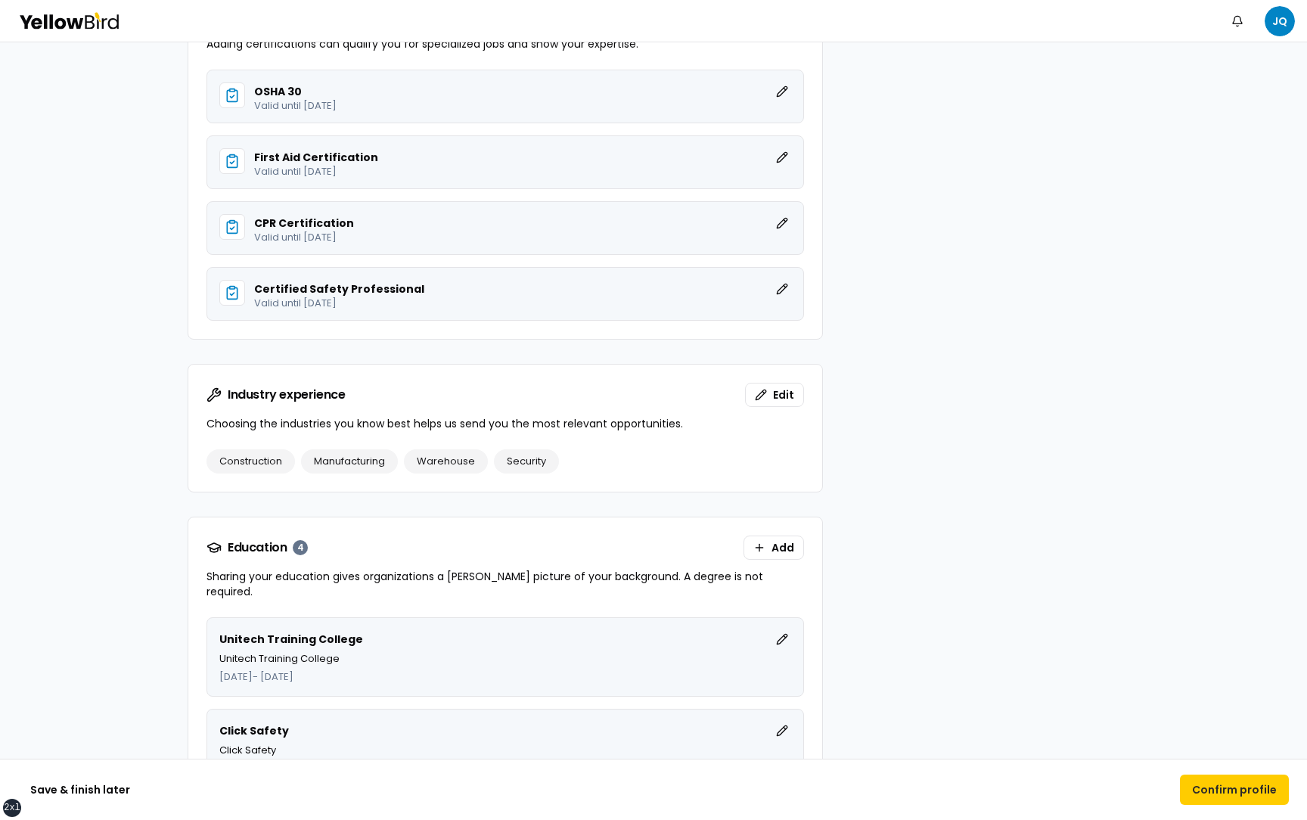
scroll to position [2425, 0]
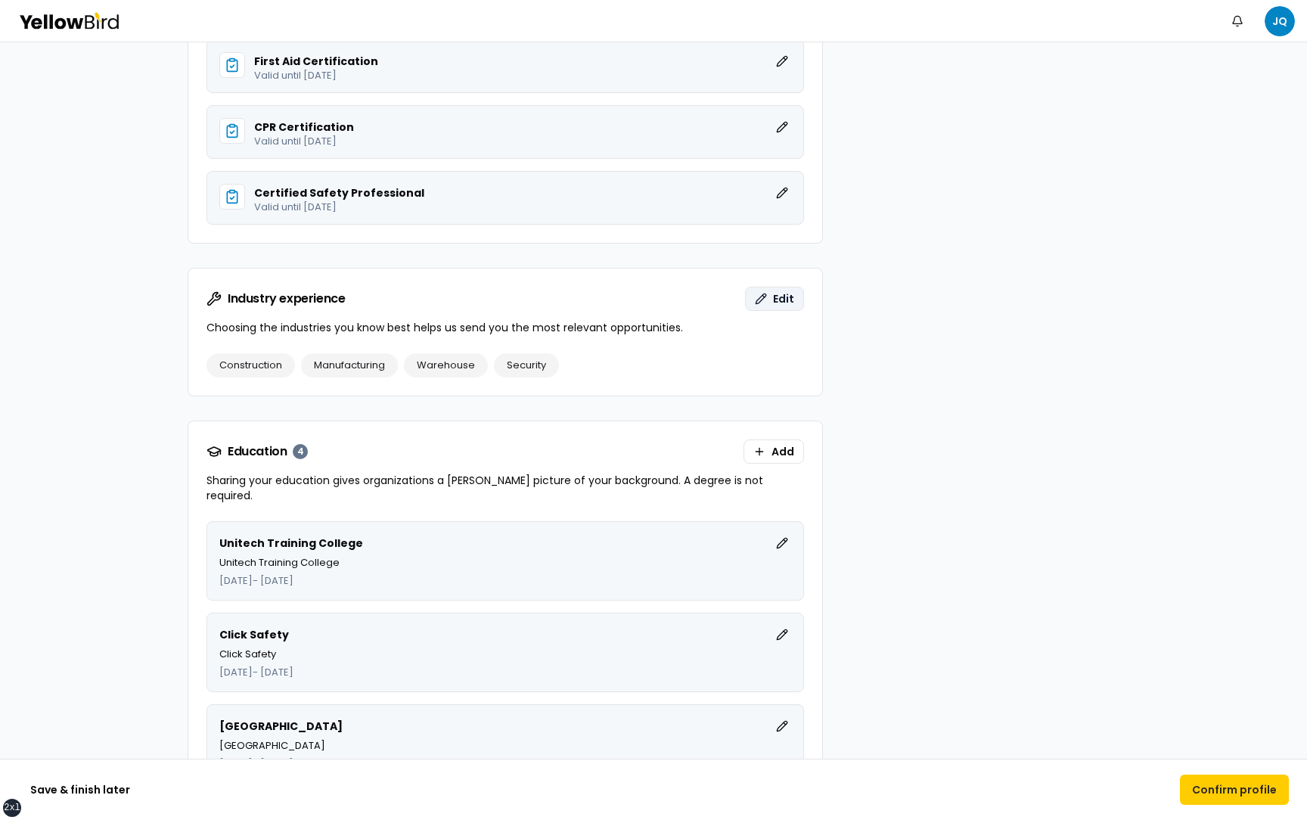
click at [786, 303] on span "Edit" at bounding box center [783, 298] width 21 height 15
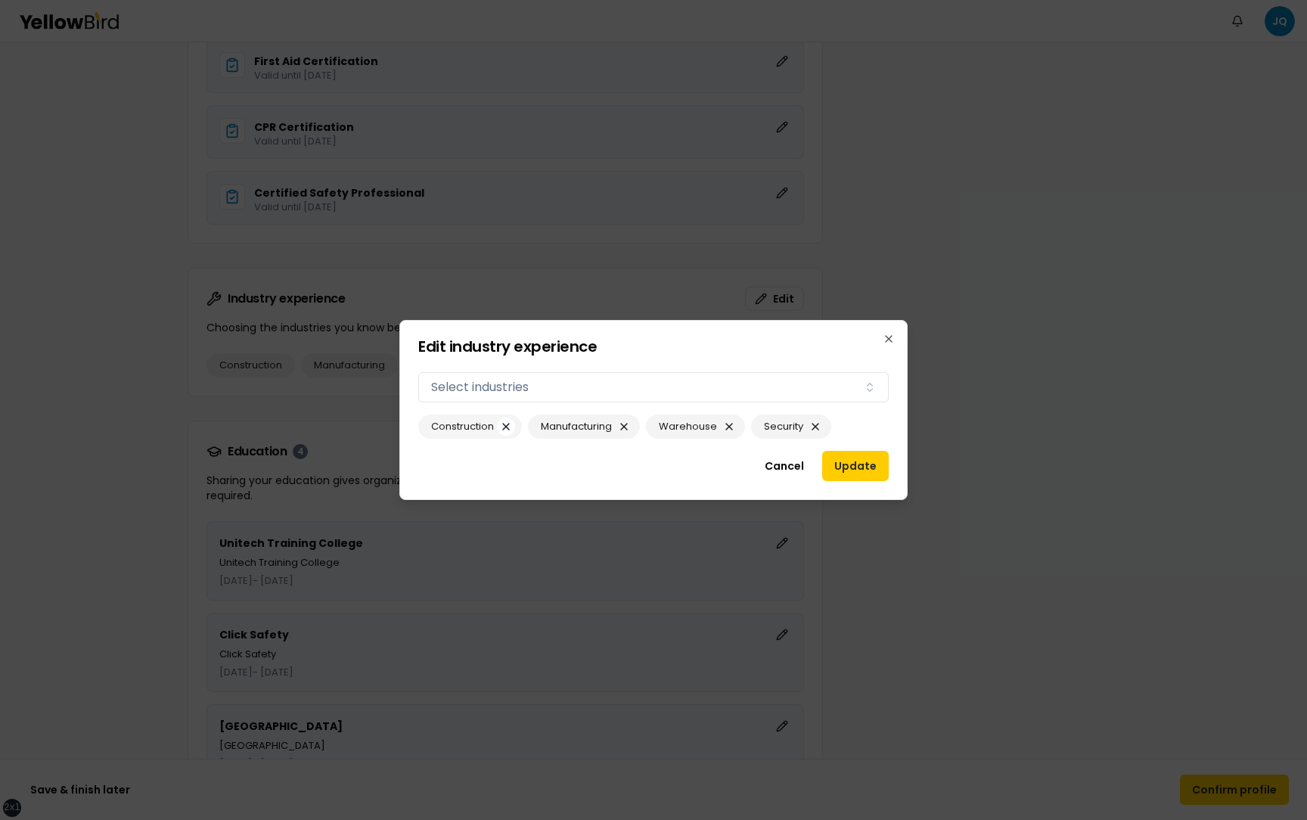
click at [509, 420] on button "button" at bounding box center [506, 426] width 18 height 18
click at [514, 427] on button "button" at bounding box center [514, 426] width 18 height 18
click at [498, 427] on button "button" at bounding box center [501, 426] width 18 height 18
click at [486, 427] on button "button" at bounding box center [482, 426] width 18 height 18
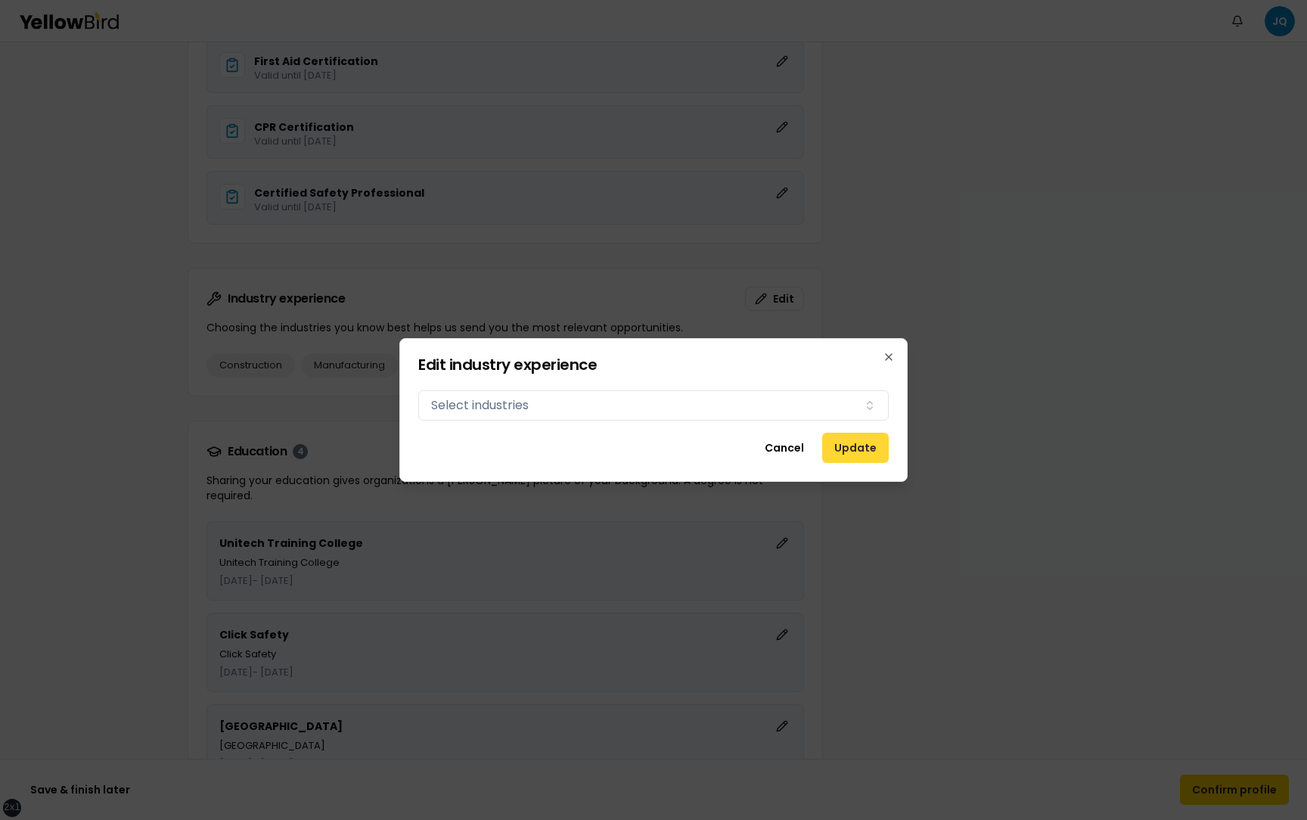
click at [852, 451] on button "Update" at bounding box center [855, 448] width 67 height 30
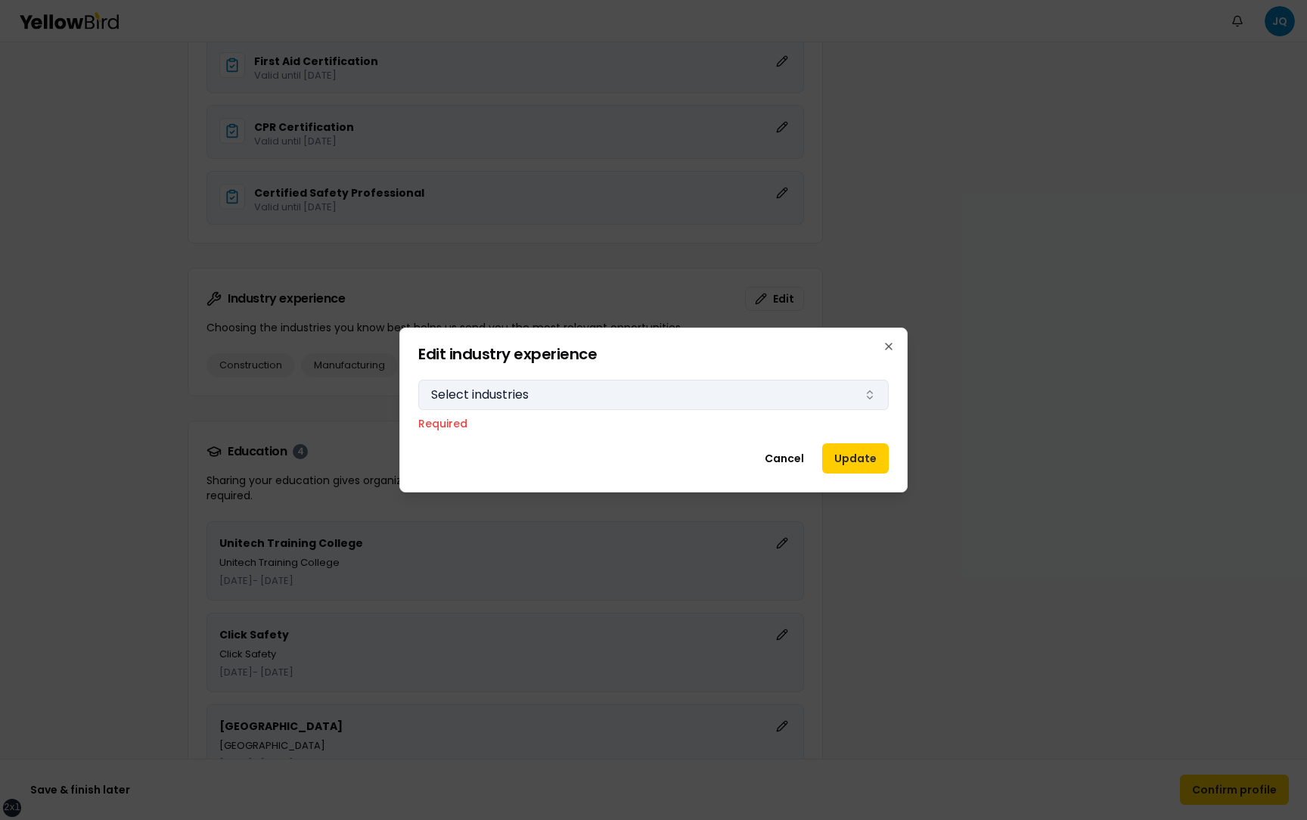
click at [836, 382] on button "Select industries" at bounding box center [653, 395] width 470 height 30
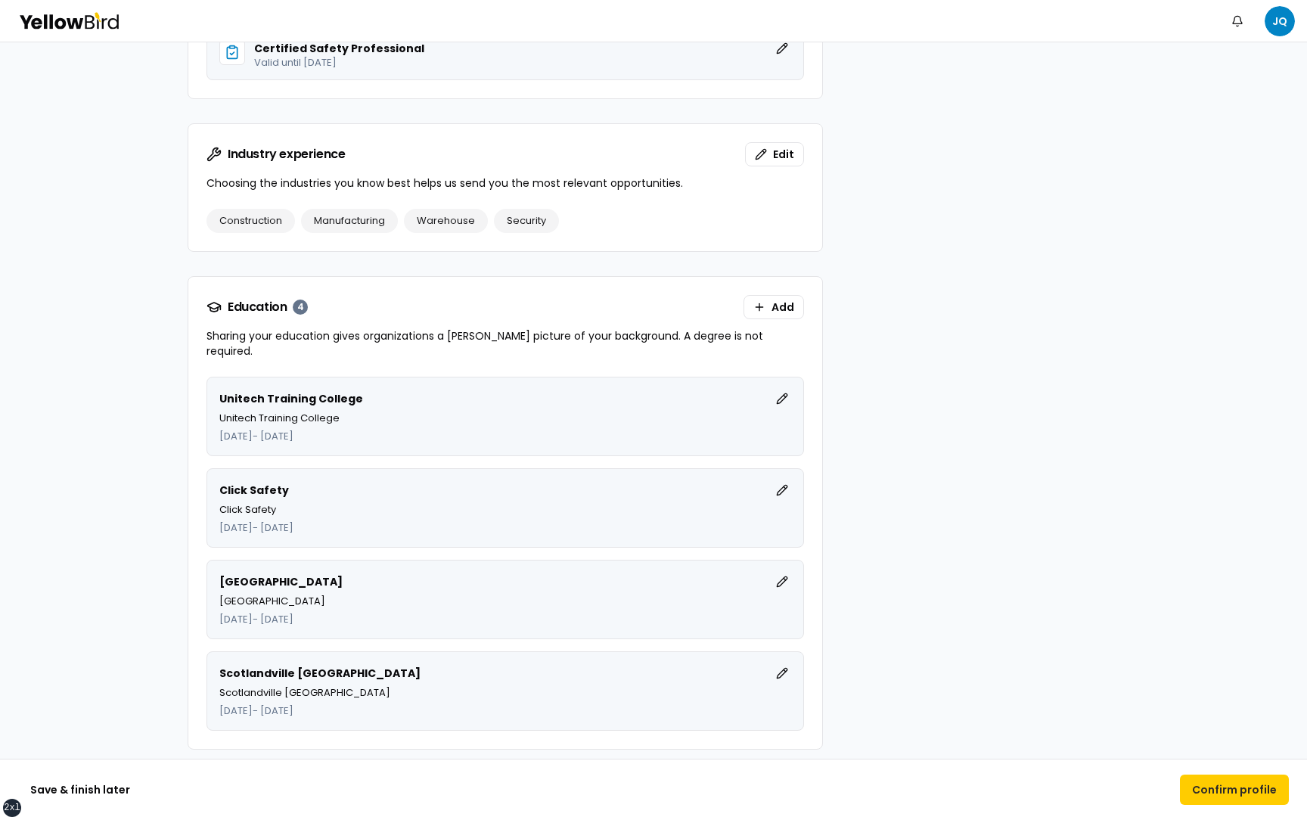
scroll to position [2593, 0]
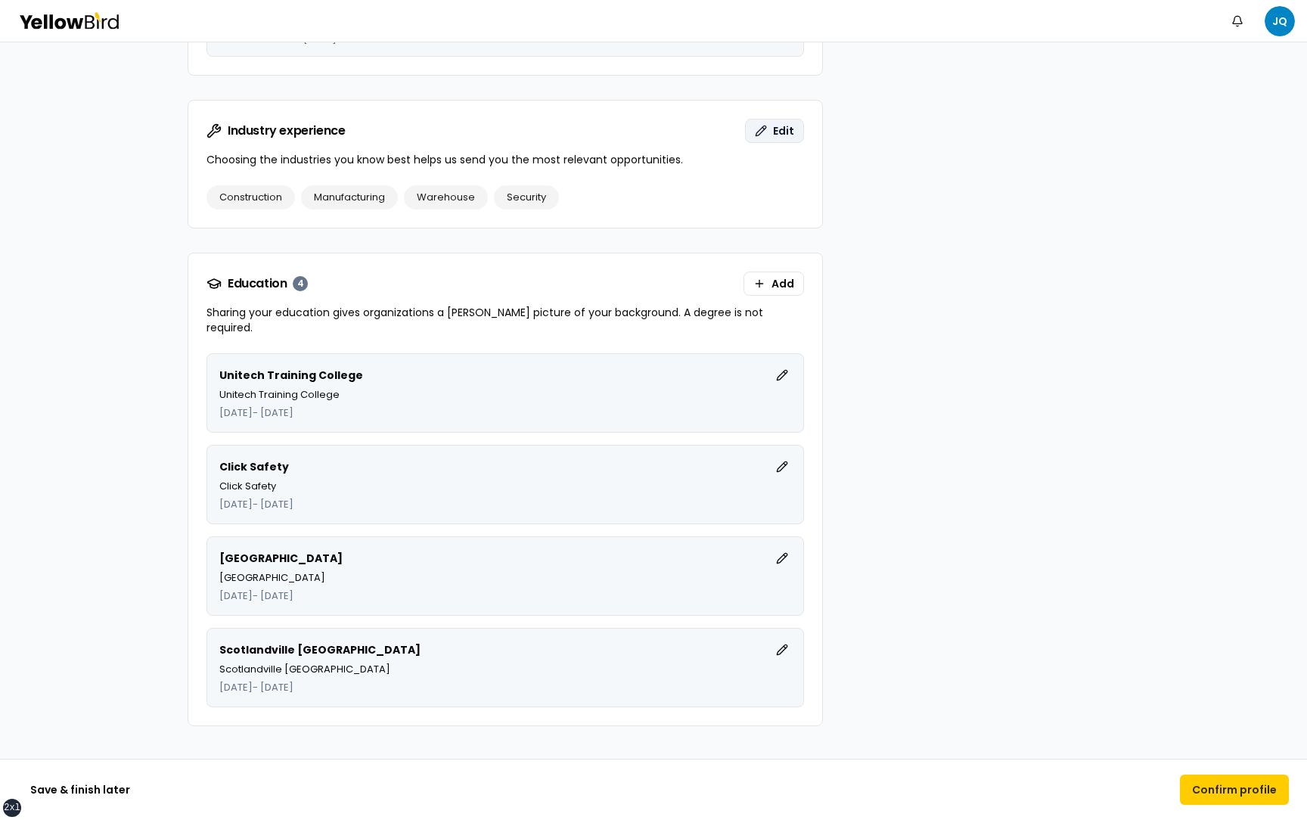
click at [769, 138] on button "Edit" at bounding box center [774, 131] width 59 height 24
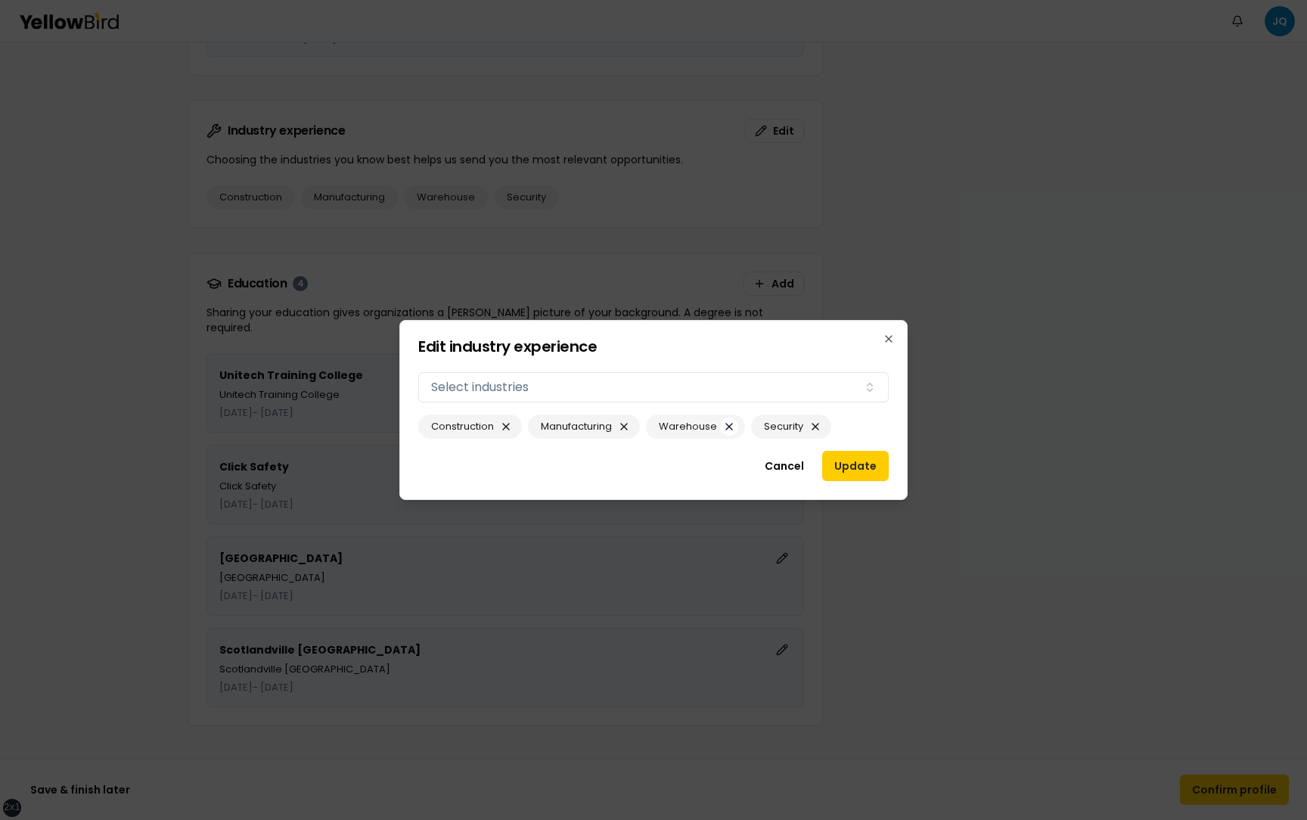
click at [727, 422] on button "button" at bounding box center [729, 426] width 18 height 18
click at [784, 471] on button "Cancel" at bounding box center [784, 466] width 64 height 30
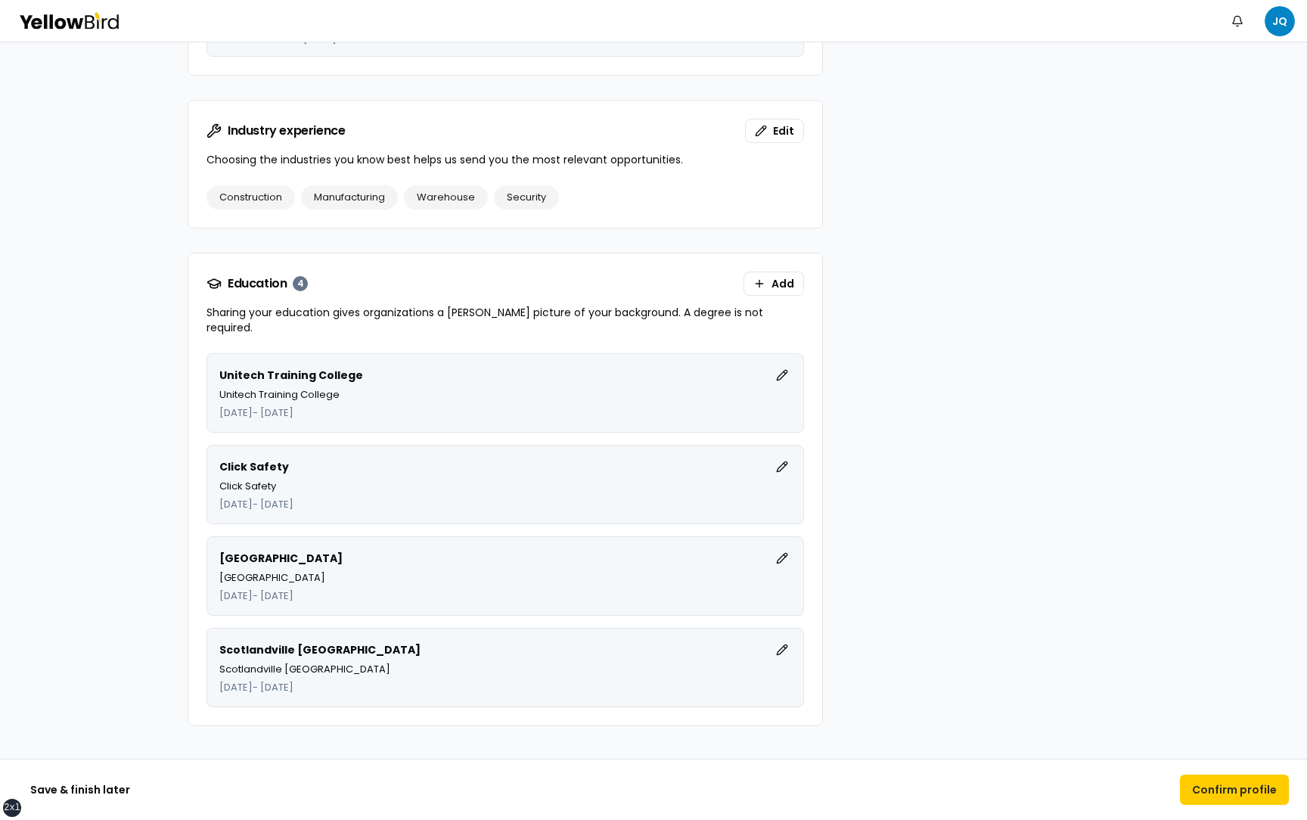
click at [774, 292] on button "Add" at bounding box center [773, 283] width 61 height 24
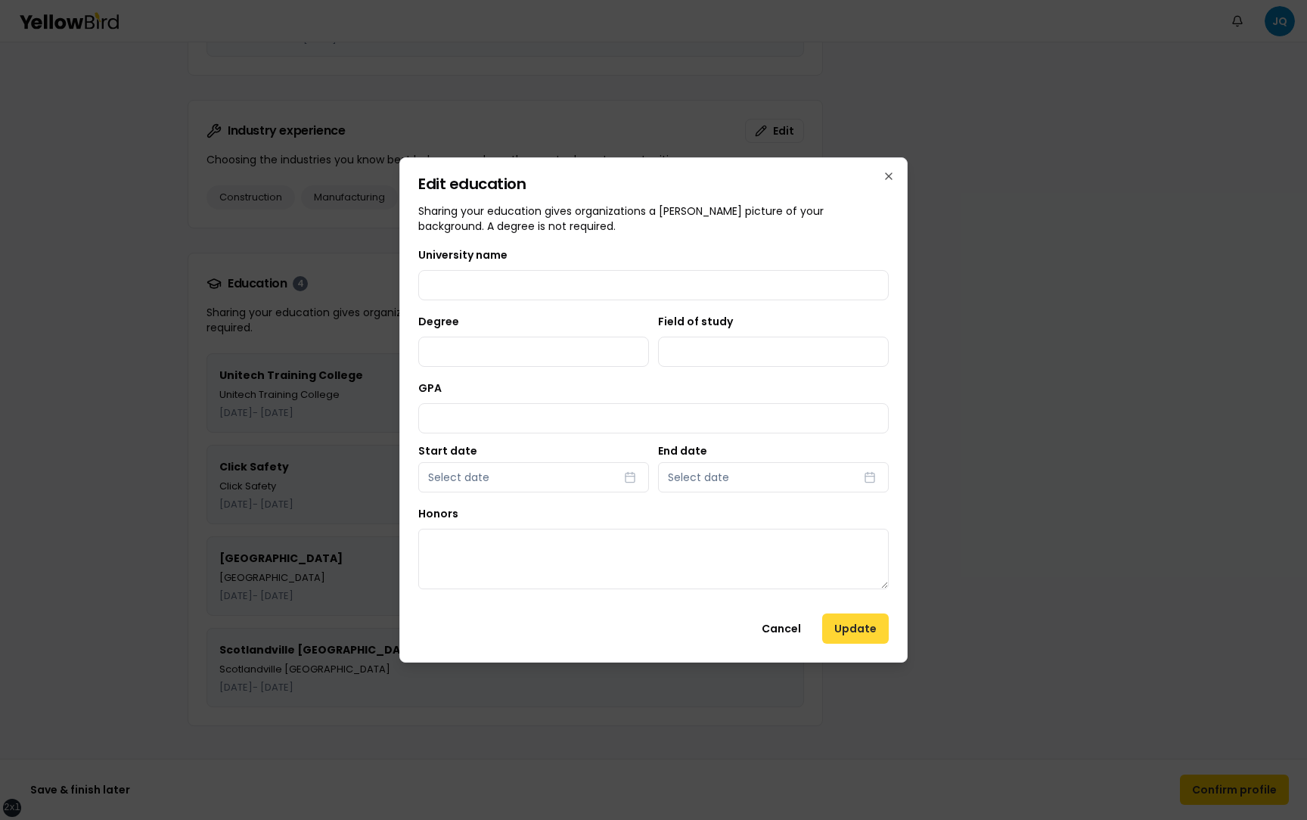
click at [849, 622] on div "Edit education Sharing your education gives organizations a fuller picture of y…" at bounding box center [653, 409] width 508 height 505
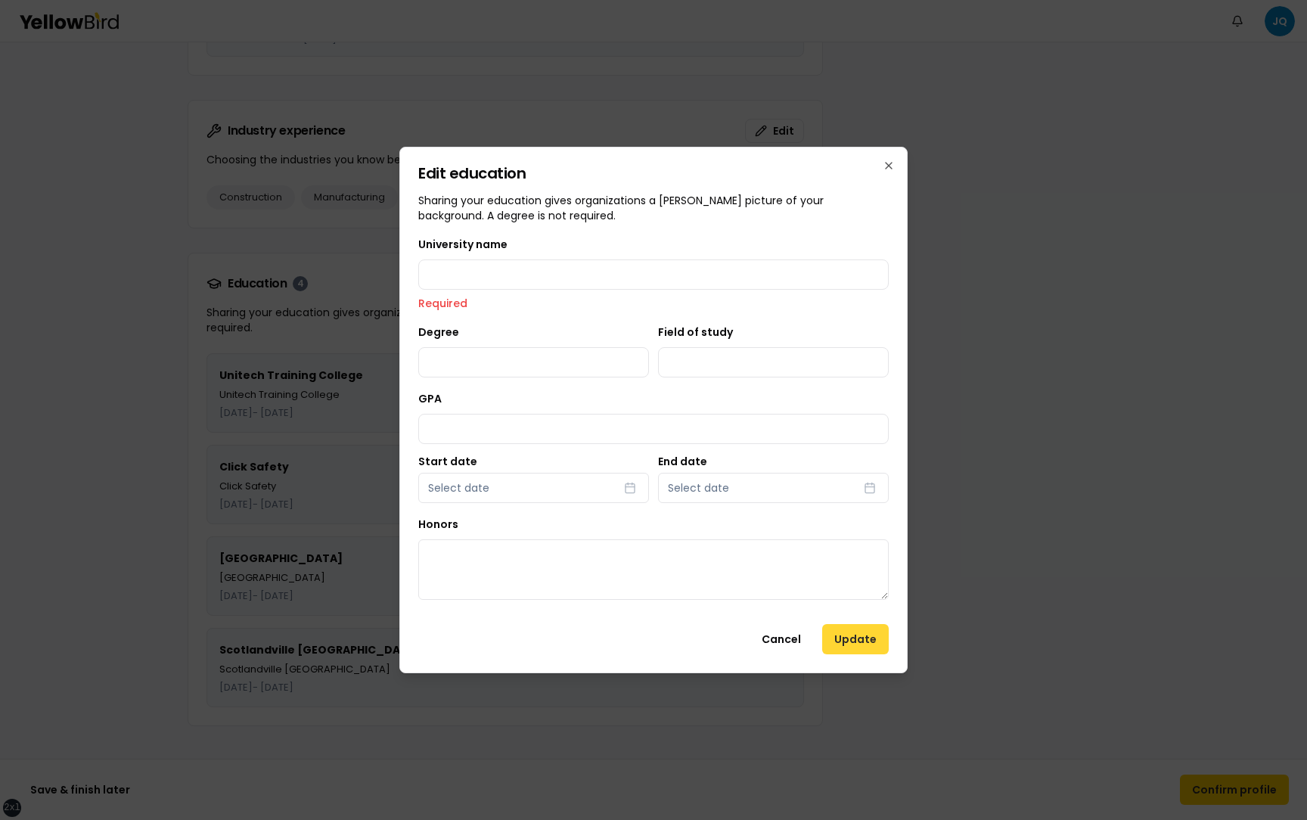
click at [849, 635] on button "Update" at bounding box center [855, 639] width 67 height 30
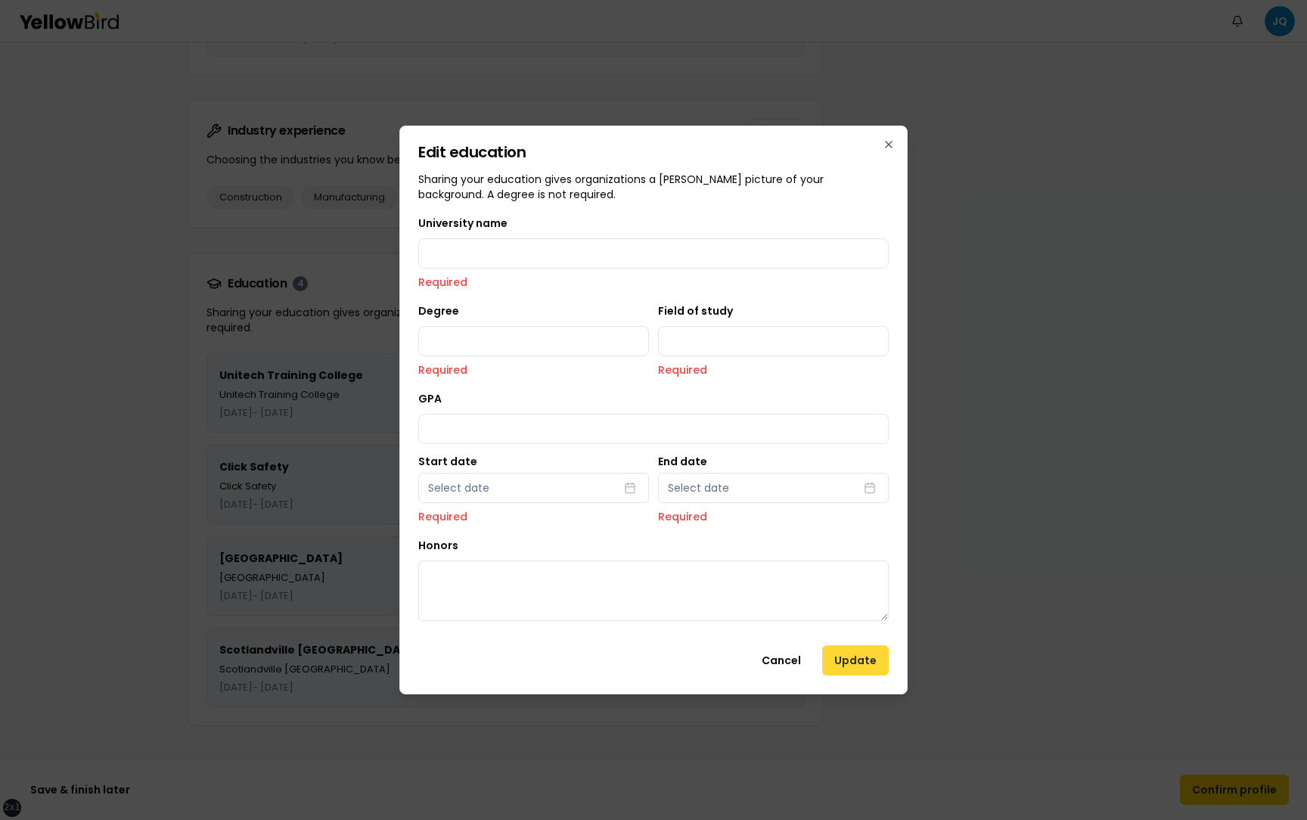
click at [849, 635] on div "Edit education Sharing your education gives organizations a fuller picture of y…" at bounding box center [653, 410] width 508 height 569
click at [795, 653] on button "Cancel" at bounding box center [781, 660] width 64 height 30
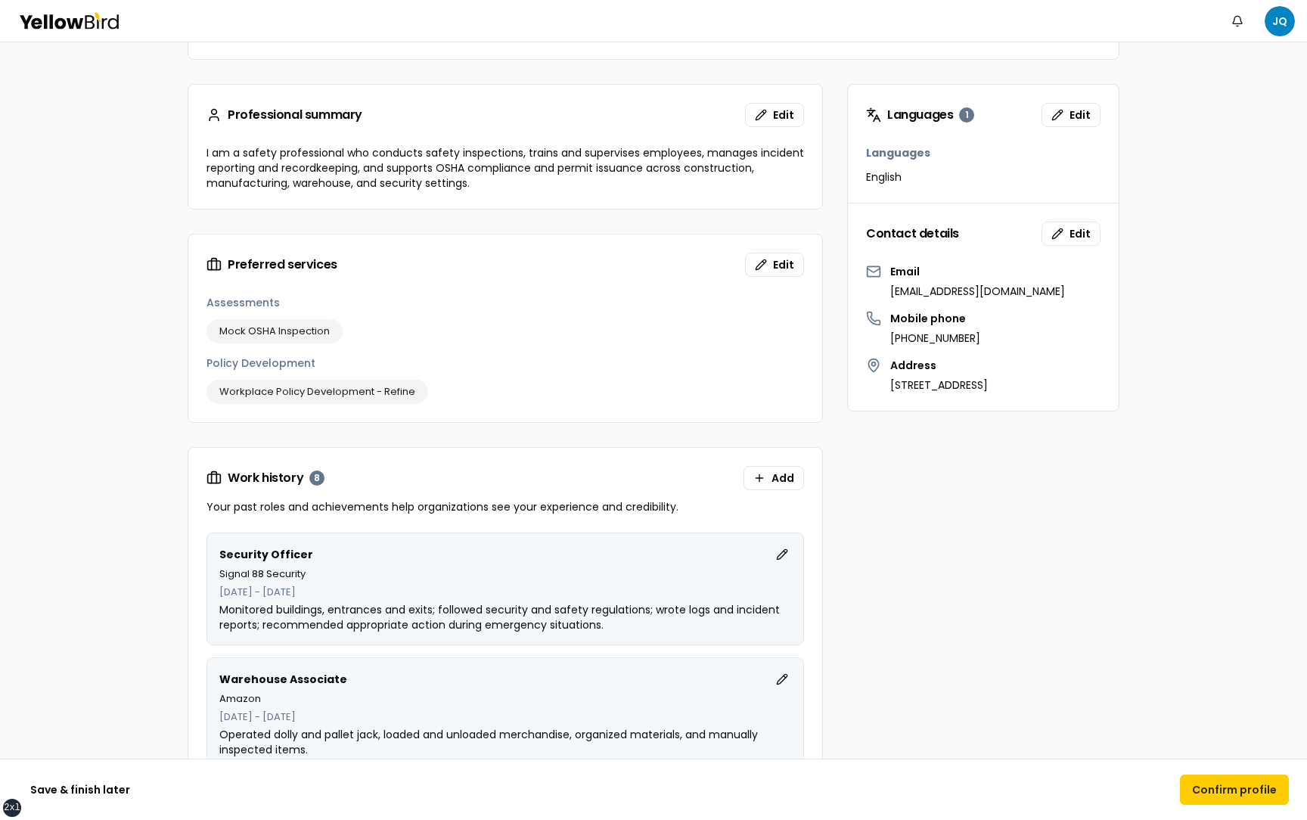
scroll to position [0, 0]
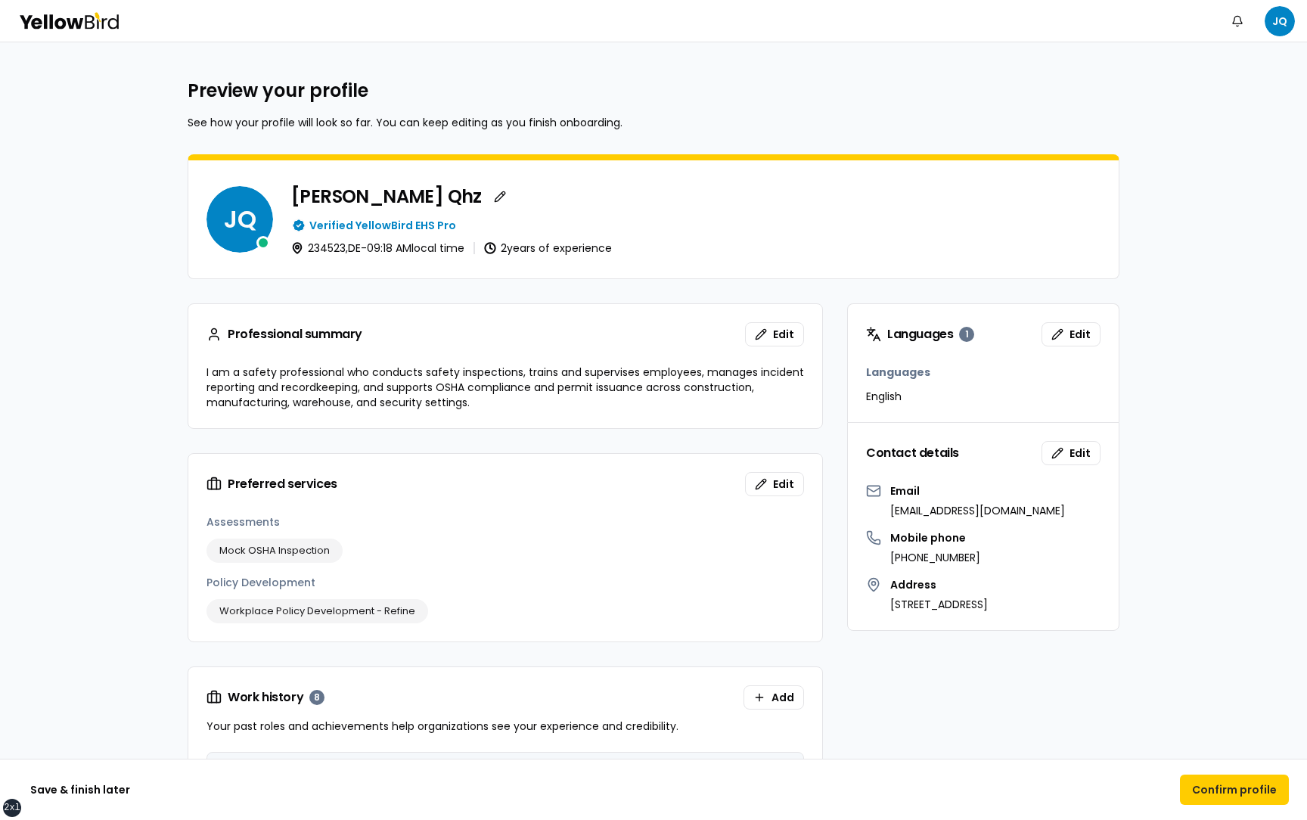
click at [774, 334] on span "Edit" at bounding box center [783, 334] width 21 height 15
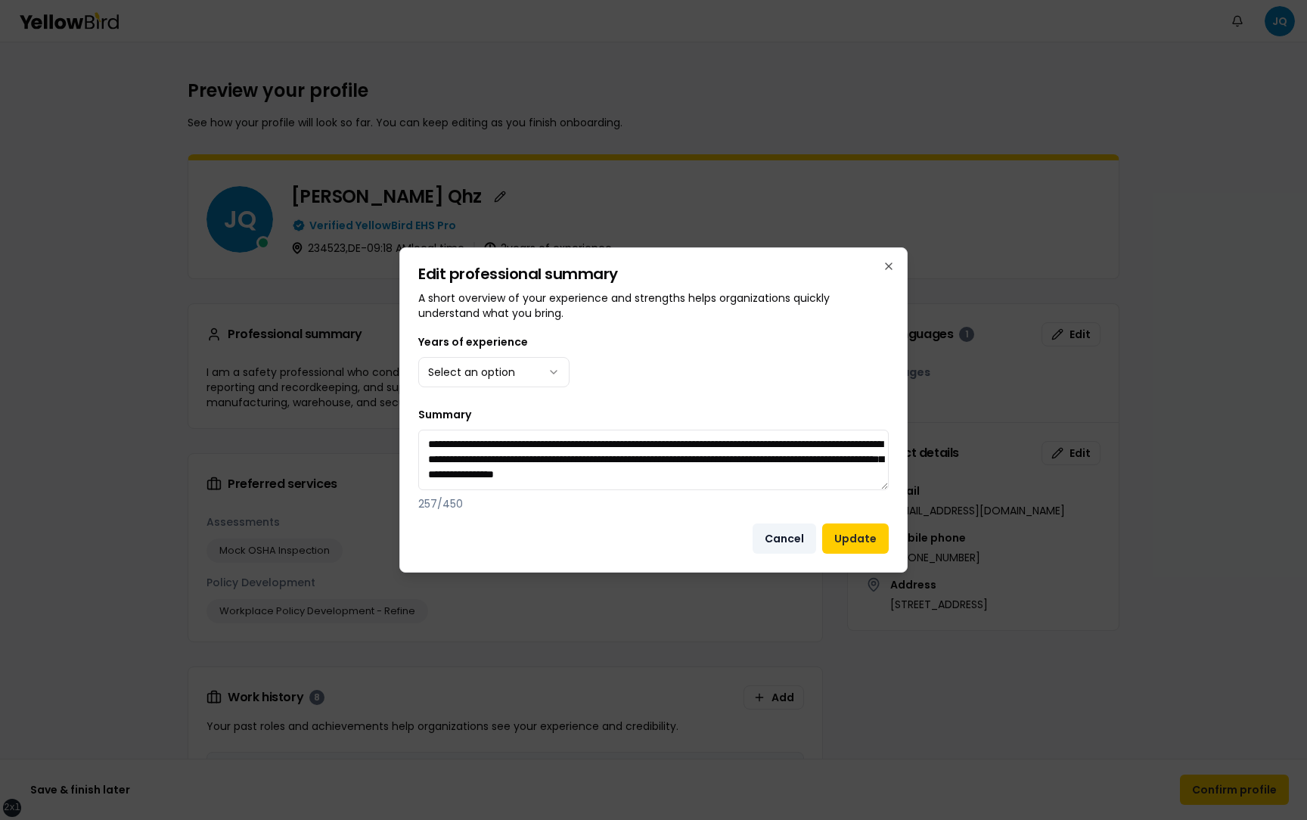
click at [793, 535] on button "Cancel" at bounding box center [784, 538] width 64 height 30
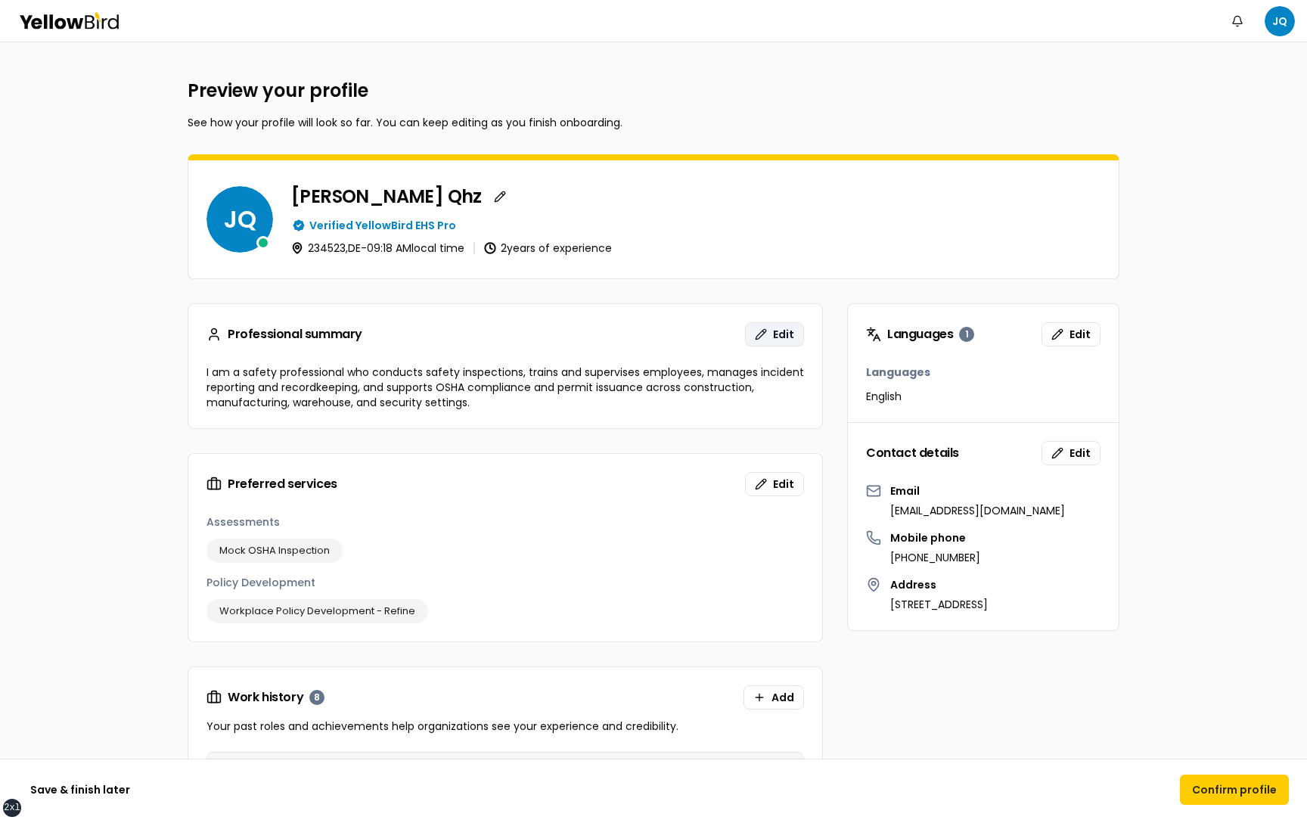
click at [777, 334] on span "Edit" at bounding box center [783, 334] width 21 height 15
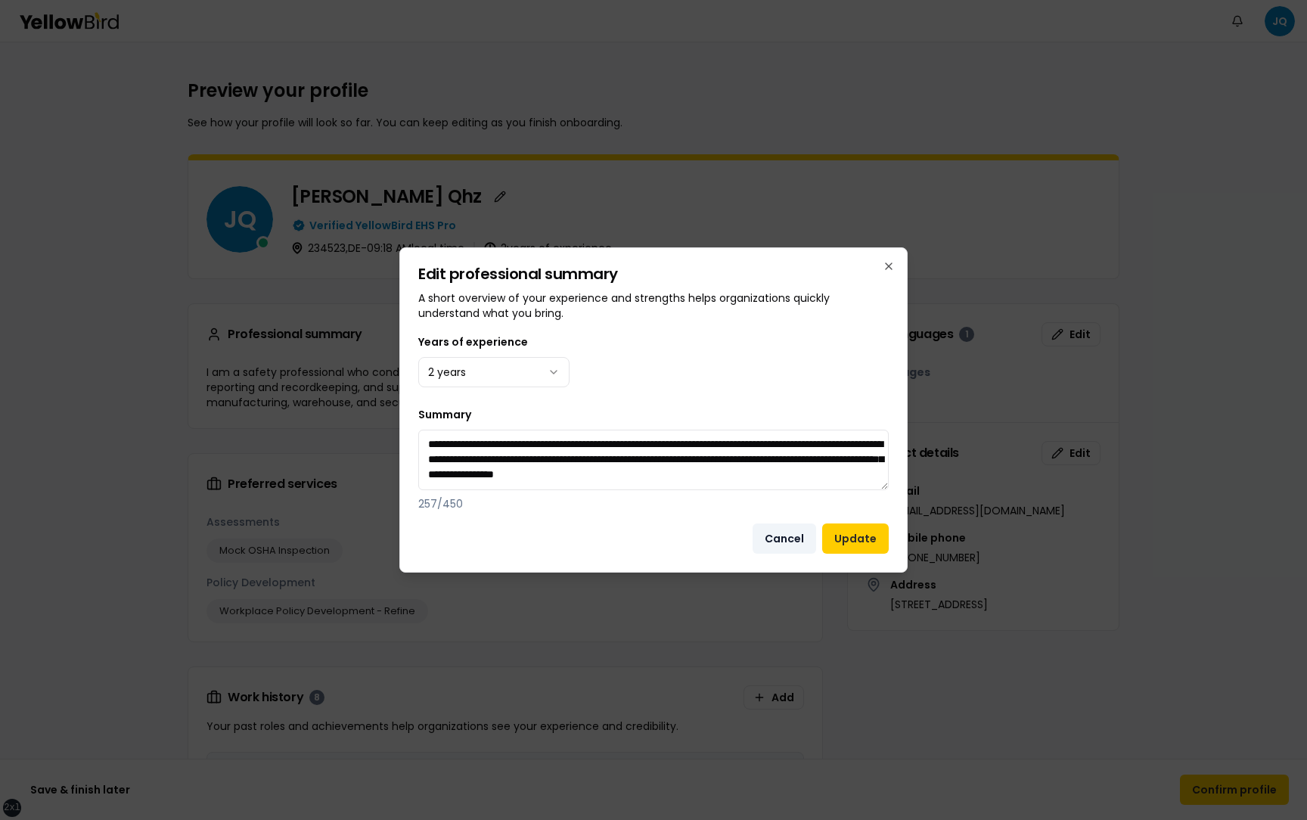
click at [783, 541] on button "Cancel" at bounding box center [784, 538] width 64 height 30
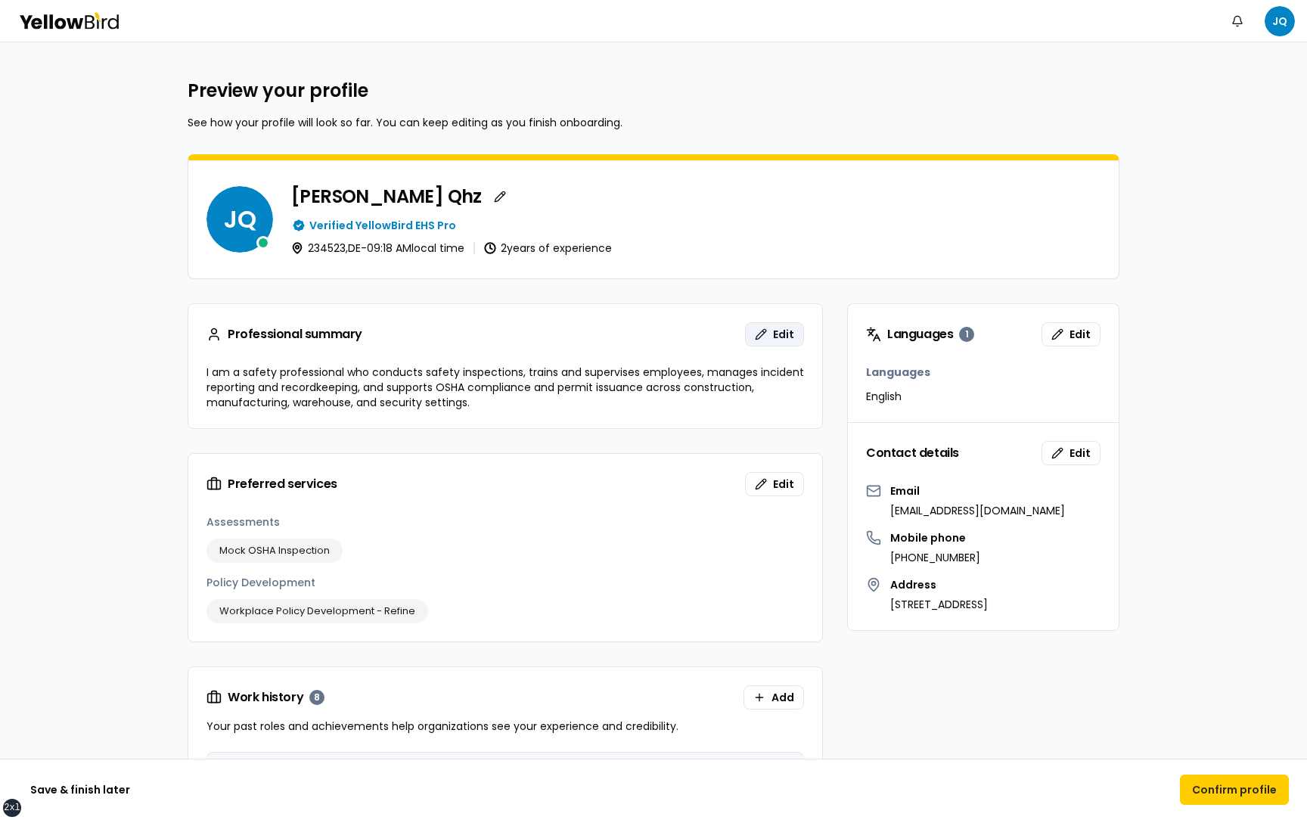
click at [783, 323] on button "Edit" at bounding box center [774, 334] width 59 height 24
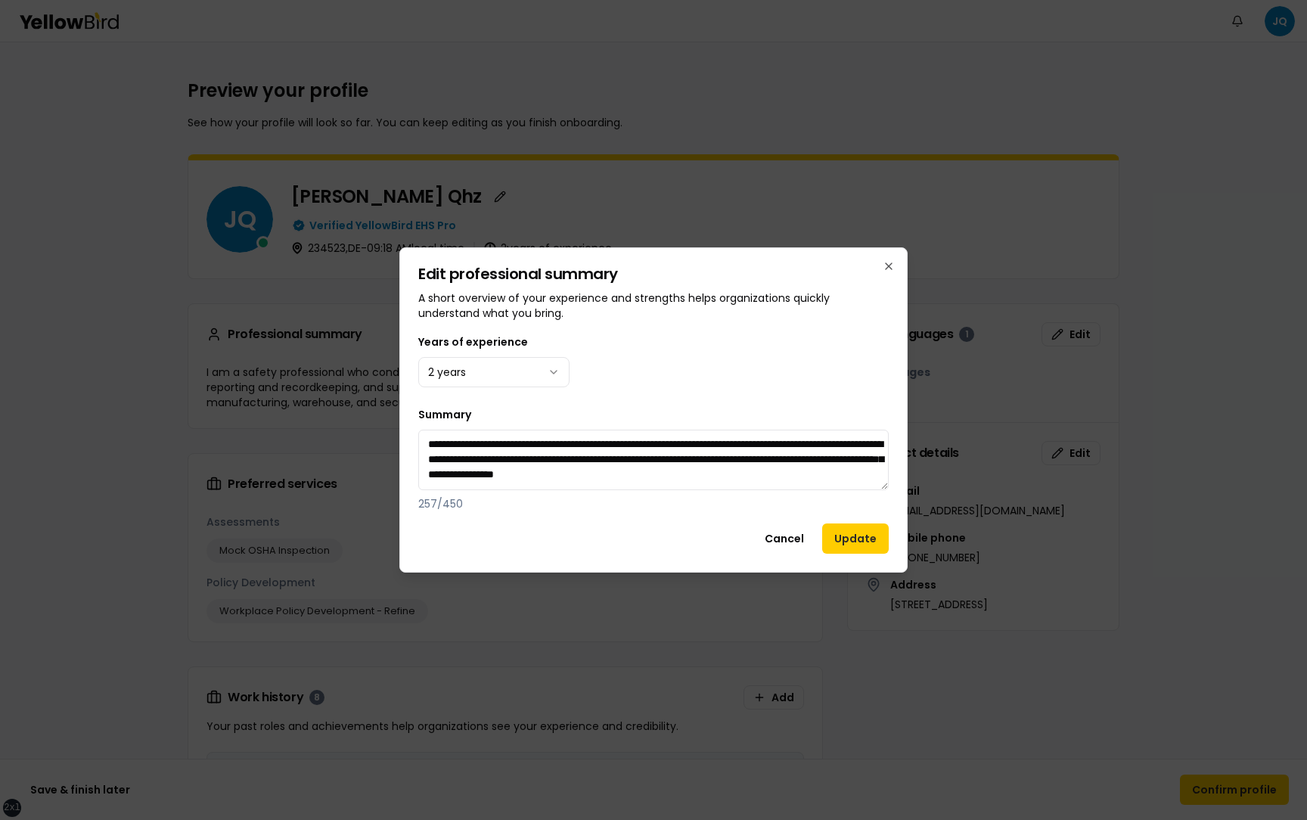
click at [725, 360] on div "Years of experience 2 years" at bounding box center [653, 360] width 470 height 54
click at [808, 528] on button "Cancel" at bounding box center [784, 538] width 64 height 30
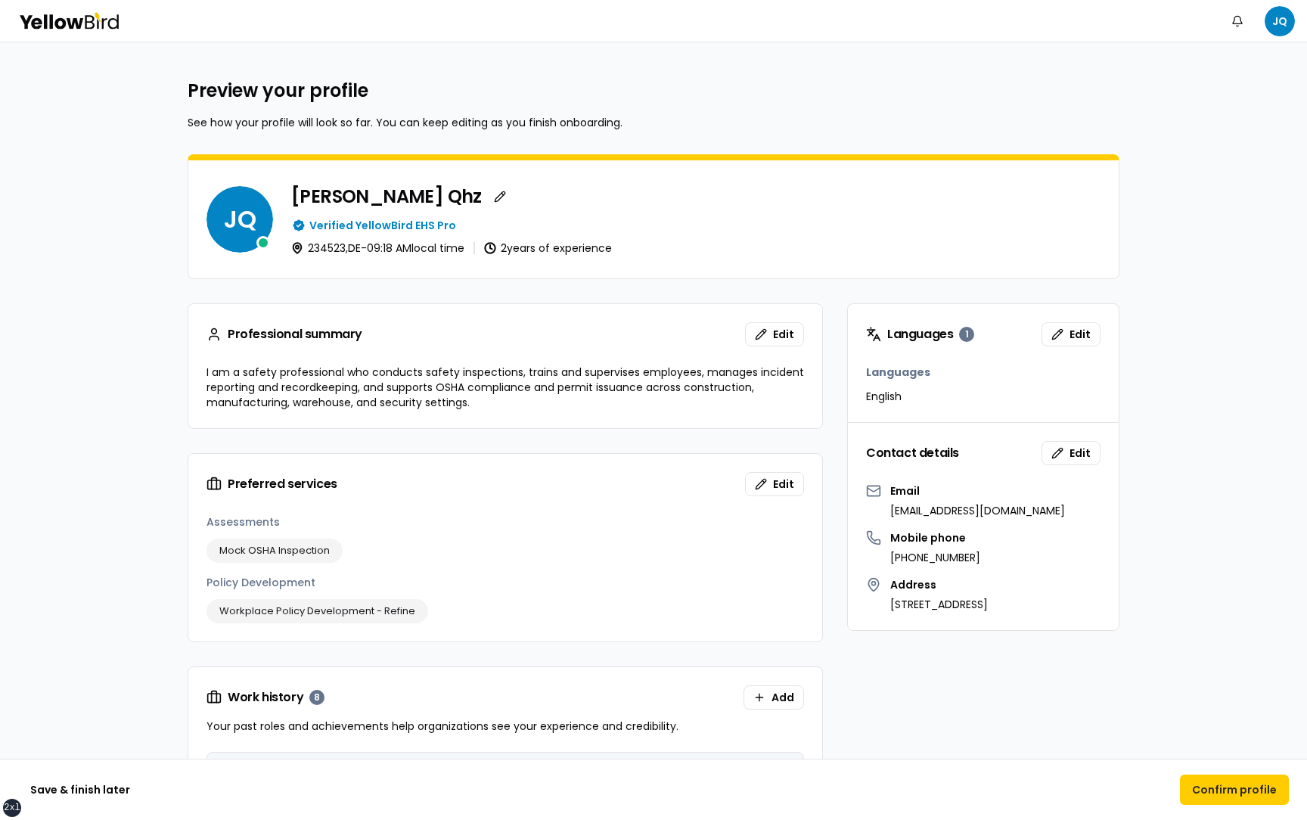
click at [706, 392] on p "I am a safety professional who conducts safety inspections, trains and supervis…" at bounding box center [504, 387] width 597 height 45
click at [770, 349] on div "Professional summary Edit" at bounding box center [505, 334] width 634 height 61
click at [770, 336] on button "Edit" at bounding box center [774, 334] width 59 height 24
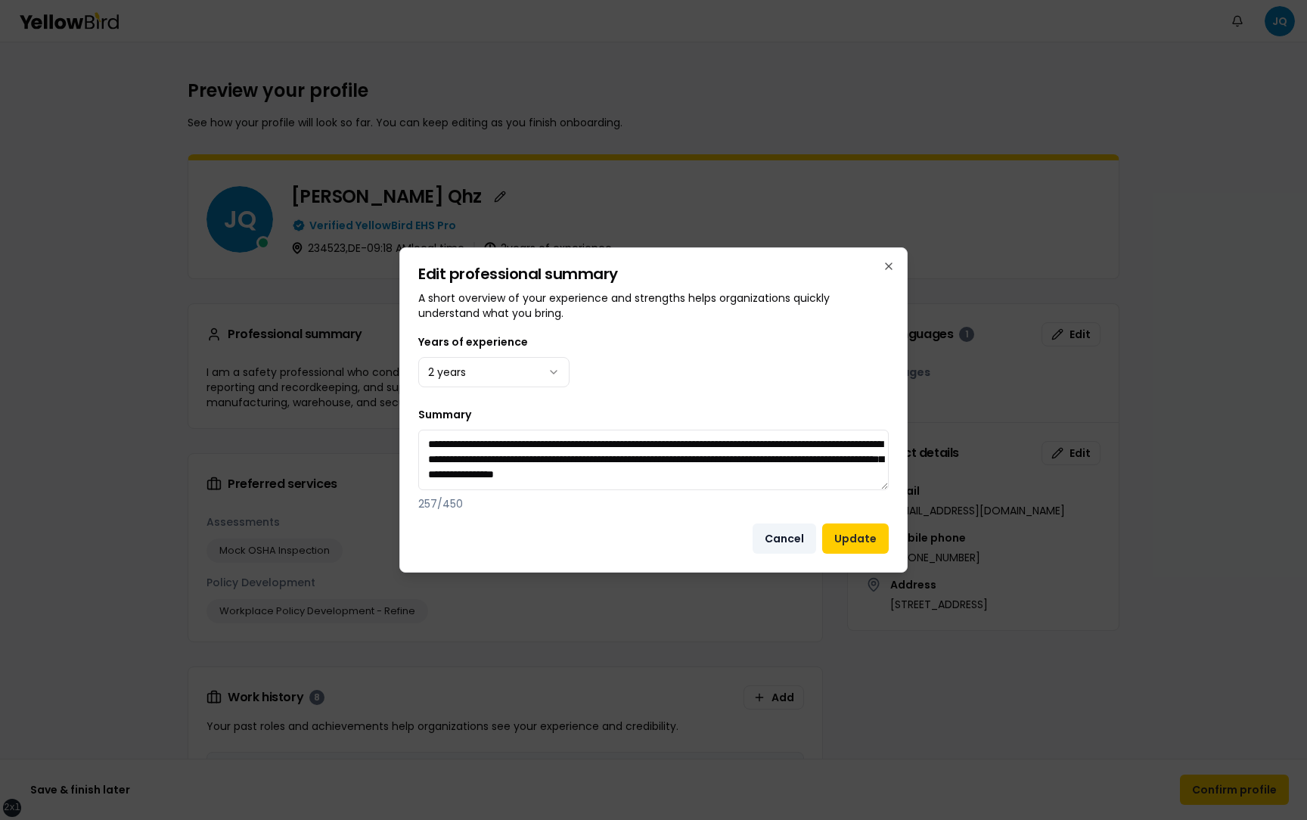
click at [799, 538] on button "Cancel" at bounding box center [784, 538] width 64 height 30
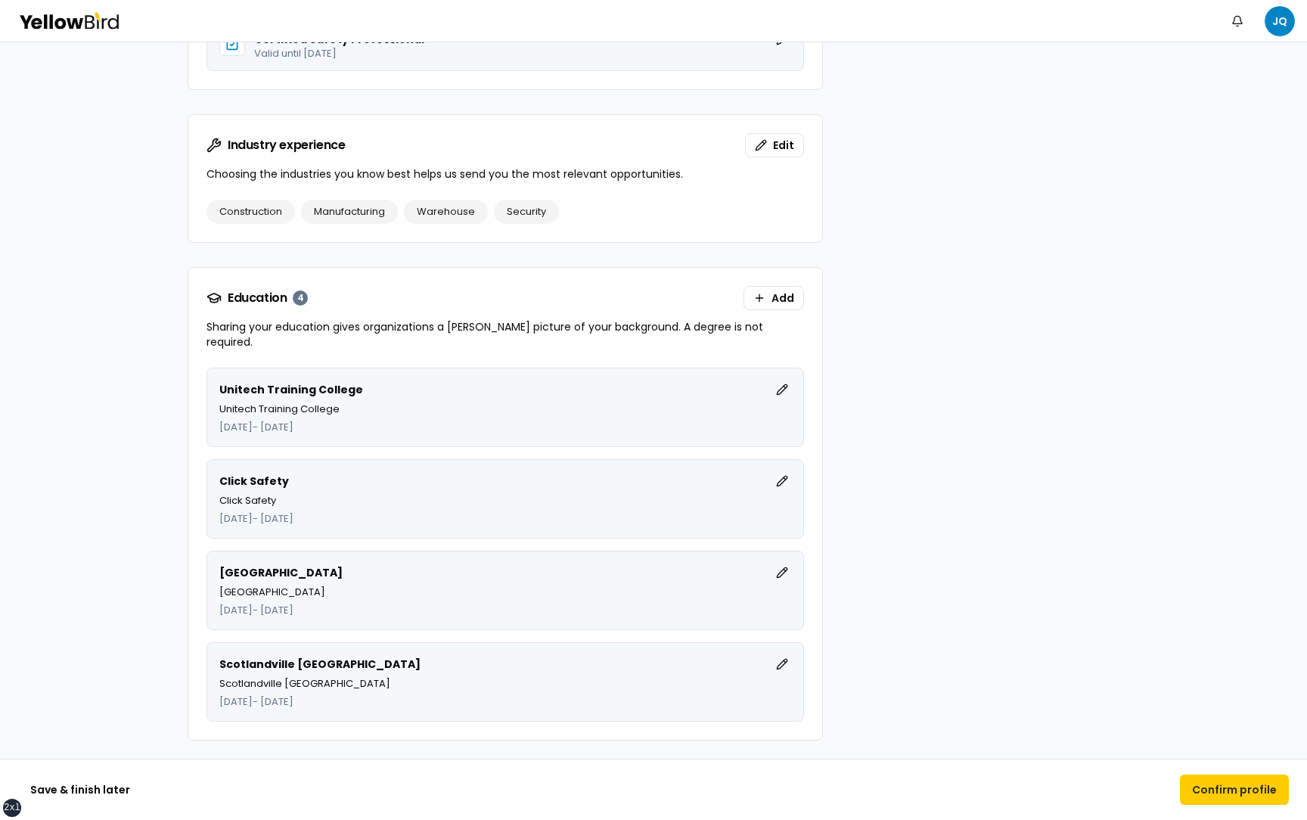
scroll to position [2593, 0]
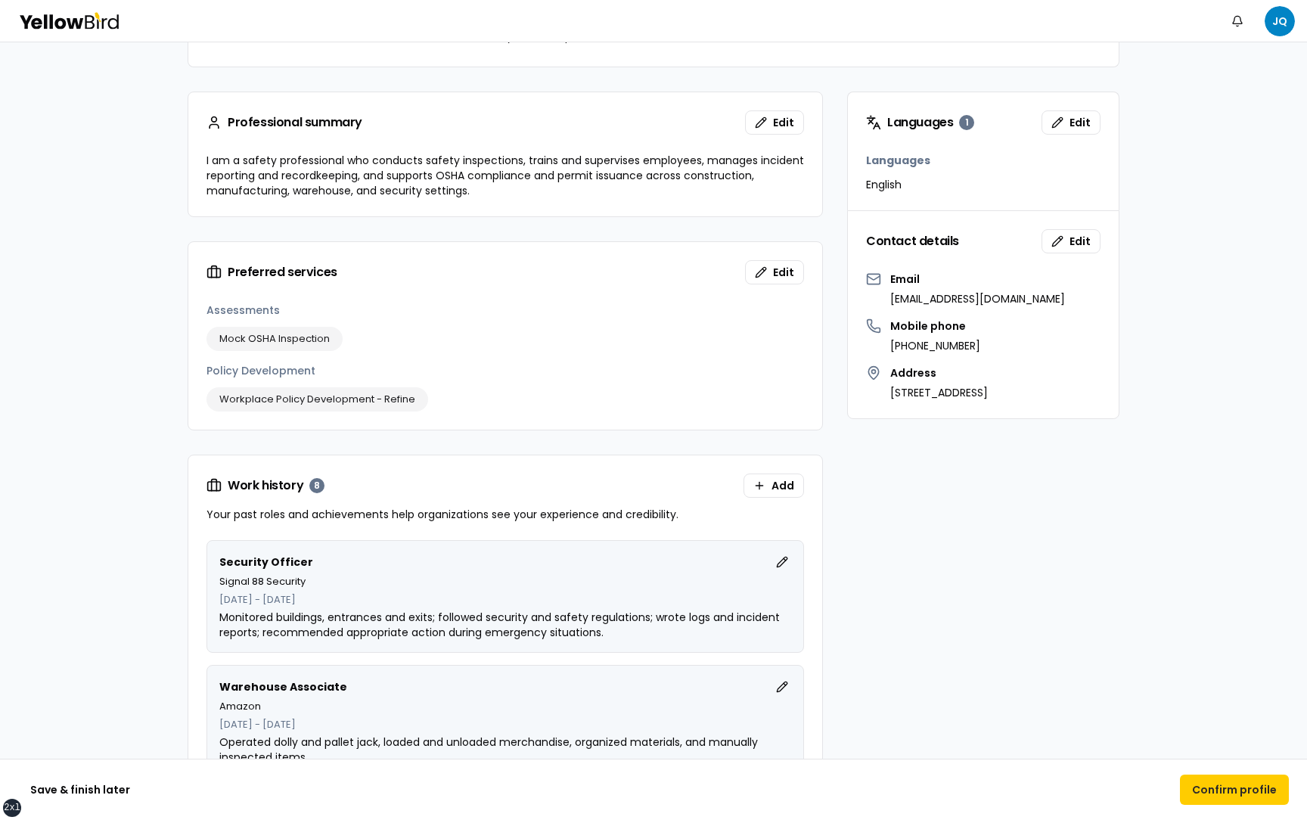
scroll to position [0, 0]
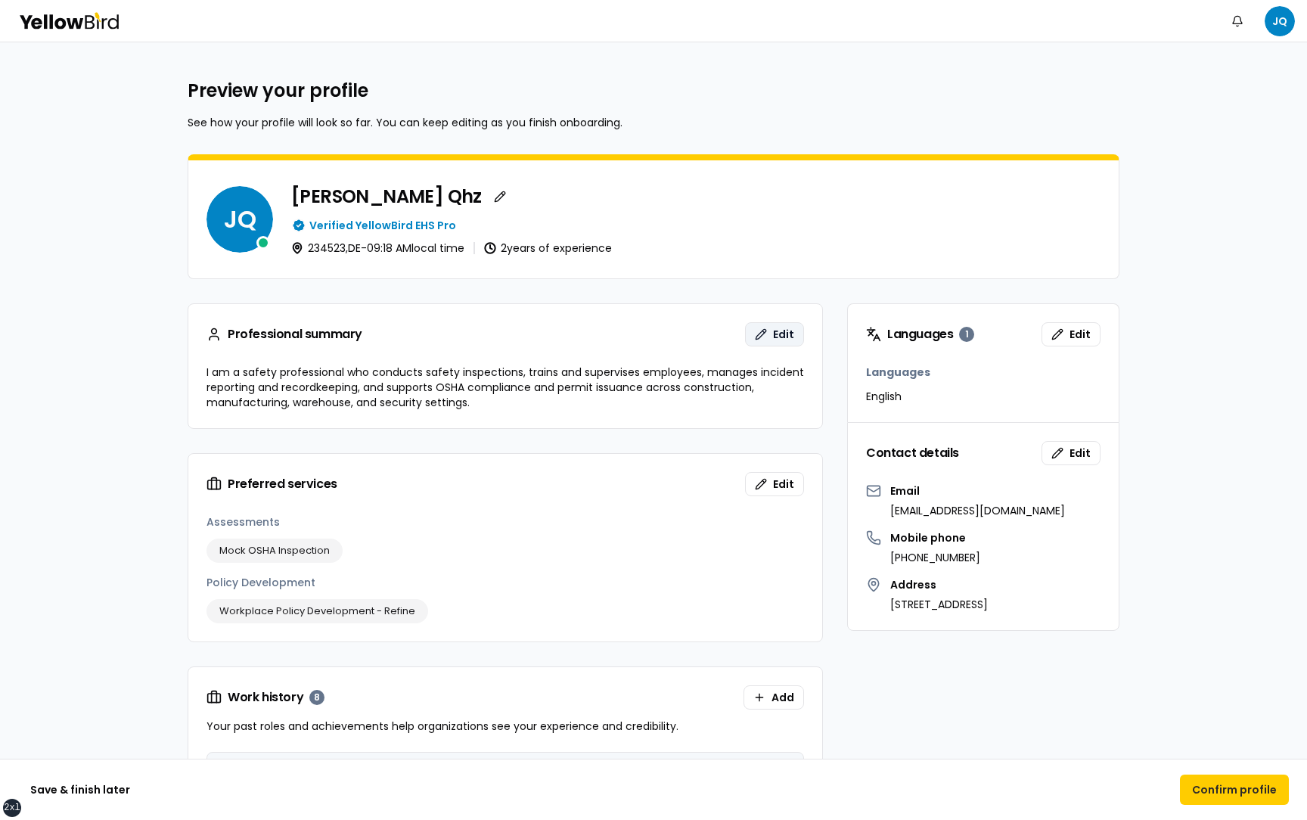
click at [765, 332] on button "Edit" at bounding box center [774, 334] width 59 height 24
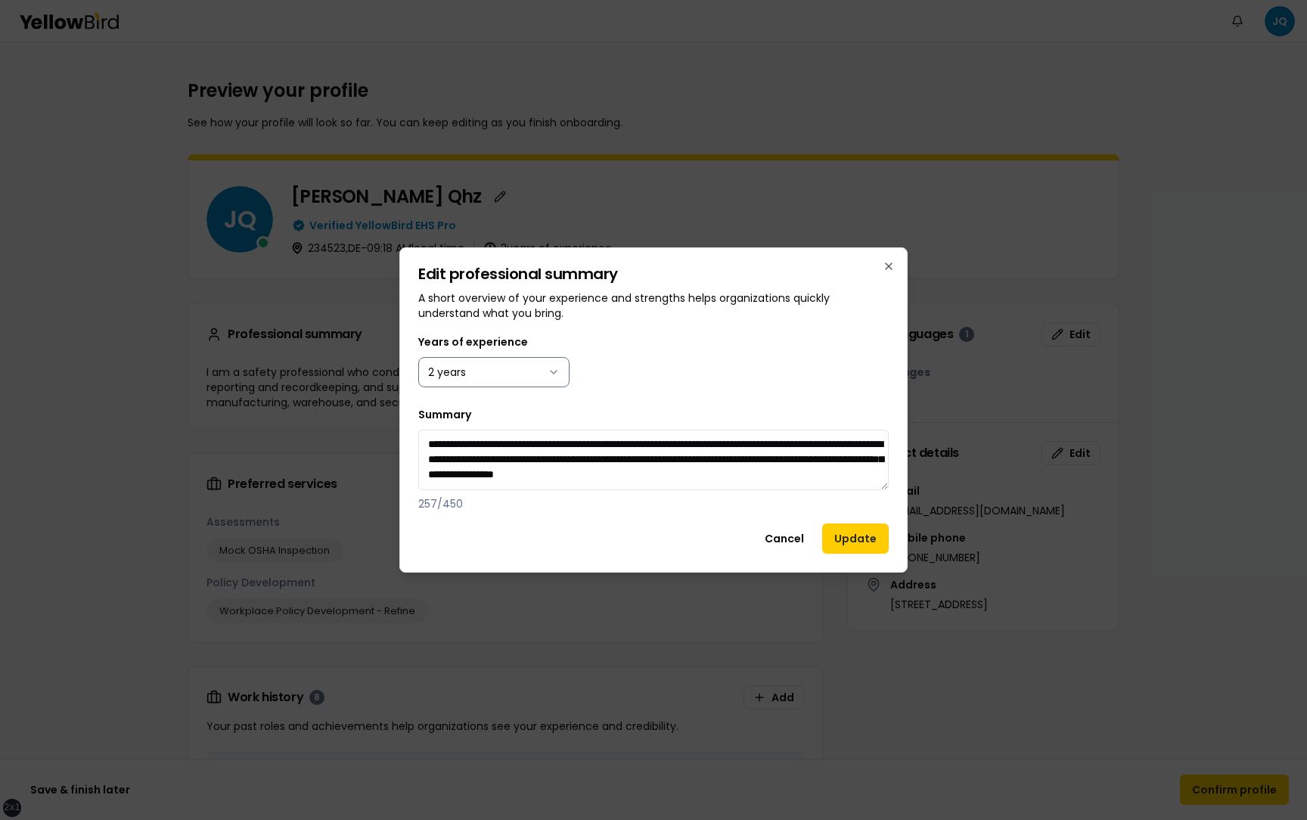
click at [523, 370] on body "xs sm md lg xl 2xl Notifications JQ Preview your profile See how your profile w…" at bounding box center [653, 410] width 1307 height 820
click at [666, 364] on div "Years of experience 4 years" at bounding box center [653, 360] width 470 height 54
click at [845, 535] on button "Update" at bounding box center [855, 538] width 67 height 30
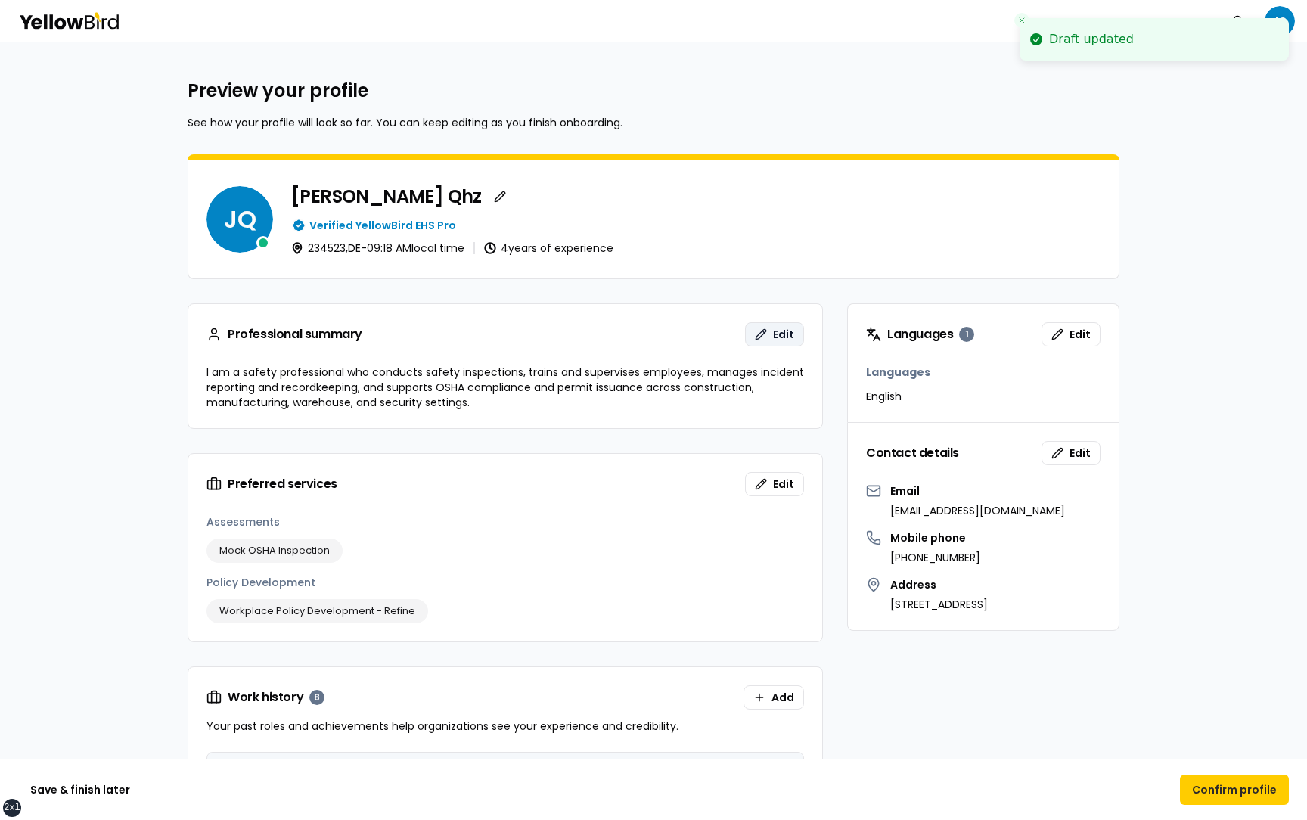
click at [780, 334] on span "Edit" at bounding box center [783, 334] width 21 height 15
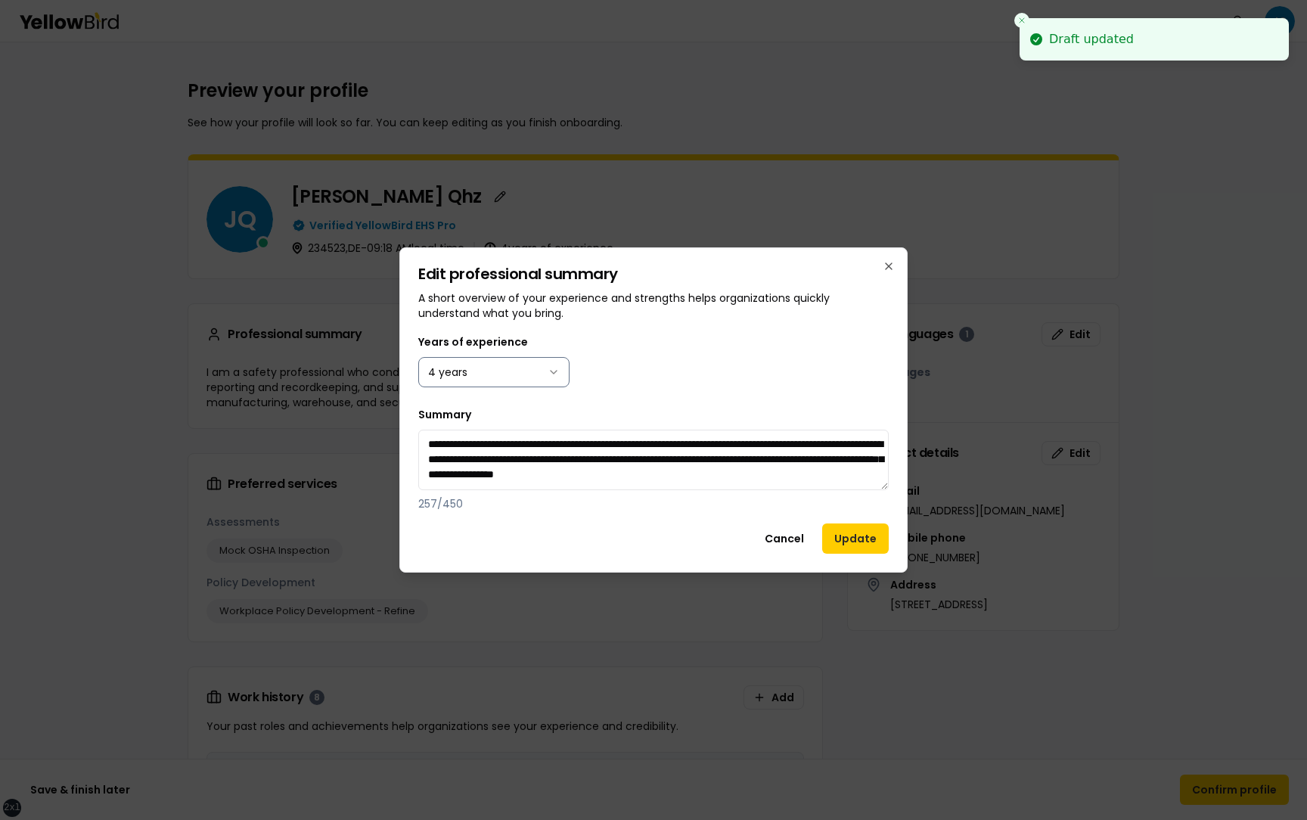
click at [543, 371] on body "xs sm md lg xl 2xl Draft updated Notifications JQ Preview your profile See how …" at bounding box center [653, 410] width 1307 height 820
click at [642, 378] on div "Years of experience 6 years" at bounding box center [653, 360] width 470 height 54
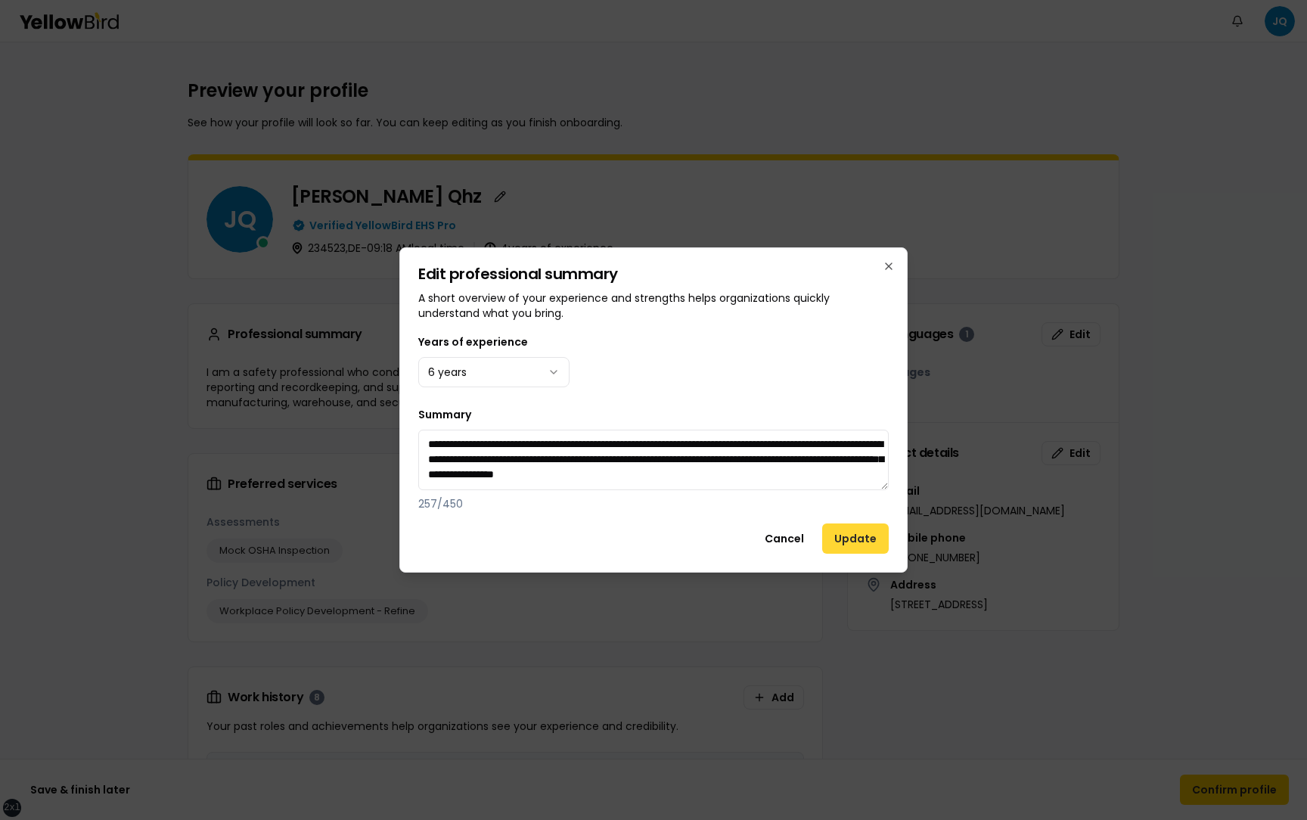
click at [848, 537] on button "Update" at bounding box center [855, 538] width 67 height 30
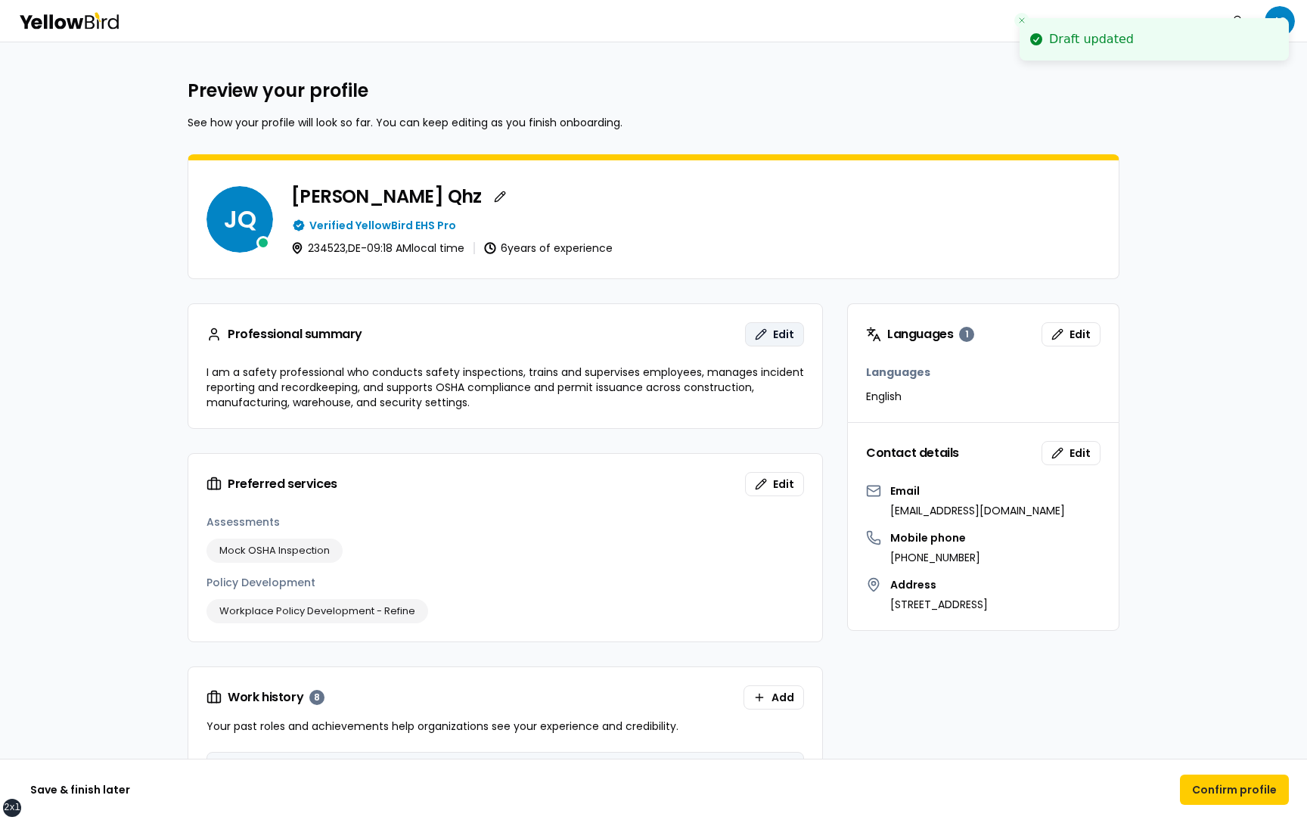
click at [759, 340] on button "Edit" at bounding box center [774, 334] width 59 height 24
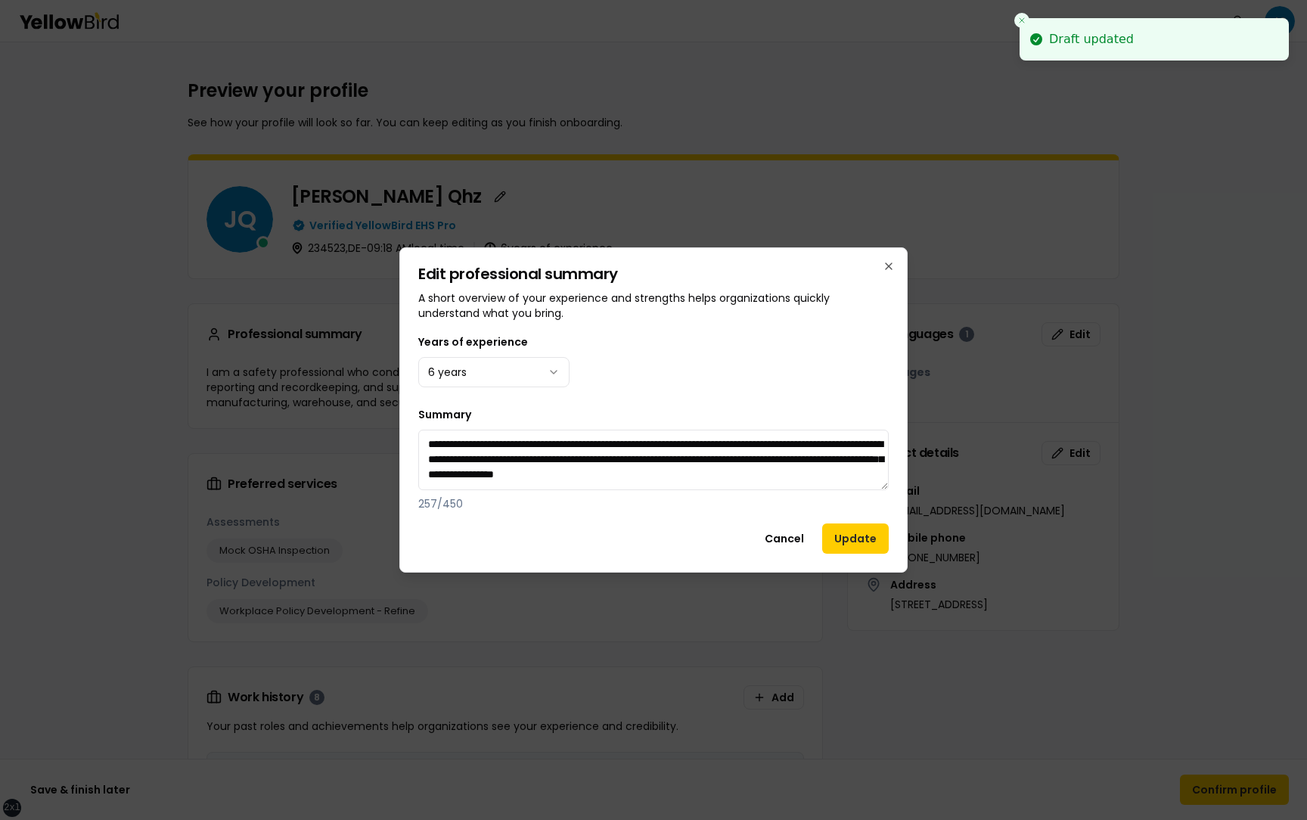
click at [759, 340] on div "Years of experience 6 years" at bounding box center [653, 360] width 470 height 54
click at [891, 263] on icon "button" at bounding box center [889, 266] width 6 height 6
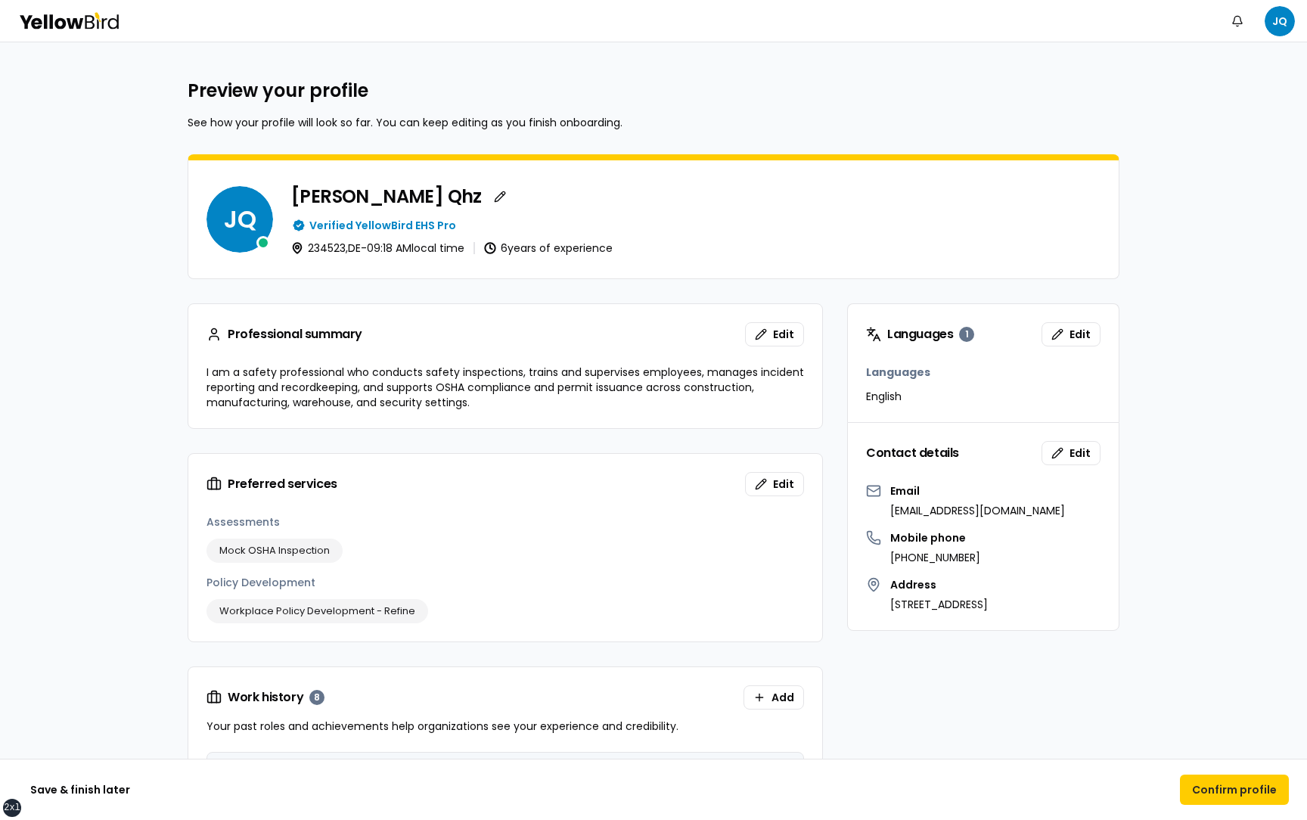
click at [773, 331] on button "Edit" at bounding box center [774, 334] width 59 height 24
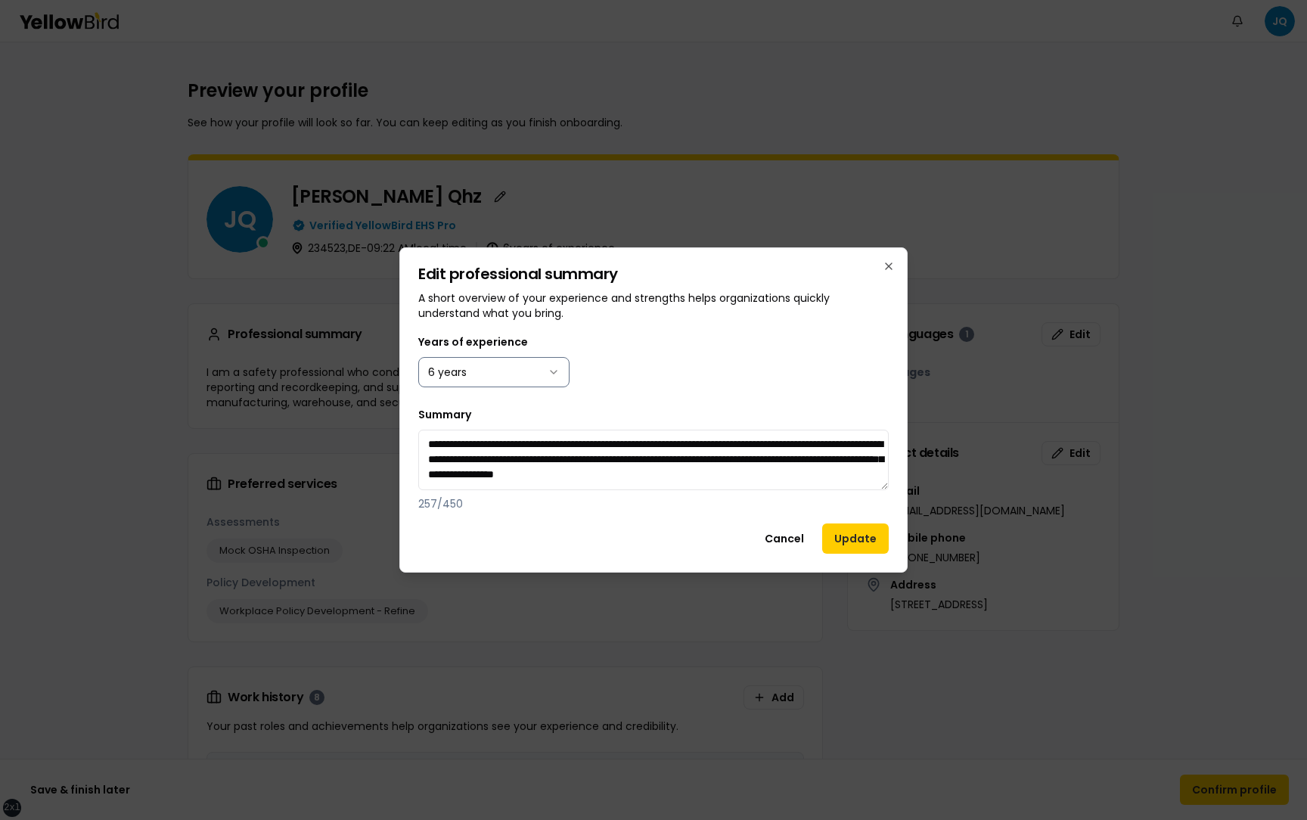
click at [532, 381] on body "xs sm md lg xl 2xl Notifications JQ Preview your profile See how your profile w…" at bounding box center [653, 410] width 1307 height 820
click at [862, 541] on button "Update" at bounding box center [855, 538] width 67 height 30
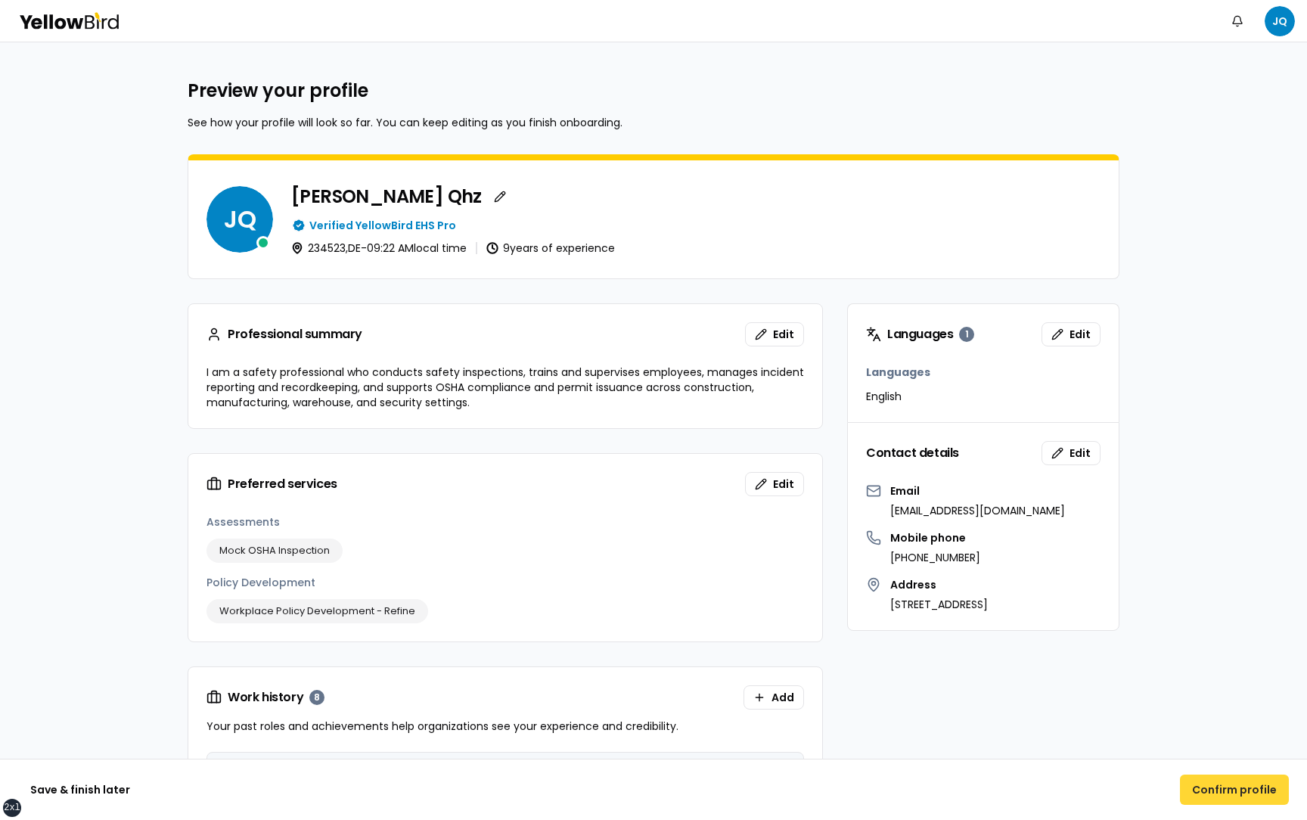
click at [1239, 789] on button "Confirm profile" at bounding box center [1234, 789] width 109 height 30
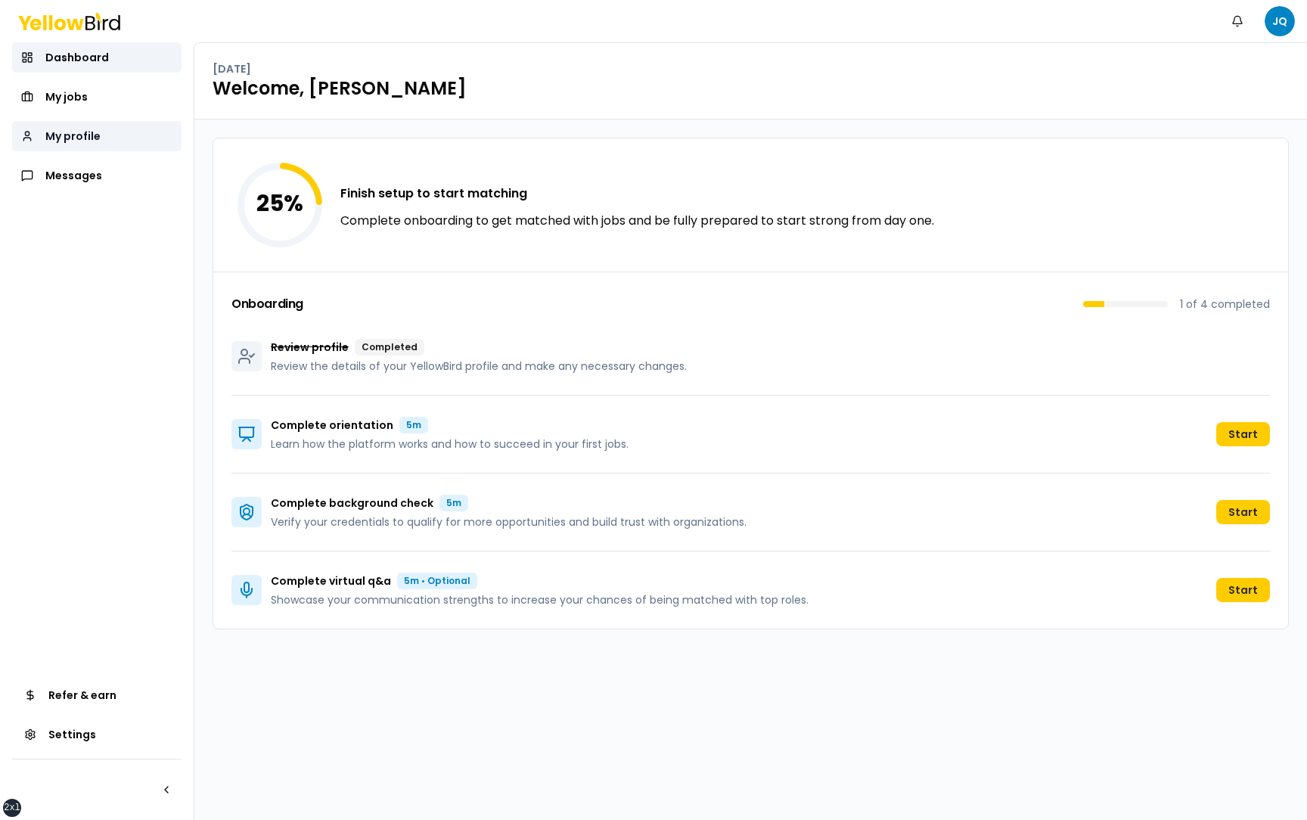
click at [123, 133] on link "My profile" at bounding box center [96, 136] width 169 height 30
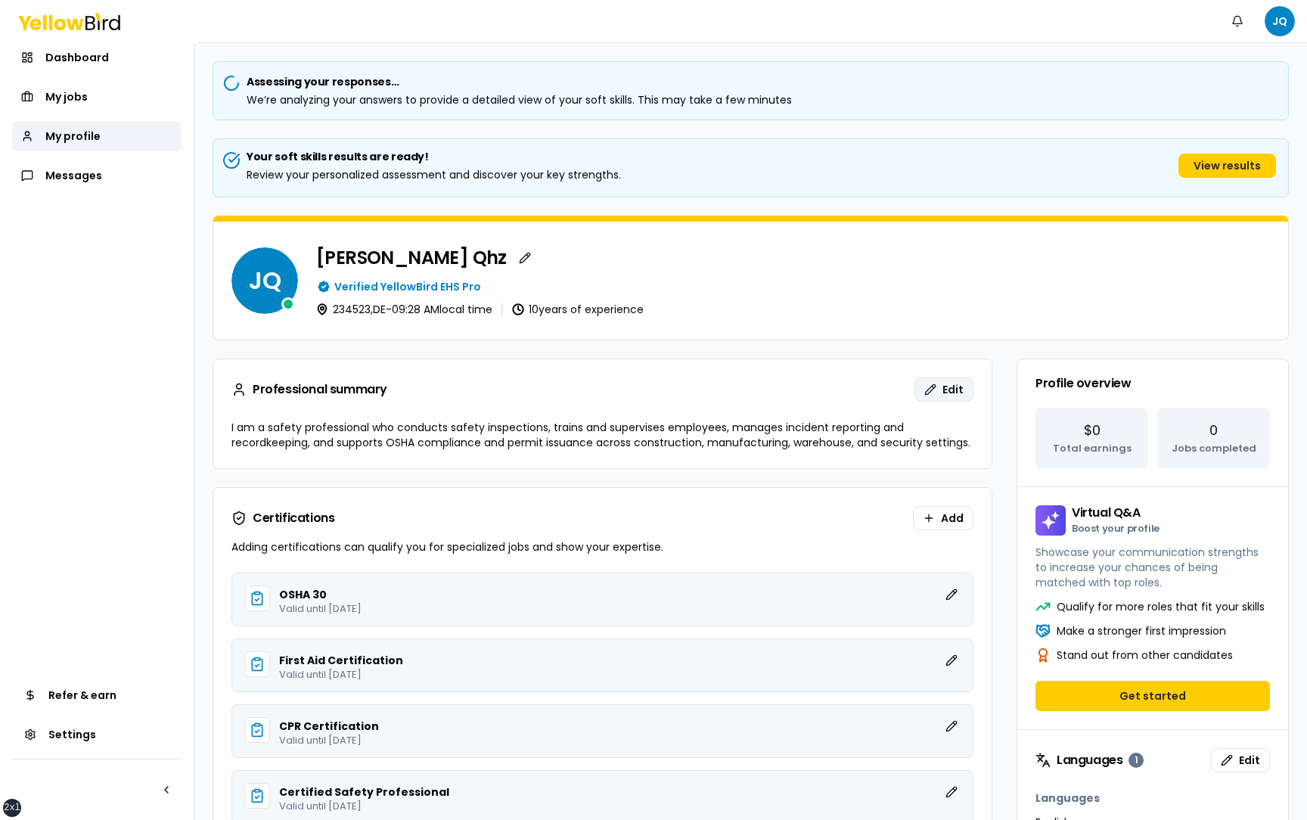
click at [940, 387] on button "Edit" at bounding box center [943, 389] width 59 height 24
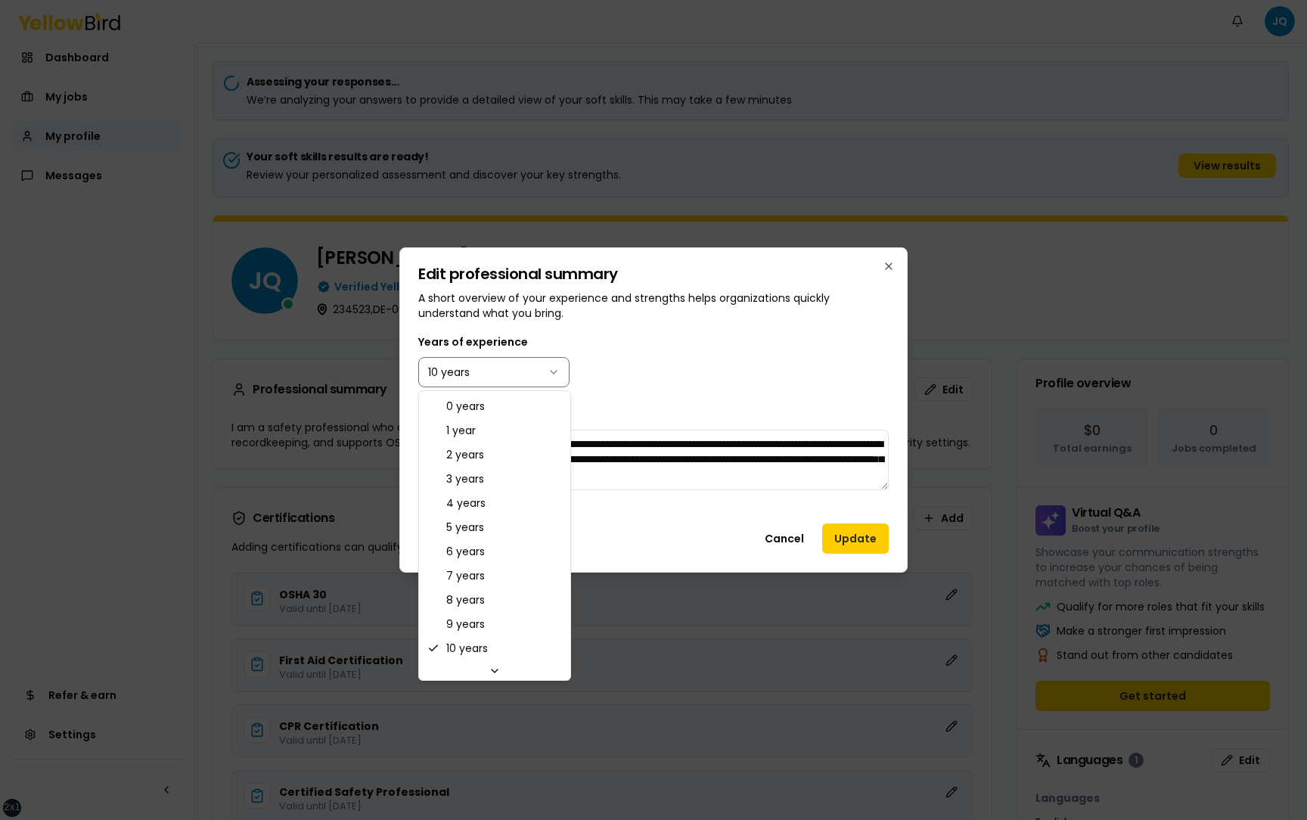
click at [523, 374] on body "xs sm md lg xl 2xl Notifications JQ Dashboard My jobs My profile Messages Refer…" at bounding box center [653, 410] width 1307 height 820
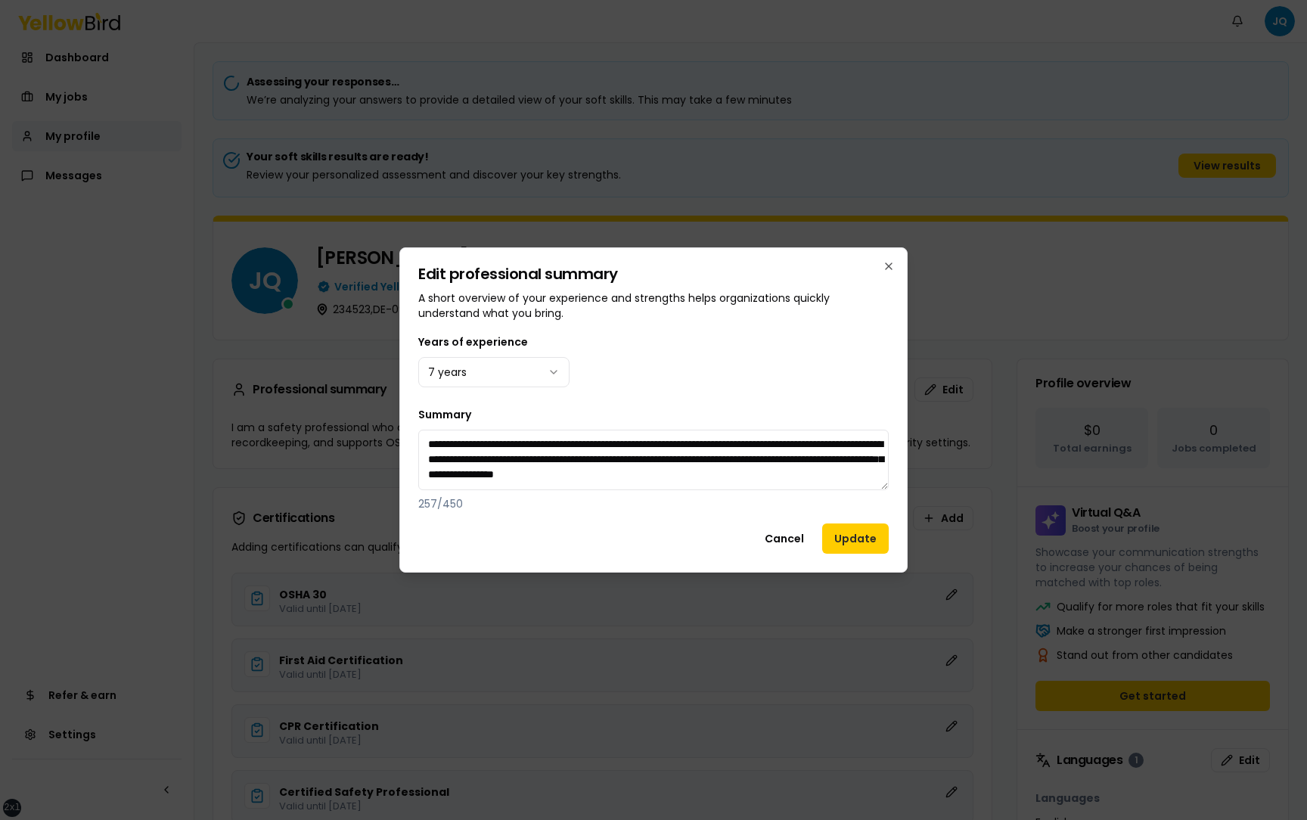
click at [690, 366] on div "Years of experience 7 years" at bounding box center [653, 360] width 470 height 54
click at [858, 535] on button "Update" at bounding box center [855, 538] width 67 height 30
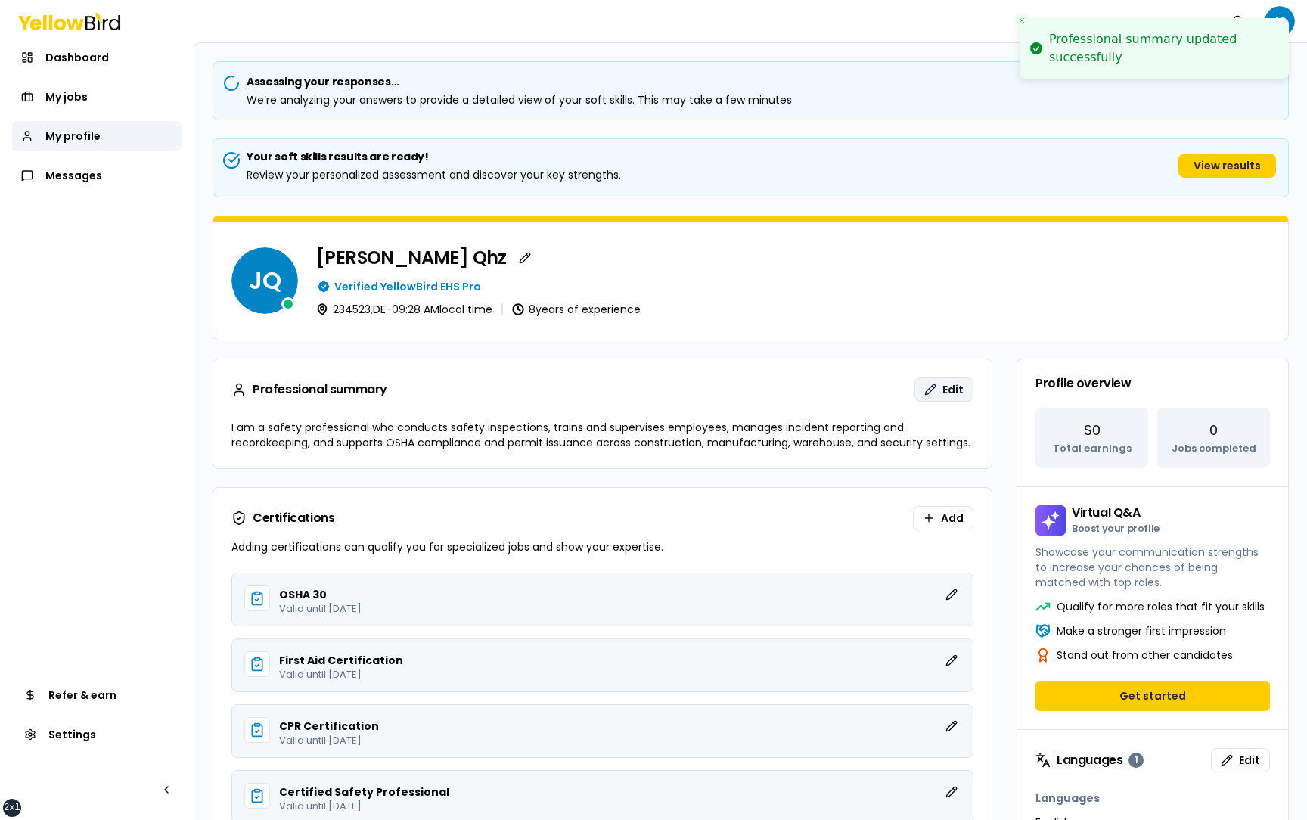
click at [937, 389] on button "Edit" at bounding box center [943, 389] width 59 height 24
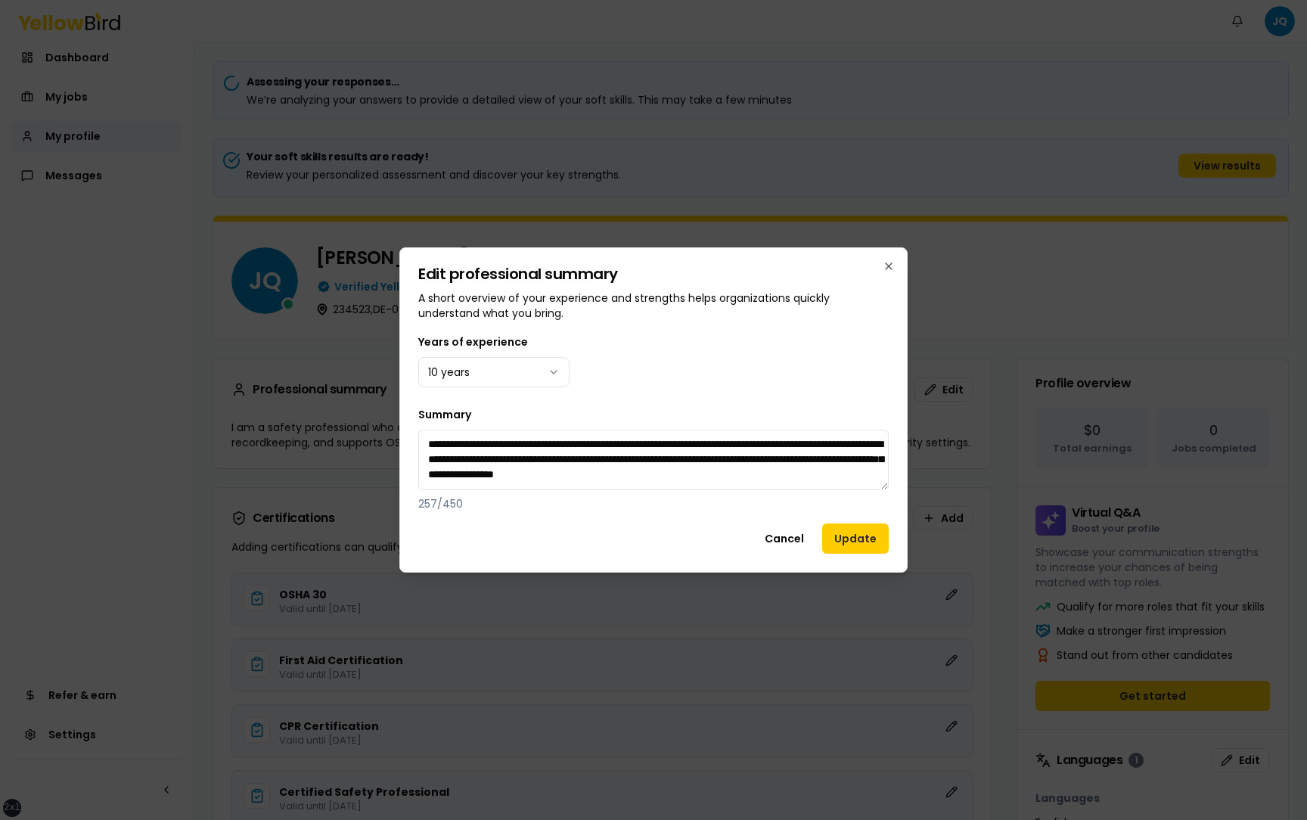
click at [858, 395] on div "**********" at bounding box center [653, 422] width 470 height 178
click at [889, 265] on icon "button" at bounding box center [889, 266] width 6 height 6
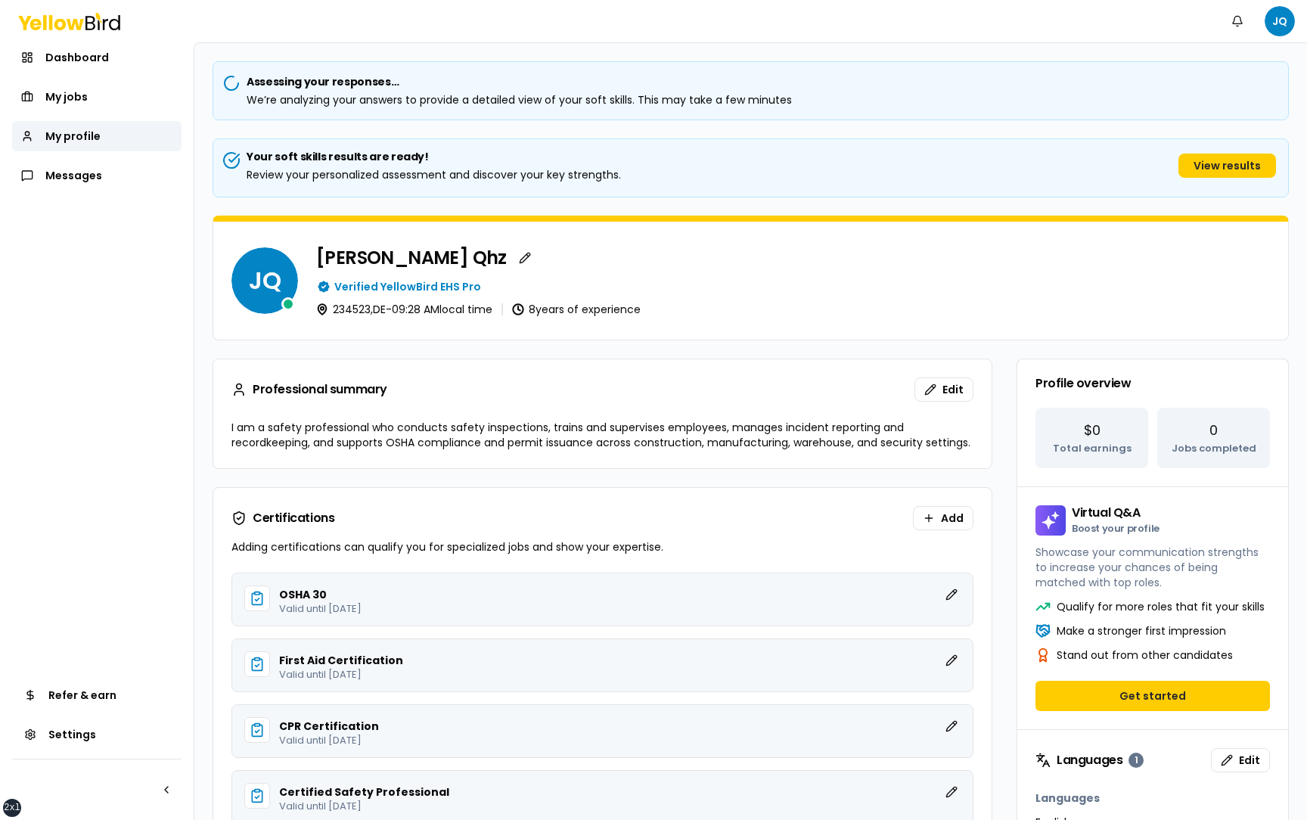
drag, startPoint x: 666, startPoint y: 306, endPoint x: 530, endPoint y: 306, distance: 136.1
click at [530, 306] on div "234523 , DE - 09:28 AM local time 8 years of experience" at bounding box center [793, 309] width 954 height 12
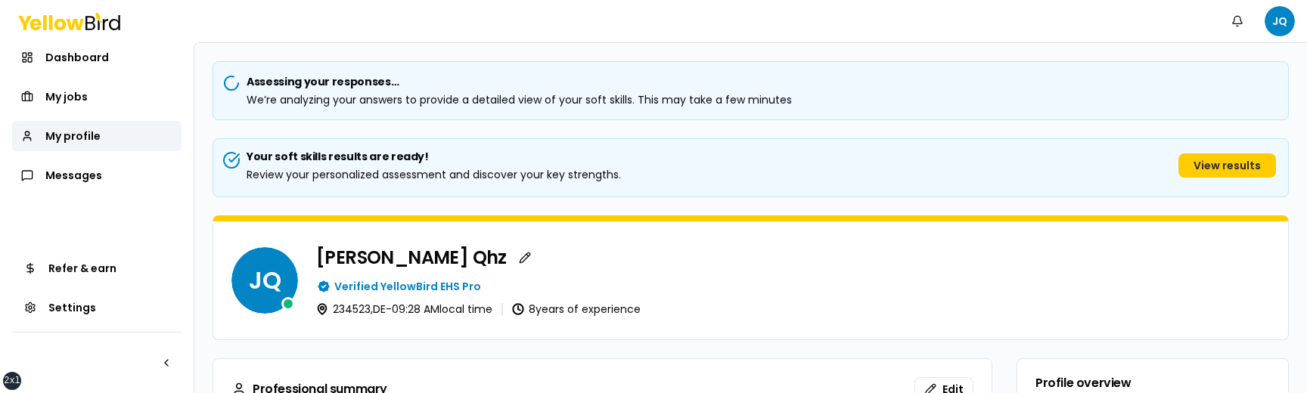
click at [695, 331] on div "JQ Juan Test Qhz Verified YellowBird EHS Pro 234523 , DE - 09:28 AM local time …" at bounding box center [750, 281] width 1075 height 118
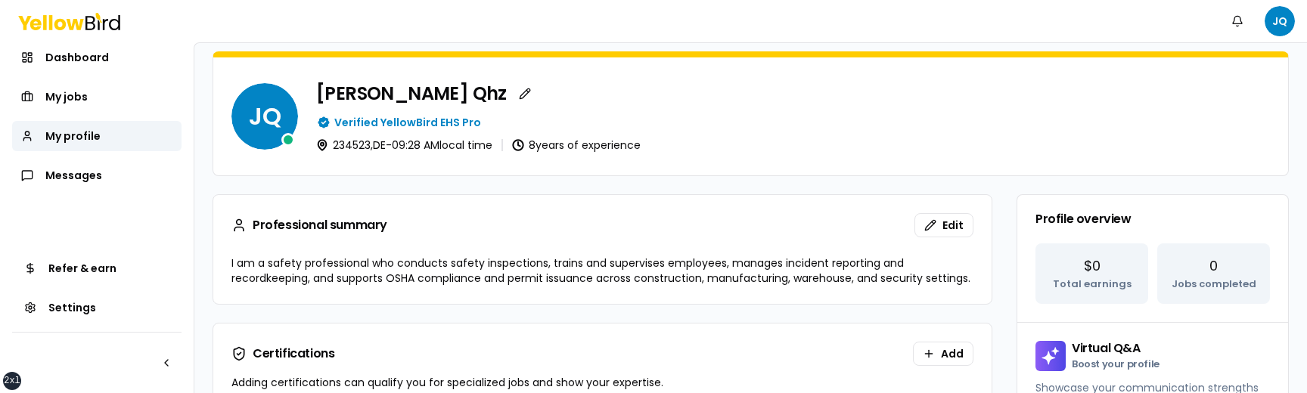
scroll to position [172, 0]
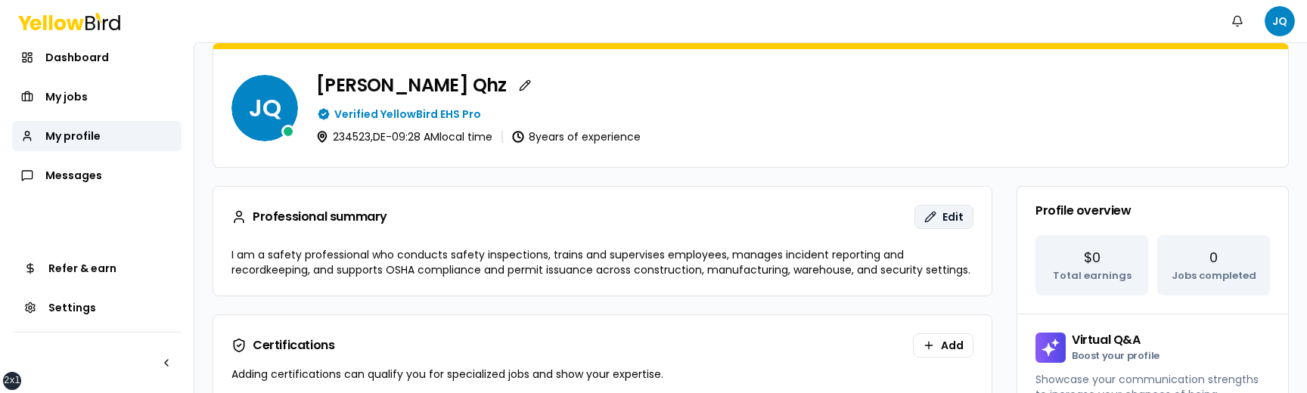
click at [935, 216] on button "Edit" at bounding box center [943, 217] width 59 height 24
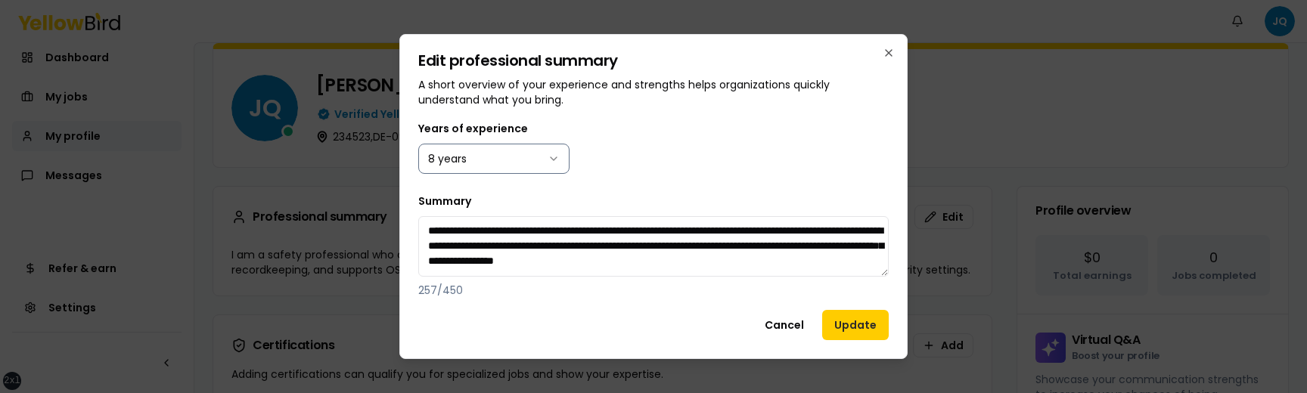
click at [510, 166] on body "xs sm md lg xl 2xl Notifications JQ Dashboard My jobs My profile Messages Refer…" at bounding box center [653, 196] width 1307 height 393
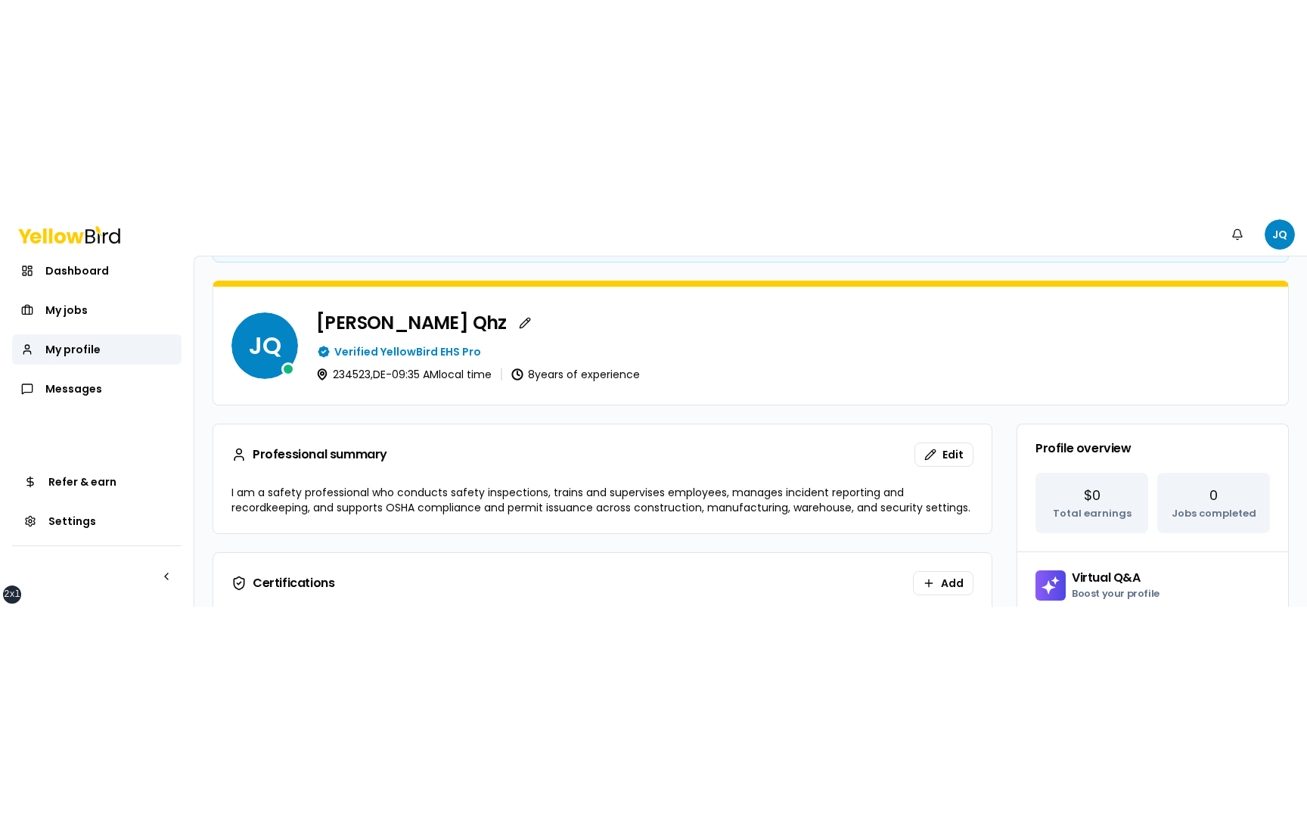
scroll to position [147, 0]
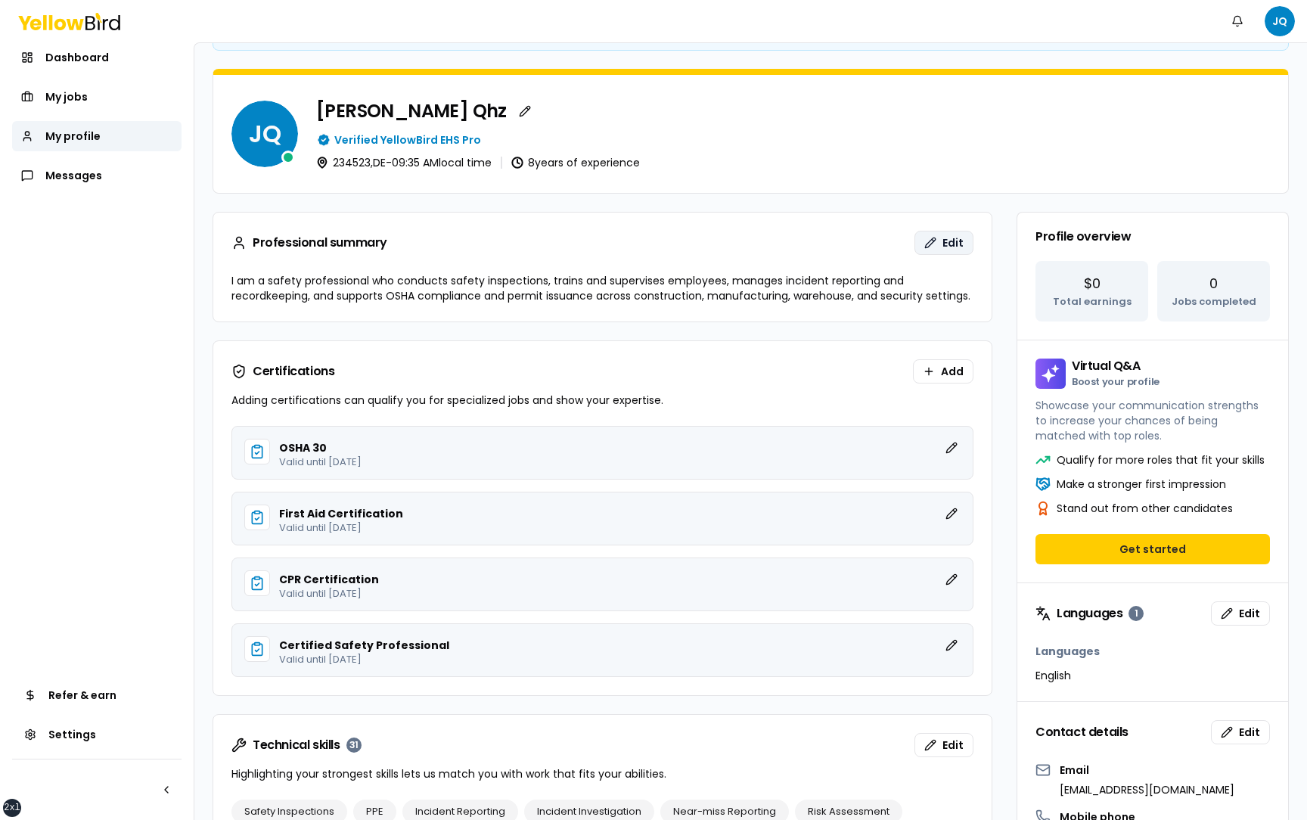
click at [945, 244] on span "Edit" at bounding box center [952, 242] width 21 height 15
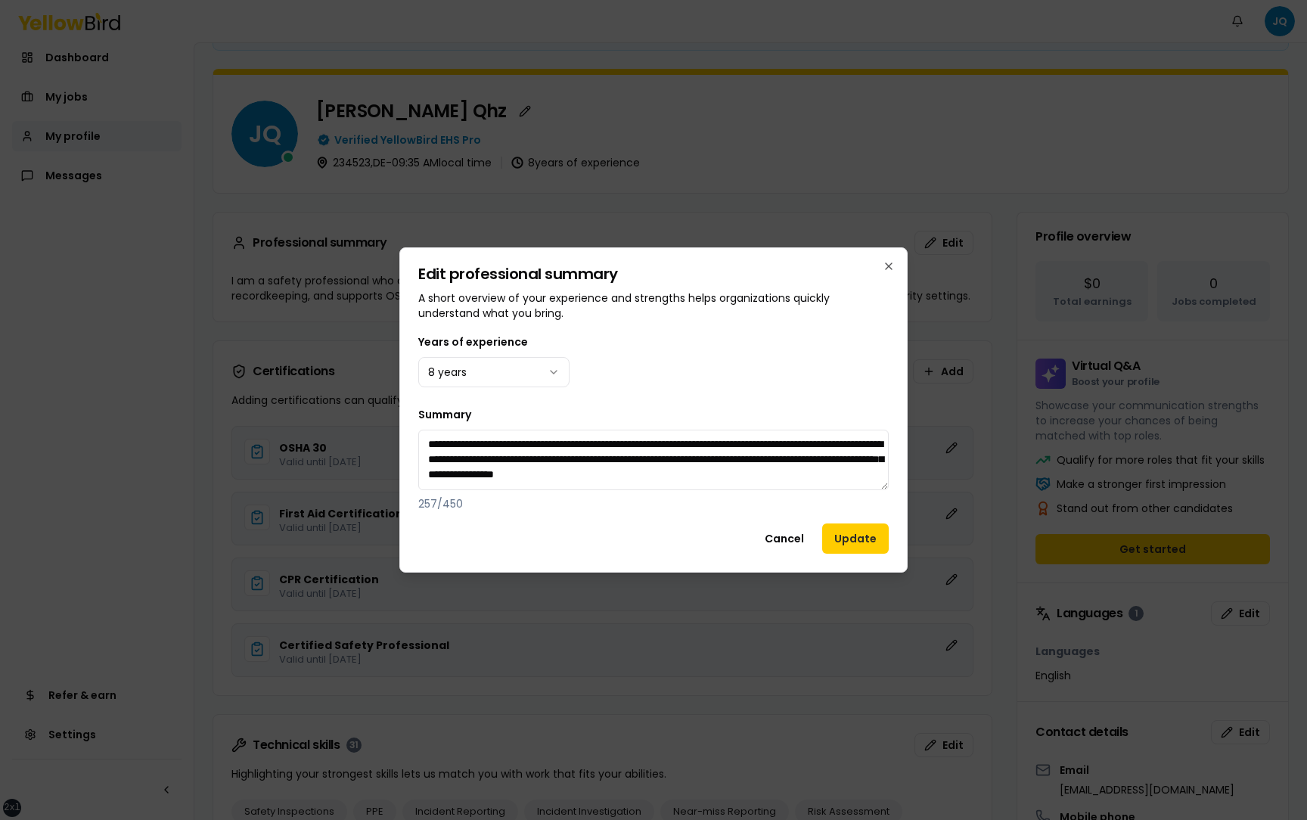
click at [718, 366] on div "Years of experience 8 years" at bounding box center [653, 360] width 470 height 54
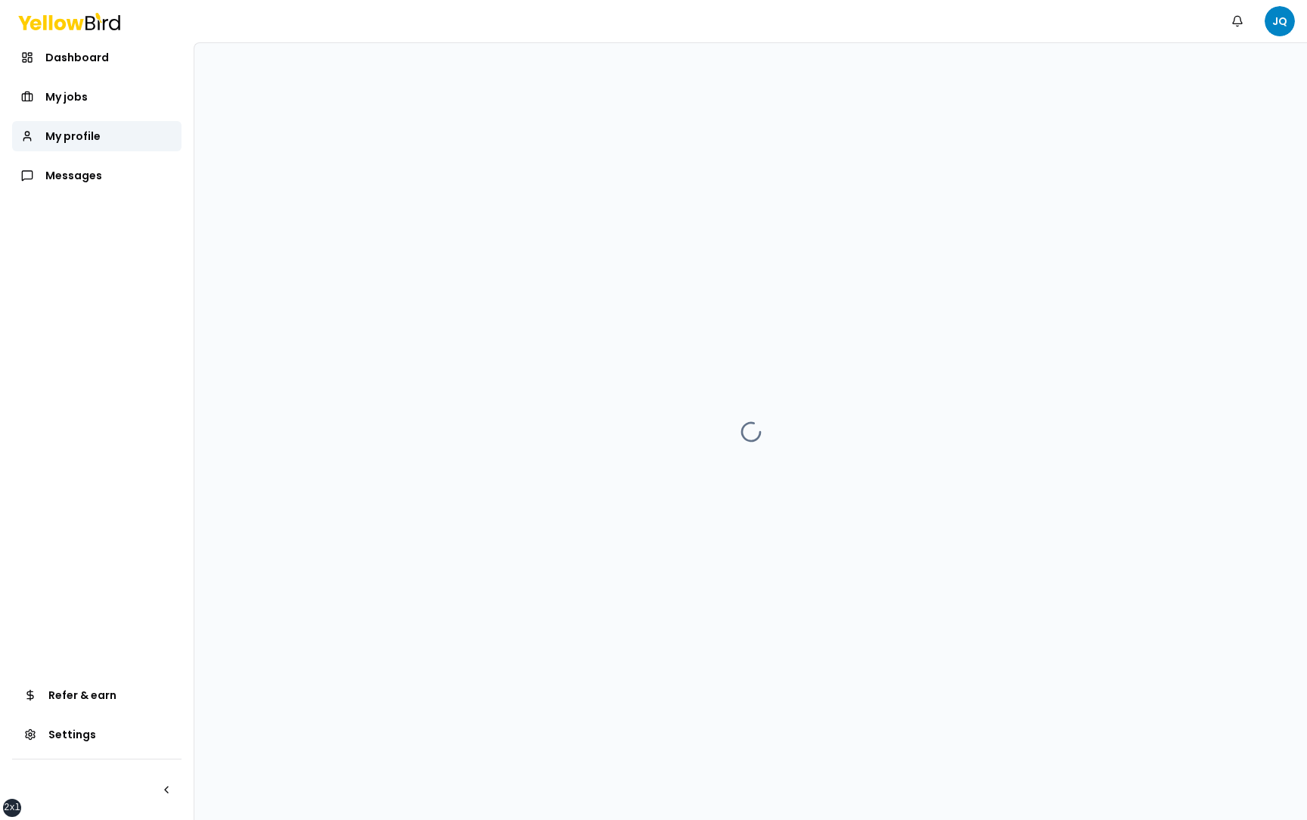
scroll to position [0, 0]
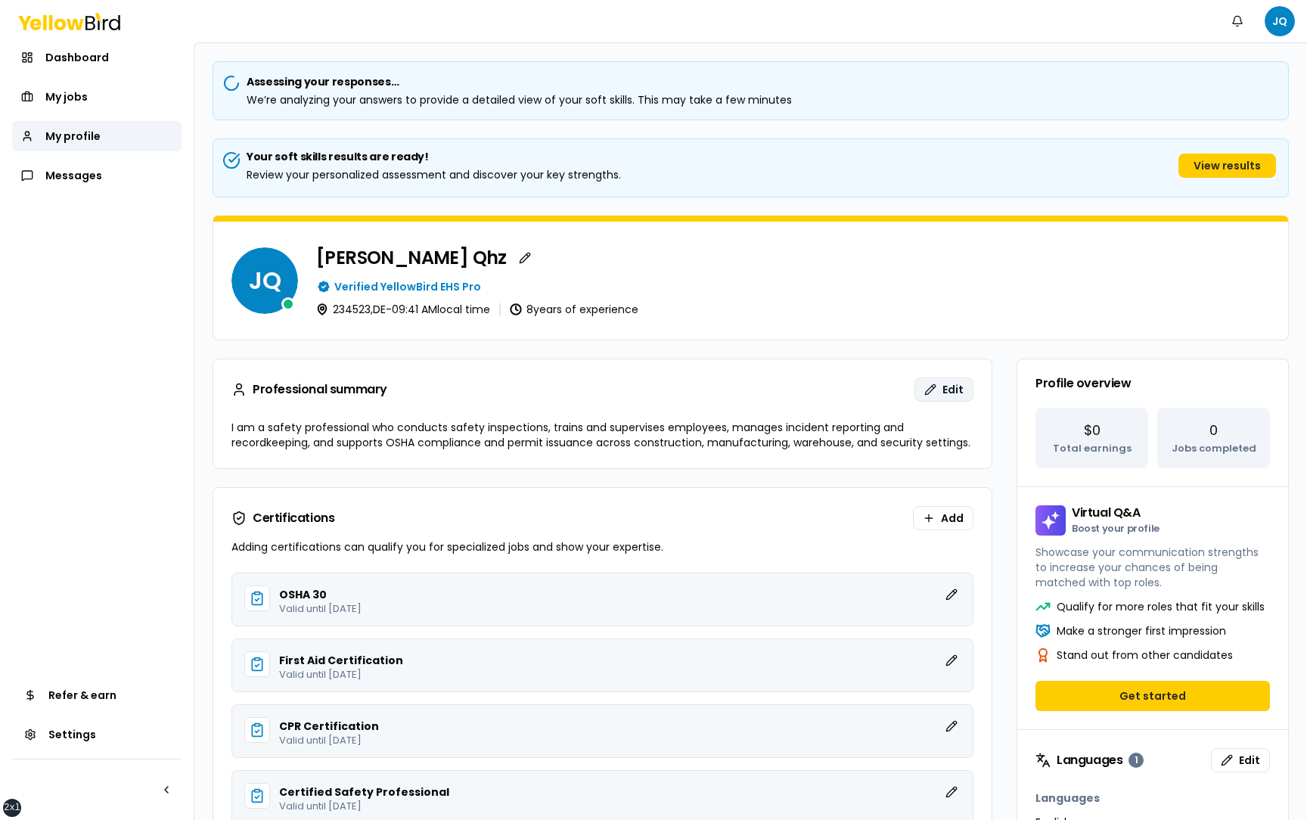
click at [945, 386] on span "Edit" at bounding box center [952, 389] width 21 height 15
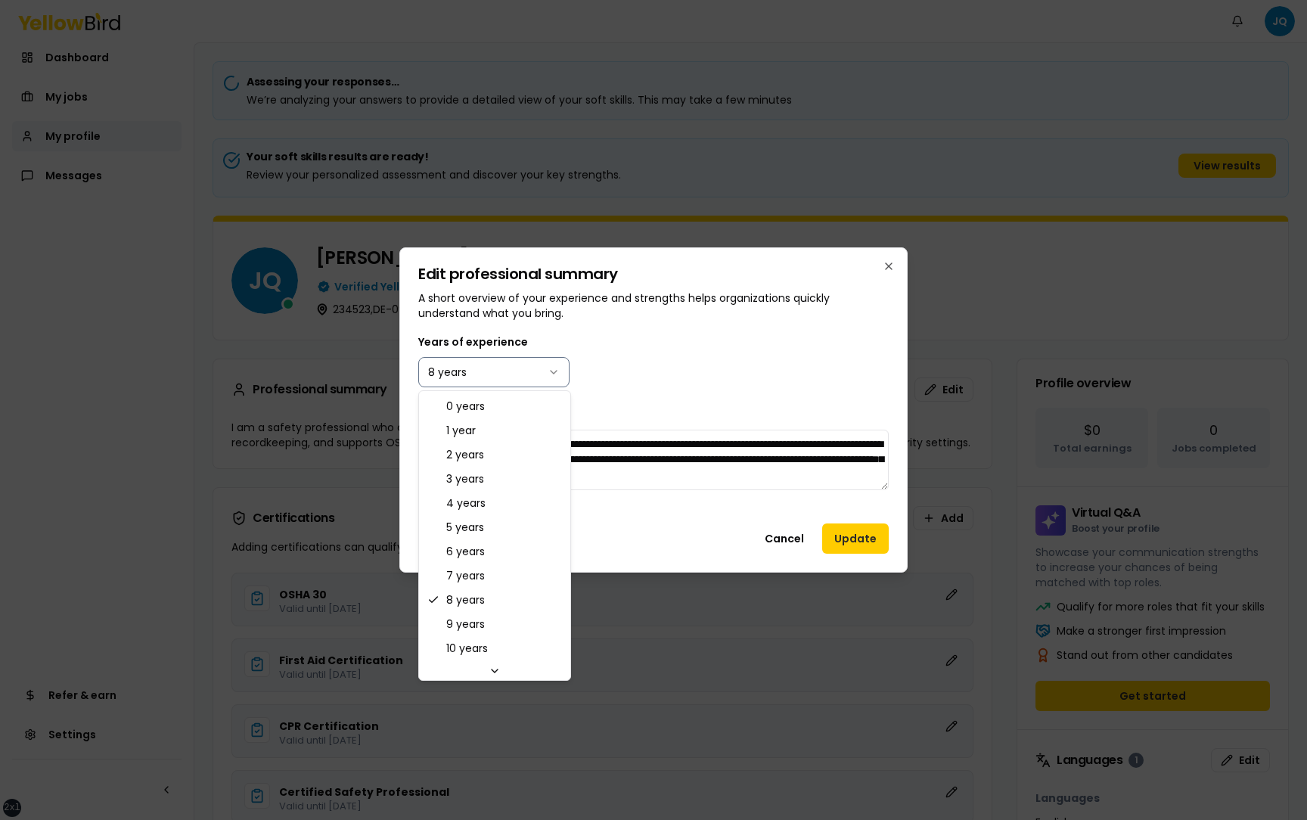
click at [518, 382] on body "xs sm md lg xl 2xl Notifications JQ Dashboard My jobs My profile Messages Refer…" at bounding box center [653, 410] width 1307 height 820
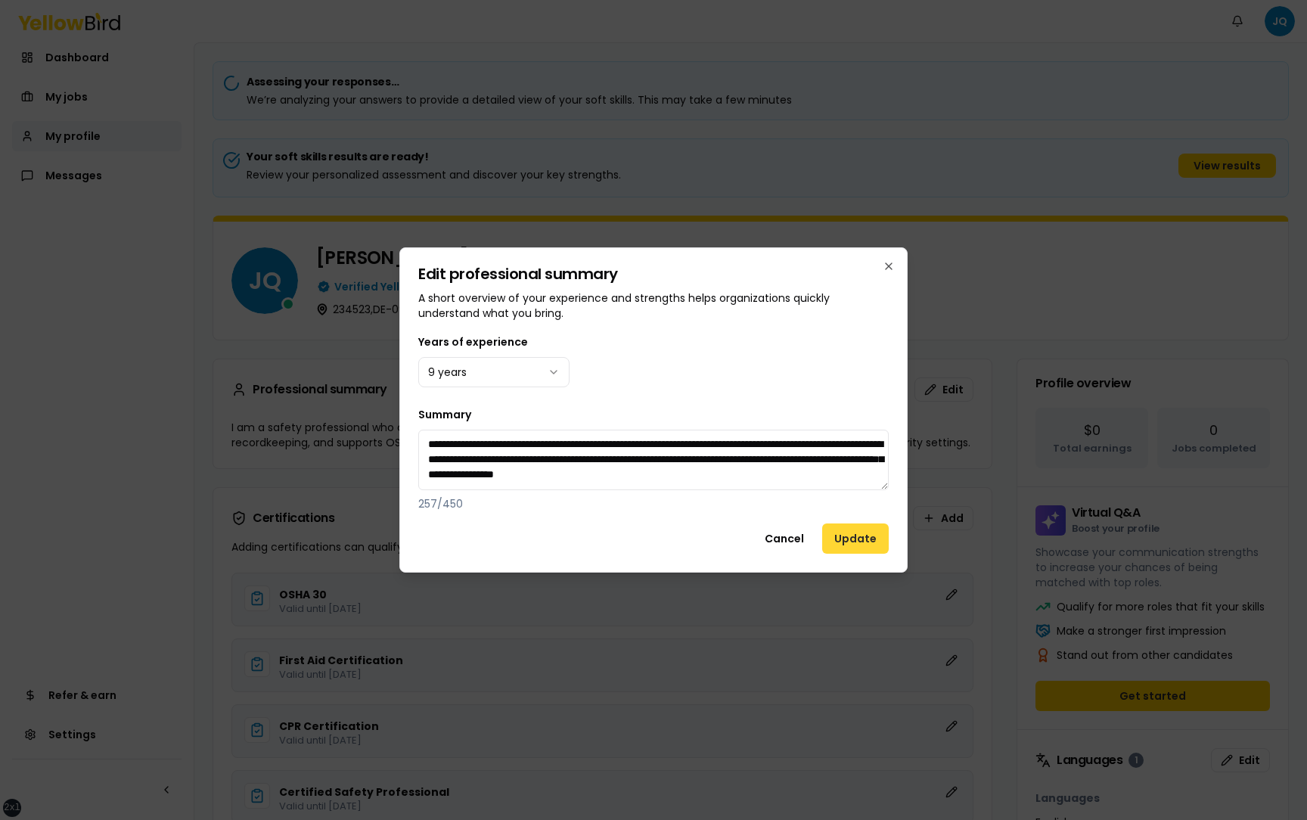
click at [852, 541] on button "Update" at bounding box center [855, 538] width 67 height 30
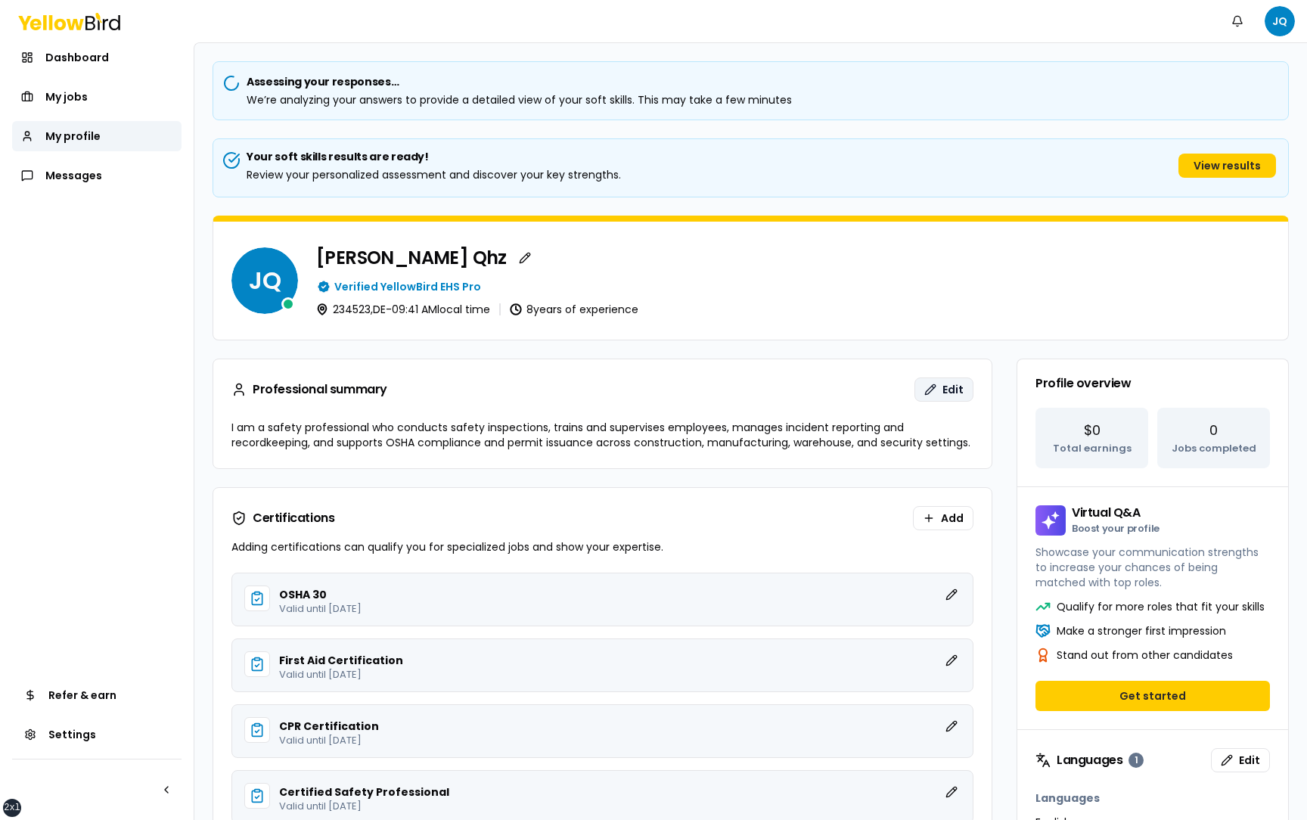
click at [944, 383] on span "Edit" at bounding box center [952, 389] width 21 height 15
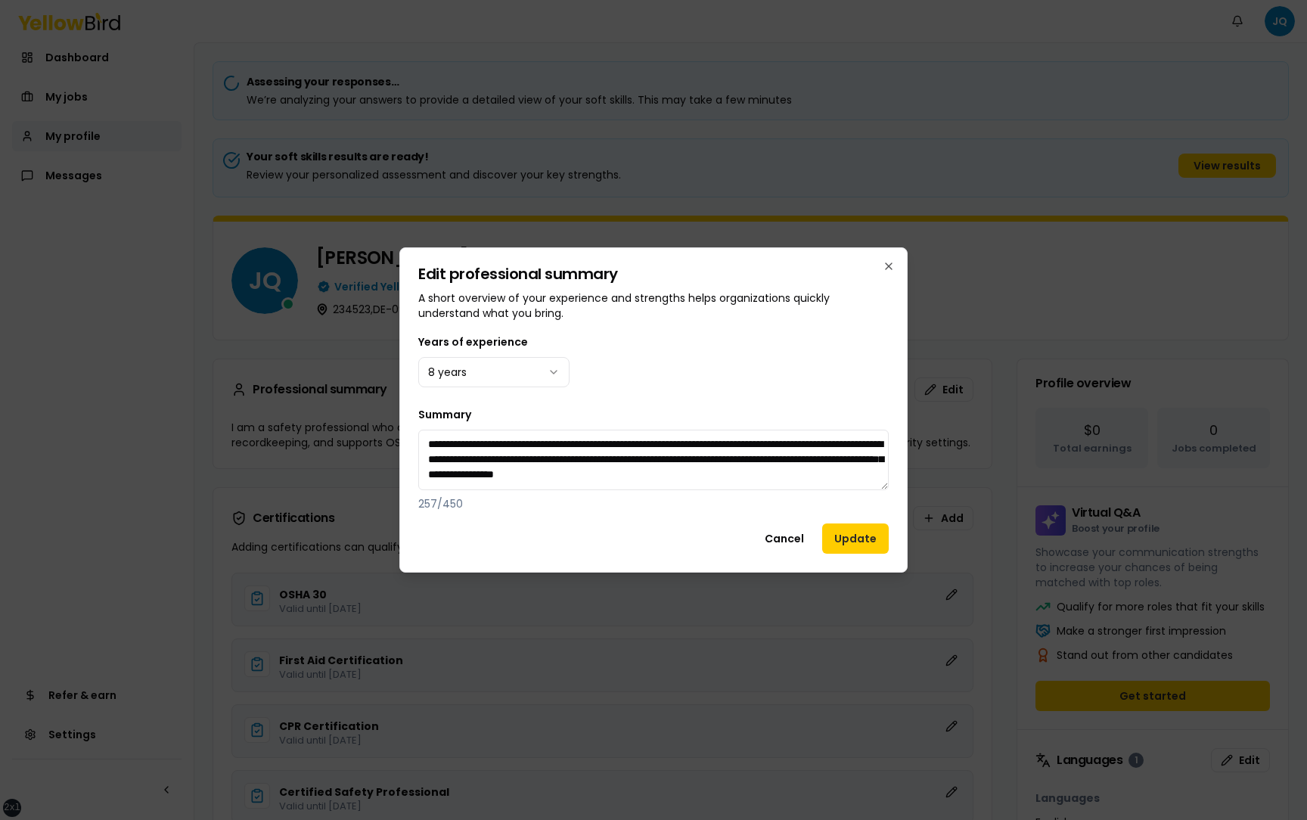
click at [835, 402] on div "**********" at bounding box center [653, 422] width 470 height 178
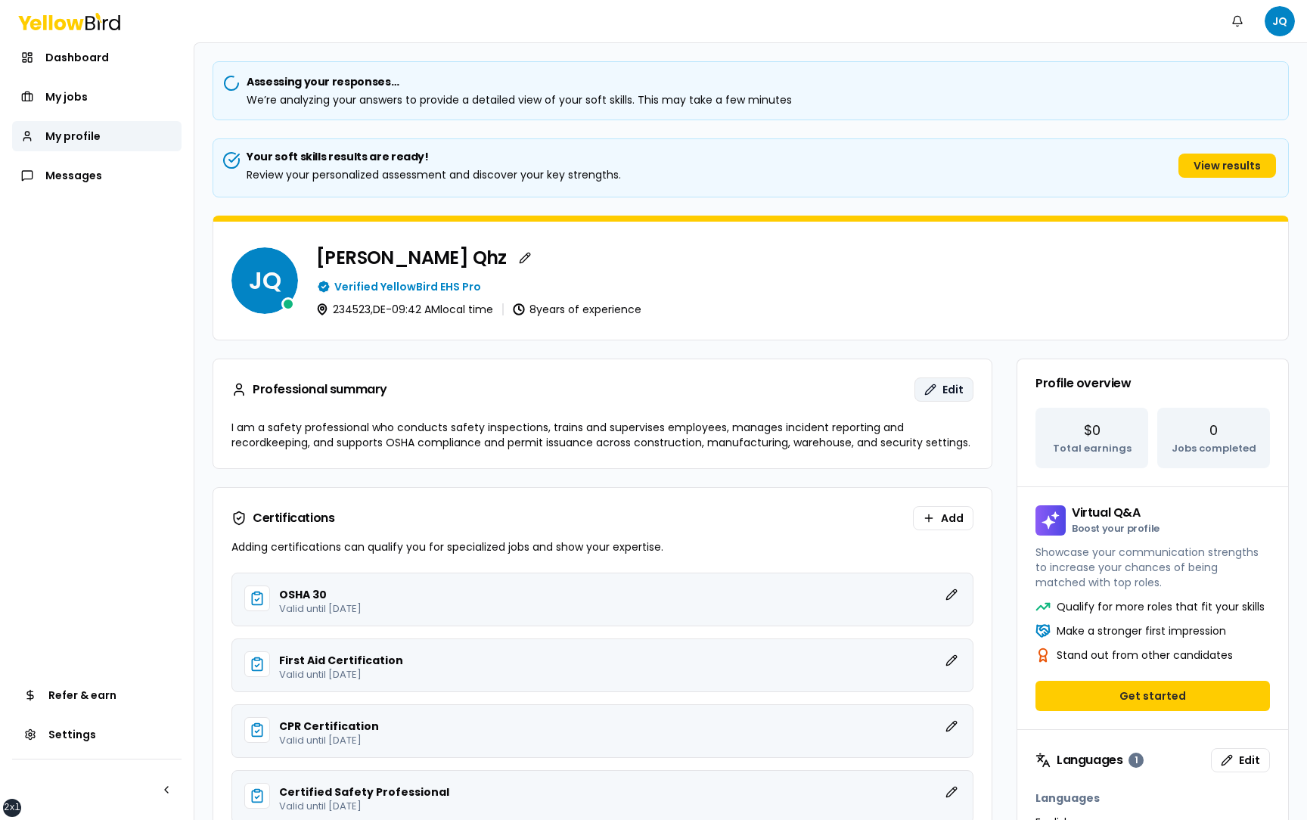
click at [942, 390] on button "Edit" at bounding box center [943, 389] width 59 height 24
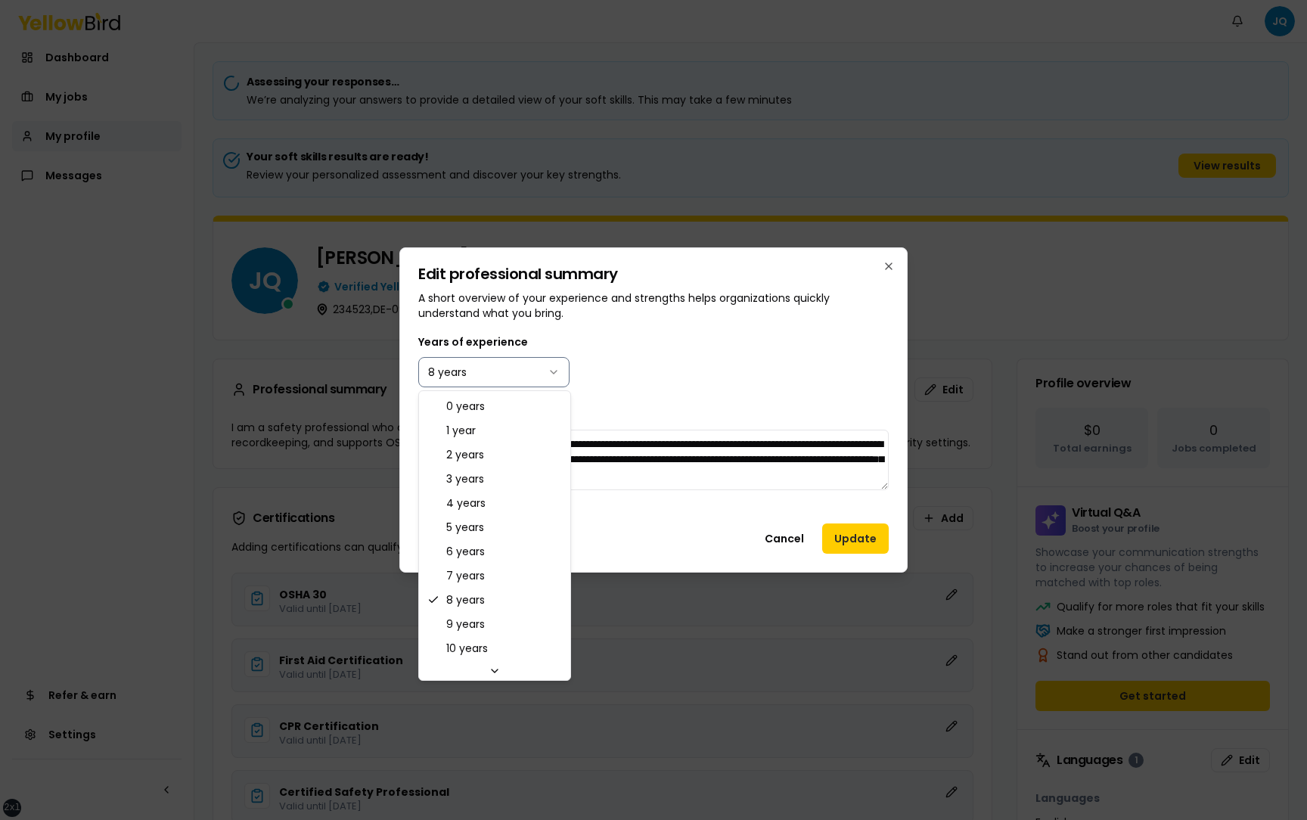
click at [490, 377] on body "xs sm md lg xl 2xl Notifications JQ Dashboard My jobs My profile Messages Refer…" at bounding box center [653, 410] width 1307 height 820
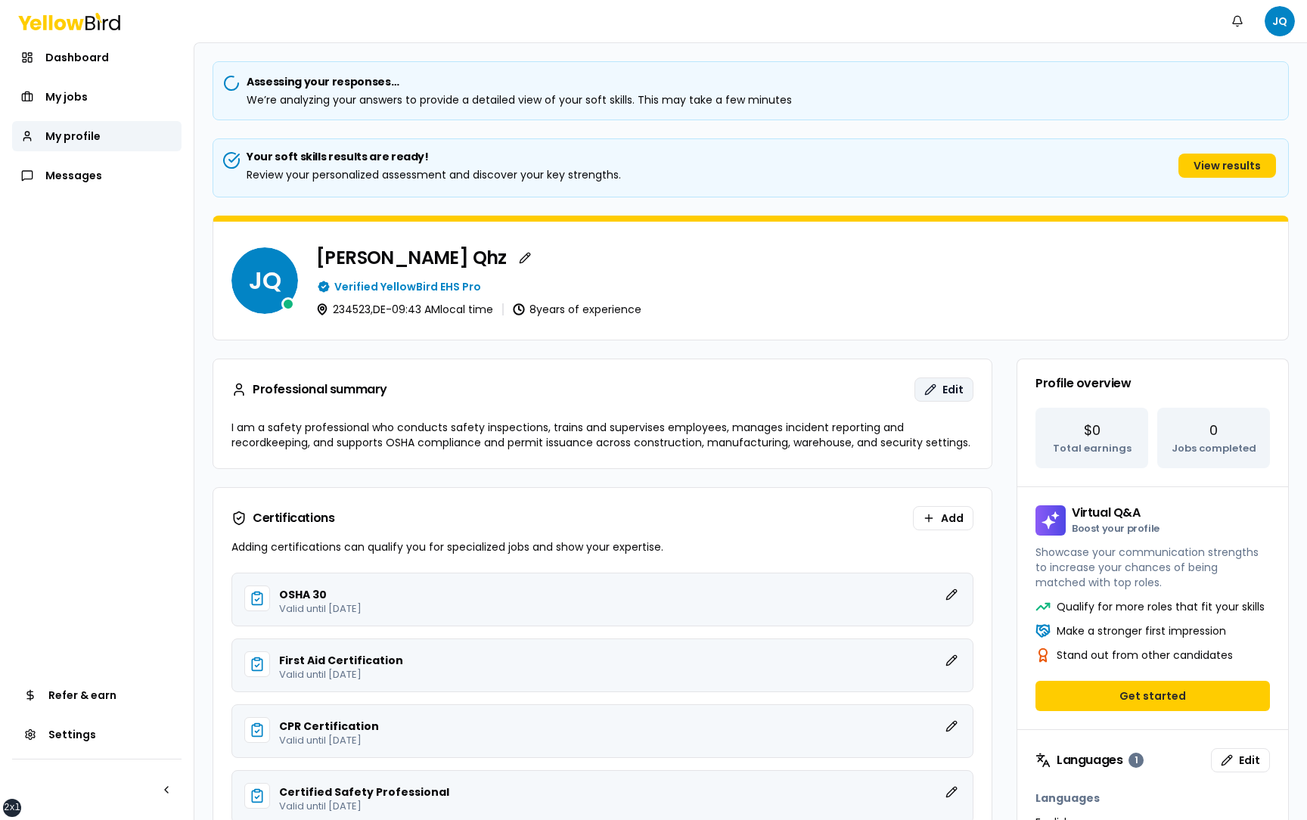
click at [931, 392] on button "Edit" at bounding box center [943, 389] width 59 height 24
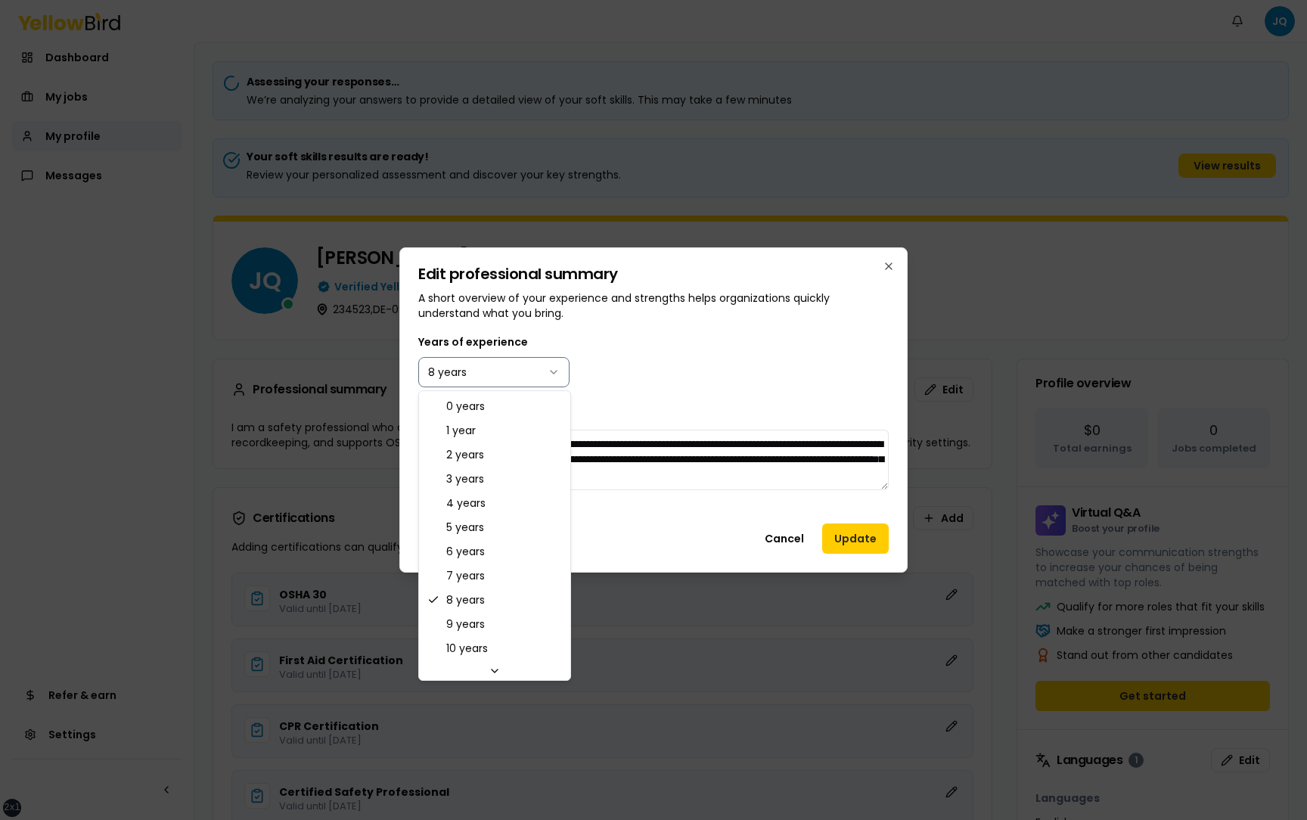
click at [519, 378] on body "xs sm md lg xl 2xl Notifications JQ Dashboard My jobs My profile Messages Refer…" at bounding box center [653, 410] width 1307 height 820
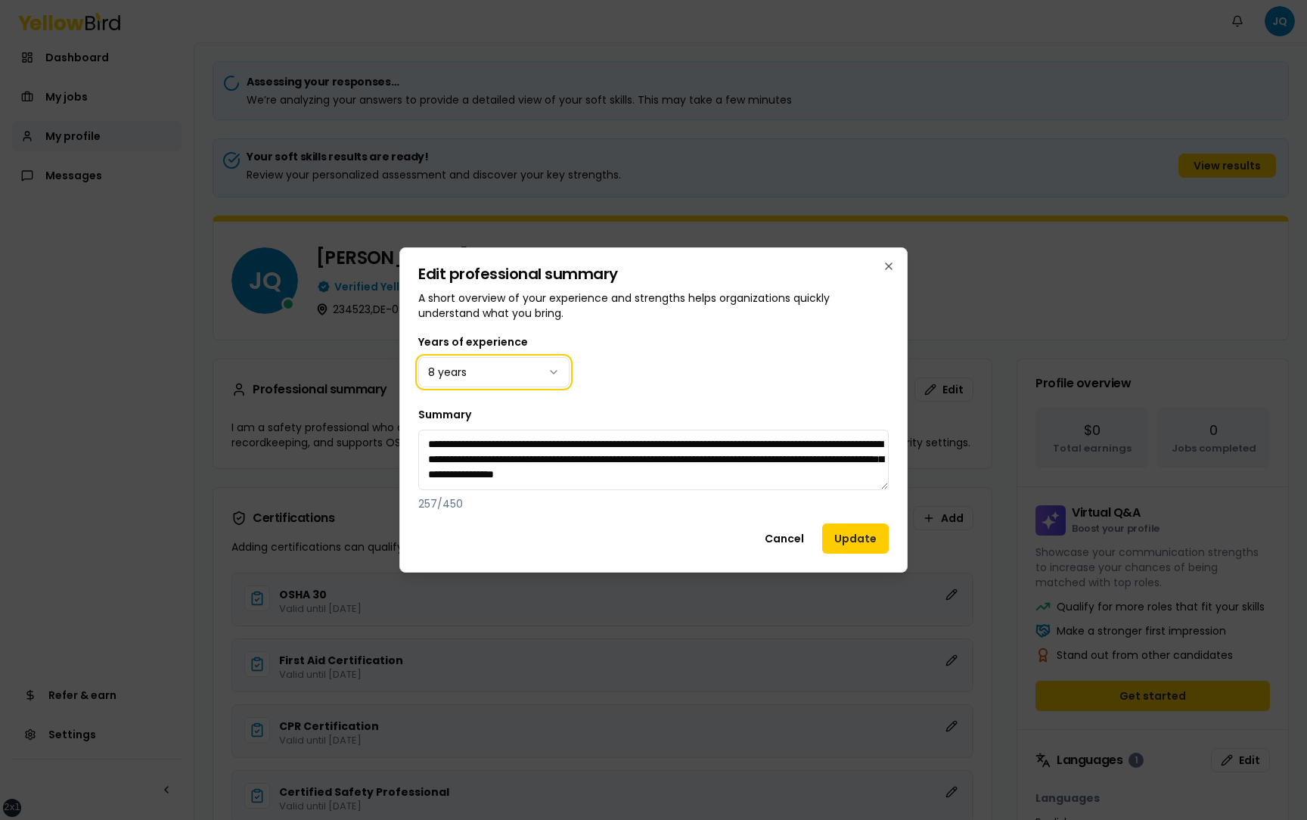
click at [590, 372] on body "xs sm md lg xl 2xl Notifications JQ Dashboard My jobs My profile Messages Refer…" at bounding box center [653, 410] width 1307 height 820
click at [788, 545] on button "Cancel" at bounding box center [784, 538] width 64 height 30
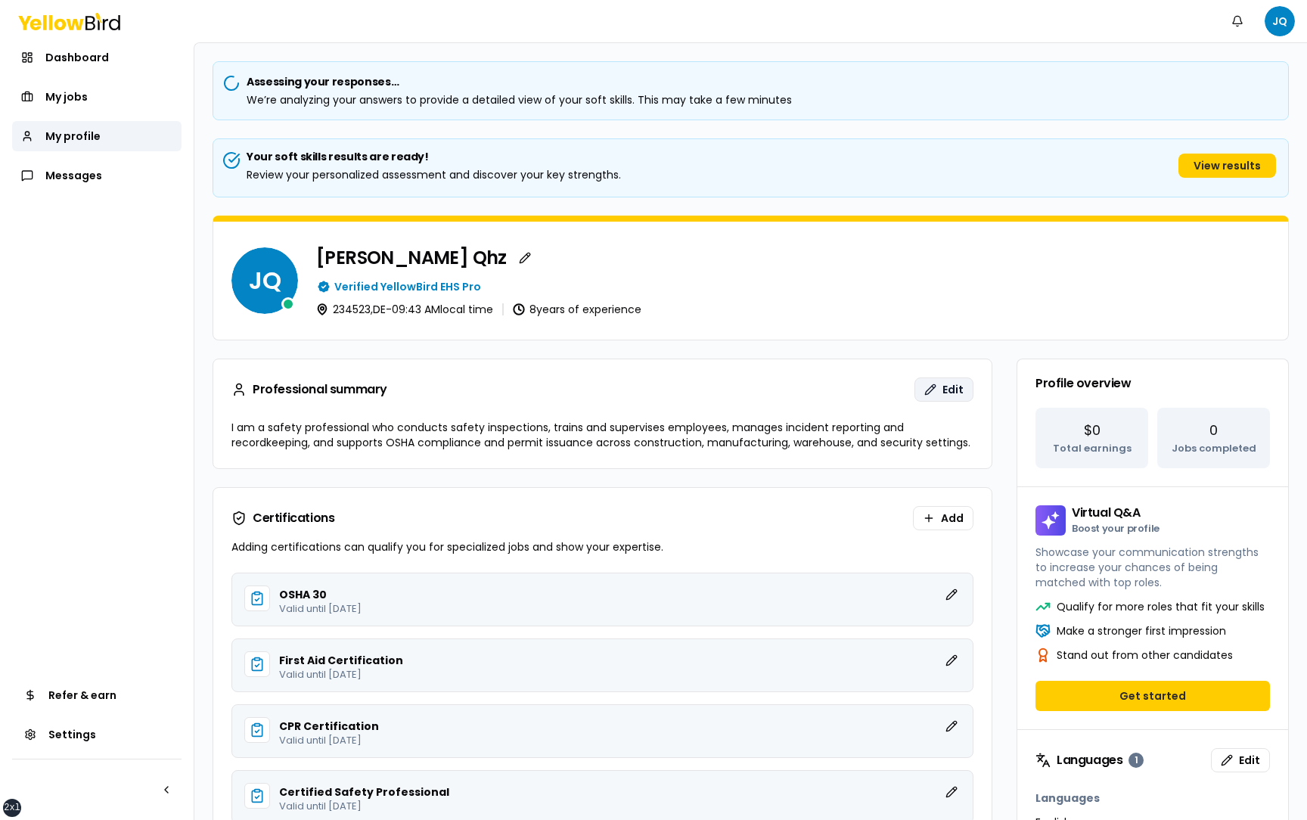
click at [935, 393] on button "Edit" at bounding box center [943, 389] width 59 height 24
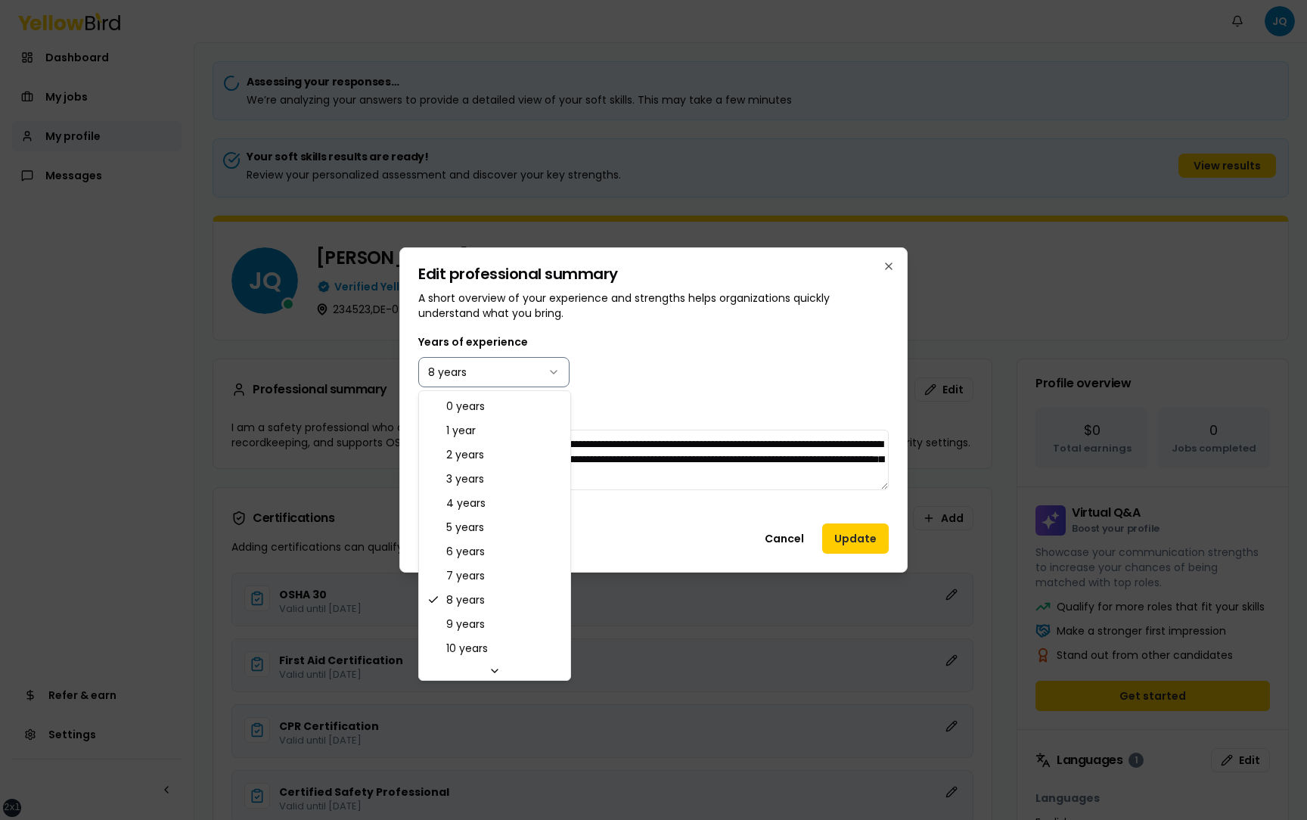
click at [517, 376] on body "xs sm md lg xl 2xl Notifications JQ Dashboard My jobs My profile Messages Refer…" at bounding box center [653, 410] width 1307 height 820
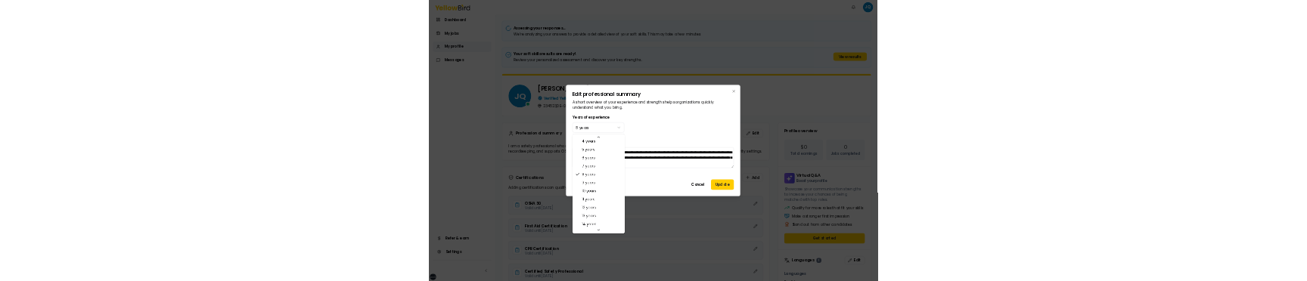
scroll to position [119, 0]
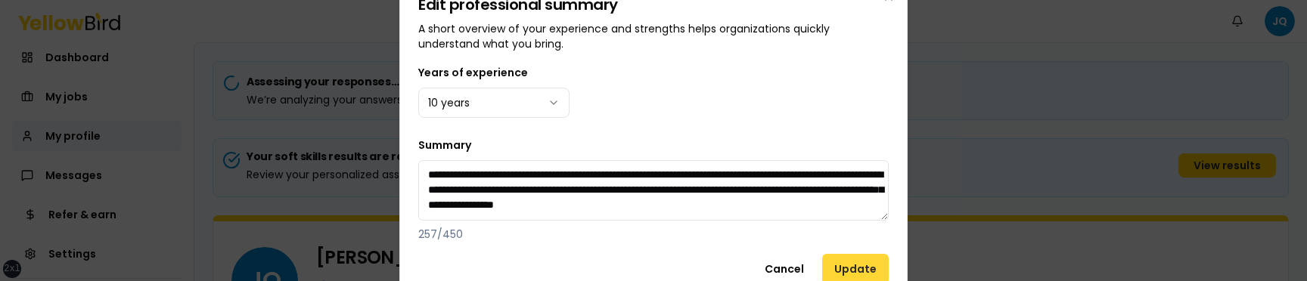
click at [852, 268] on button "Update" at bounding box center [855, 269] width 67 height 30
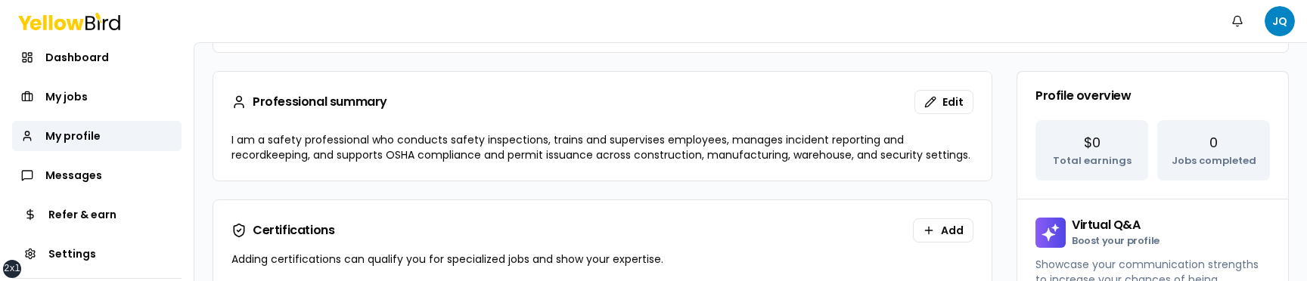
scroll to position [315, 0]
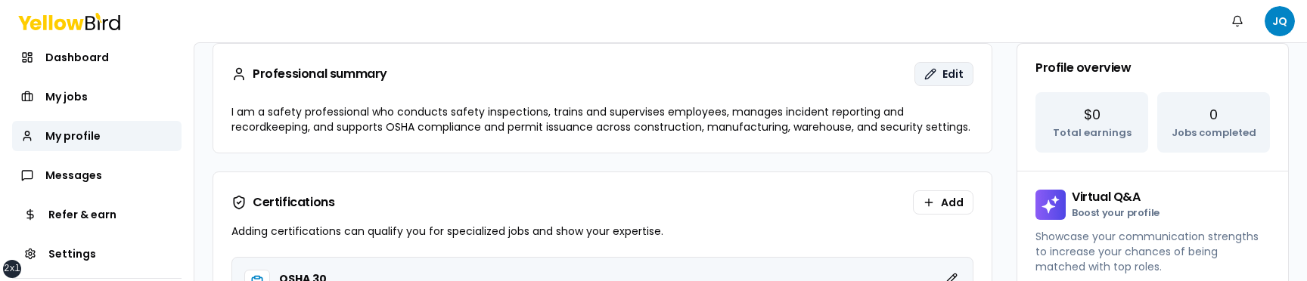
click at [956, 64] on button "Edit" at bounding box center [943, 74] width 59 height 24
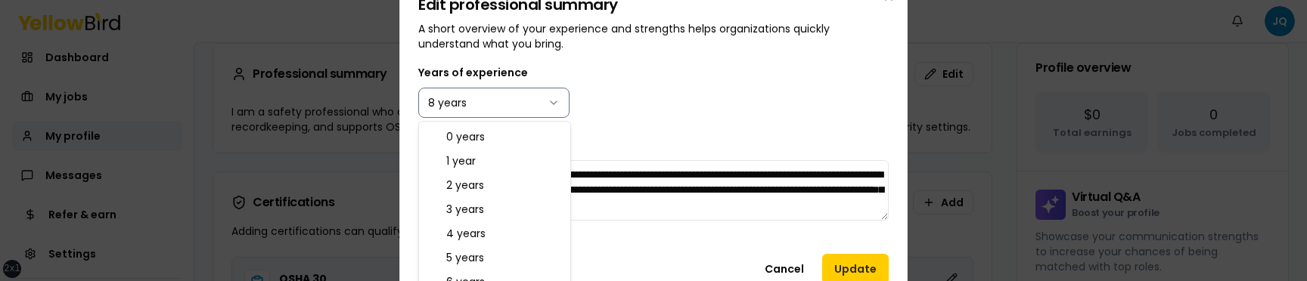
click at [473, 104] on body "xs sm md lg xl 2xl Notifications JQ Dashboard My jobs My profile Messages Refer…" at bounding box center [653, 140] width 1307 height 281
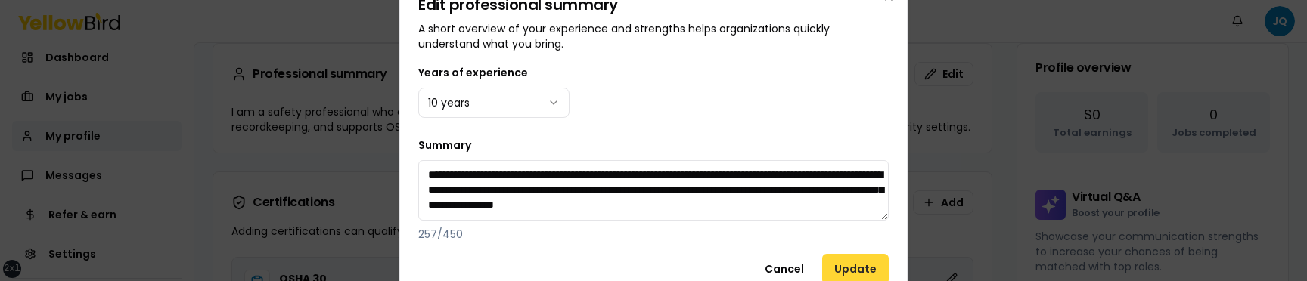
click at [853, 265] on button "Update" at bounding box center [855, 269] width 67 height 30
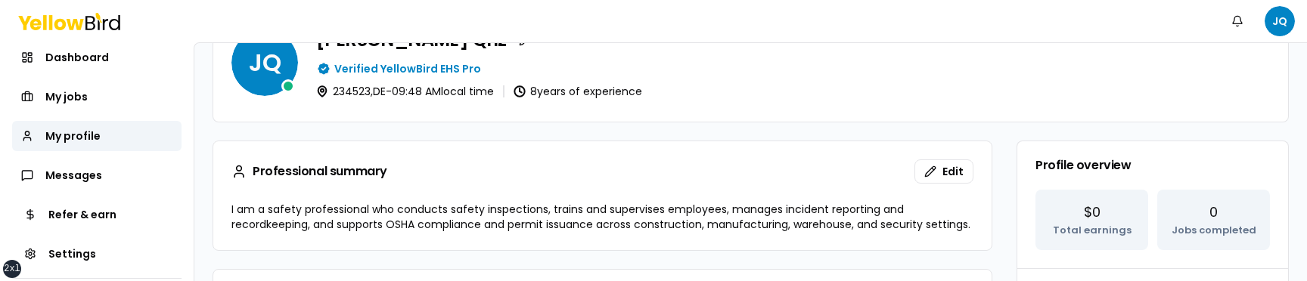
scroll to position [197, 0]
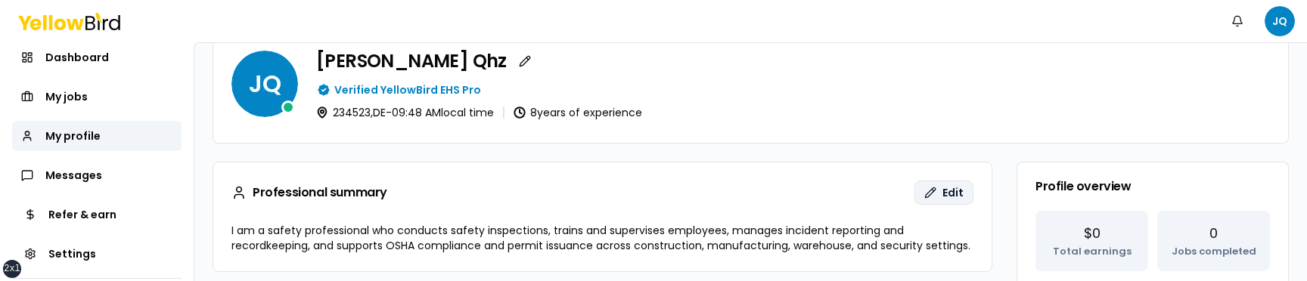
click at [941, 185] on button "Edit" at bounding box center [943, 193] width 59 height 24
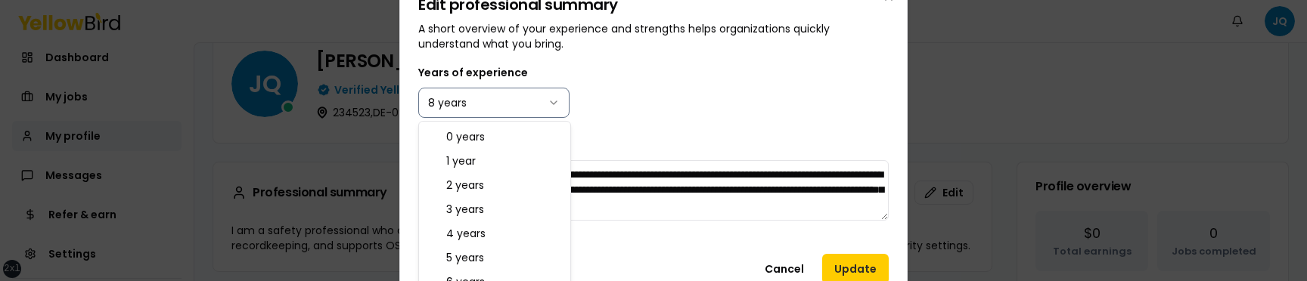
click at [476, 96] on body "xs sm md lg xl 2xl Notifications JQ Dashboard My jobs My profile Messages Refer…" at bounding box center [653, 140] width 1307 height 281
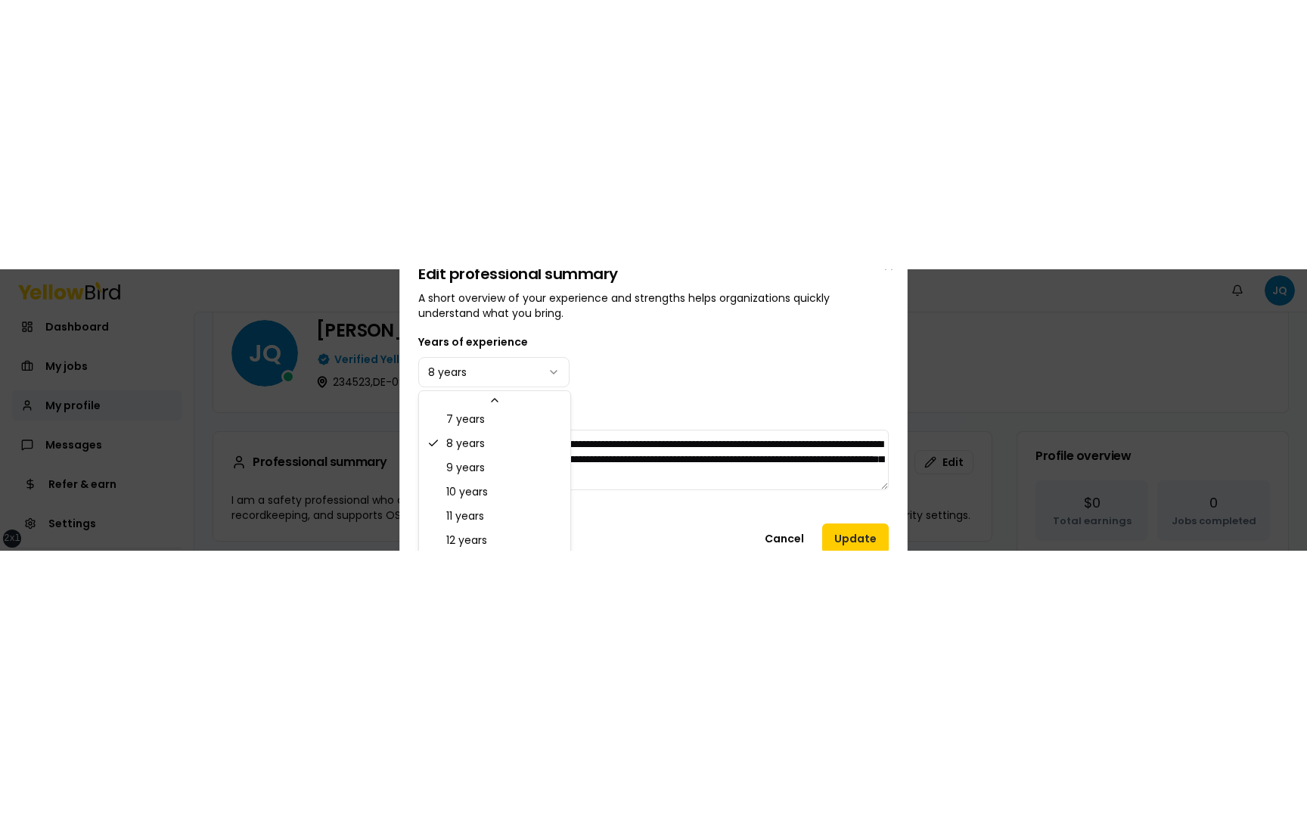
scroll to position [182, 0]
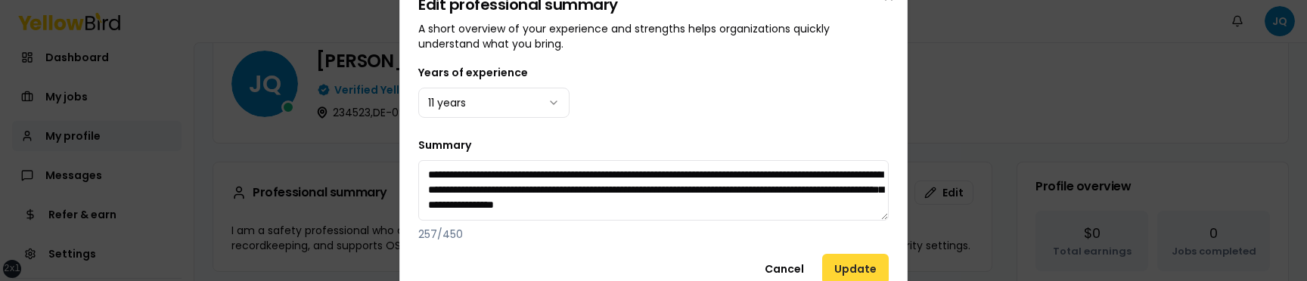
click at [855, 263] on button "Update" at bounding box center [855, 269] width 67 height 30
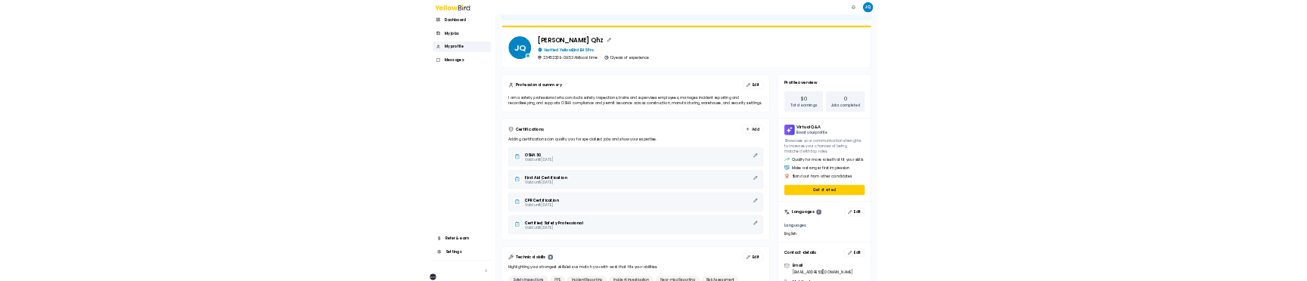
scroll to position [98, 0]
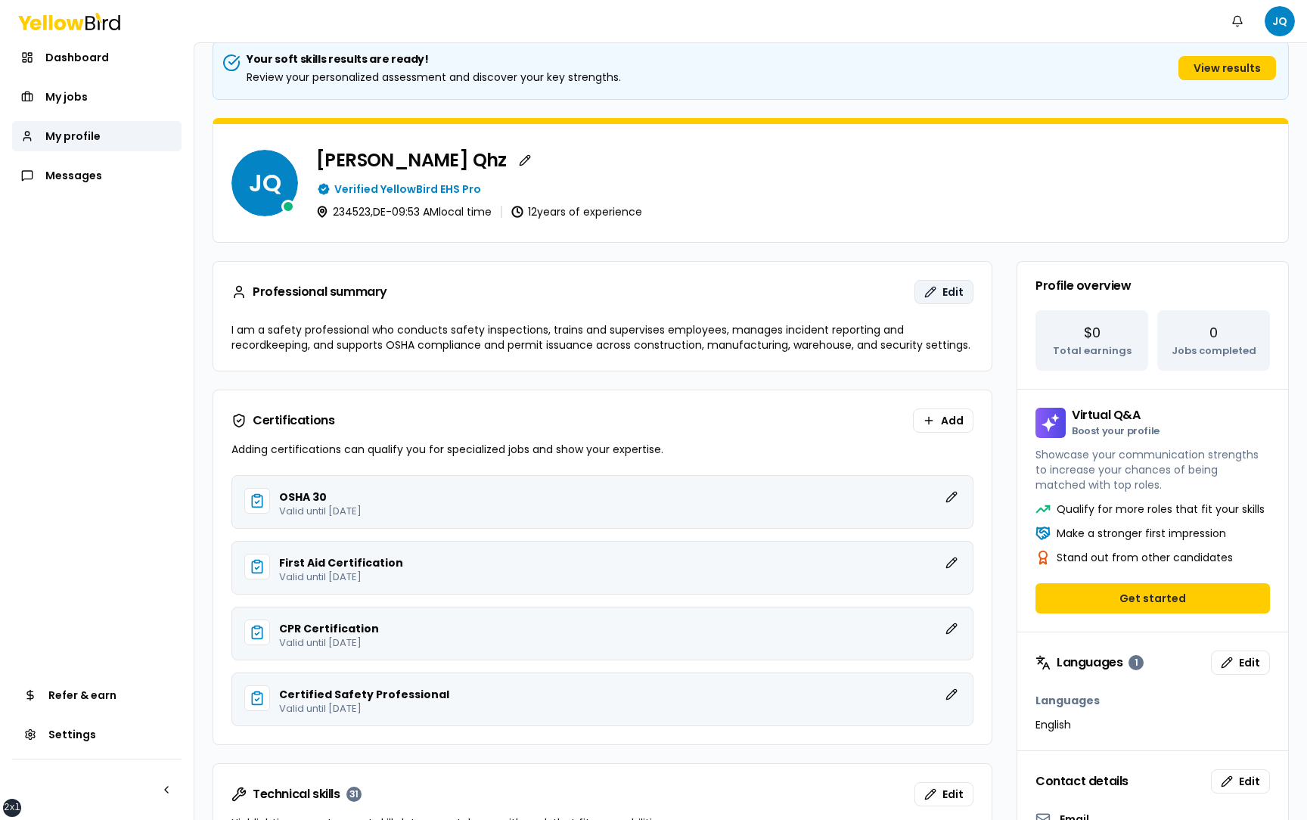
click at [939, 295] on button "Edit" at bounding box center [943, 292] width 59 height 24
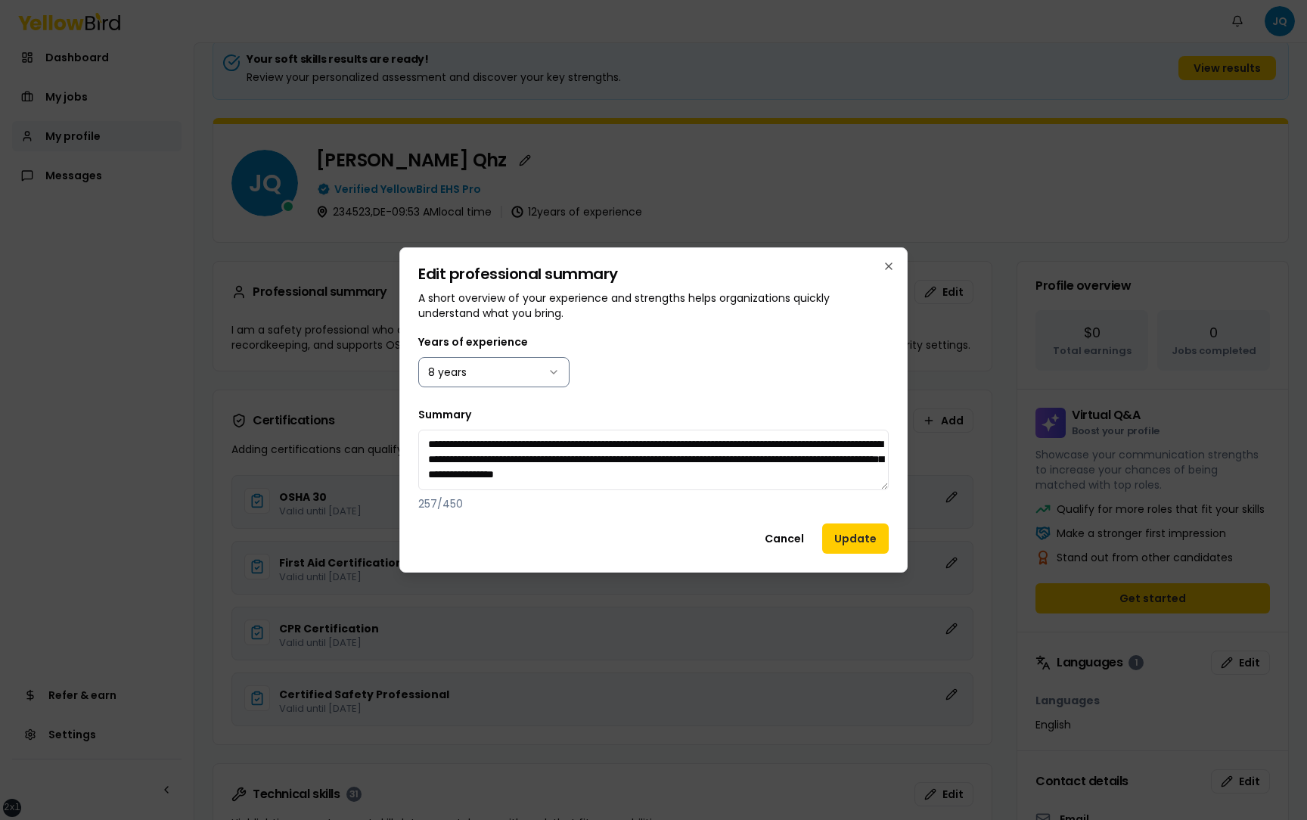
click at [515, 377] on body "xs sm md lg xl 2xl Notifications JQ Dashboard My jobs My profile Messages Refer…" at bounding box center [653, 410] width 1307 height 820
click at [617, 418] on div "**********" at bounding box center [653, 458] width 470 height 106
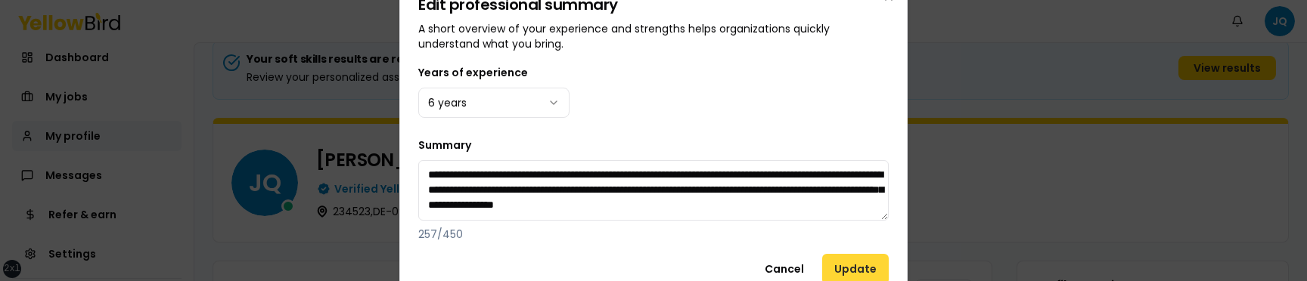
click at [854, 266] on button "Update" at bounding box center [855, 269] width 67 height 30
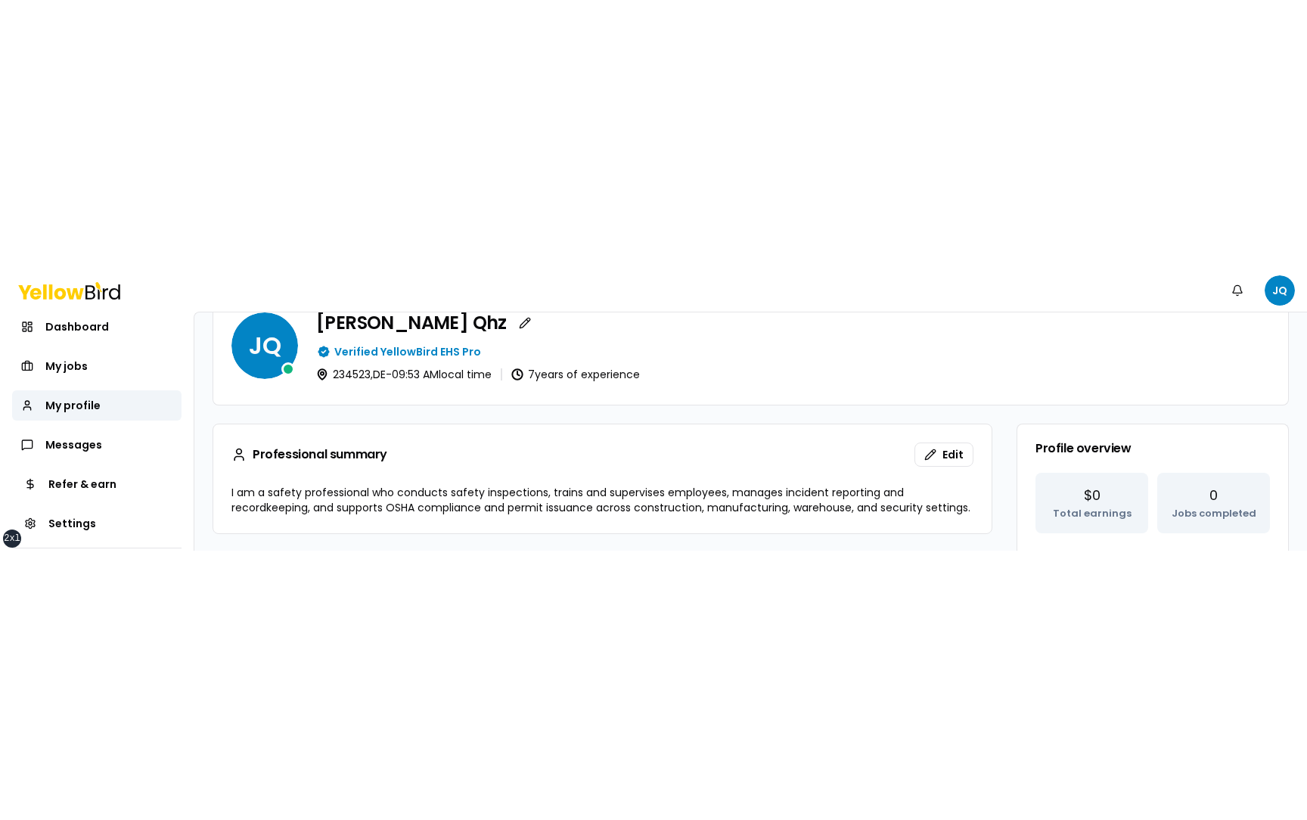
scroll to position [210, 0]
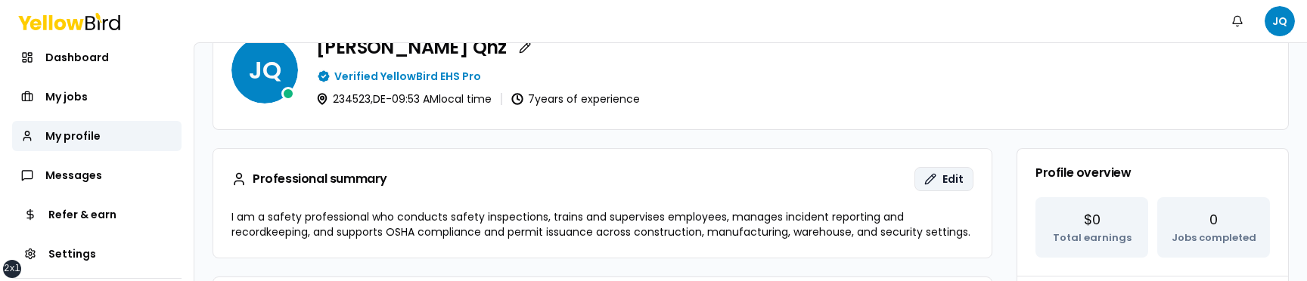
click at [944, 180] on span "Edit" at bounding box center [952, 179] width 21 height 15
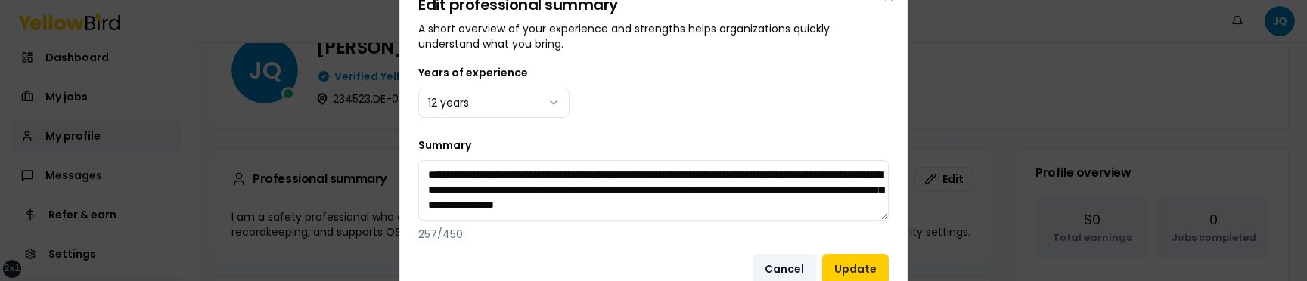
click at [790, 262] on button "Cancel" at bounding box center [784, 269] width 64 height 30
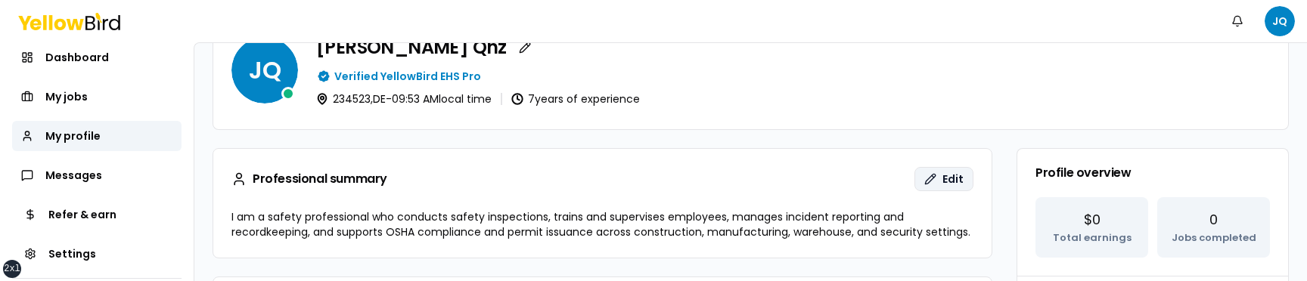
click at [938, 180] on button "Edit" at bounding box center [943, 179] width 59 height 24
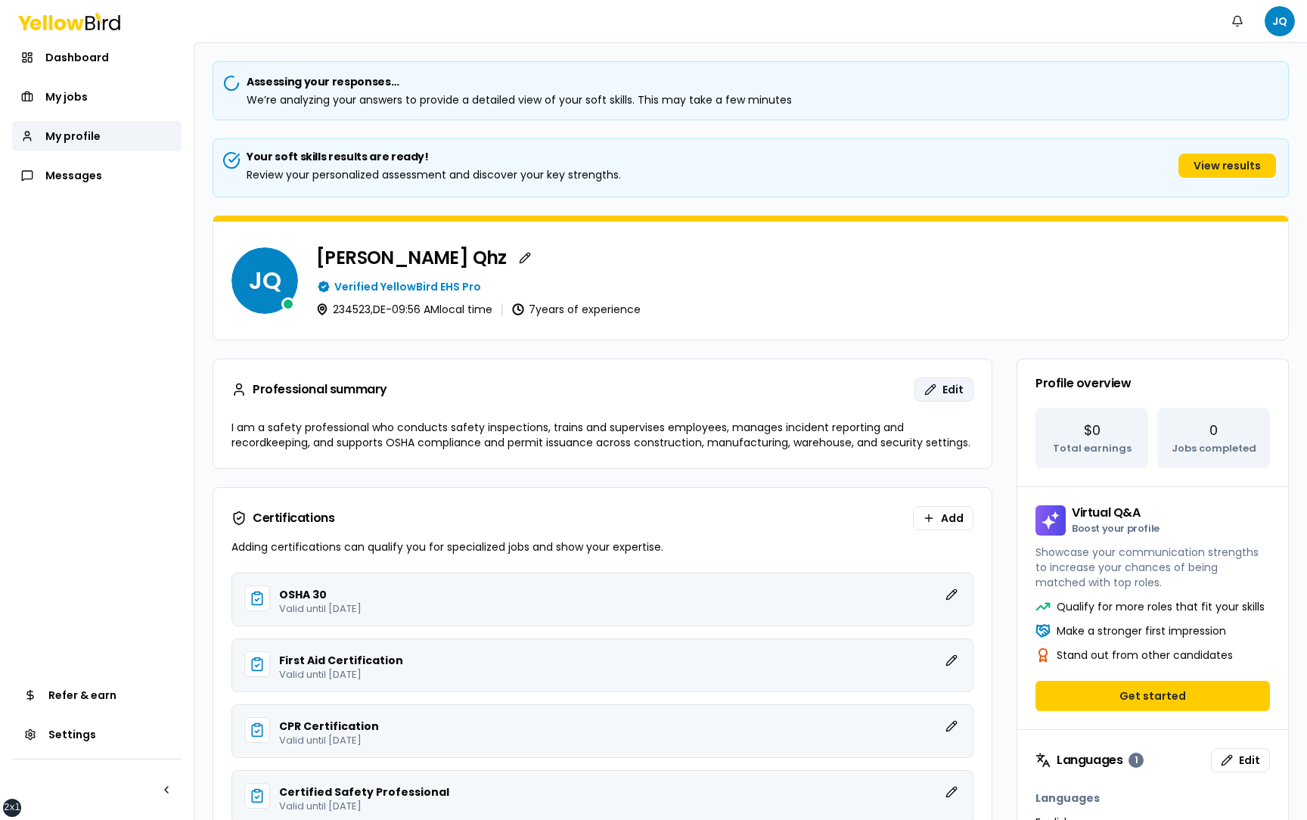
click at [926, 392] on button "Edit" at bounding box center [943, 389] width 59 height 24
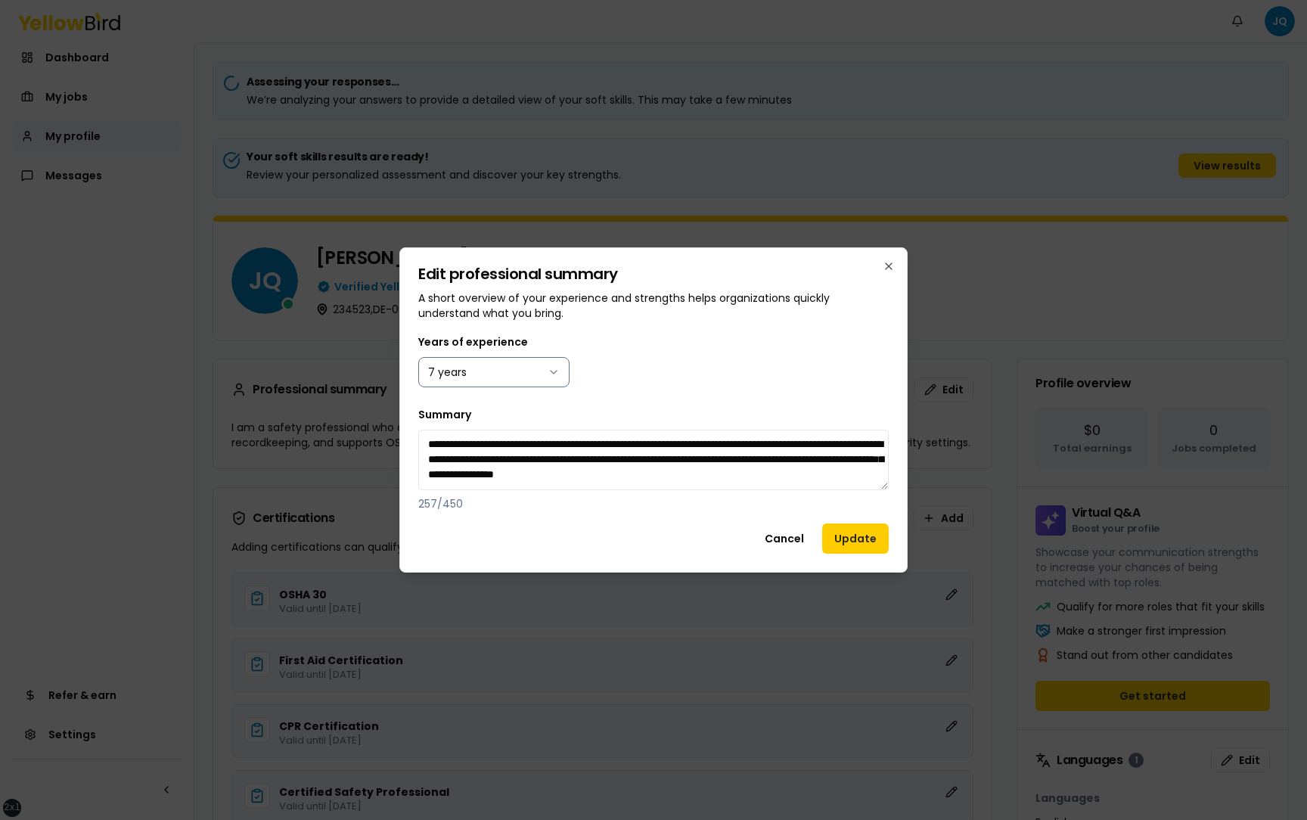
click at [544, 374] on body "xs sm md lg xl 2xl Notifications JQ Dashboard My jobs My profile Messages Refer…" at bounding box center [653, 410] width 1307 height 820
click at [861, 538] on button "Update" at bounding box center [855, 538] width 67 height 30
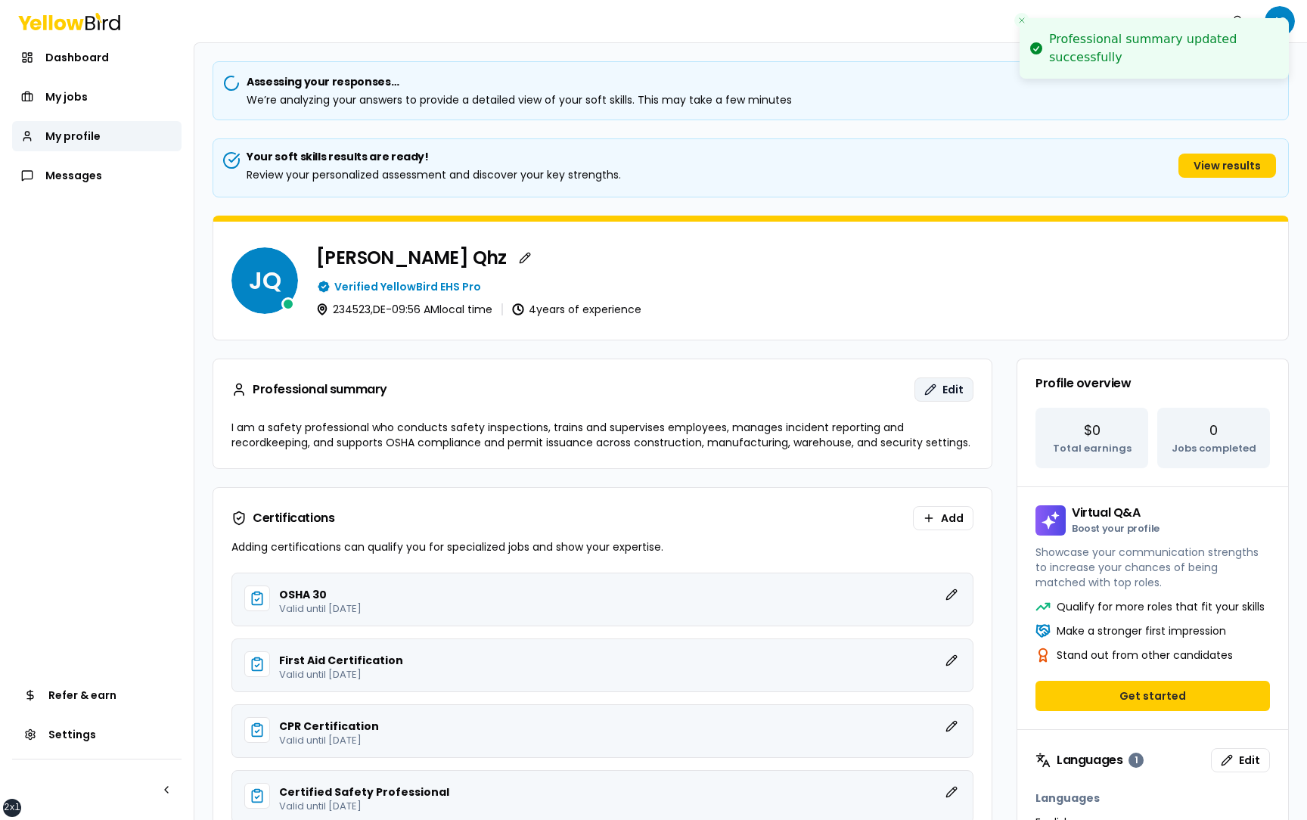
click at [952, 382] on span "Edit" at bounding box center [952, 389] width 21 height 15
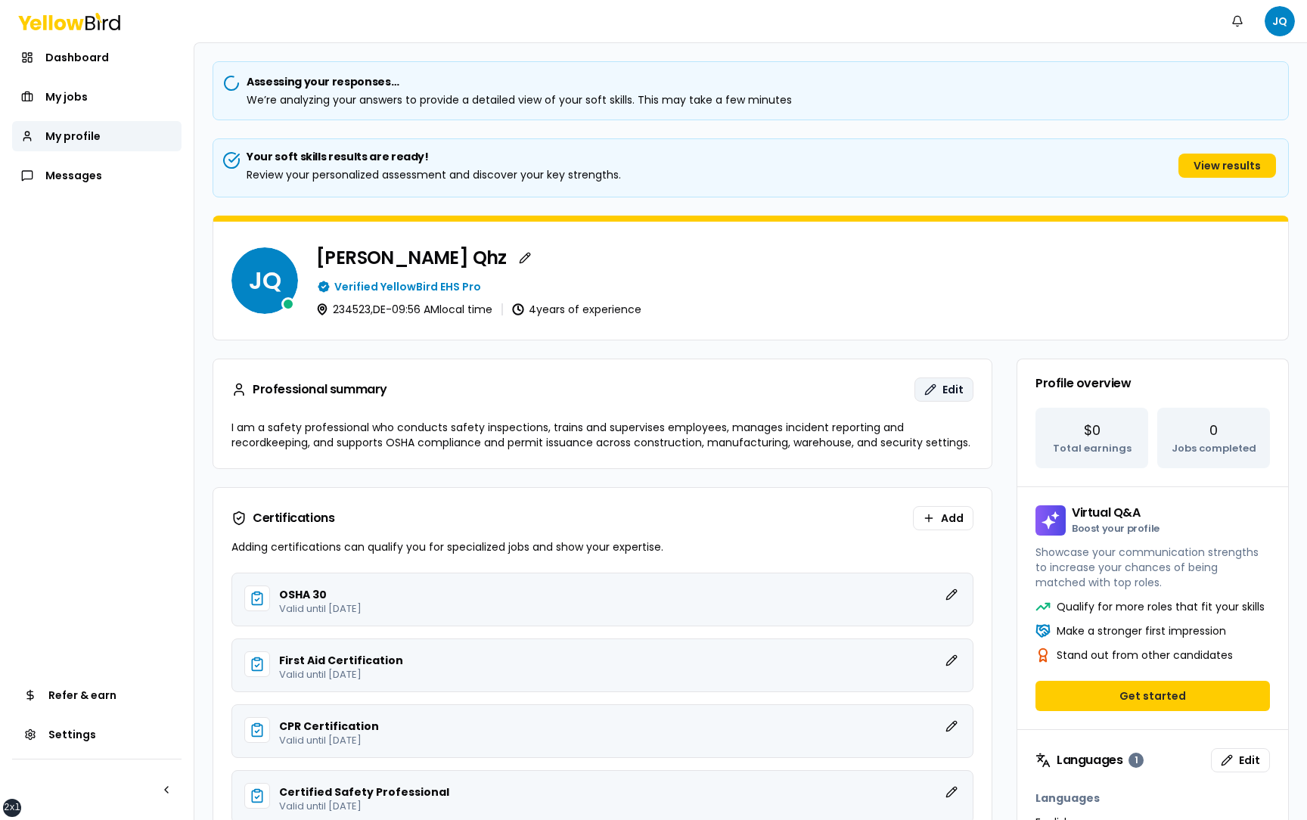
click at [937, 396] on button "Edit" at bounding box center [943, 389] width 59 height 24
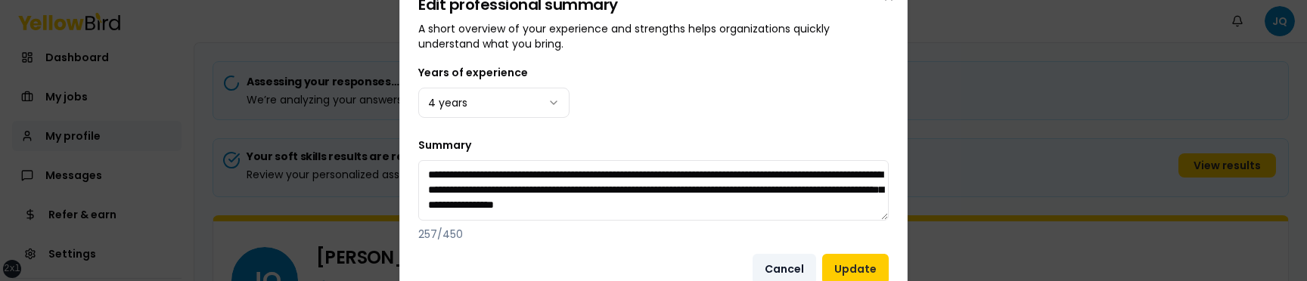
click at [792, 274] on button "Cancel" at bounding box center [784, 269] width 64 height 30
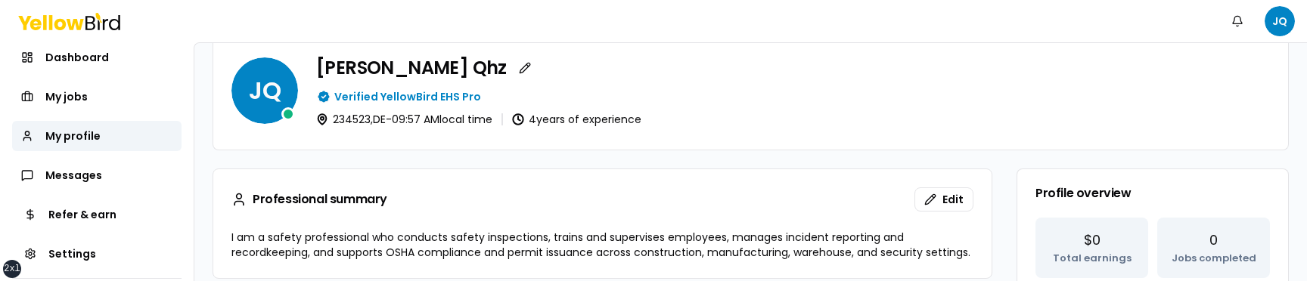
scroll to position [197, 0]
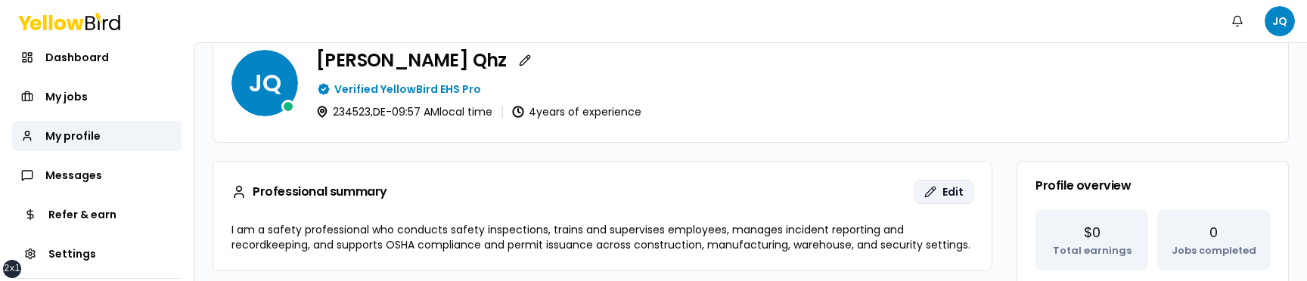
click at [933, 195] on button "Edit" at bounding box center [943, 192] width 59 height 24
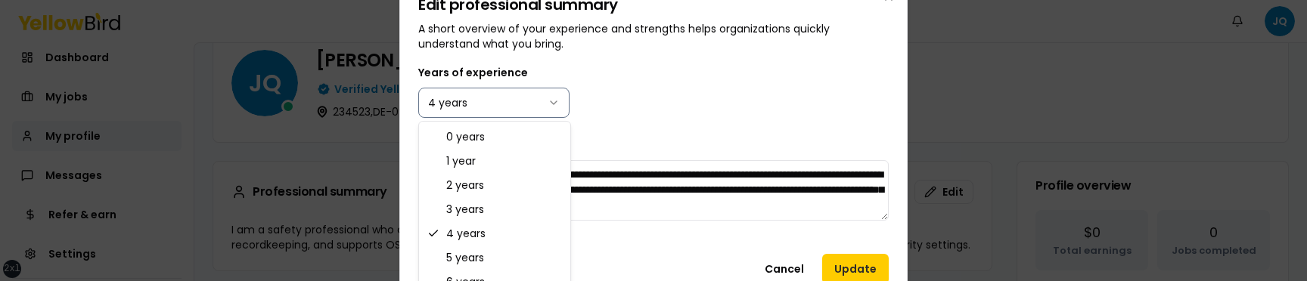
click at [494, 91] on body "xs sm md lg xl 2xl Notifications JQ Dashboard My jobs My profile Messages Refer…" at bounding box center [653, 140] width 1307 height 281
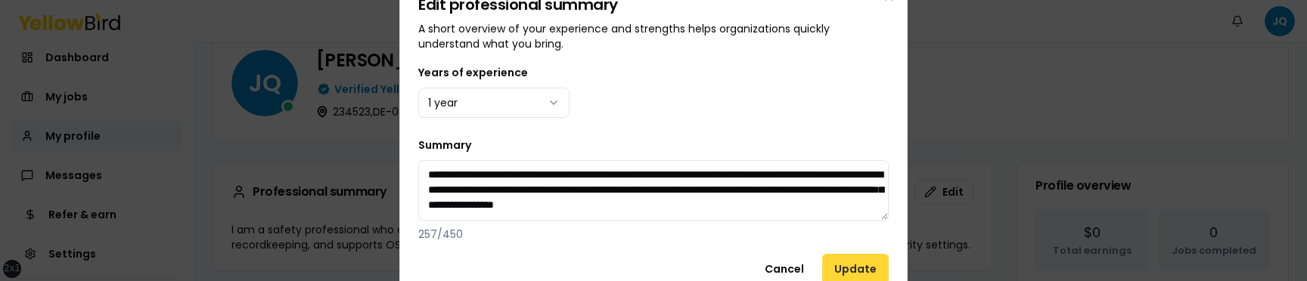
click at [849, 271] on button "Update" at bounding box center [855, 269] width 67 height 30
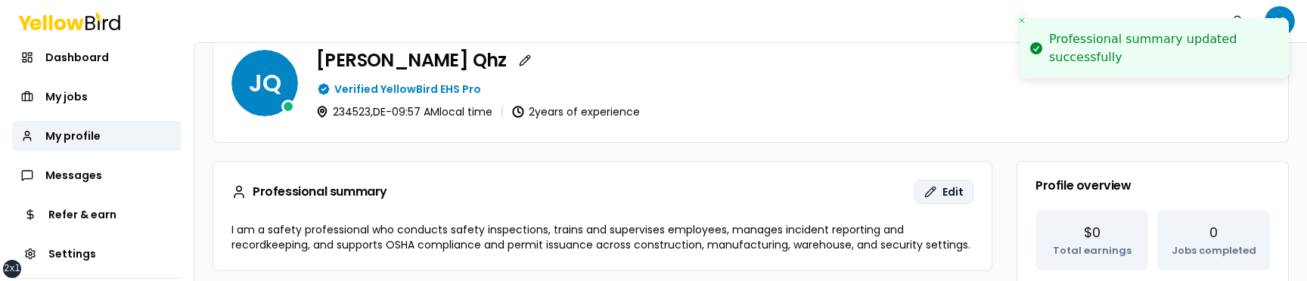
click at [957, 188] on span "Edit" at bounding box center [952, 192] width 21 height 15
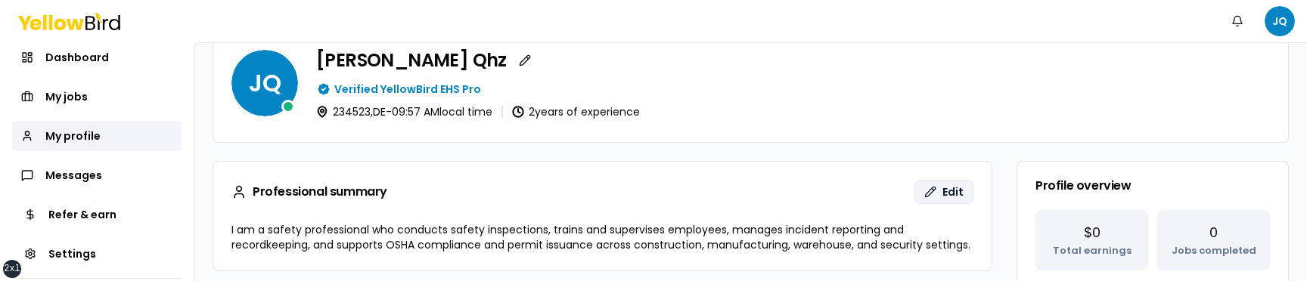
click at [948, 193] on span "Edit" at bounding box center [952, 192] width 21 height 15
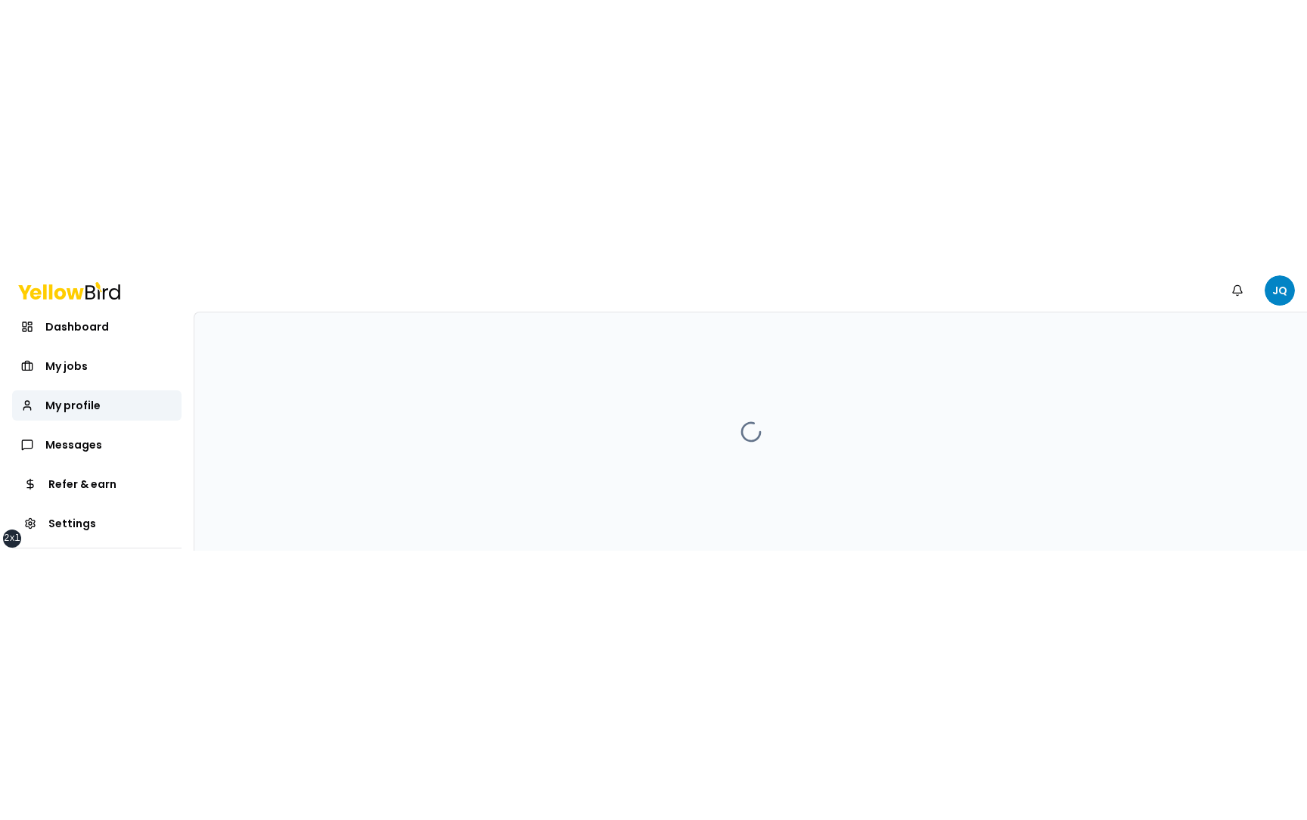
scroll to position [0, 0]
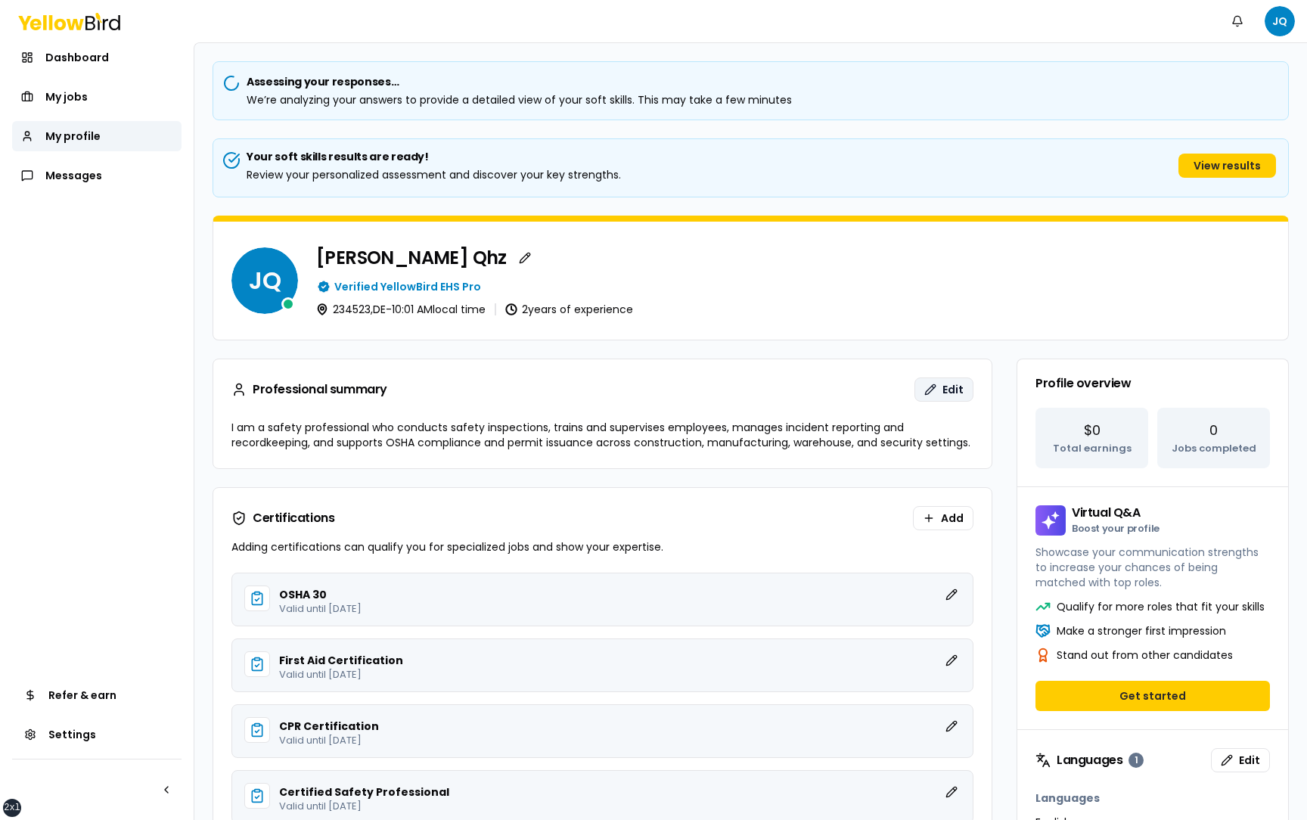
click at [960, 392] on span "Edit" at bounding box center [952, 389] width 21 height 15
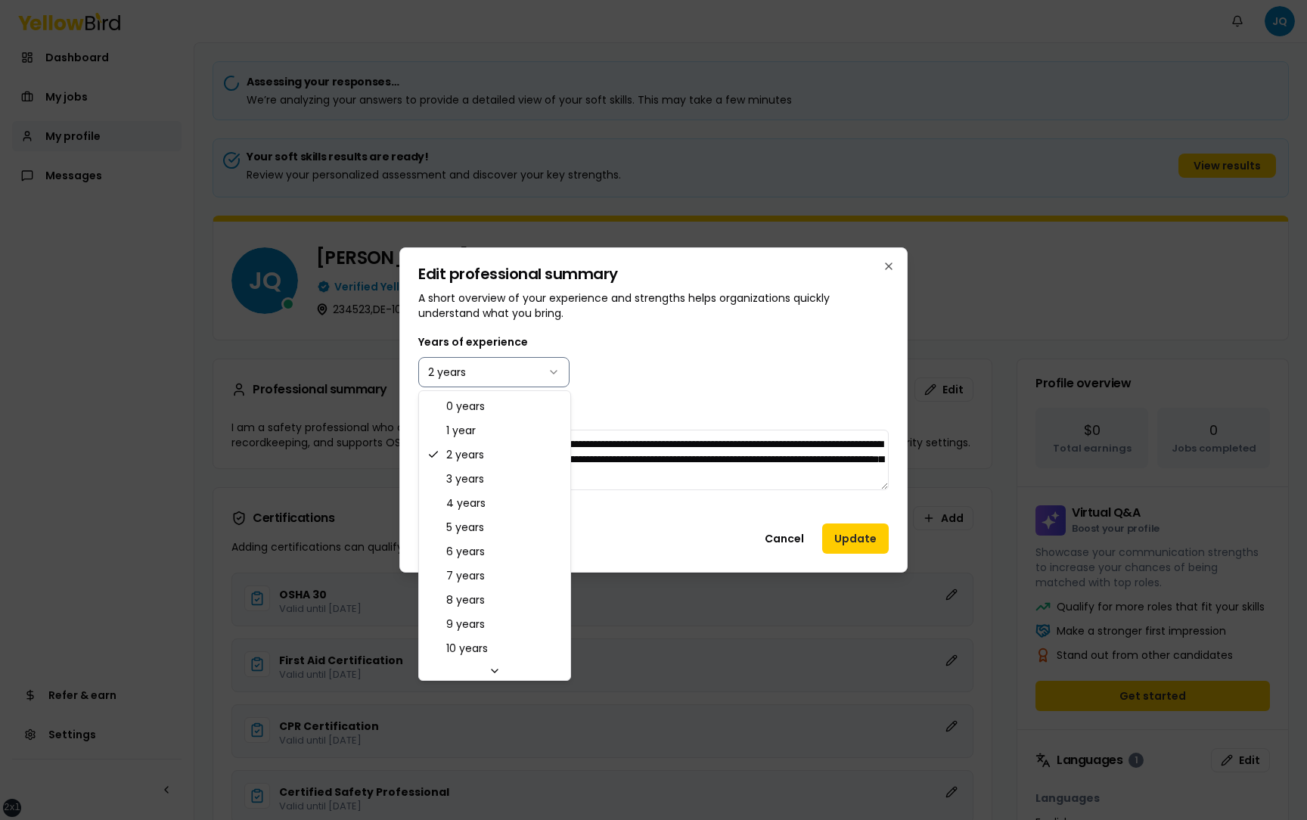
click at [492, 377] on body "xs sm md lg xl 2xl Notifications JQ Dashboard My jobs My profile Messages Refer…" at bounding box center [653, 410] width 1307 height 820
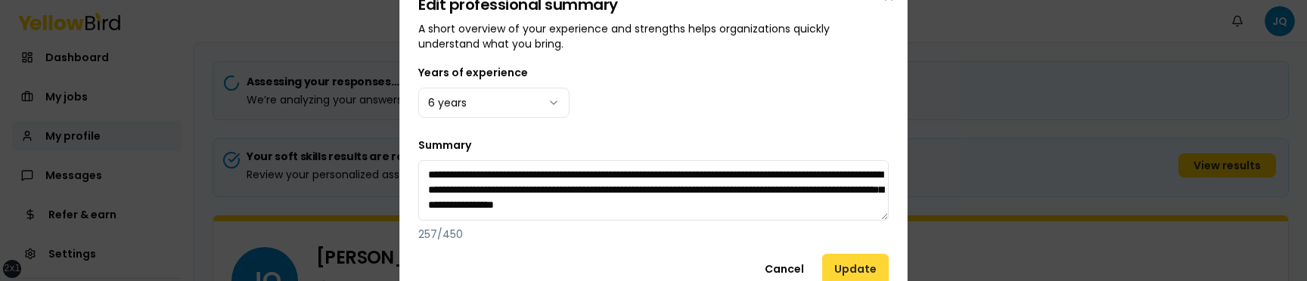
click at [861, 271] on button "Update" at bounding box center [855, 269] width 67 height 30
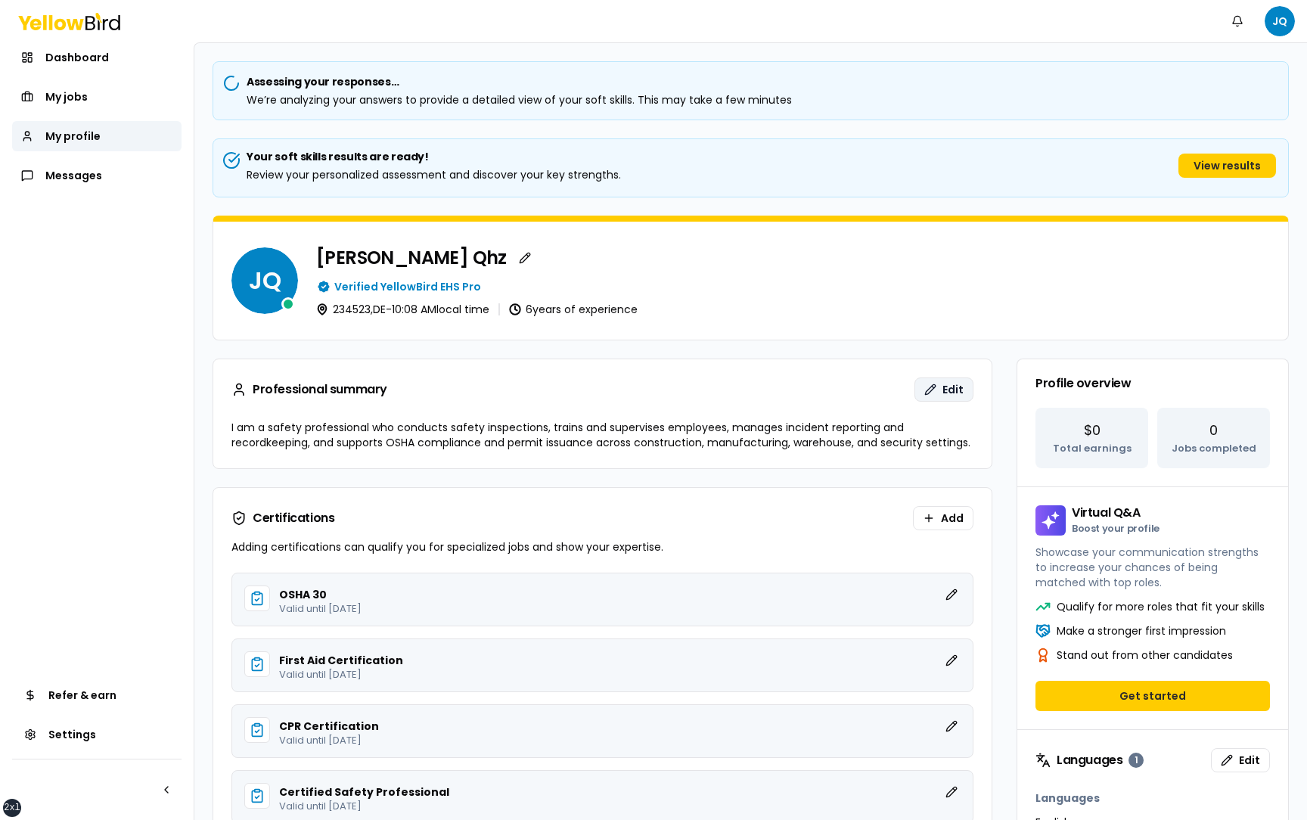
click at [954, 386] on span "Edit" at bounding box center [952, 389] width 21 height 15
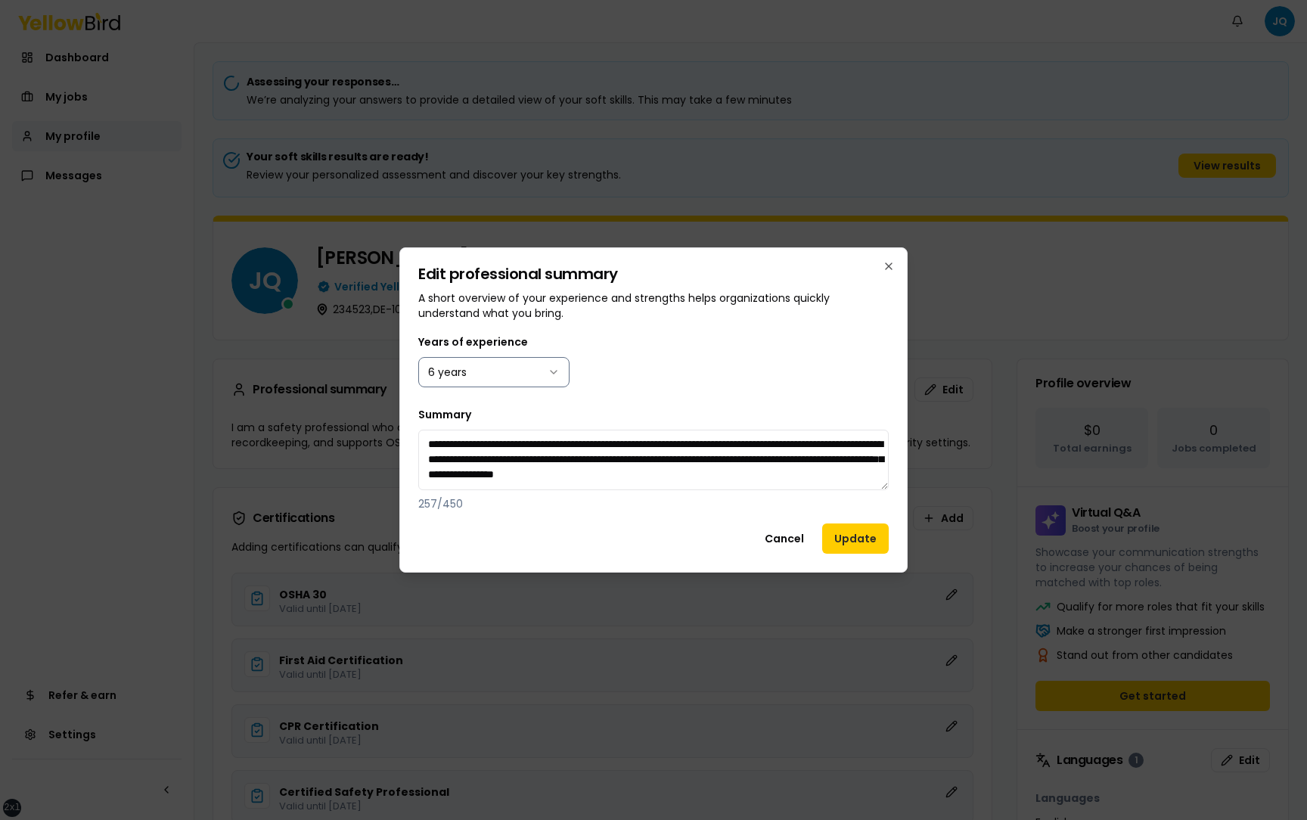
click at [543, 374] on body "xs sm md lg xl 2xl Notifications JQ Dashboard My jobs My profile Messages Refer…" at bounding box center [653, 410] width 1307 height 820
click at [849, 538] on button "Update" at bounding box center [855, 538] width 67 height 30
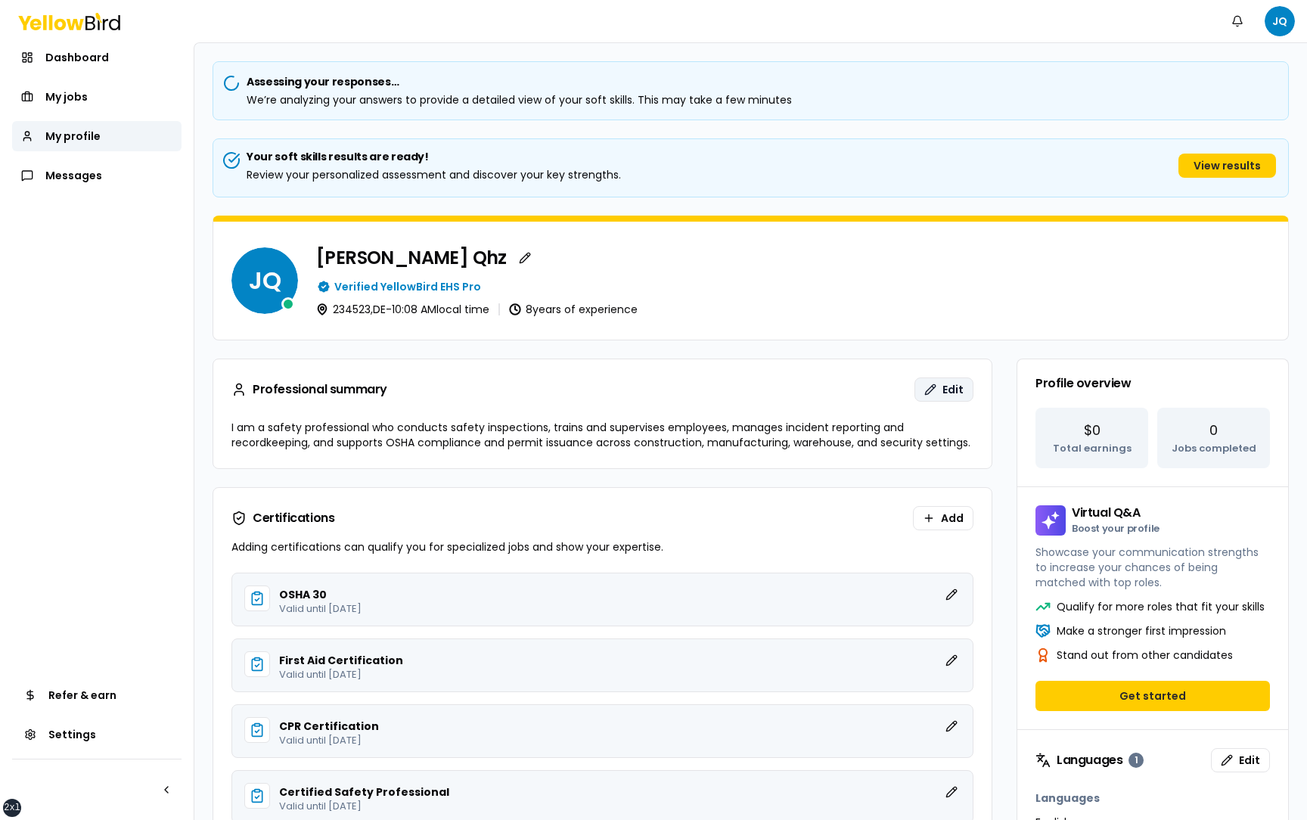
click at [945, 379] on button "Edit" at bounding box center [943, 389] width 59 height 24
click at [955, 391] on span "Edit" at bounding box center [952, 389] width 21 height 15
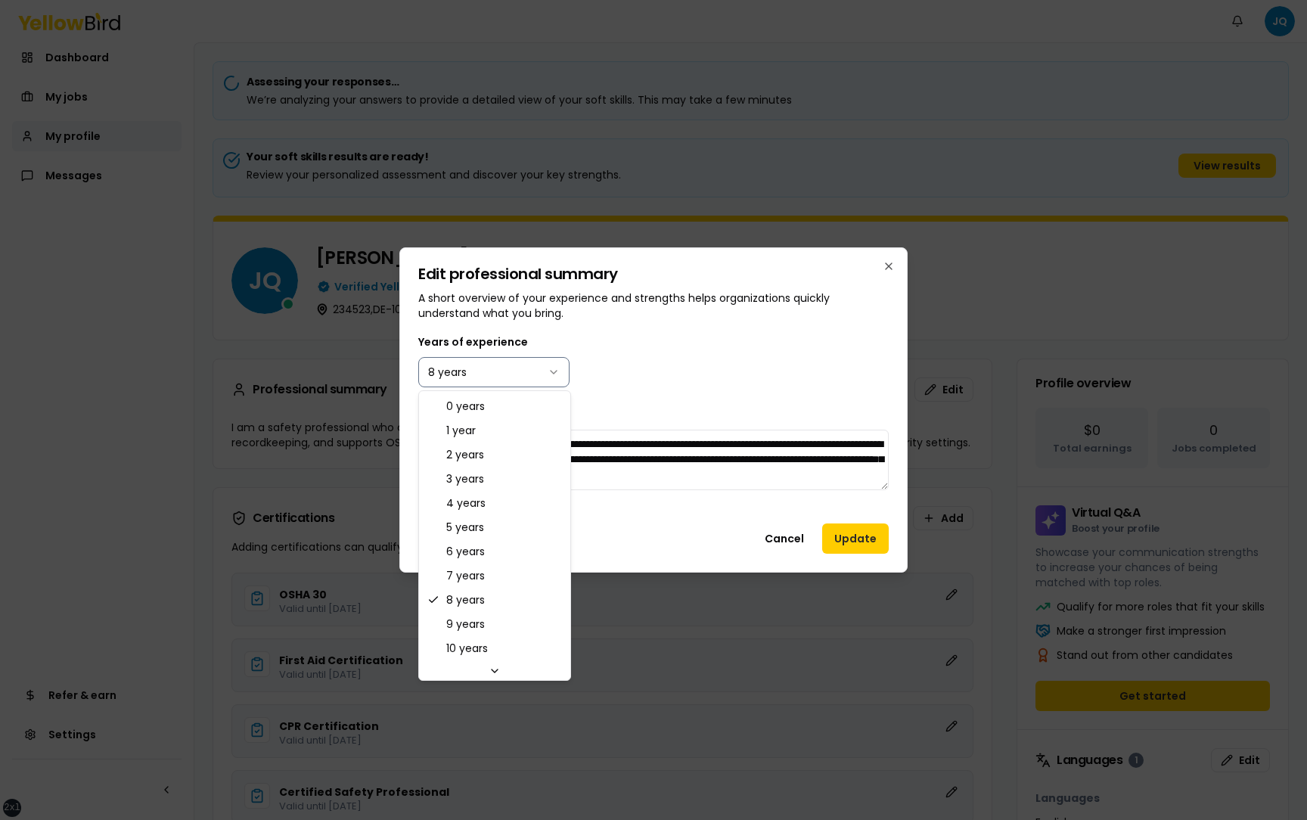
click at [562, 376] on body "xs sm md lg xl 2xl Notifications JQ Dashboard My jobs My profile Messages Refer…" at bounding box center [653, 410] width 1307 height 820
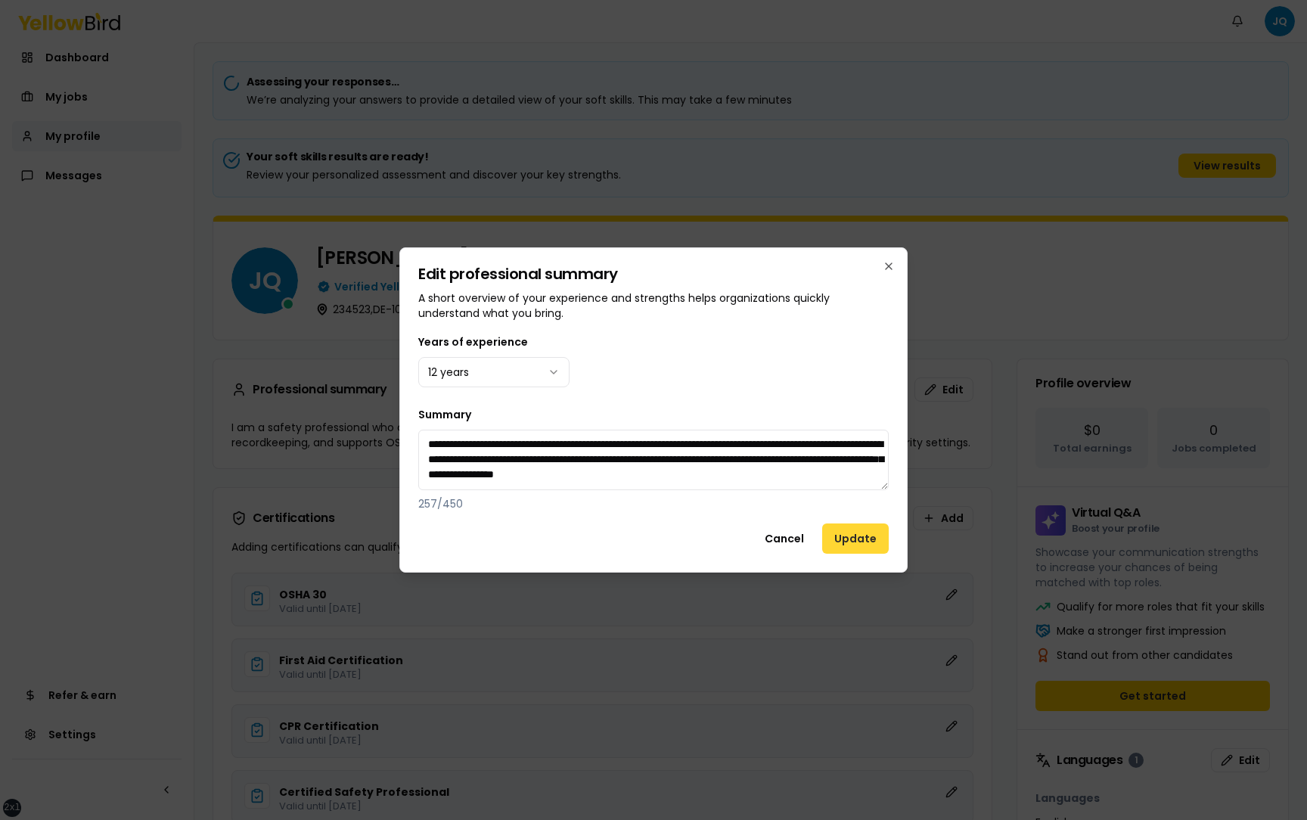
click at [868, 540] on button "Update" at bounding box center [855, 538] width 67 height 30
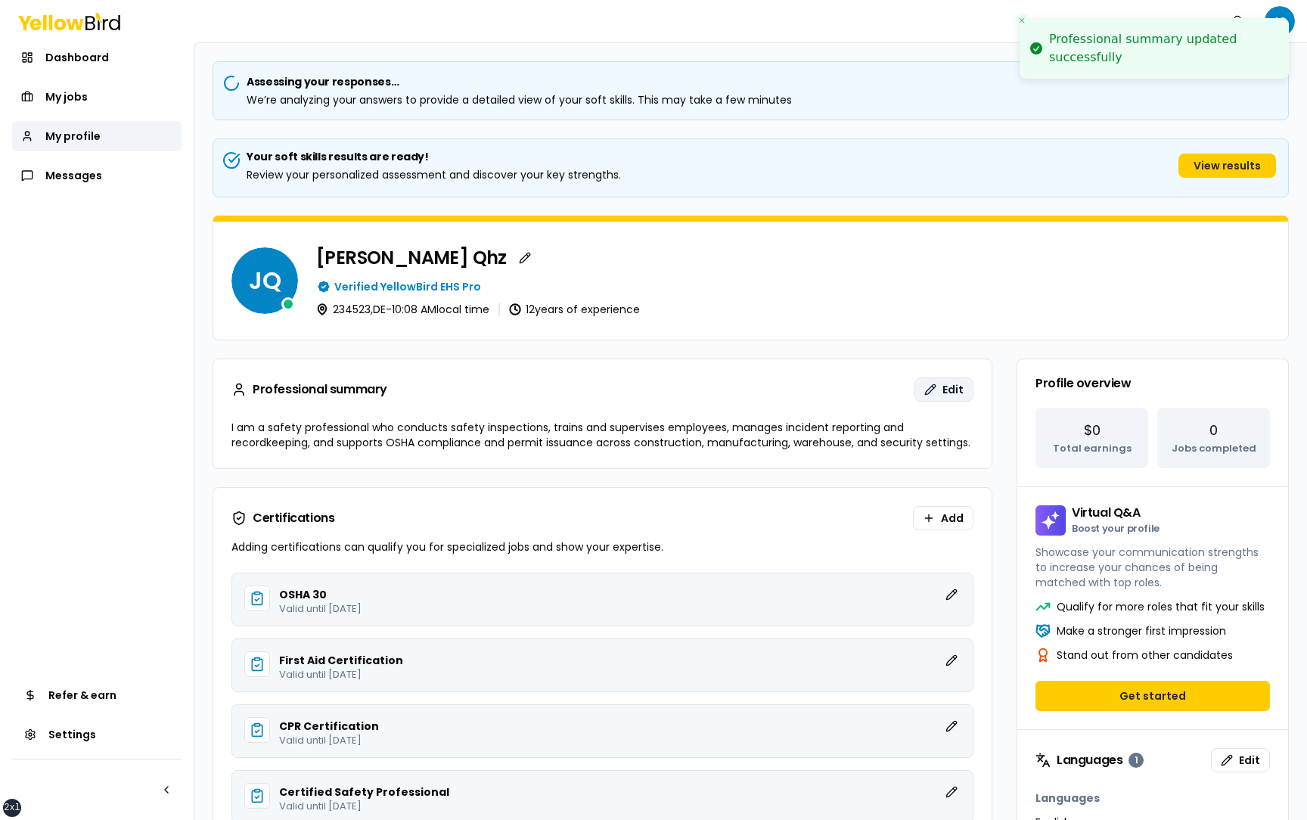
click at [953, 387] on span "Edit" at bounding box center [952, 389] width 21 height 15
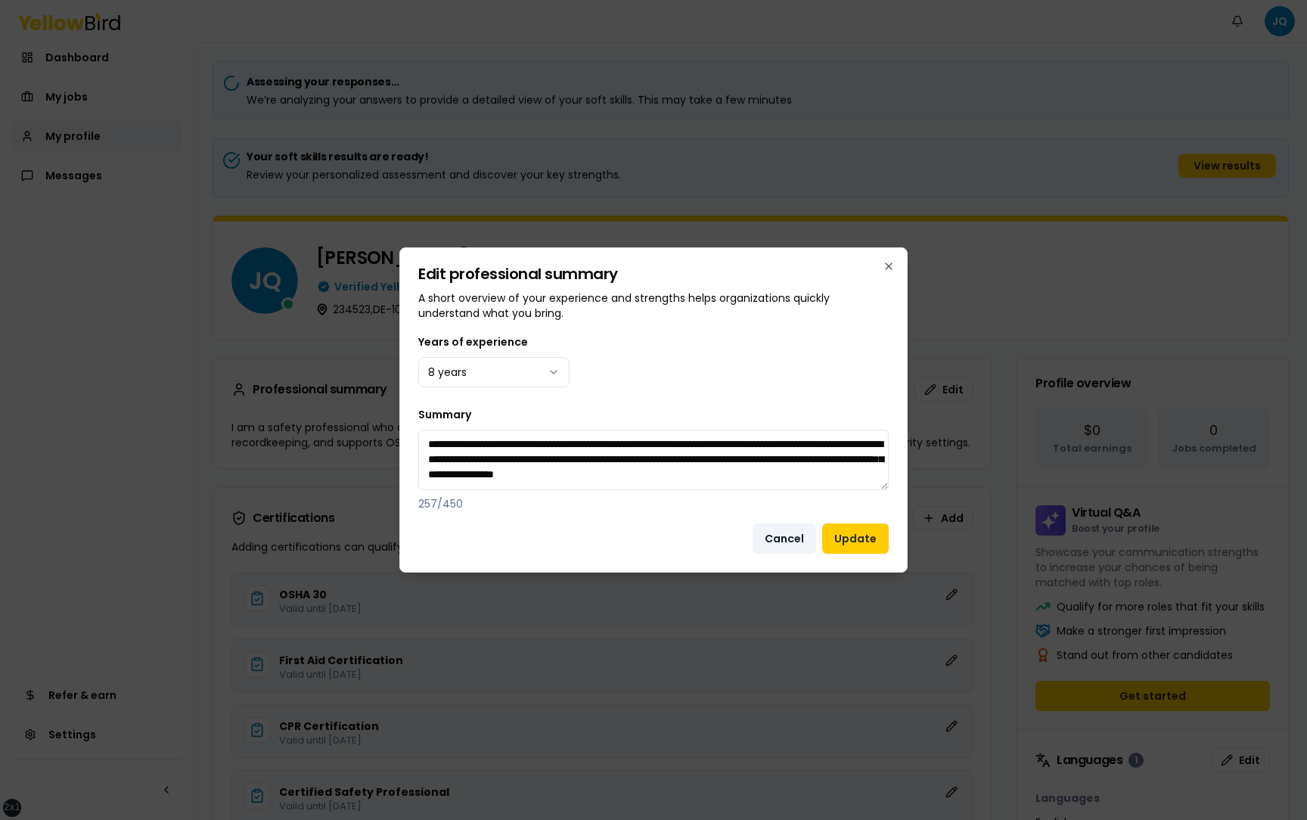
click at [797, 536] on button "Cancel" at bounding box center [784, 538] width 64 height 30
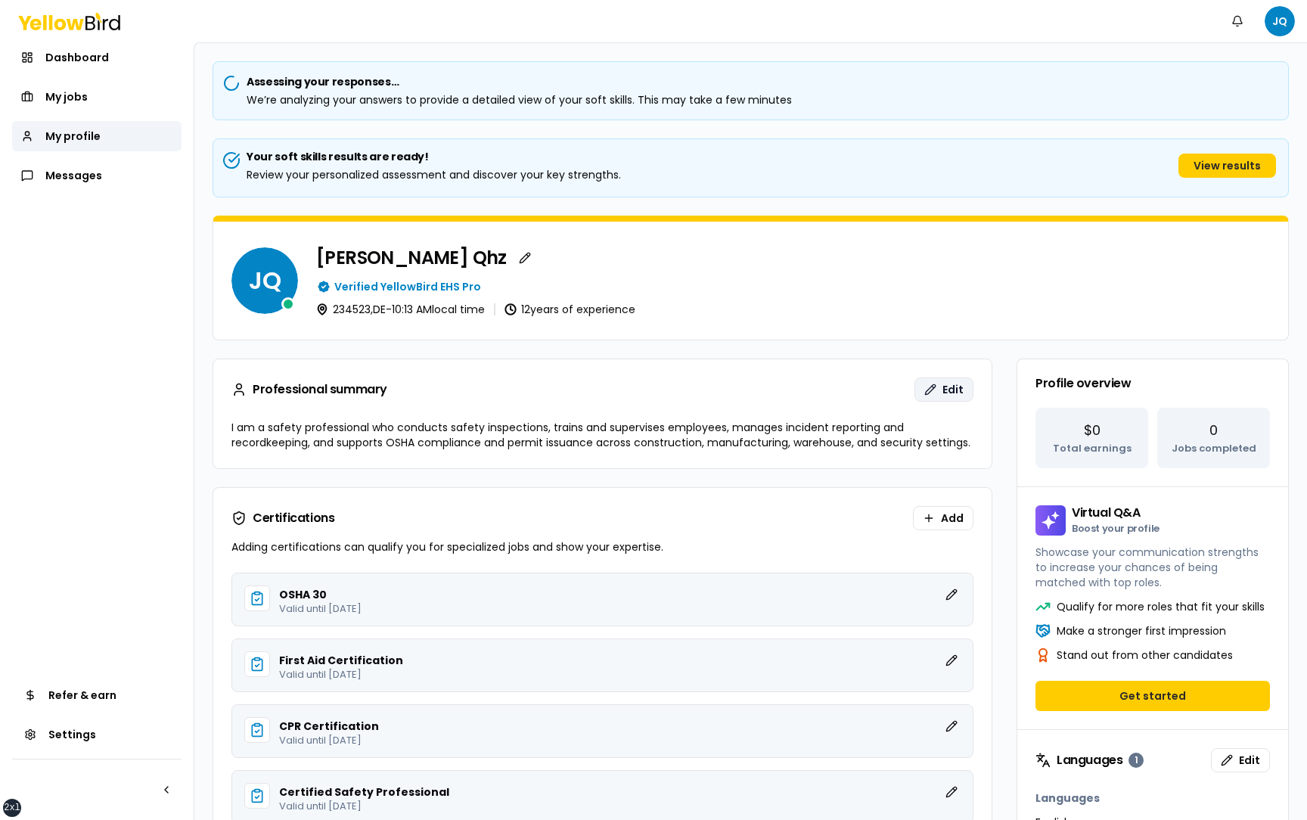
click at [942, 391] on button "Edit" at bounding box center [943, 389] width 59 height 24
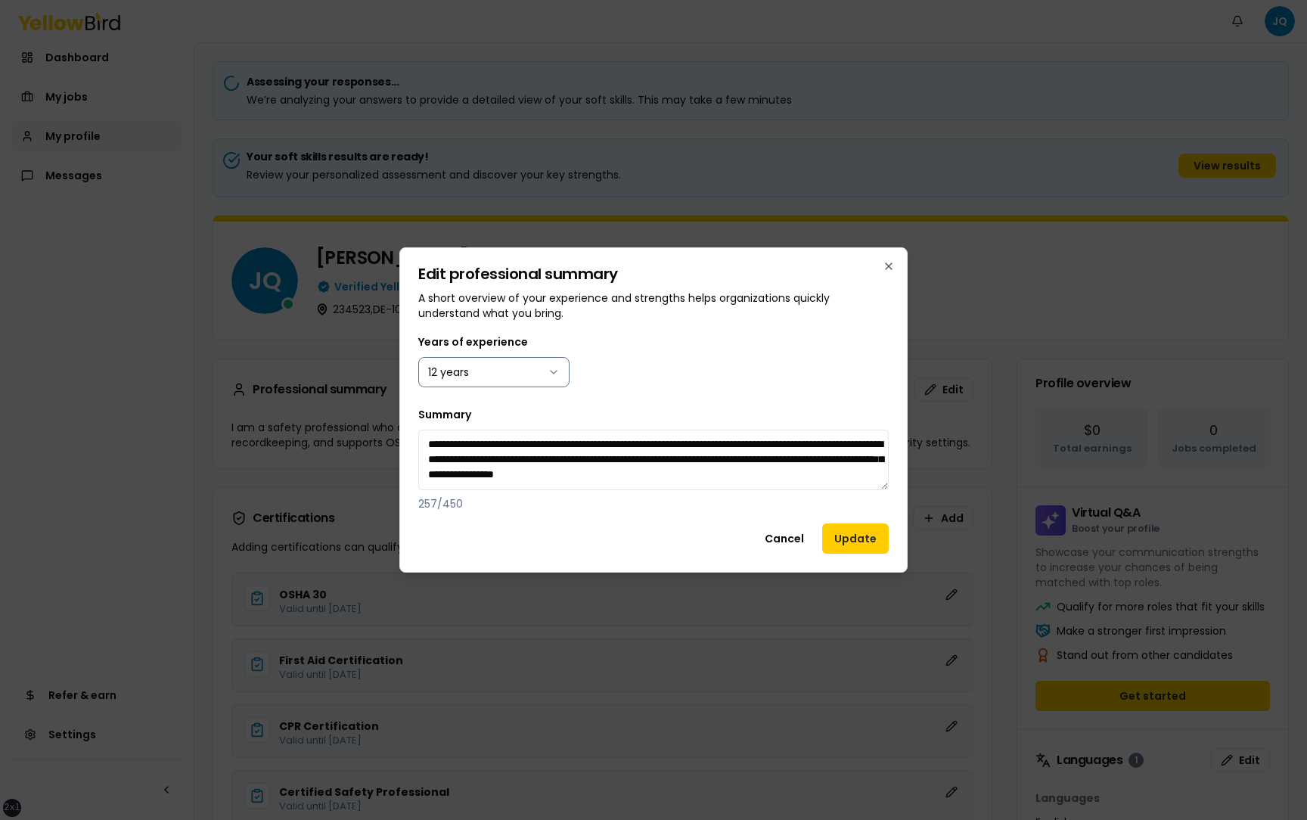
click at [525, 364] on body "xs sm md lg xl 2xl Notifications JQ Dashboard My jobs My profile Messages Refer…" at bounding box center [653, 410] width 1307 height 820
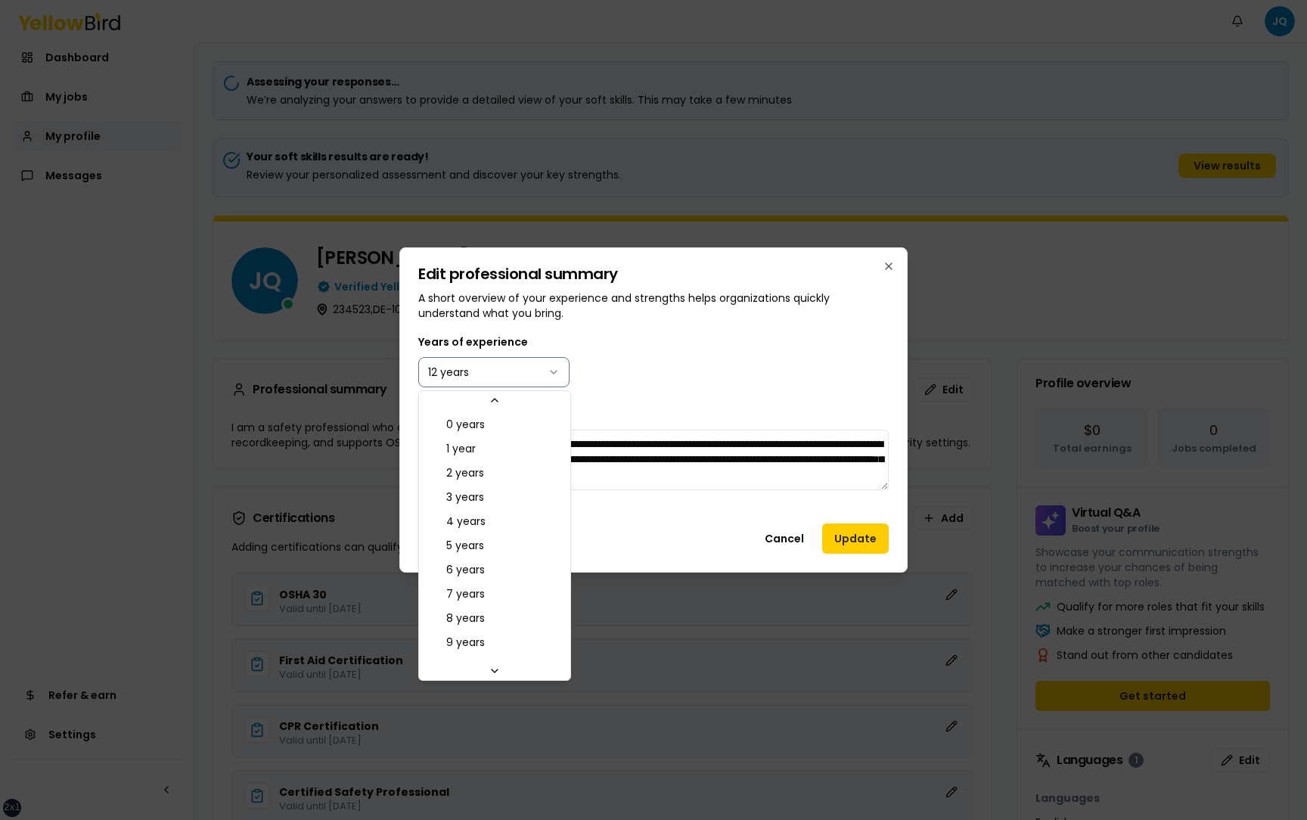
scroll to position [65, 0]
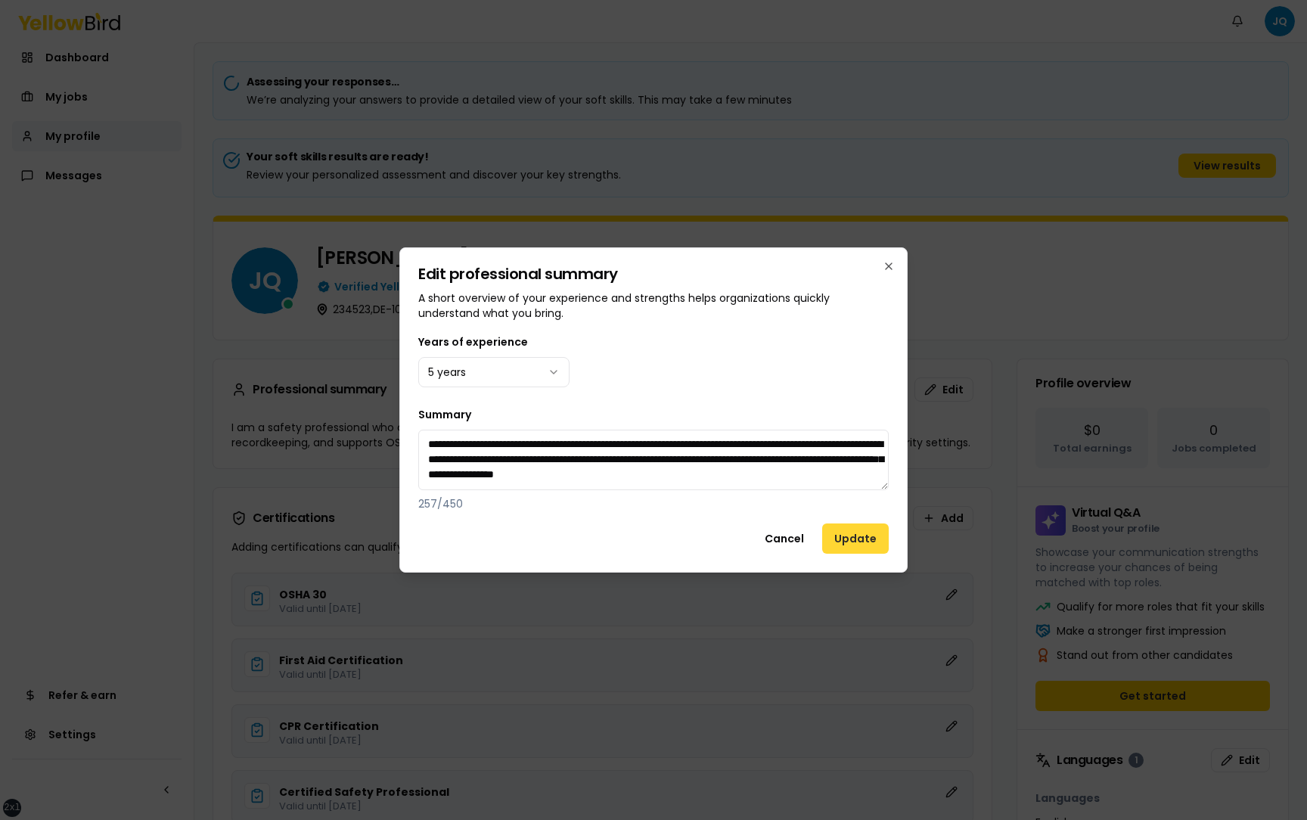
click at [860, 540] on button "Update" at bounding box center [855, 538] width 67 height 30
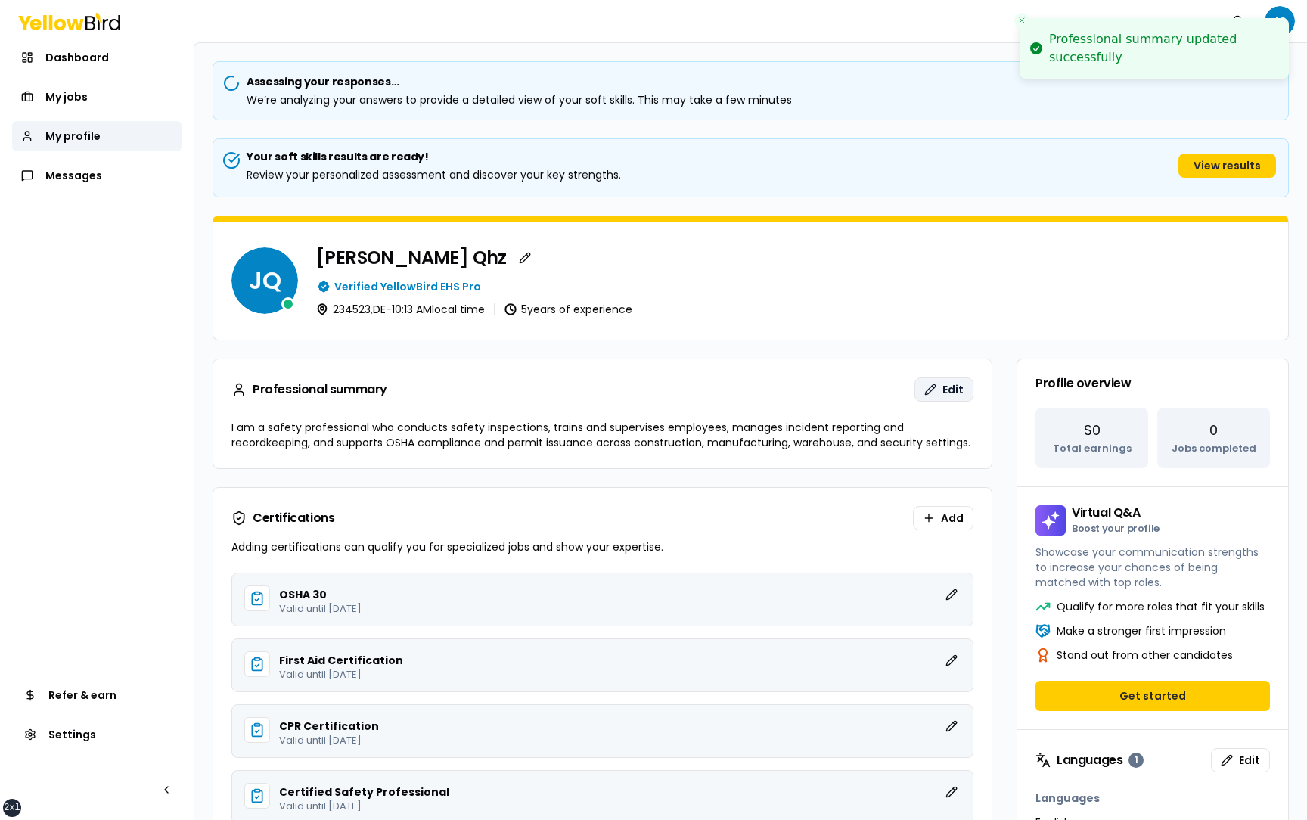
click at [937, 391] on button "Edit" at bounding box center [943, 389] width 59 height 24
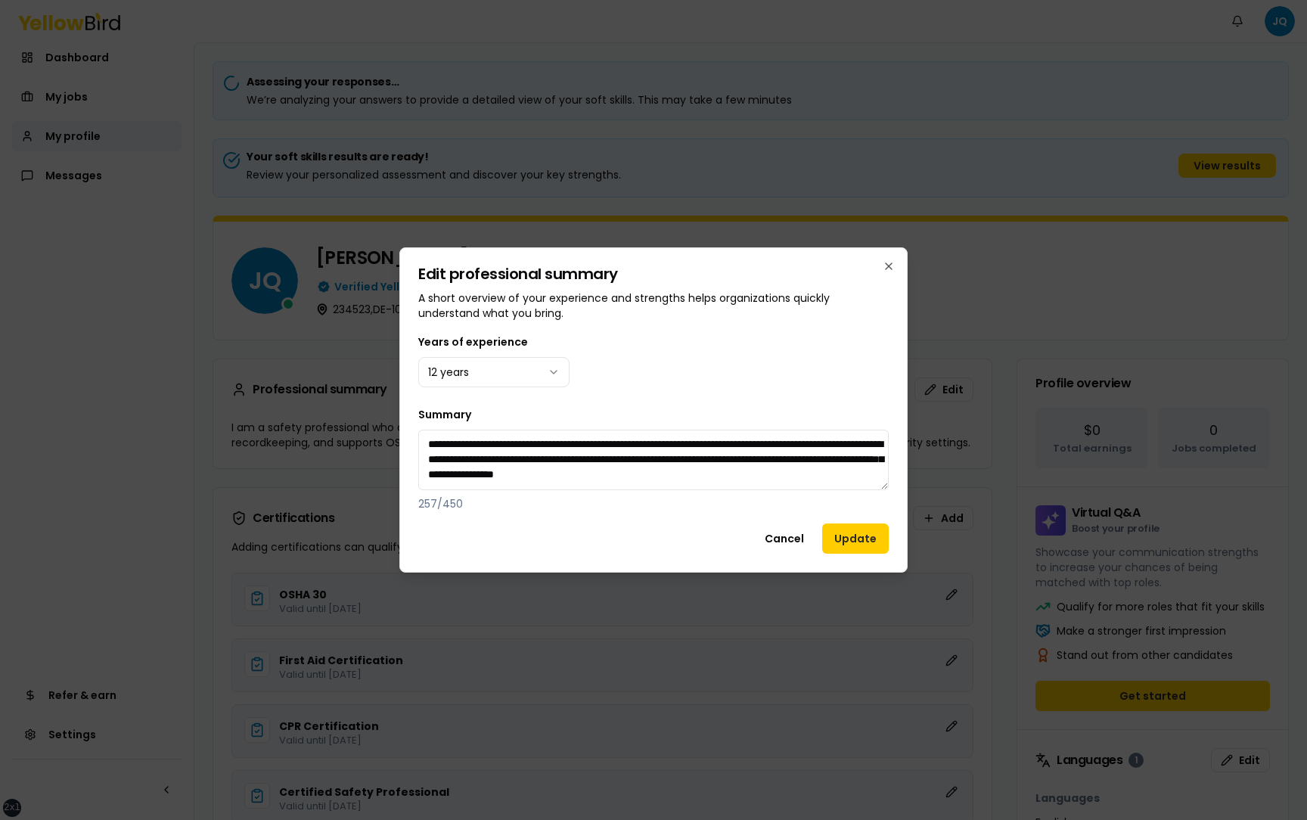
click at [868, 384] on div "Years of experience 12 years" at bounding box center [653, 360] width 470 height 54
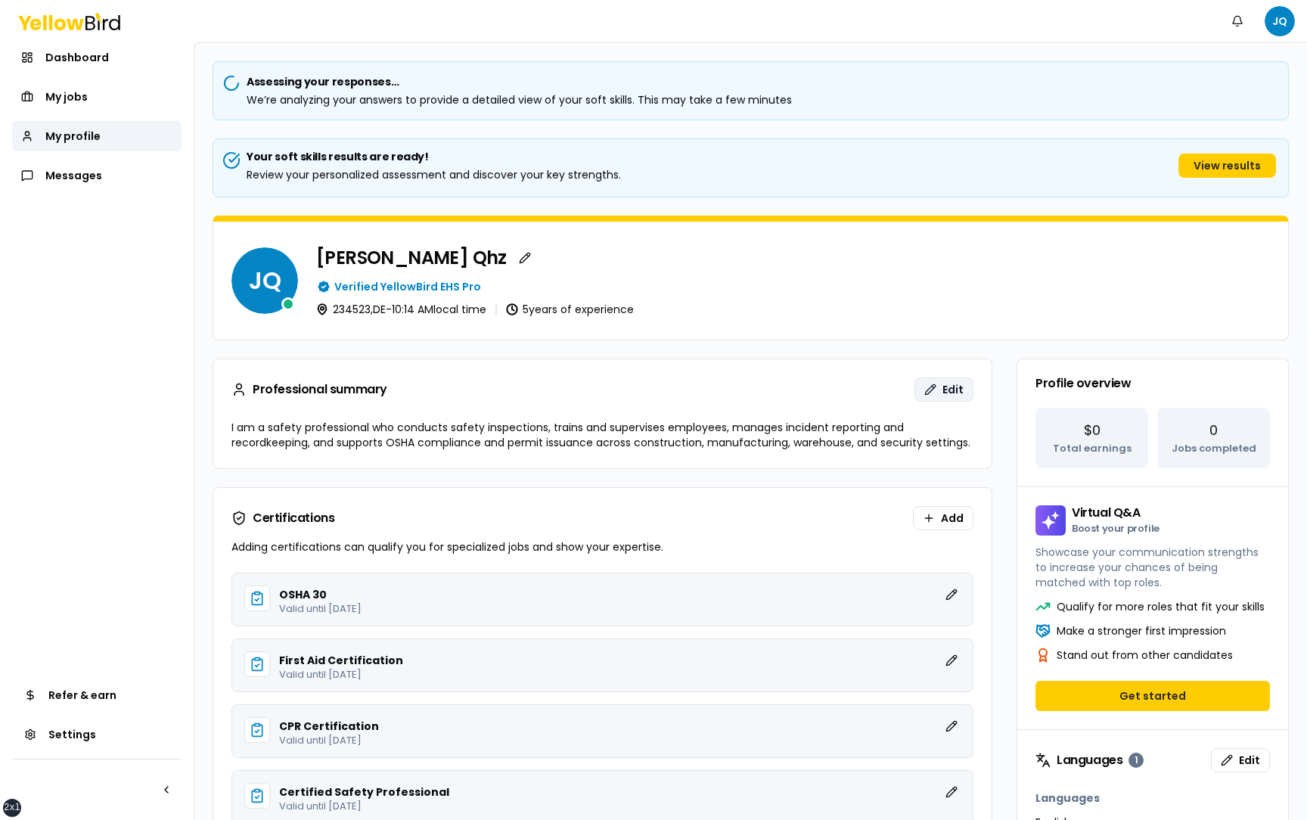
click at [939, 392] on button "Edit" at bounding box center [943, 389] width 59 height 24
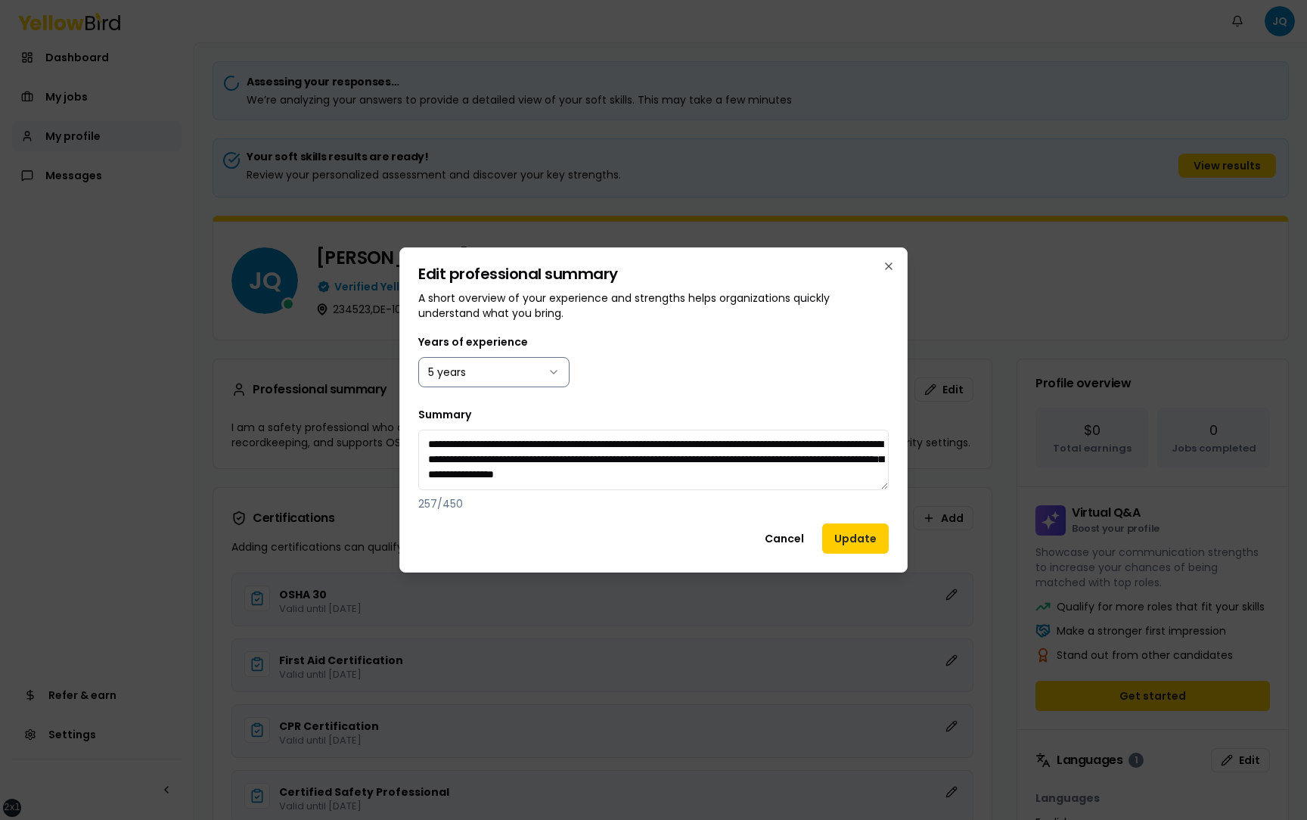
click at [470, 379] on body "xs sm md lg xl 2xl Notifications JQ Dashboard My jobs My profile Messages Refer…" at bounding box center [653, 410] width 1307 height 820
click at [842, 548] on button "Update" at bounding box center [855, 538] width 67 height 30
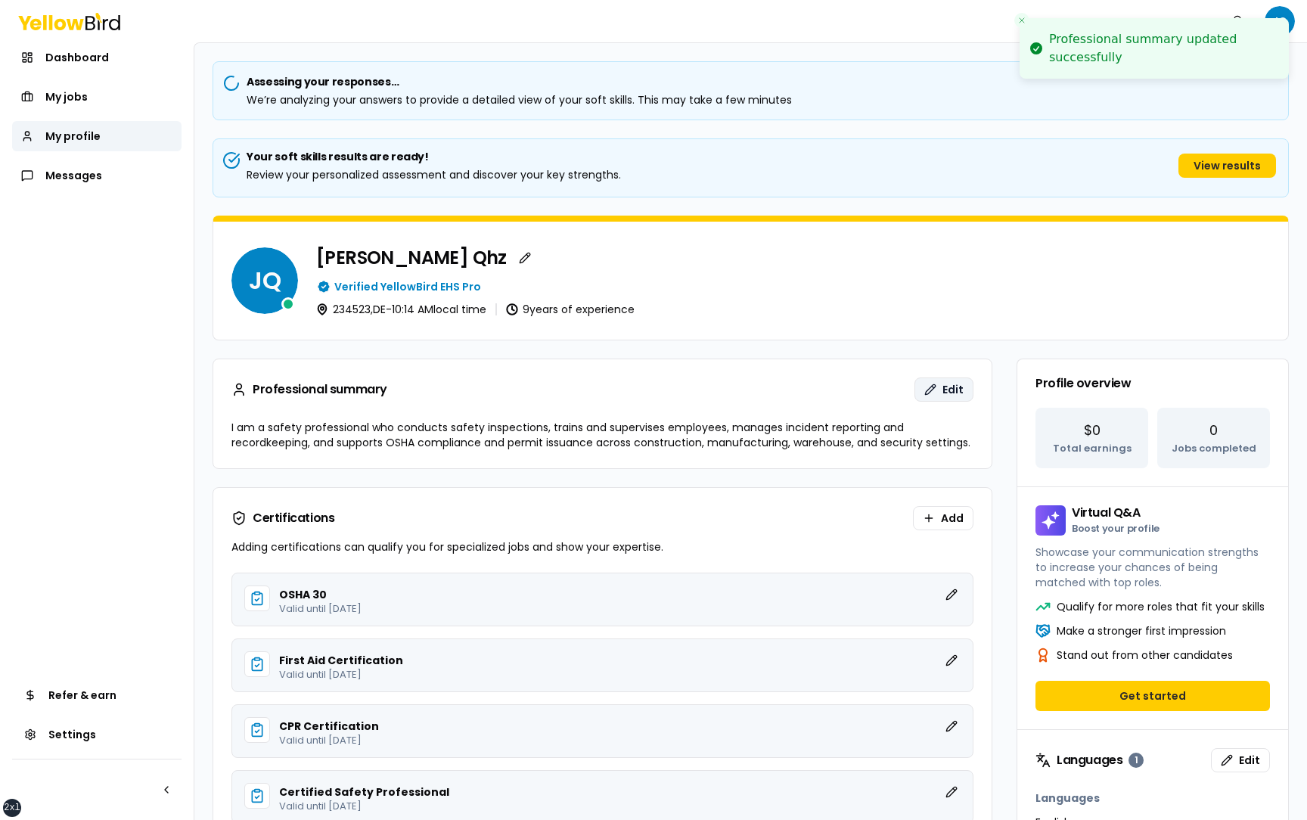
click at [946, 390] on span "Edit" at bounding box center [952, 389] width 21 height 15
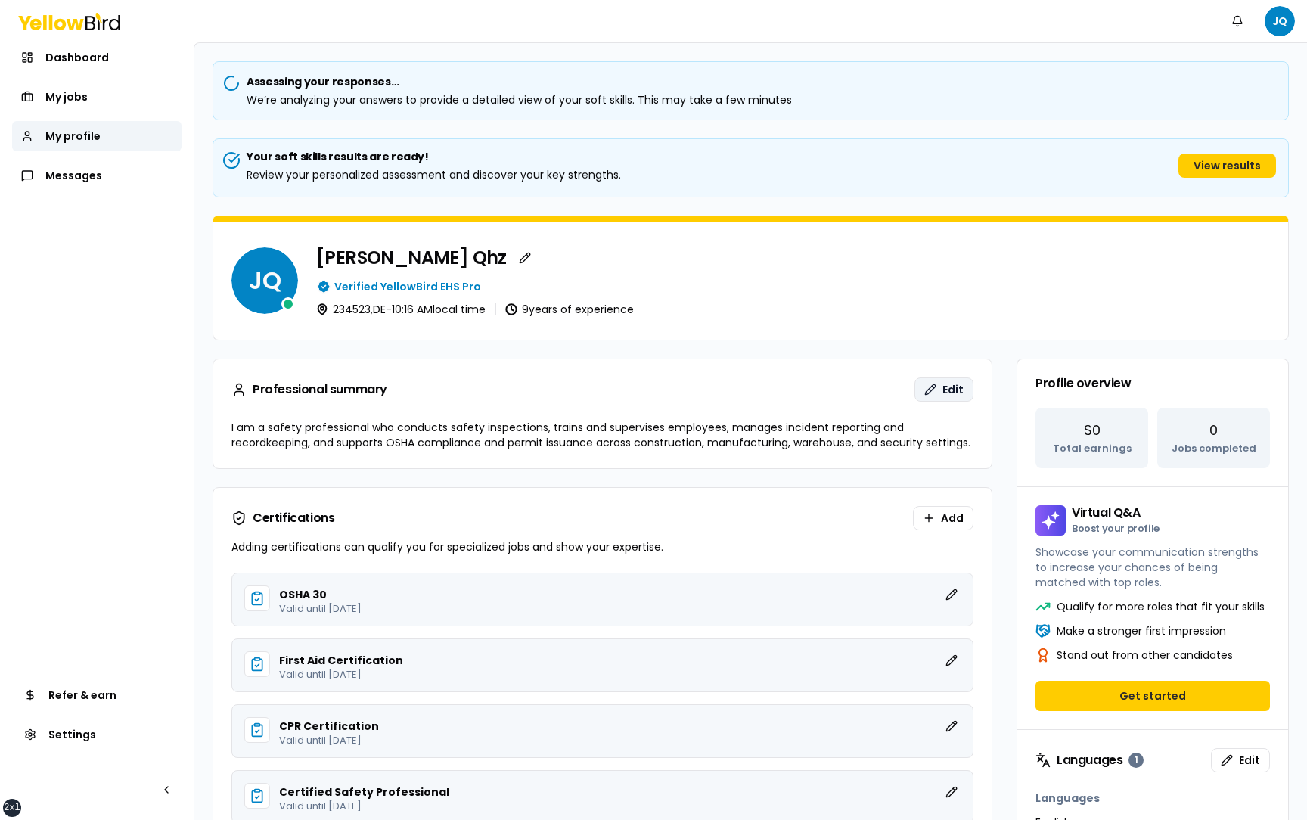
click at [948, 389] on span "Edit" at bounding box center [952, 389] width 21 height 15
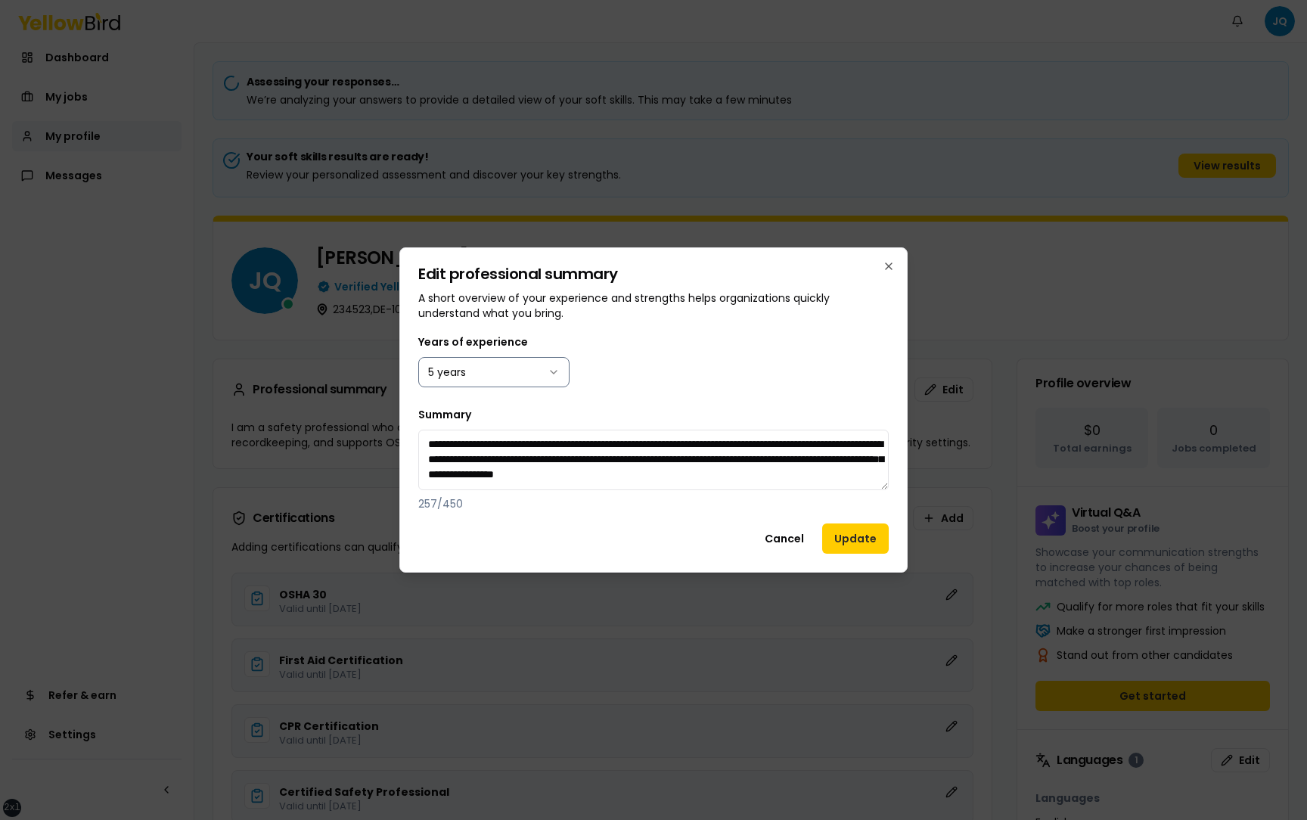
click at [542, 377] on body "xs sm md lg xl 2xl Notifications JQ Dashboard My jobs My profile Messages Refer…" at bounding box center [653, 410] width 1307 height 820
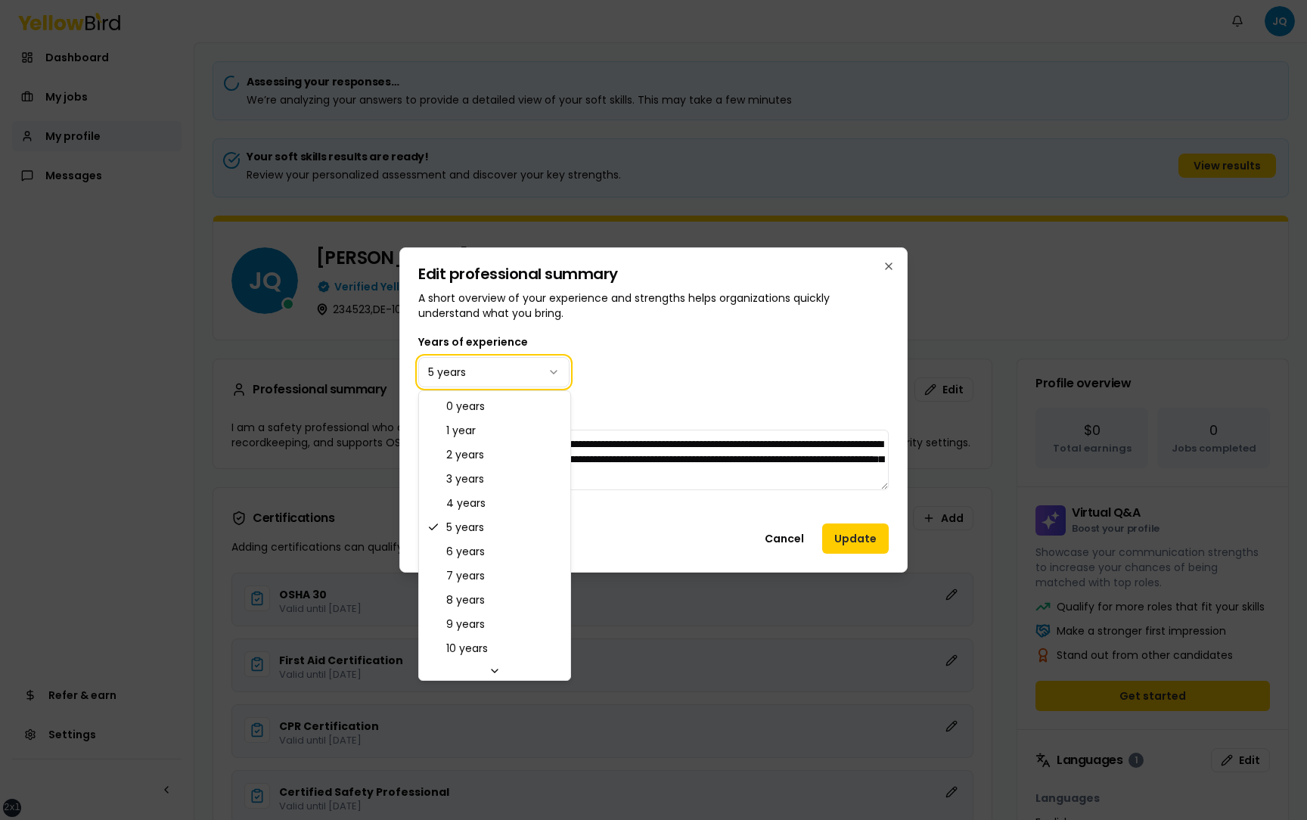
click at [1012, 414] on div at bounding box center [653, 410] width 1307 height 820
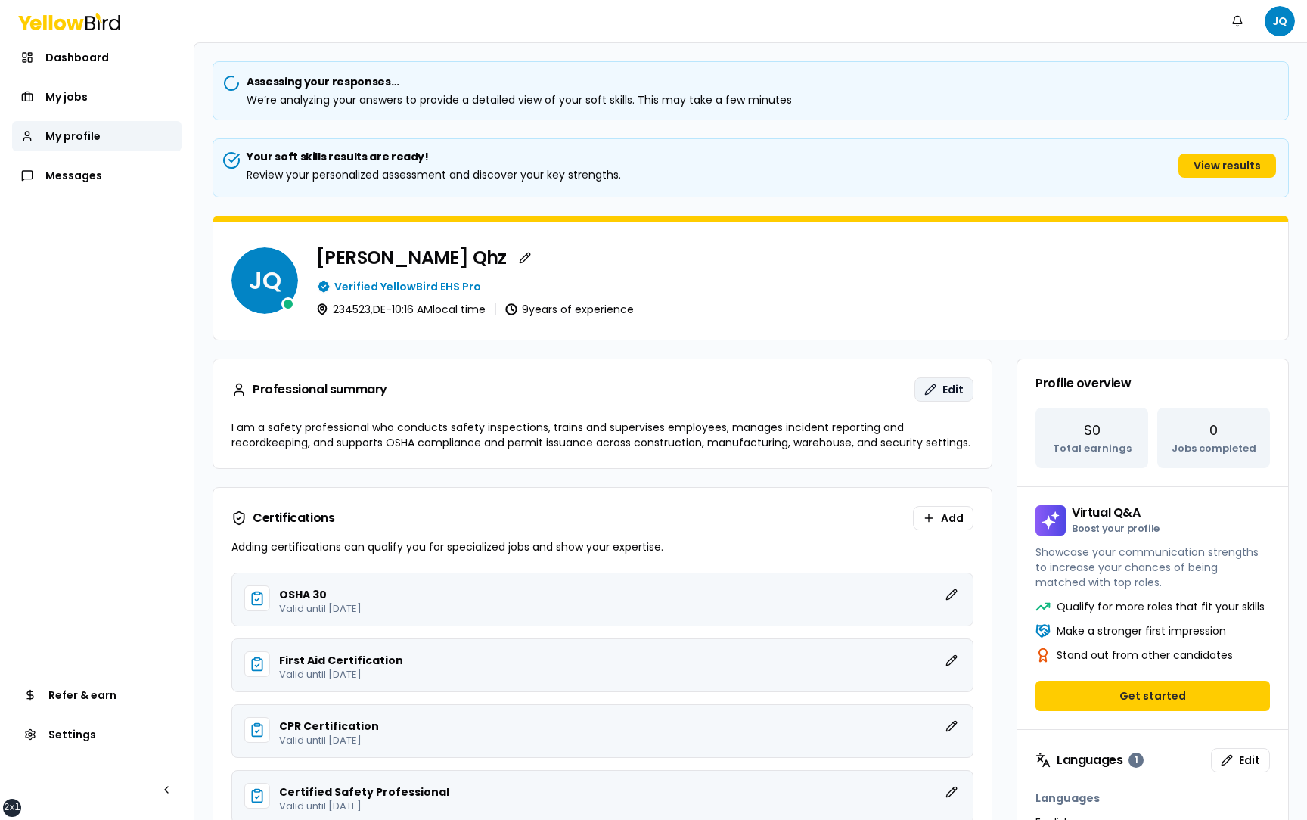
click at [952, 383] on span "Edit" at bounding box center [952, 389] width 21 height 15
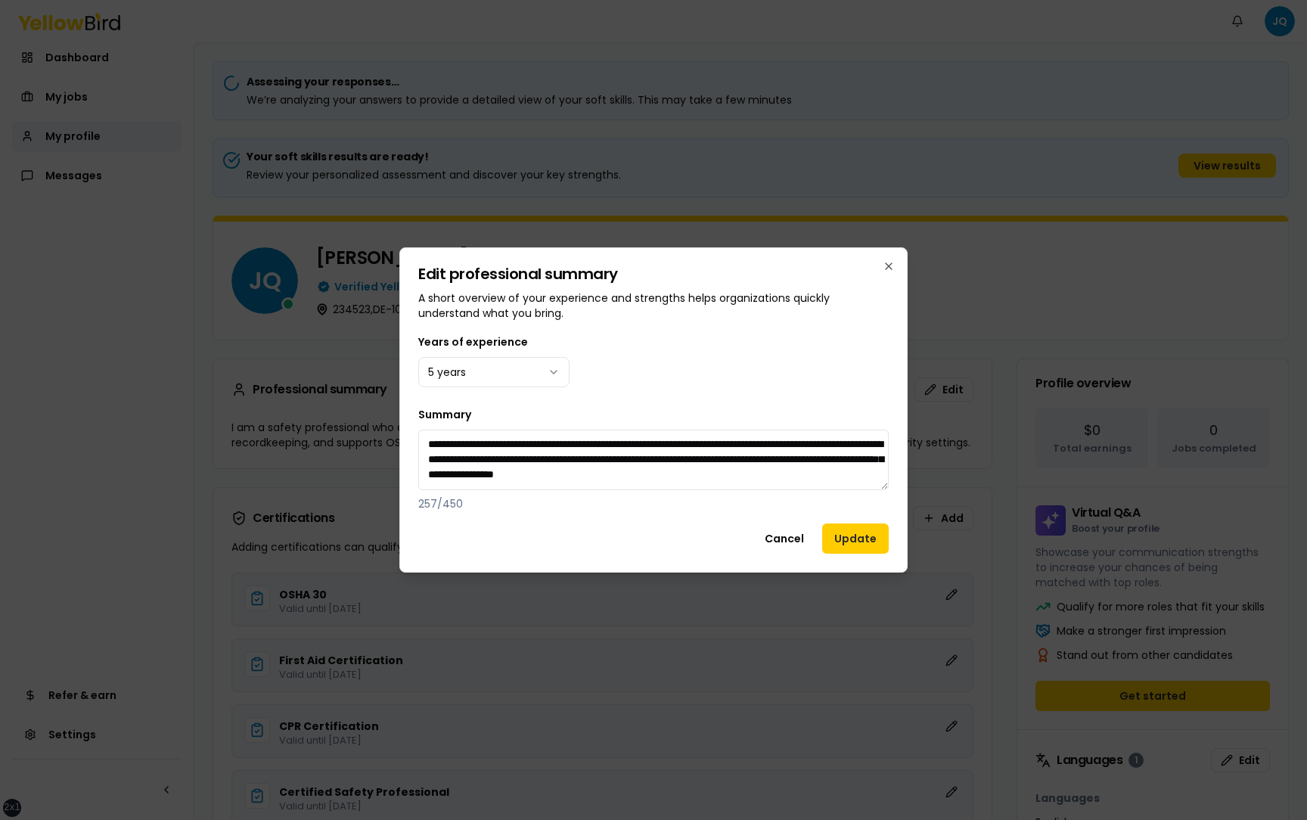
click at [743, 373] on div "Years of experience 5 years" at bounding box center [653, 360] width 470 height 54
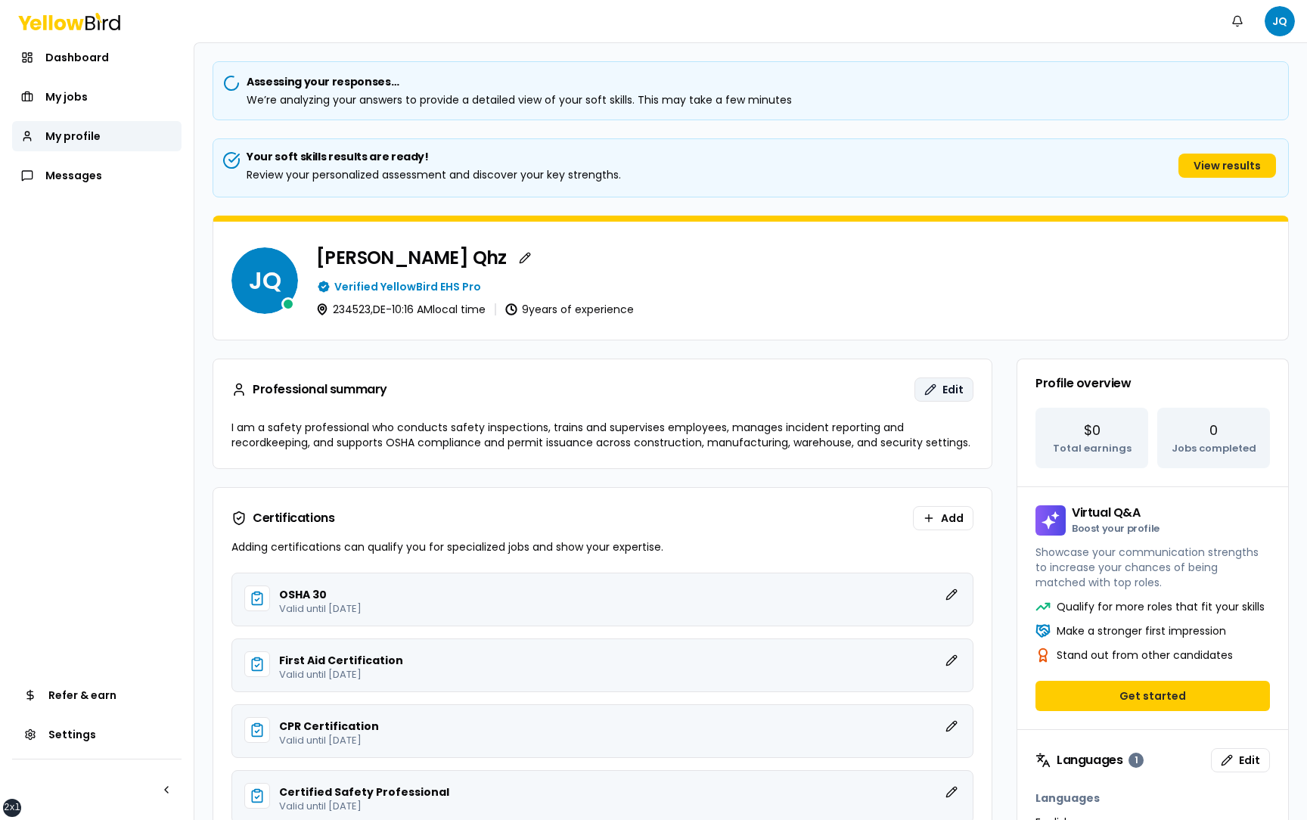
click at [961, 392] on span "Edit" at bounding box center [952, 389] width 21 height 15
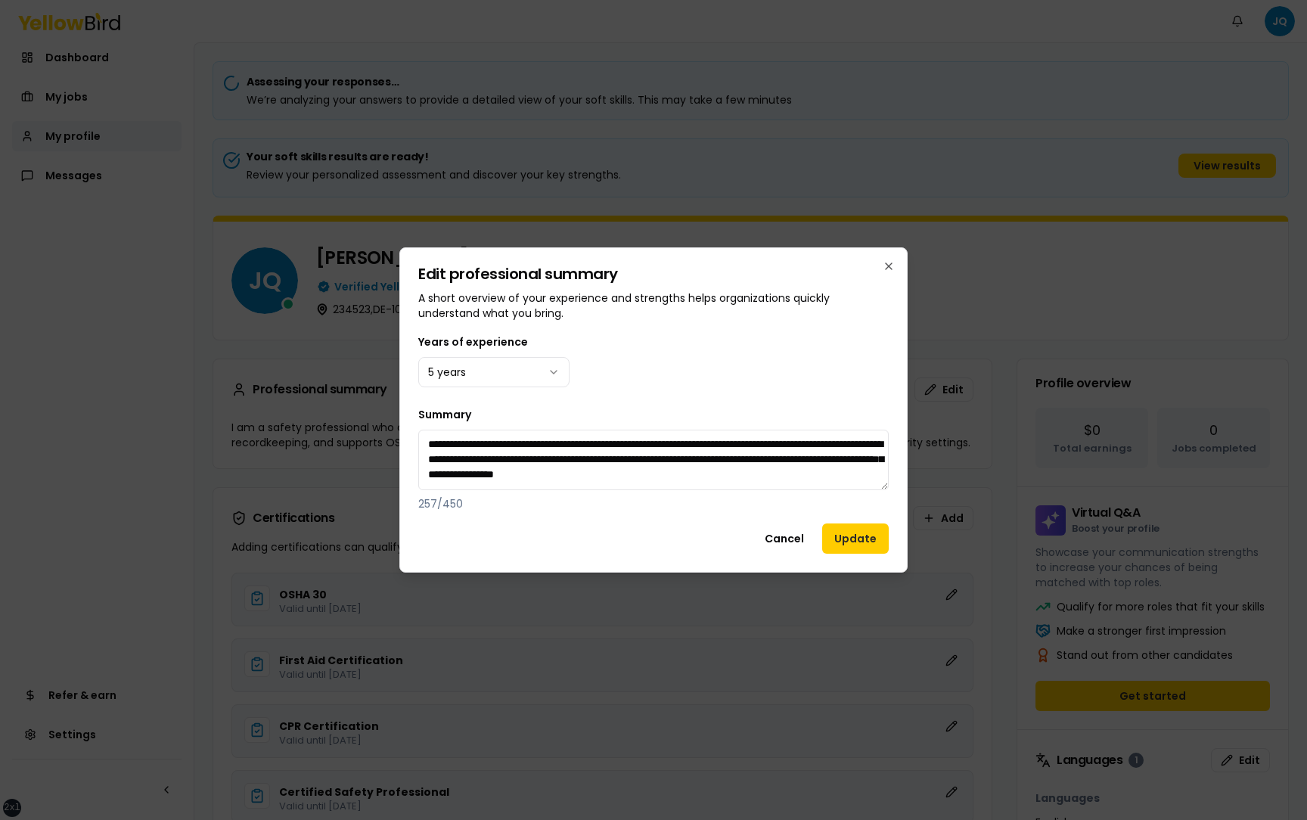
click at [512, 392] on div "**********" at bounding box center [653, 422] width 470 height 178
click at [512, 381] on body "xs sm md lg xl 2xl Notifications JQ Dashboard My jobs My profile Messages Refer…" at bounding box center [653, 410] width 1307 height 820
click at [849, 537] on button "Update" at bounding box center [855, 538] width 67 height 30
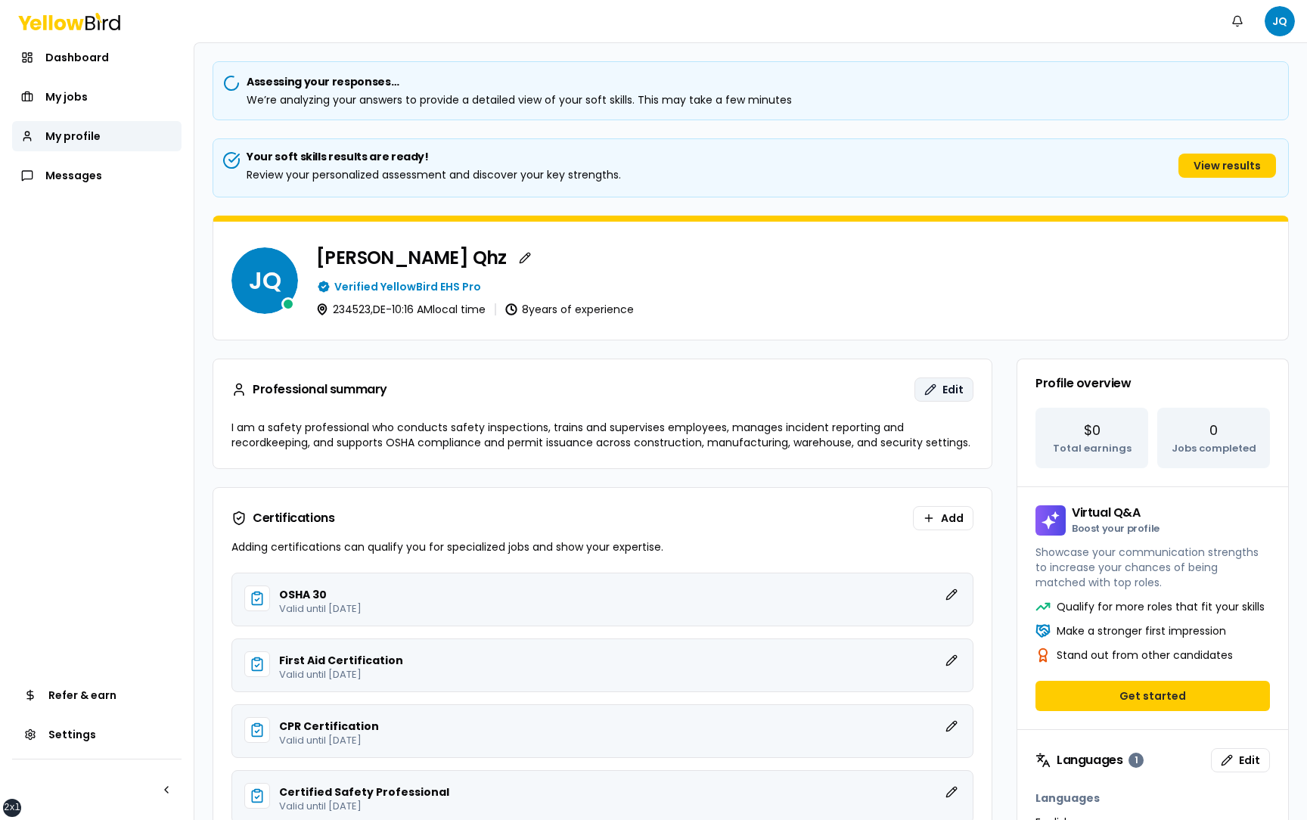
click at [935, 392] on button "Edit" at bounding box center [943, 389] width 59 height 24
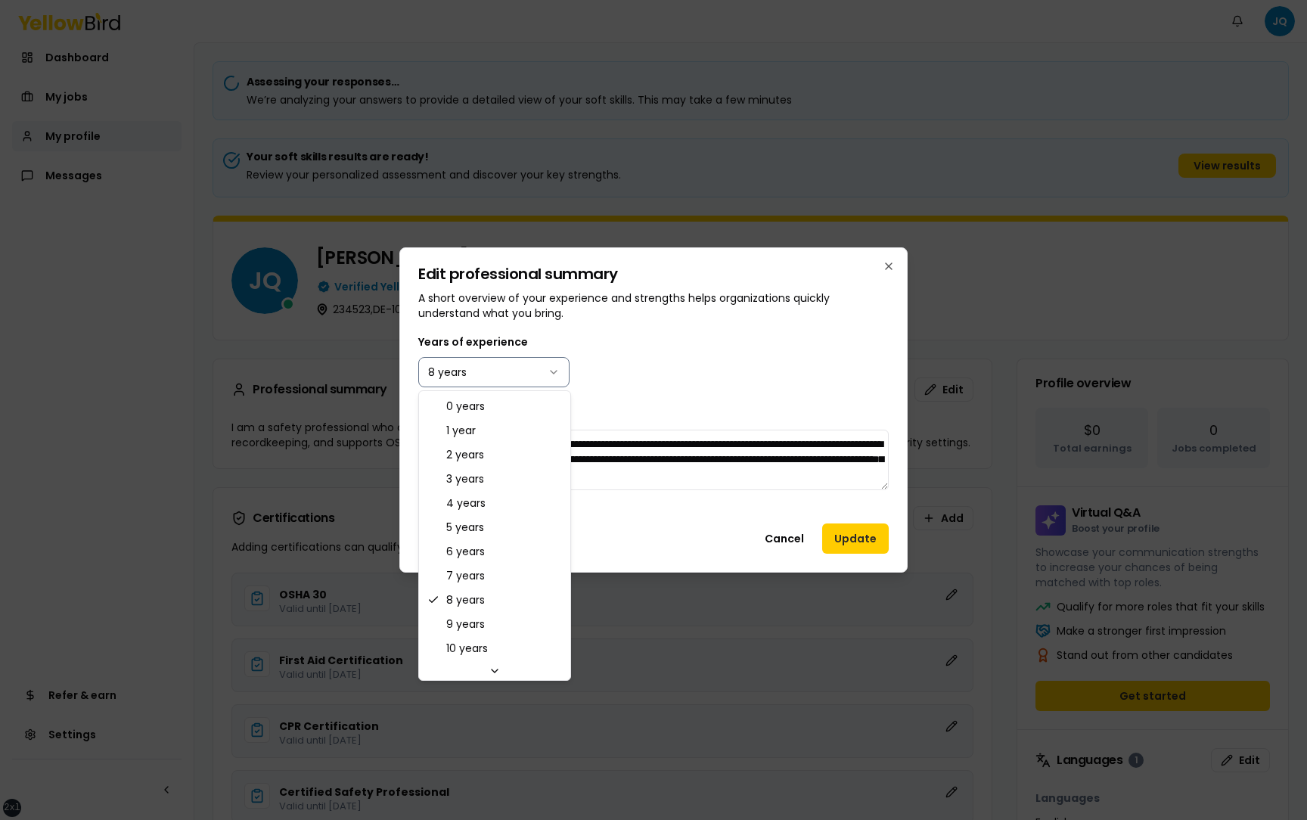
click at [517, 366] on body "xs sm md lg xl 2xl Notifications JQ Dashboard My jobs My profile Messages Refer…" at bounding box center [653, 410] width 1307 height 820
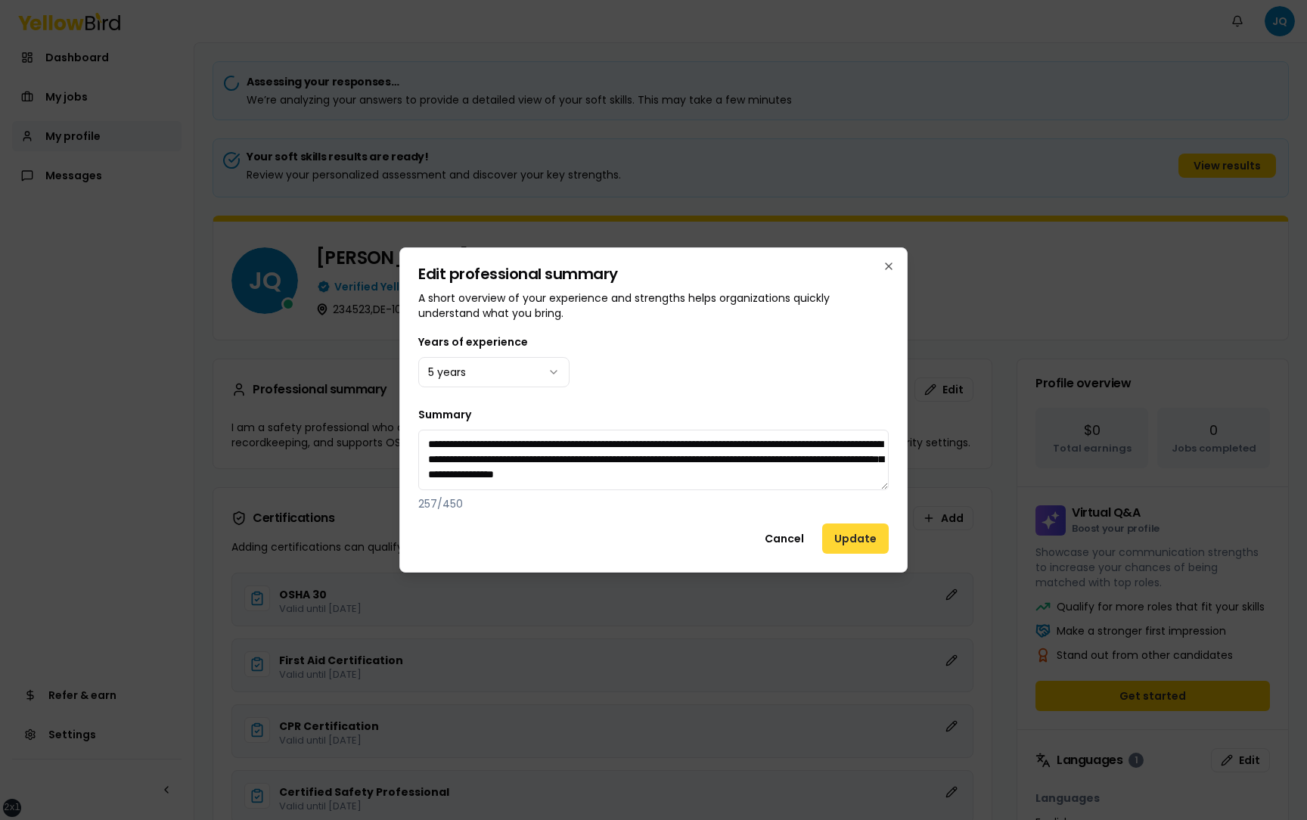
click at [846, 538] on button "Update" at bounding box center [855, 538] width 67 height 30
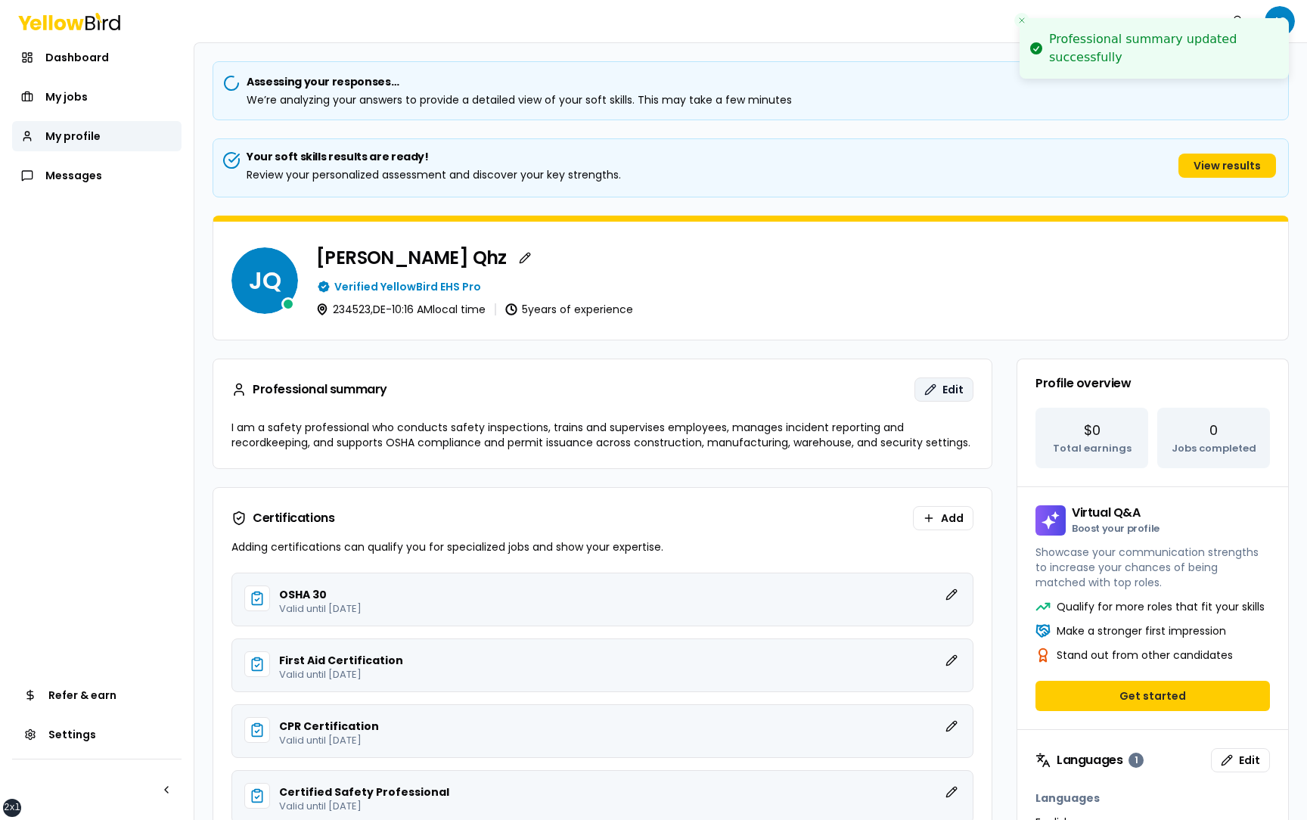
click at [944, 391] on span "Edit" at bounding box center [952, 389] width 21 height 15
click at [944, 390] on span "Edit" at bounding box center [952, 389] width 21 height 15
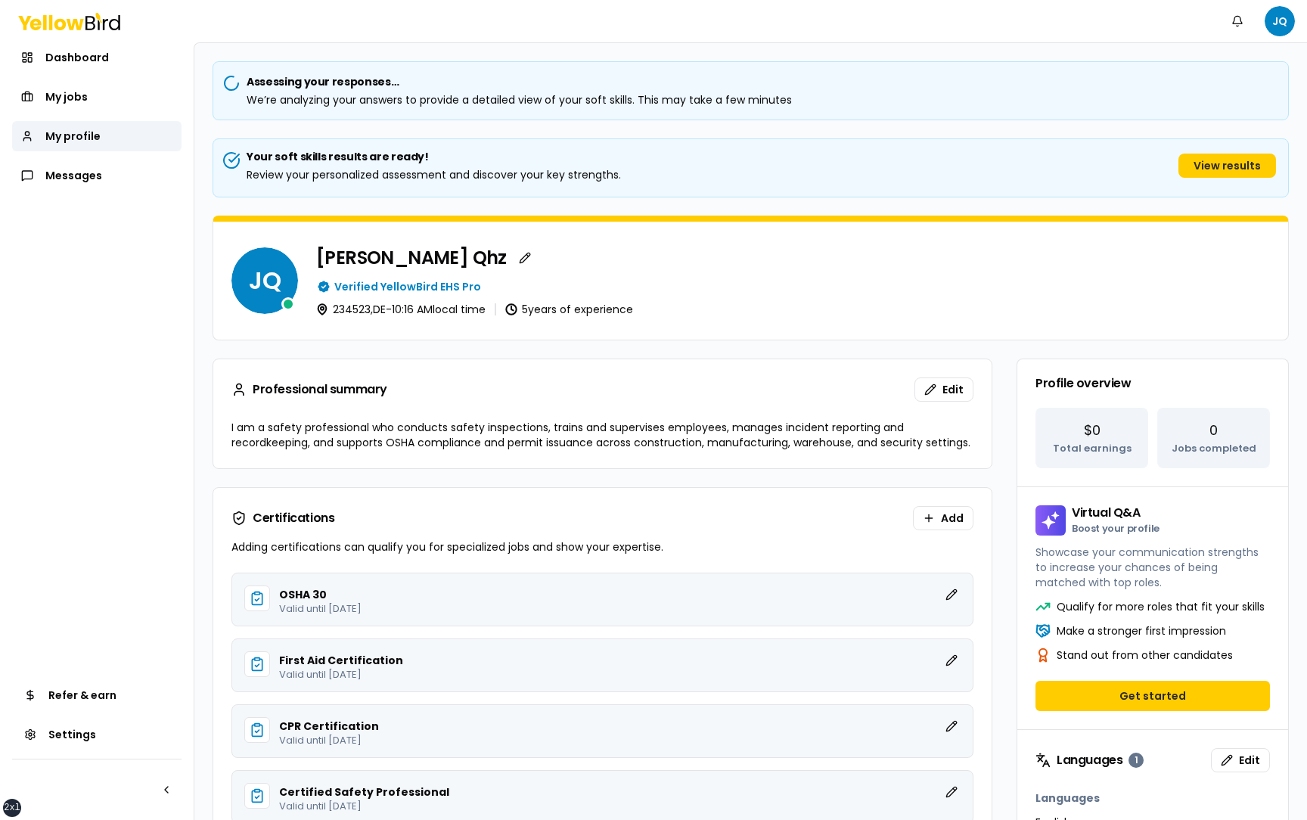
click at [944, 390] on span "Edit" at bounding box center [952, 389] width 21 height 15
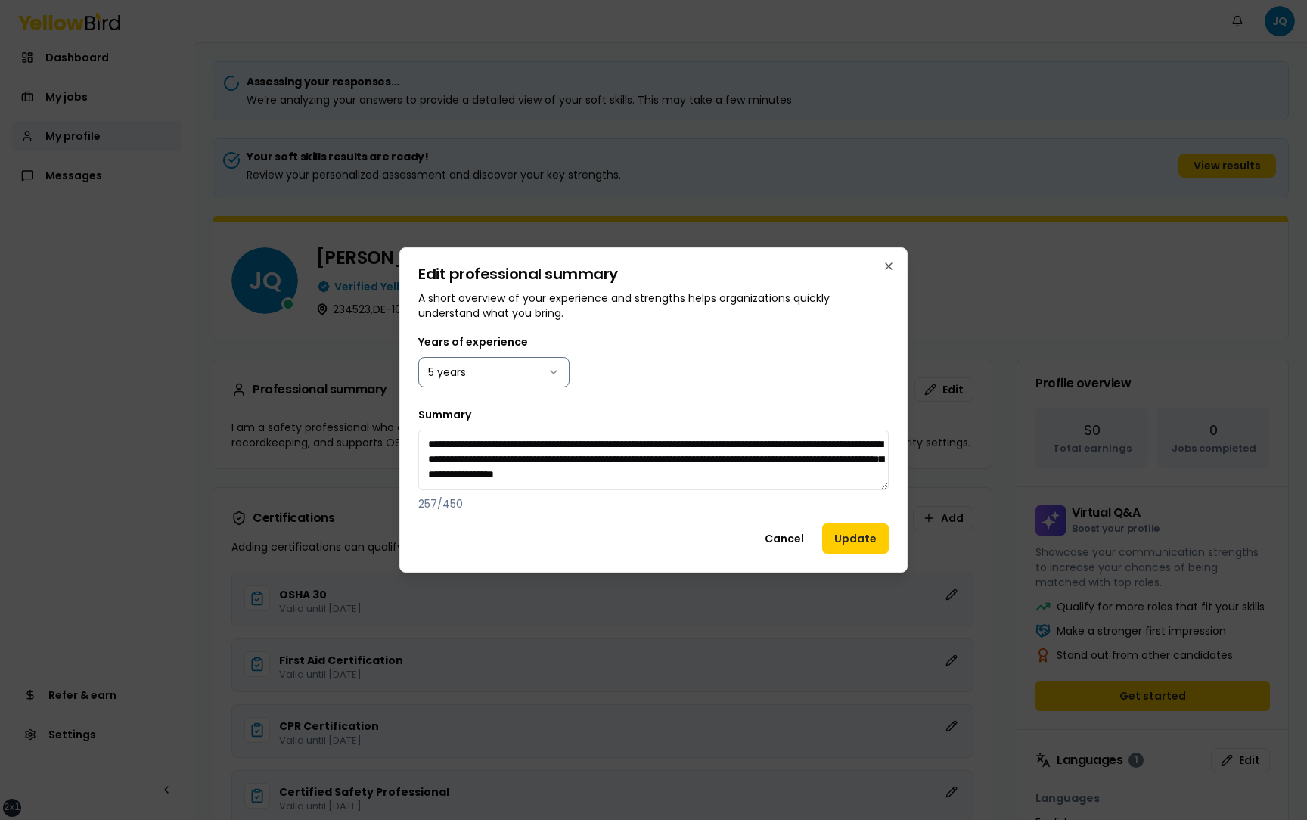
click at [552, 381] on body "xs sm md lg xl 2xl Notifications JQ Dashboard My jobs My profile Messages Refer…" at bounding box center [653, 410] width 1307 height 820
click at [858, 536] on button "Update" at bounding box center [855, 538] width 67 height 30
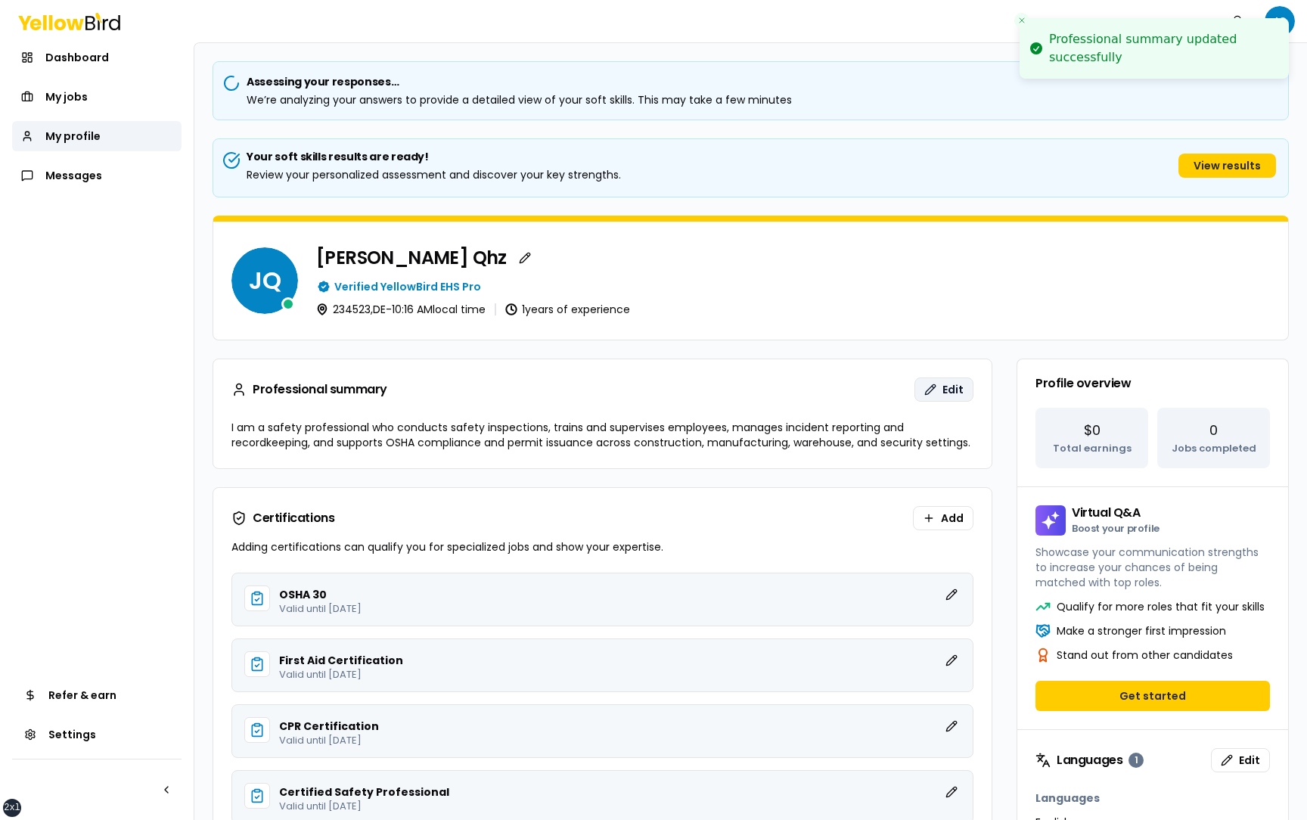
click at [937, 388] on button "Edit" at bounding box center [943, 389] width 59 height 24
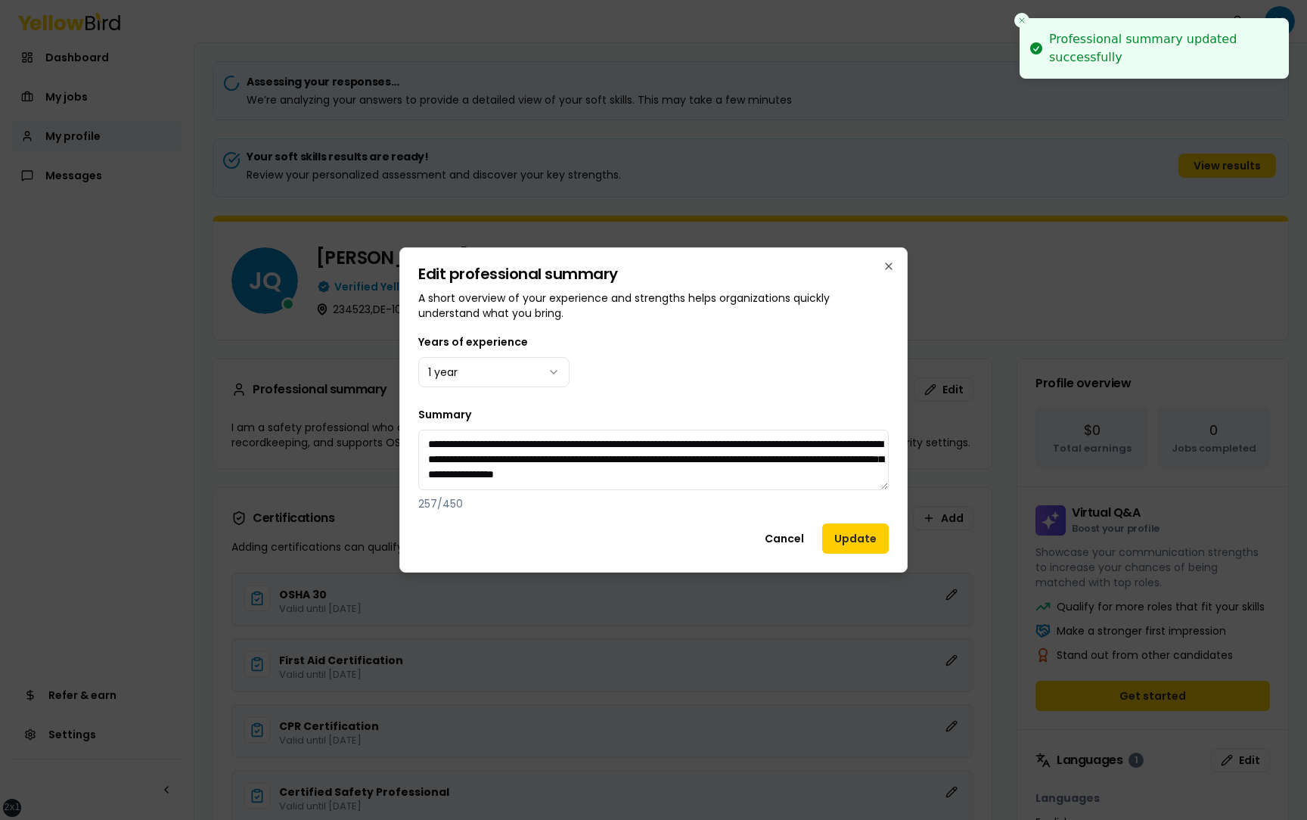
click at [842, 377] on div "Years of experience 1 year" at bounding box center [653, 360] width 470 height 54
click at [795, 530] on button "Cancel" at bounding box center [784, 538] width 64 height 30
